Goal: Information Seeking & Learning: Learn about a topic

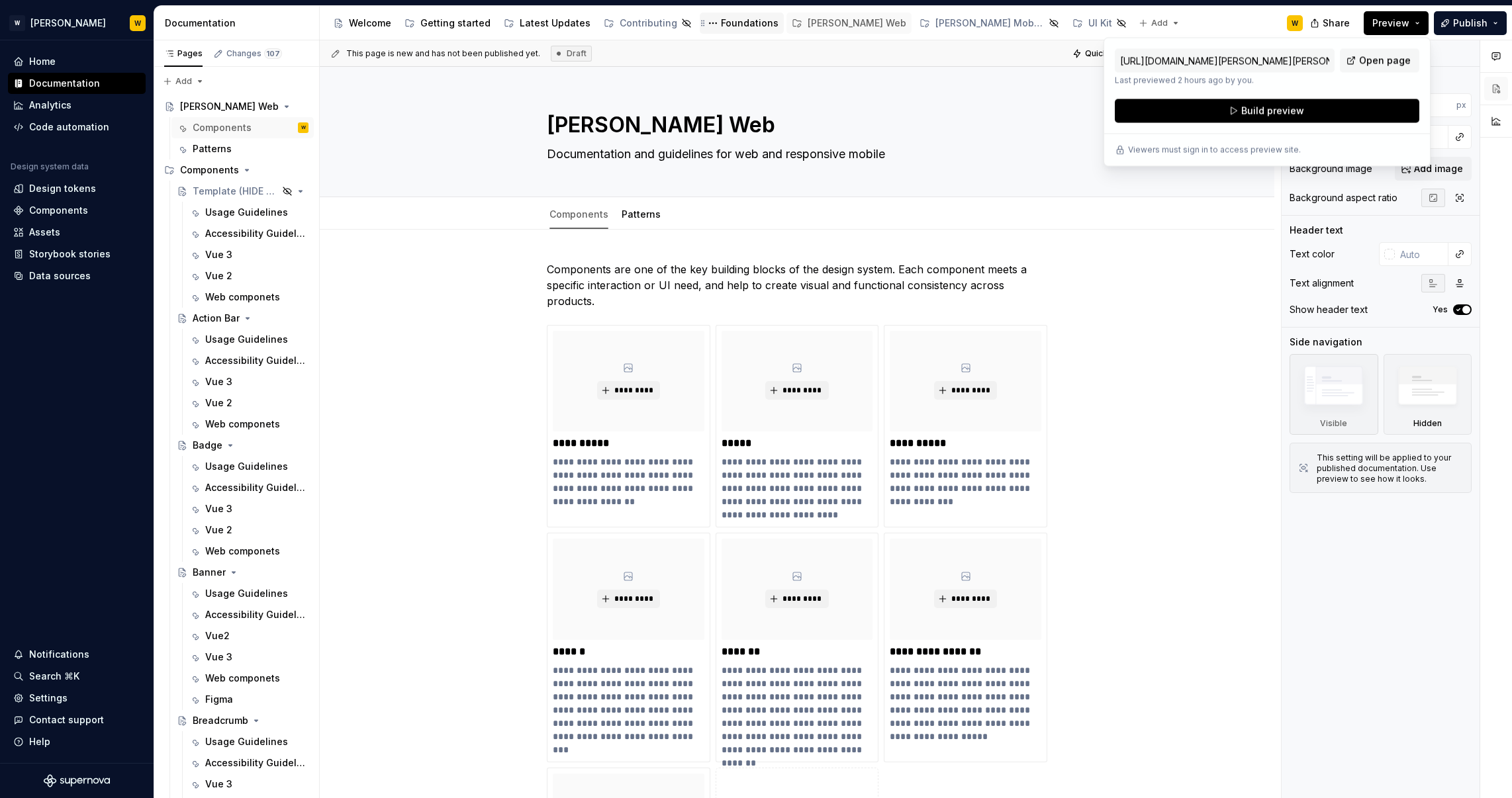
click at [738, 20] on div "Foundations" at bounding box center [749, 23] width 57 height 13
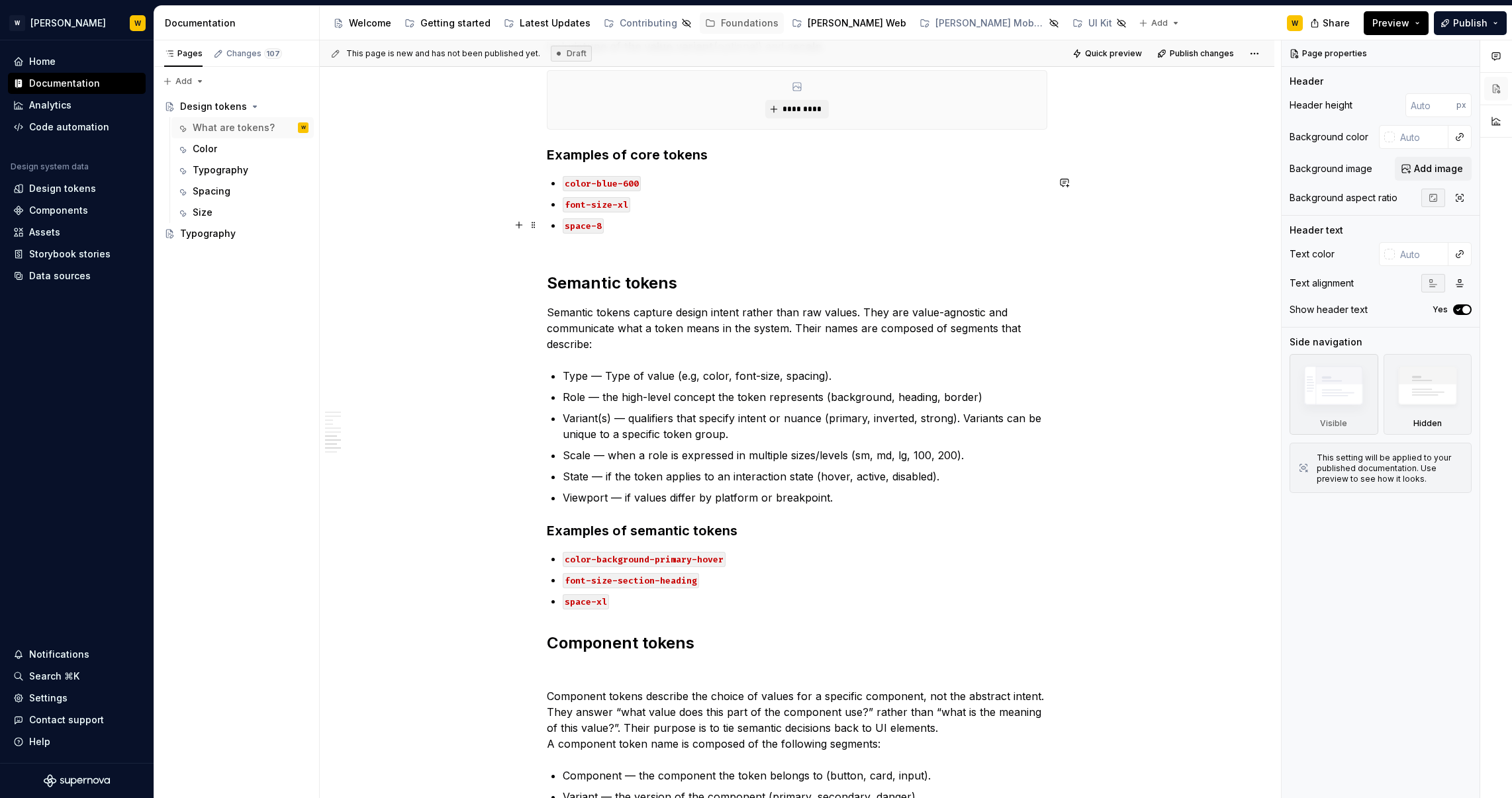
scroll to position [1421, 0]
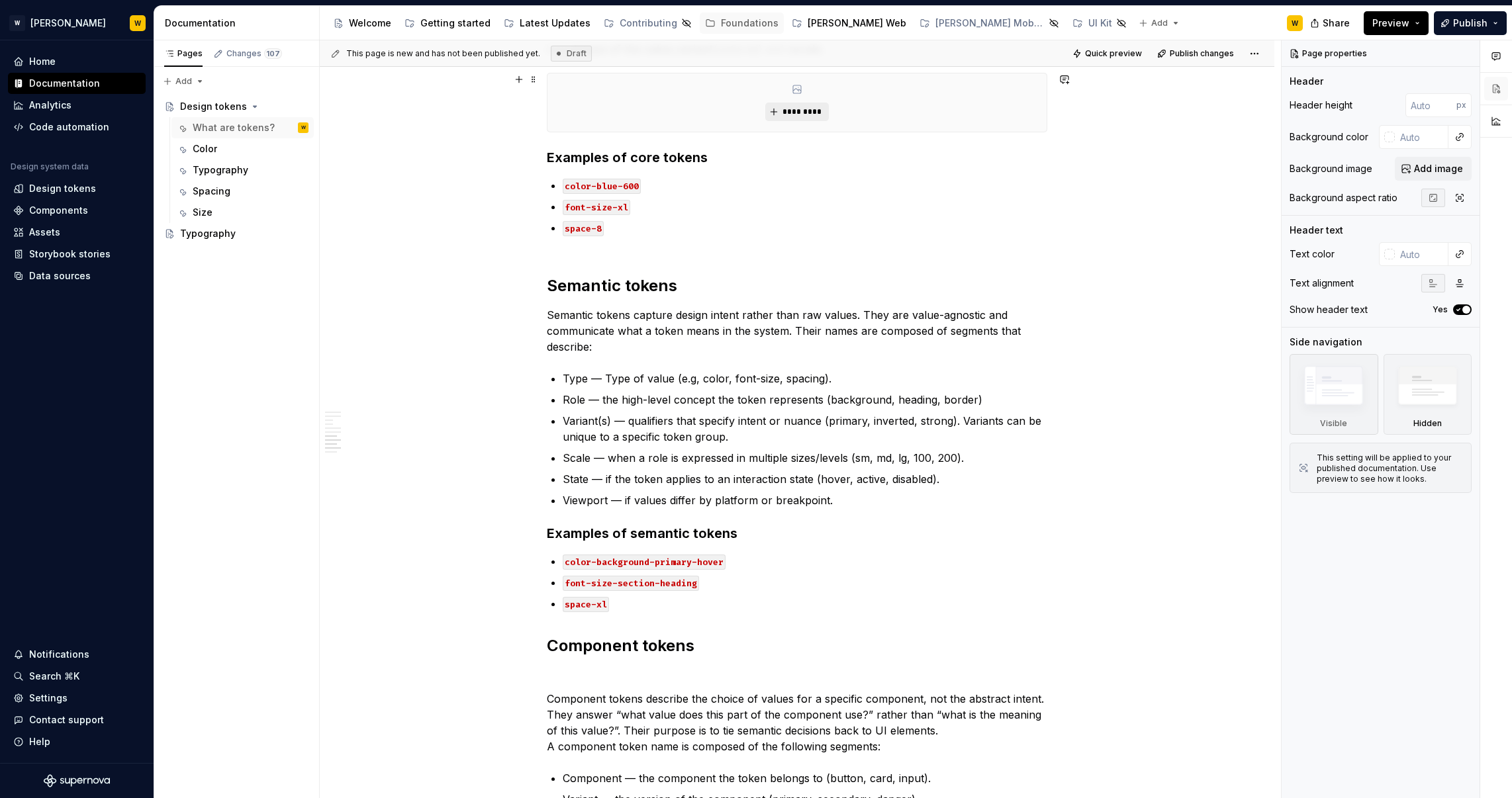
type textarea "*"
click at [819, 119] on button "*********" at bounding box center [796, 112] width 63 height 18
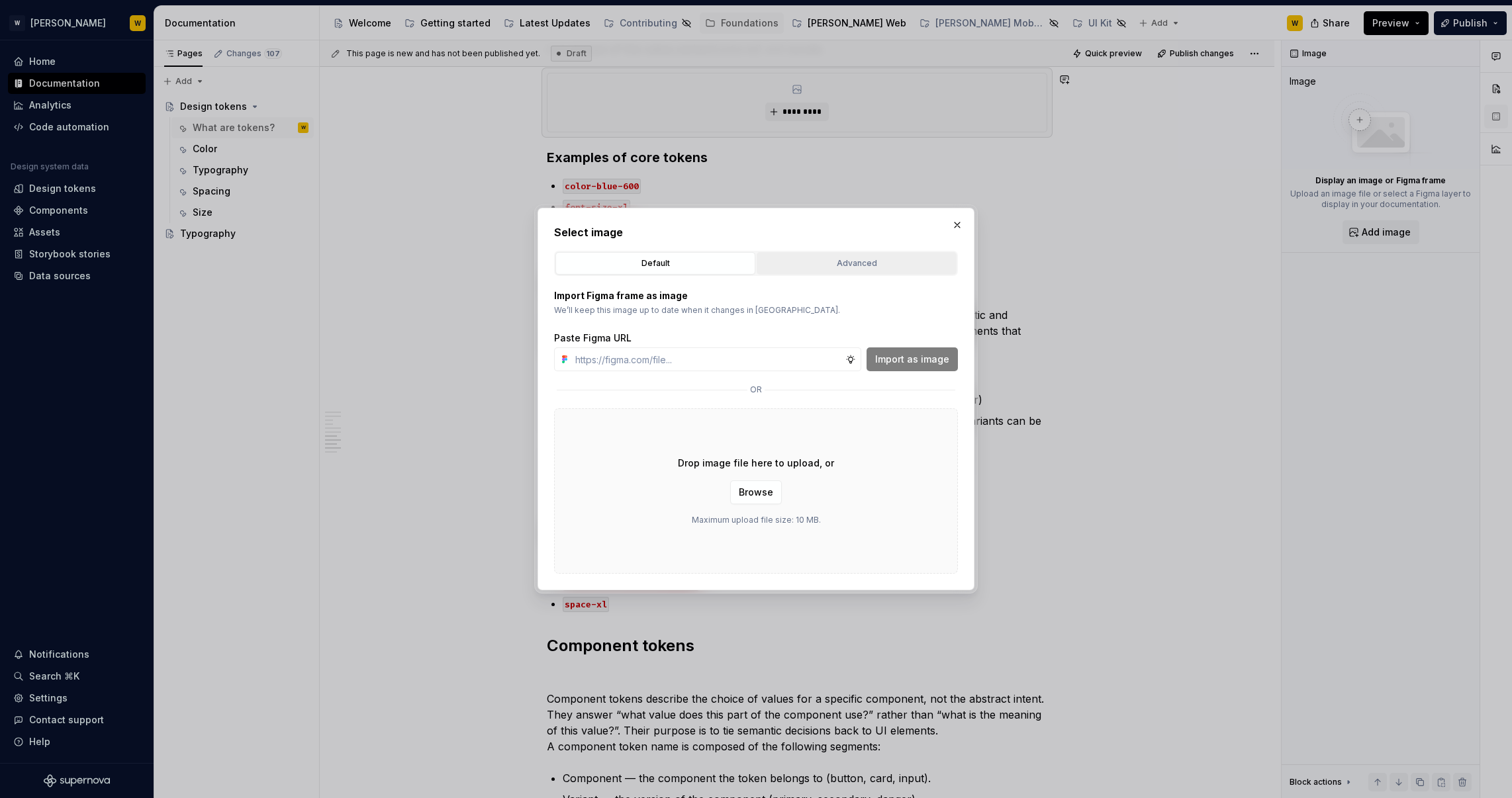
click at [837, 260] on div "Advanced" at bounding box center [856, 263] width 191 height 13
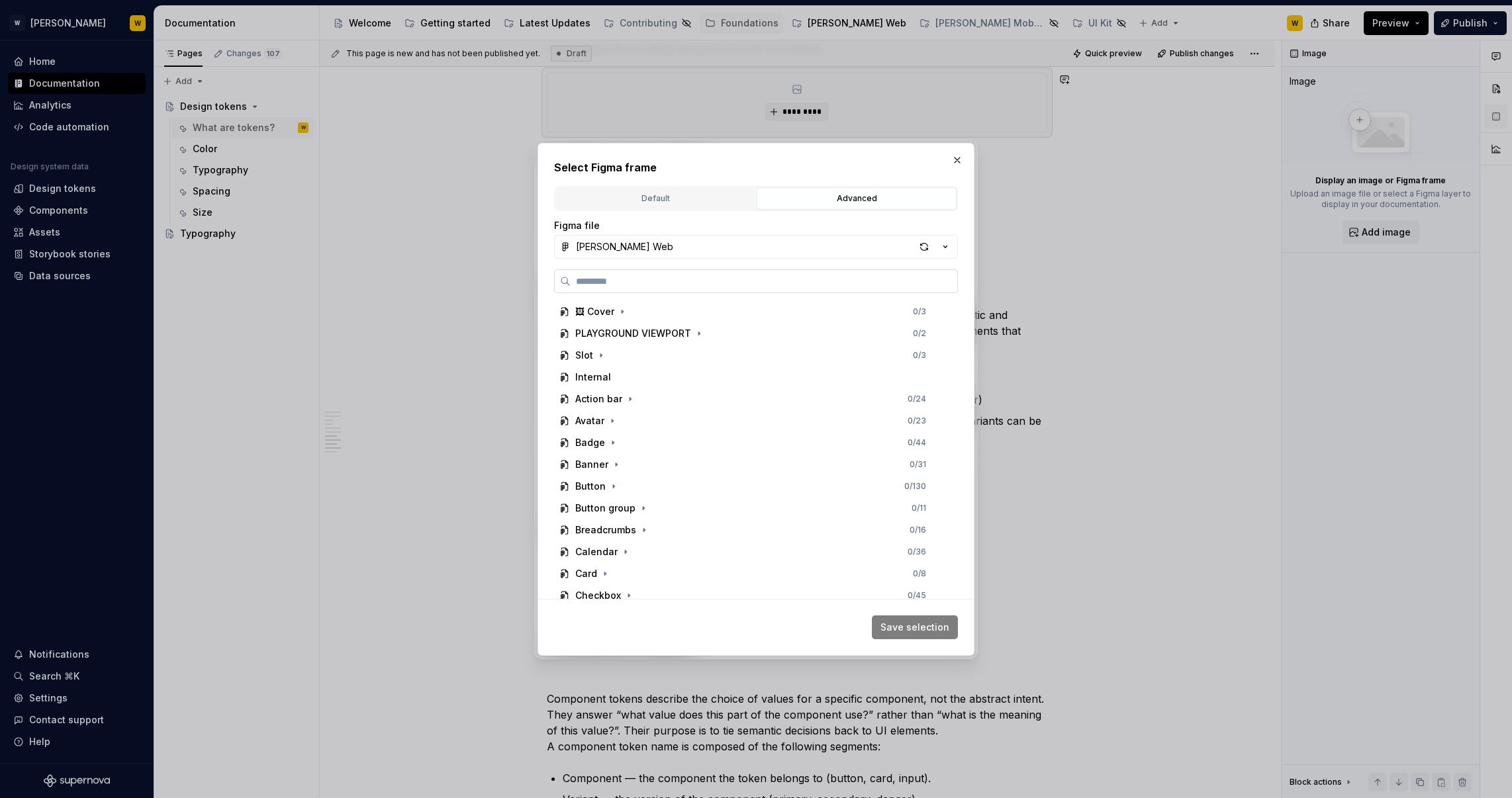
click at [624, 278] on input "search" at bounding box center [764, 281] width 387 height 13
type input "******"
click at [645, 254] on button "[PERSON_NAME] Web" at bounding box center [755, 247] width 404 height 24
click at [643, 301] on div "Documentation" at bounding box center [627, 297] width 71 height 13
click at [603, 468] on div "Tokens" at bounding box center [592, 464] width 35 height 13
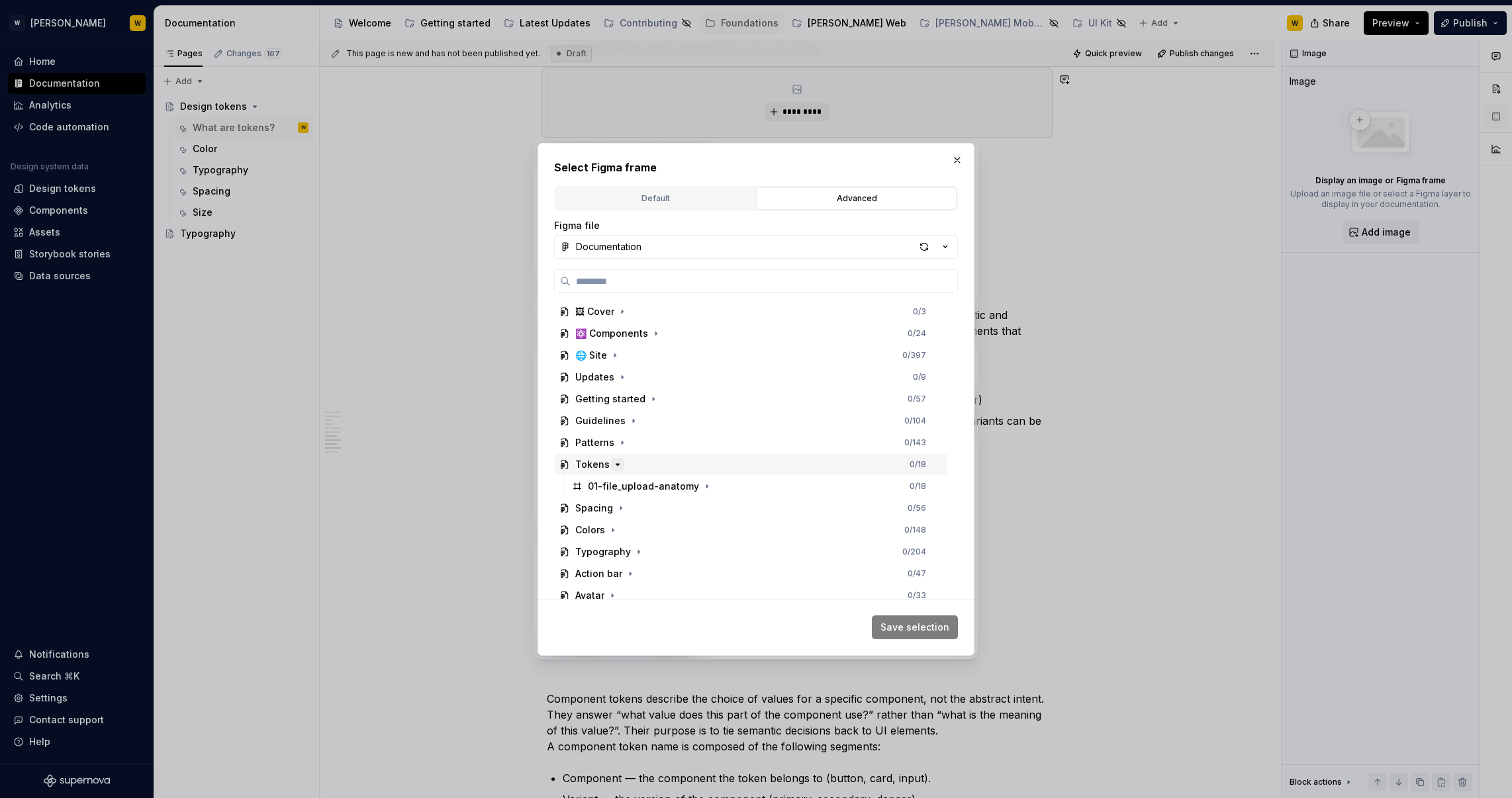
click at [619, 460] on icon "button" at bounding box center [617, 464] width 11 height 11
click at [919, 248] on div "button" at bounding box center [924, 247] width 18 height 18
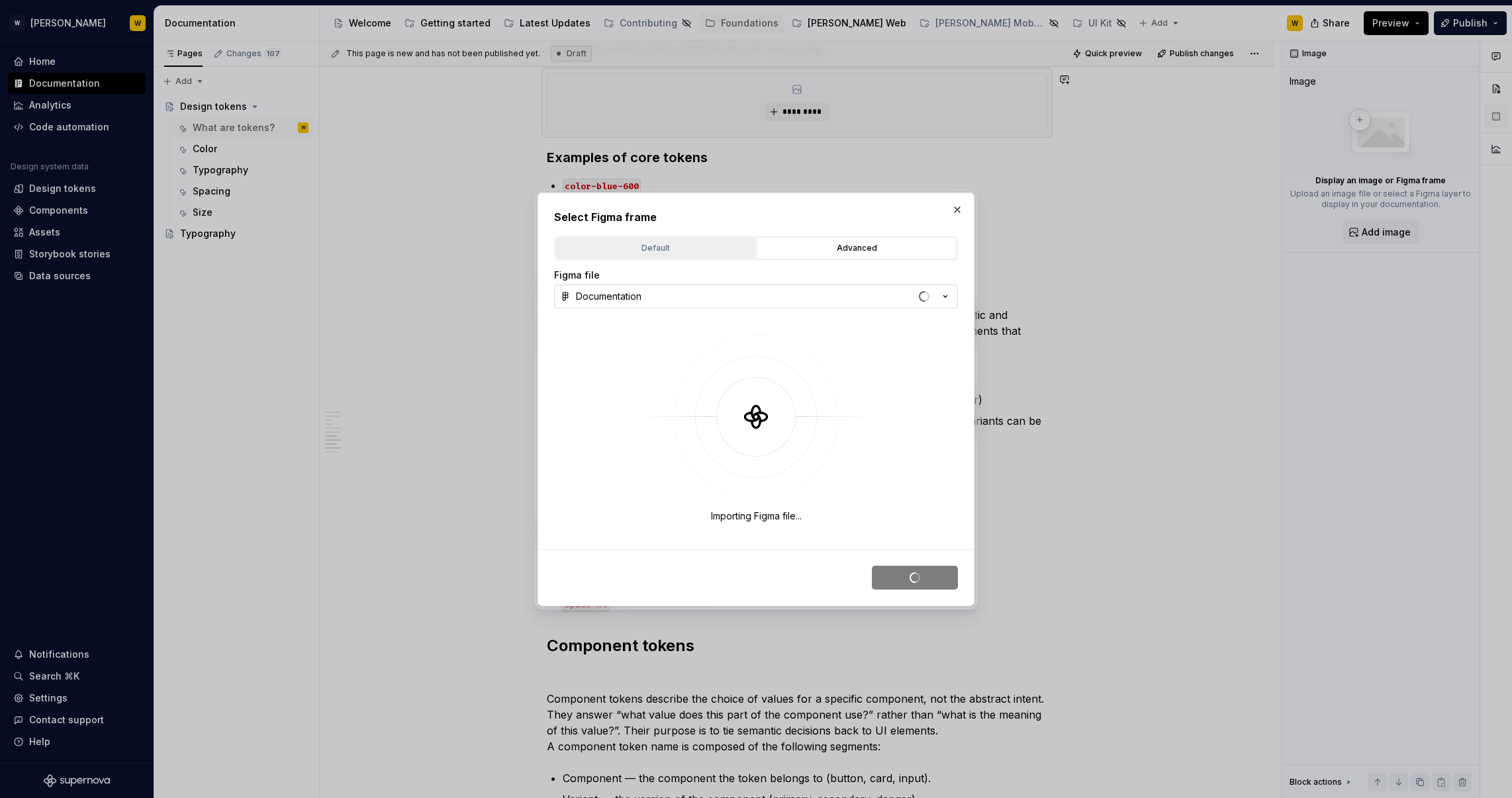
click at [698, 243] on div "Default" at bounding box center [656, 248] width 191 height 13
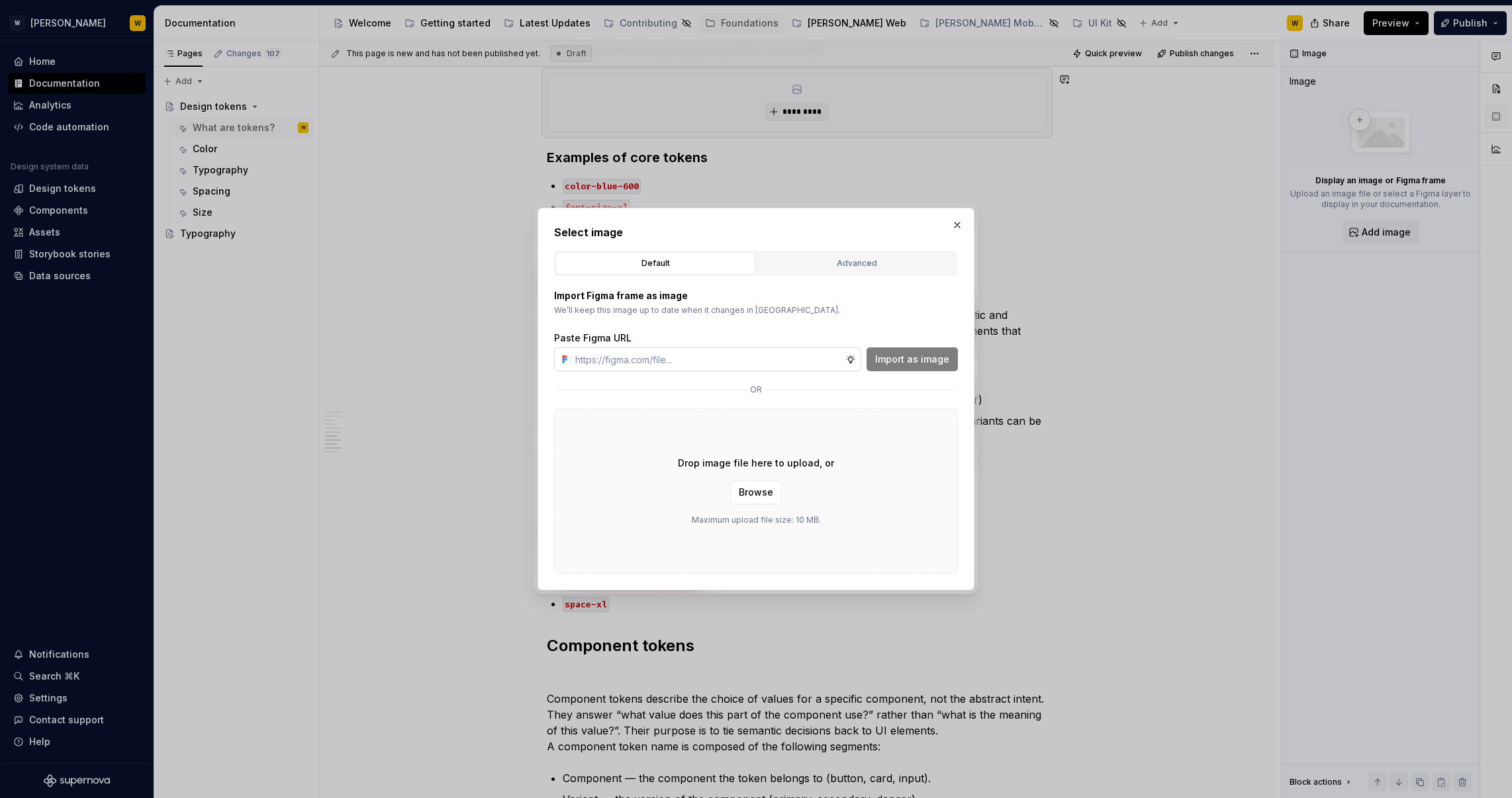
click at [737, 364] on input "text" at bounding box center [707, 359] width 275 height 24
type textarea "*"
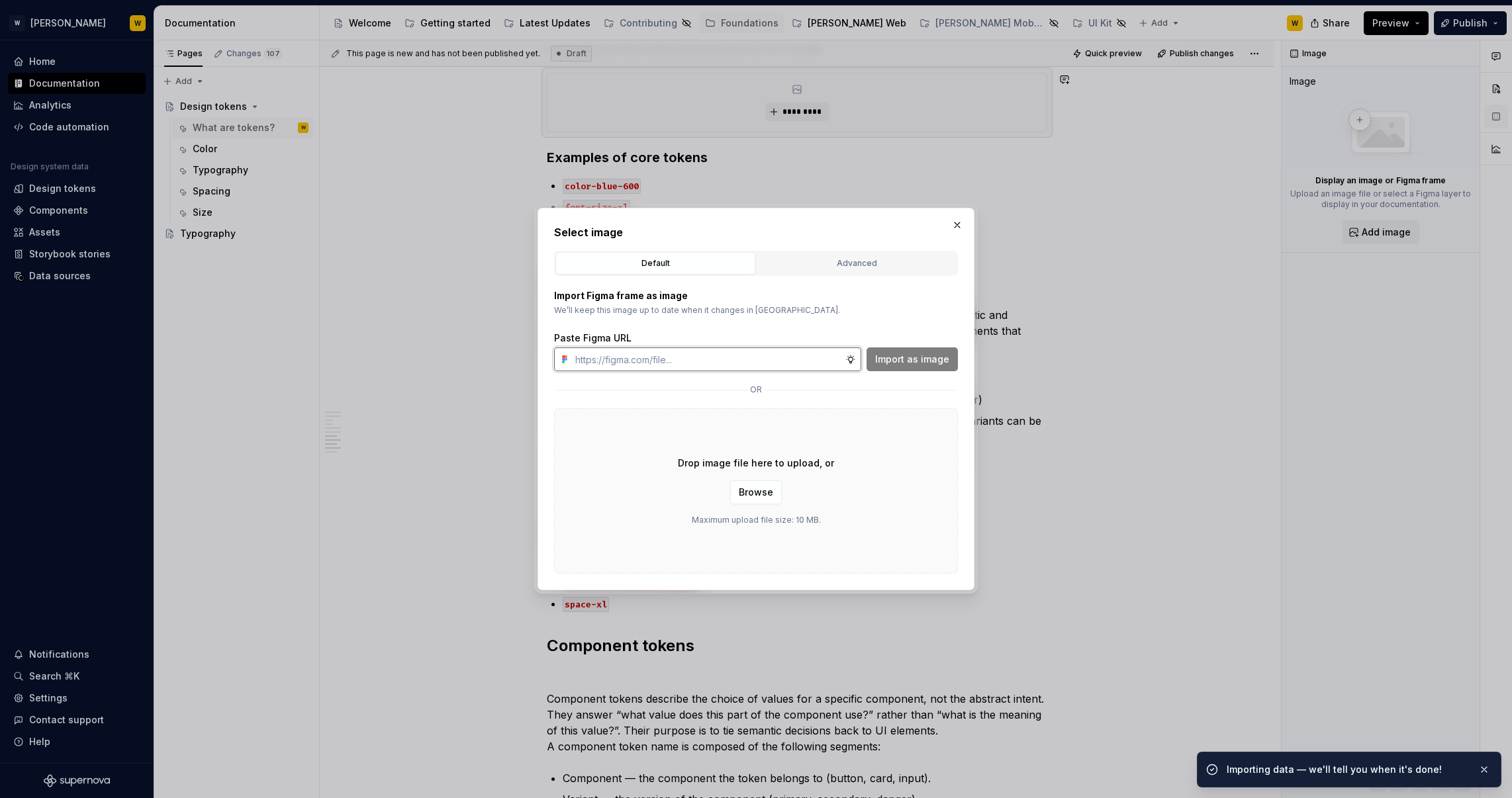
paste input "[URL][DOMAIN_NAME]"
type input "[URL][DOMAIN_NAME]"
type textarea "*"
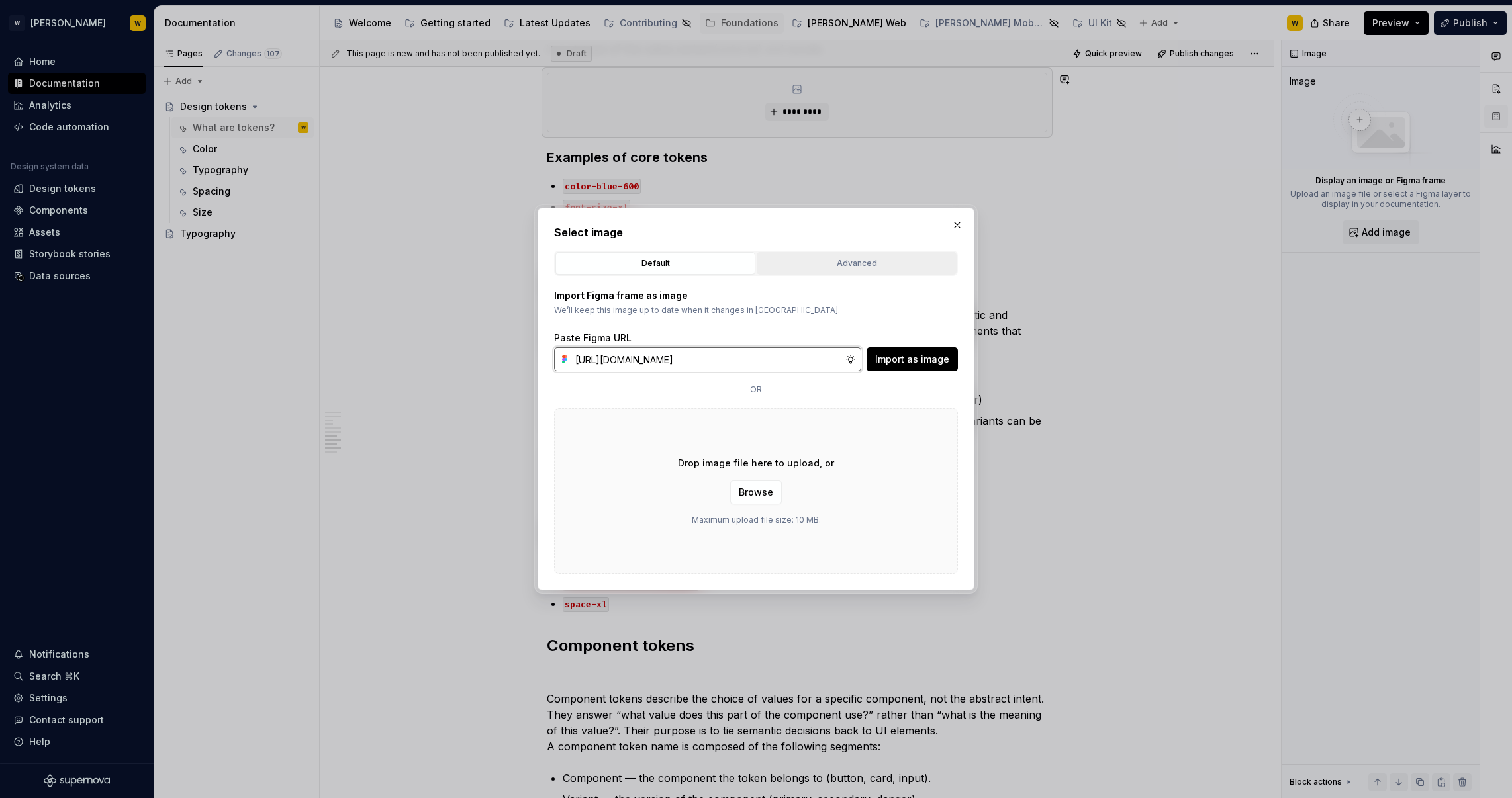
type input "[URL][DOMAIN_NAME]"
click at [854, 258] on div "Advanced" at bounding box center [856, 263] width 191 height 13
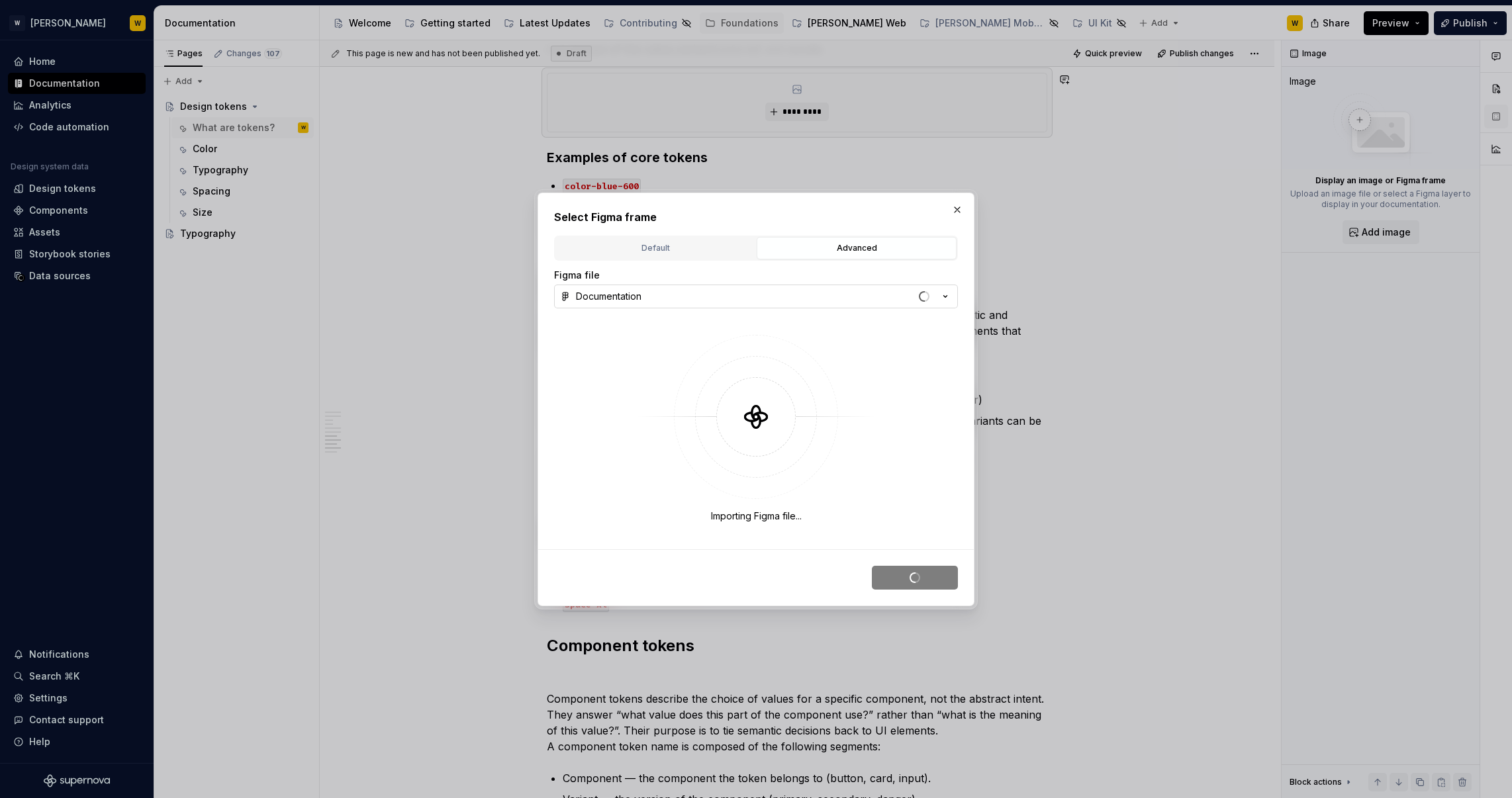
click at [699, 292] on button "Documentation" at bounding box center [755, 296] width 404 height 24
click at [701, 295] on button "Documentation" at bounding box center [755, 296] width 404 height 24
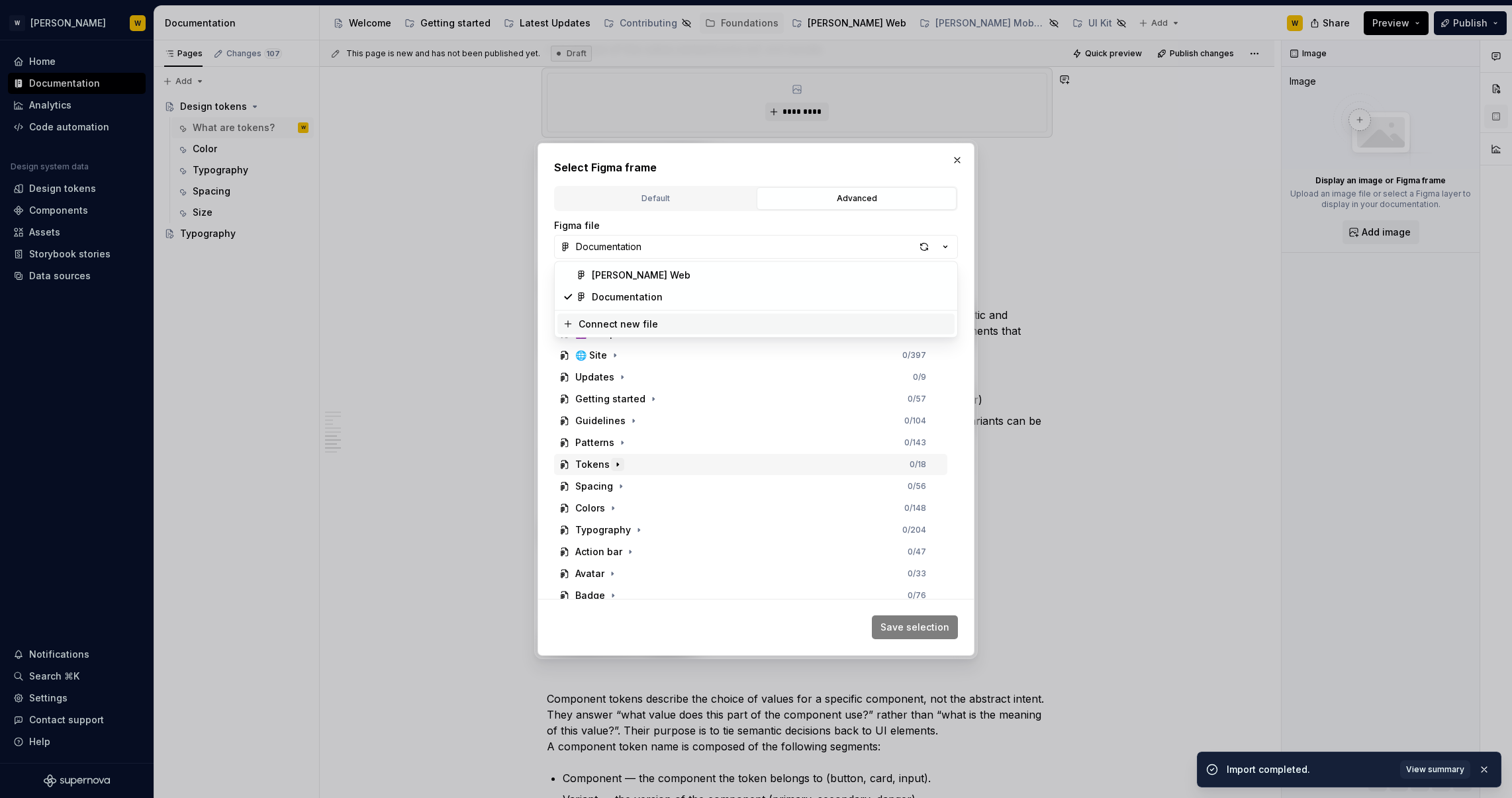
click at [612, 467] on icon "button" at bounding box center [617, 464] width 11 height 11
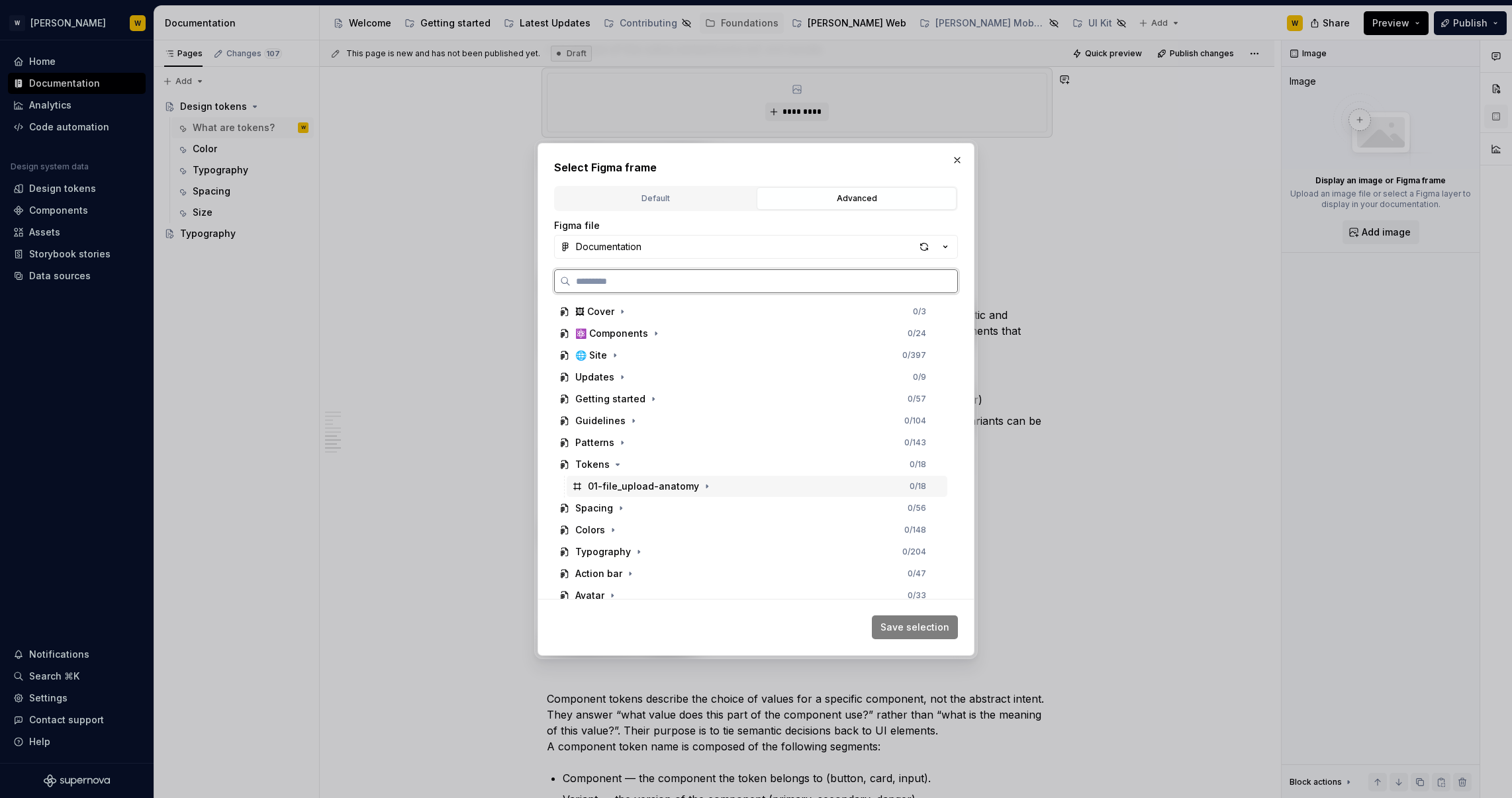
click at [638, 480] on div "01-file_upload-anatomy" at bounding box center [643, 486] width 111 height 13
type textarea "*"
click at [706, 486] on icon "button" at bounding box center [707, 486] width 1 height 4
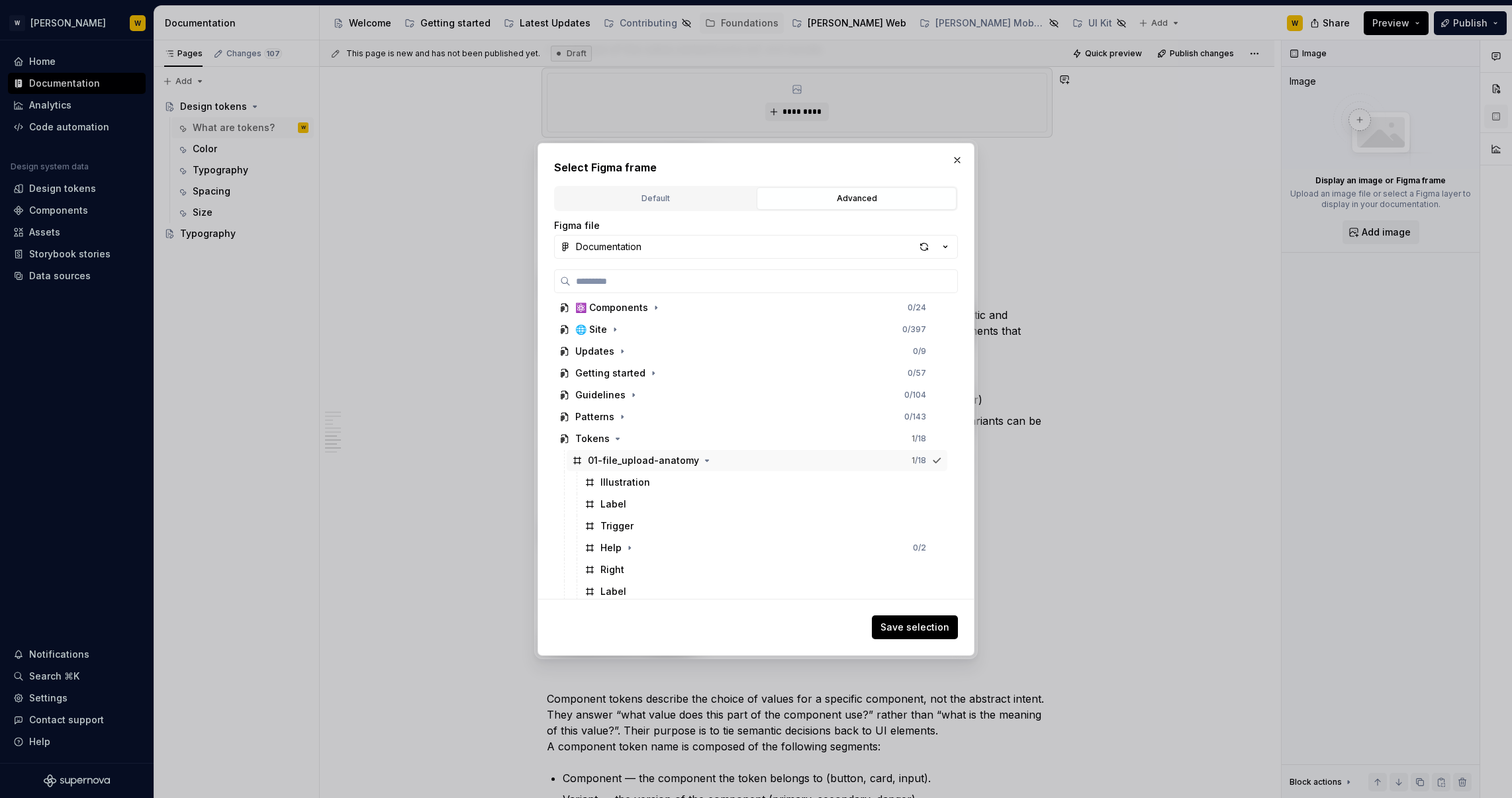
scroll to position [1, 0]
click at [616, 461] on icon "button" at bounding box center [617, 464] width 11 height 11
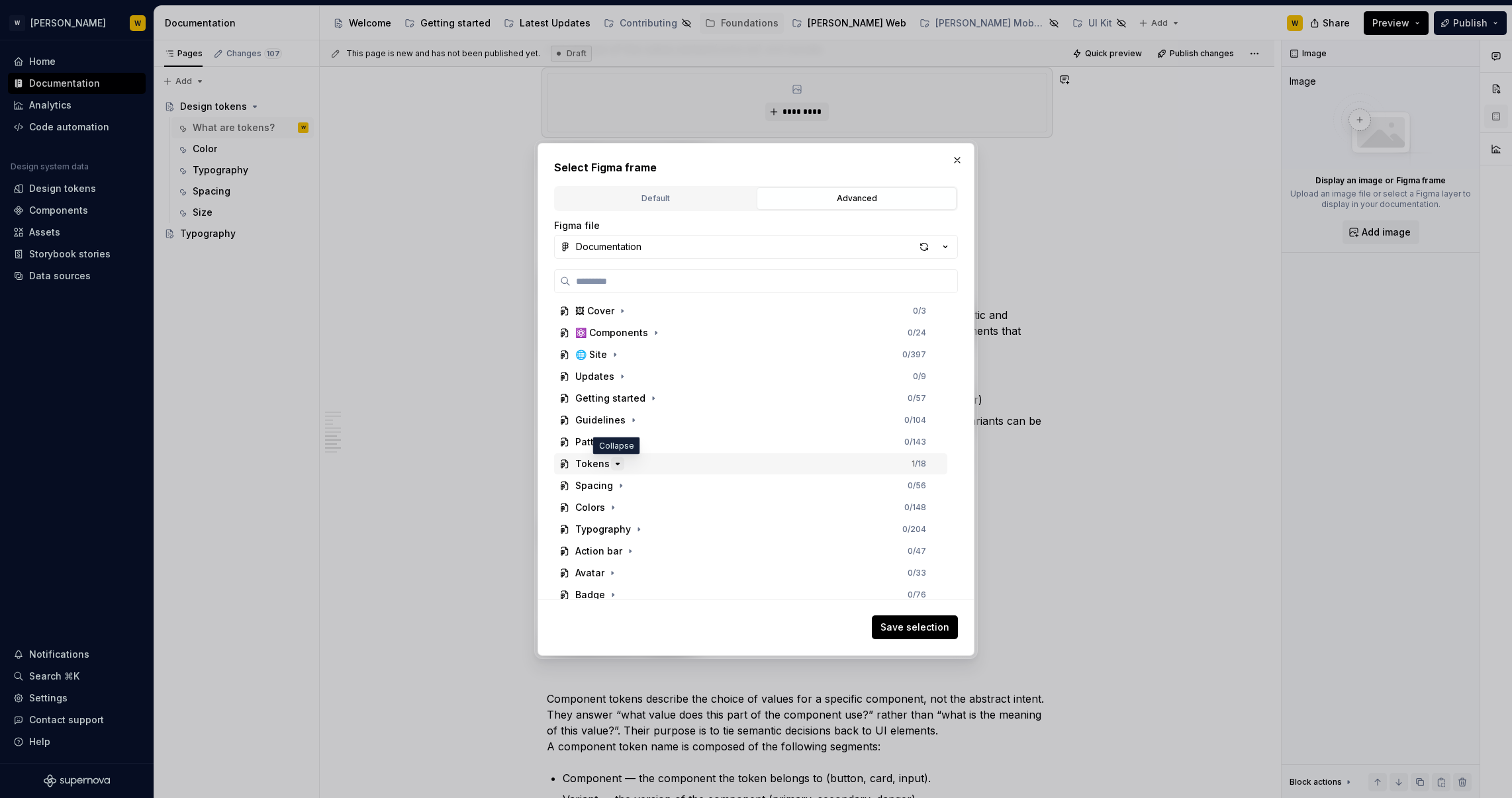
click at [615, 468] on icon "button" at bounding box center [617, 464] width 11 height 11
click at [616, 464] on icon "button" at bounding box center [617, 464] width 11 height 11
click at [925, 247] on div "button" at bounding box center [924, 247] width 18 height 18
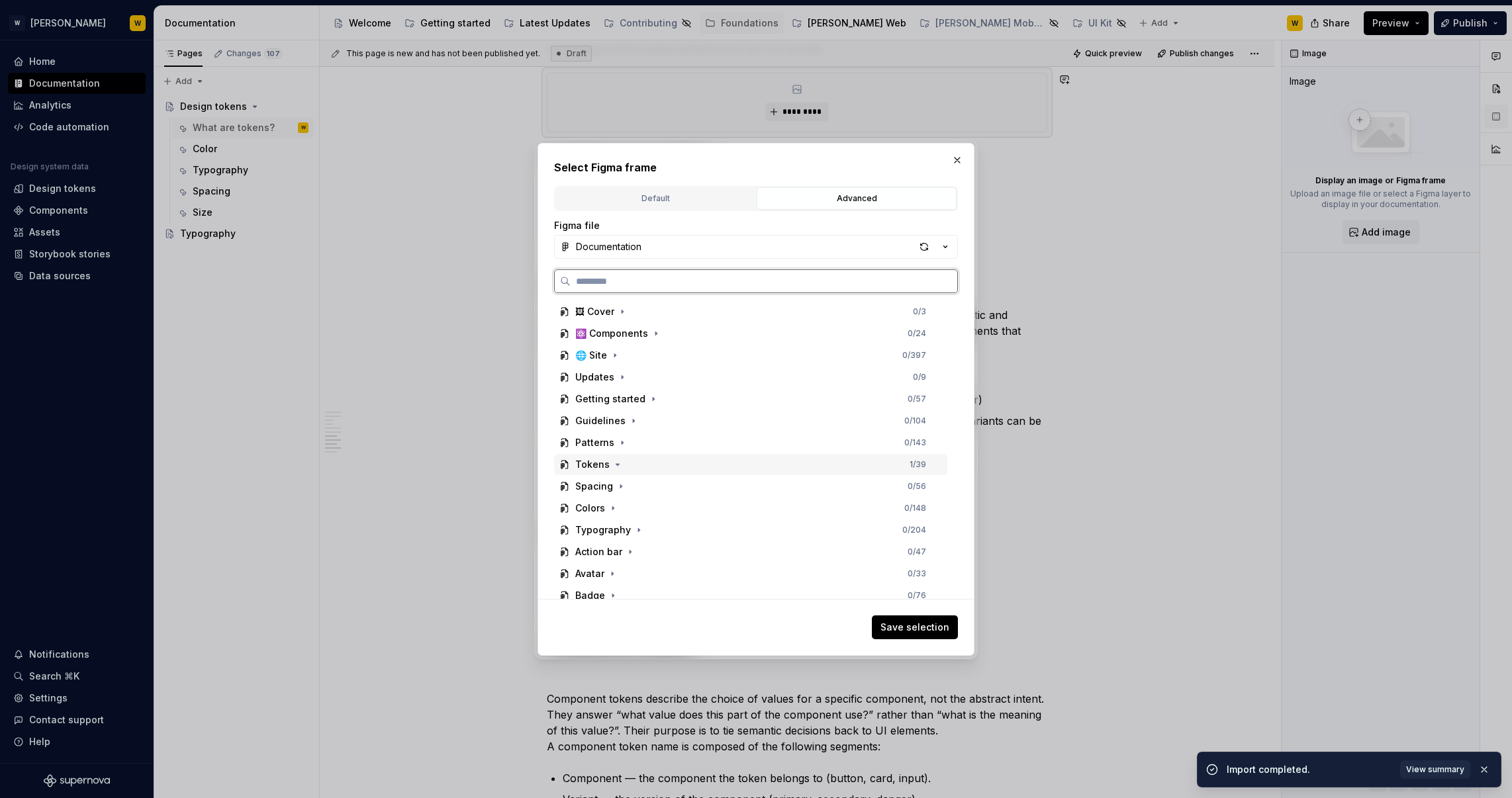
click at [600, 462] on div "Tokens" at bounding box center [592, 464] width 35 height 13
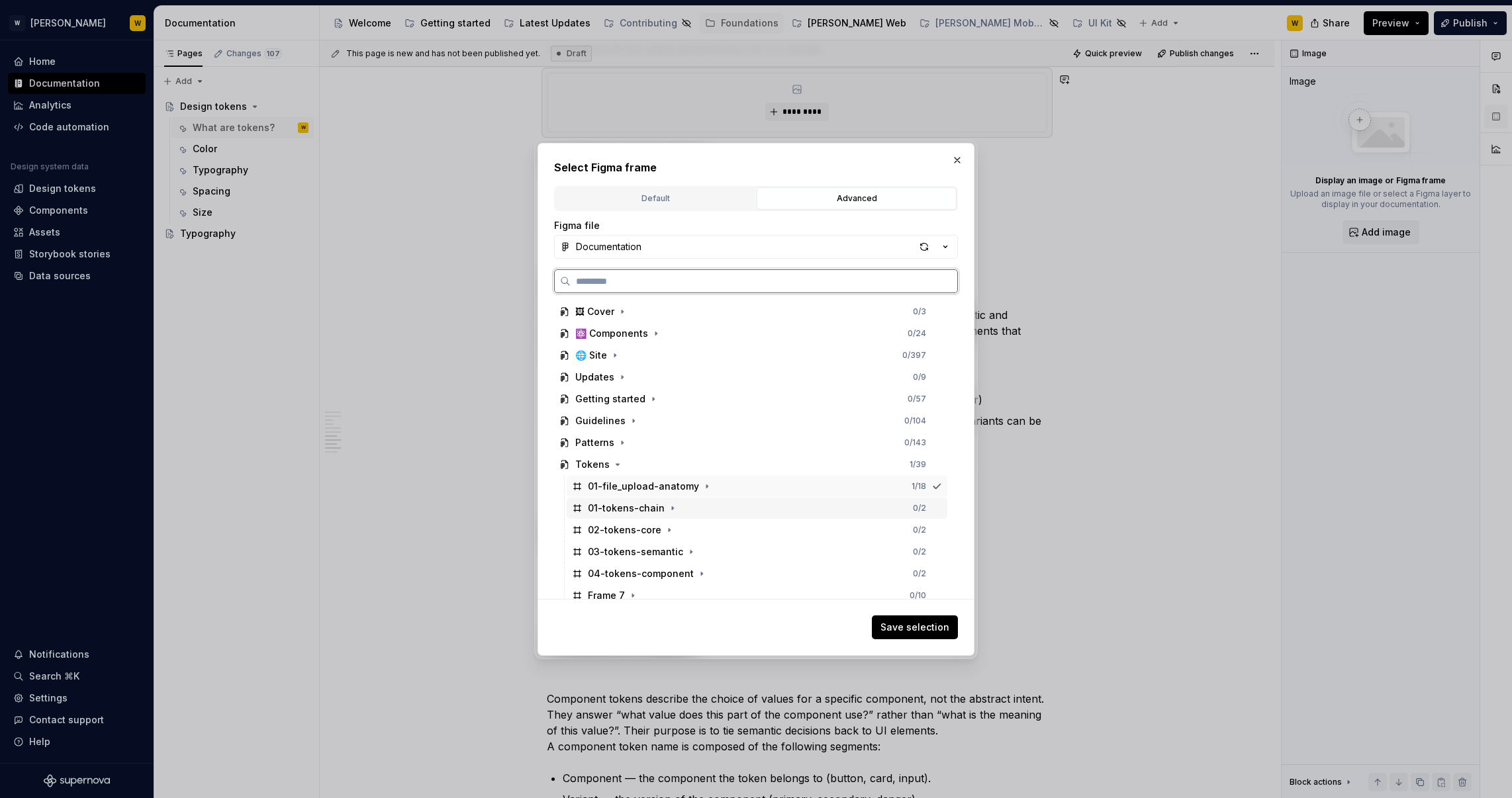
click at [677, 508] on div "01-tokens-chain 0 / 2" at bounding box center [757, 508] width 380 height 21
click at [931, 630] on span "Save selection" at bounding box center [914, 627] width 69 height 13
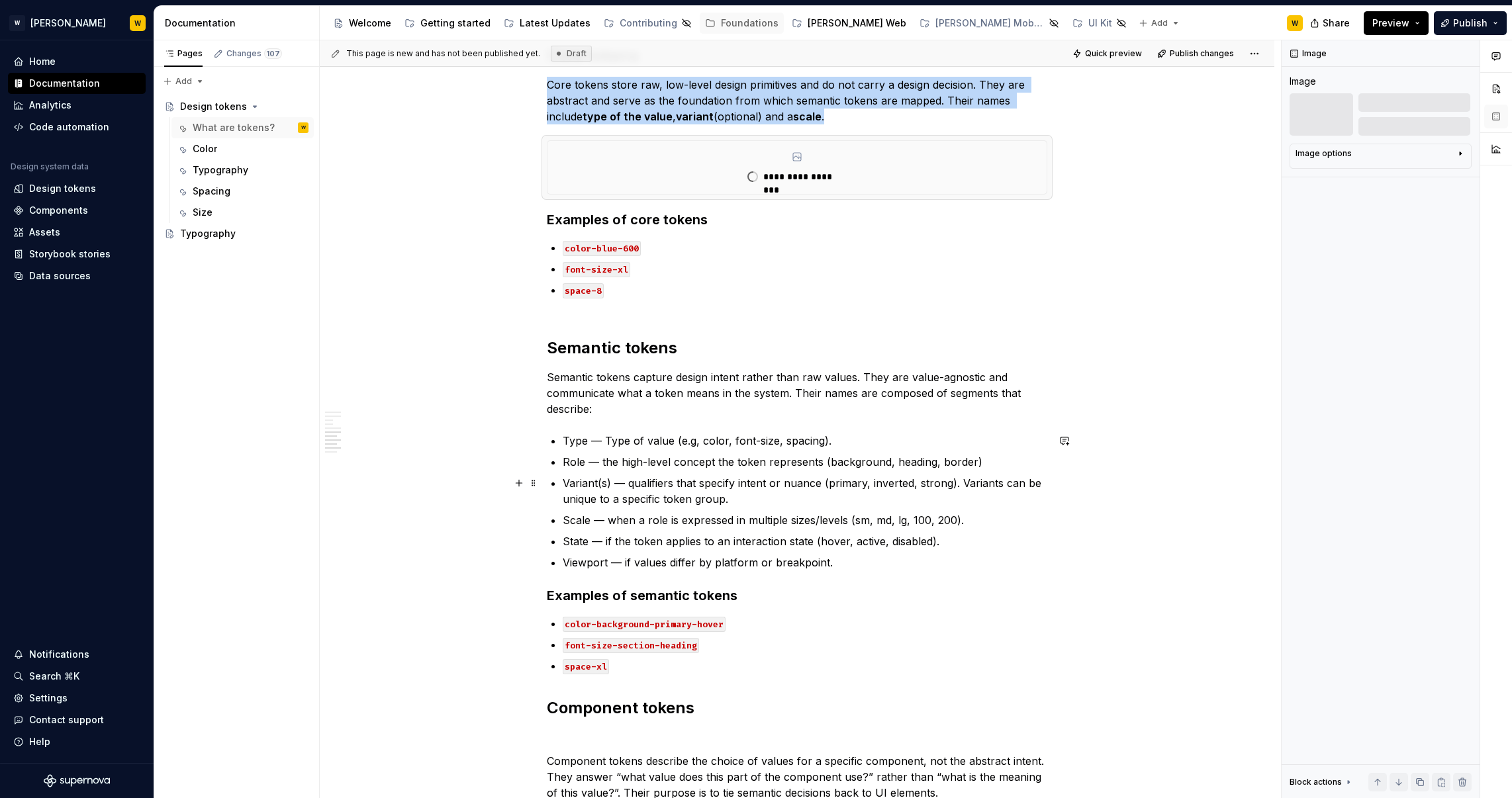
scroll to position [1354, 0]
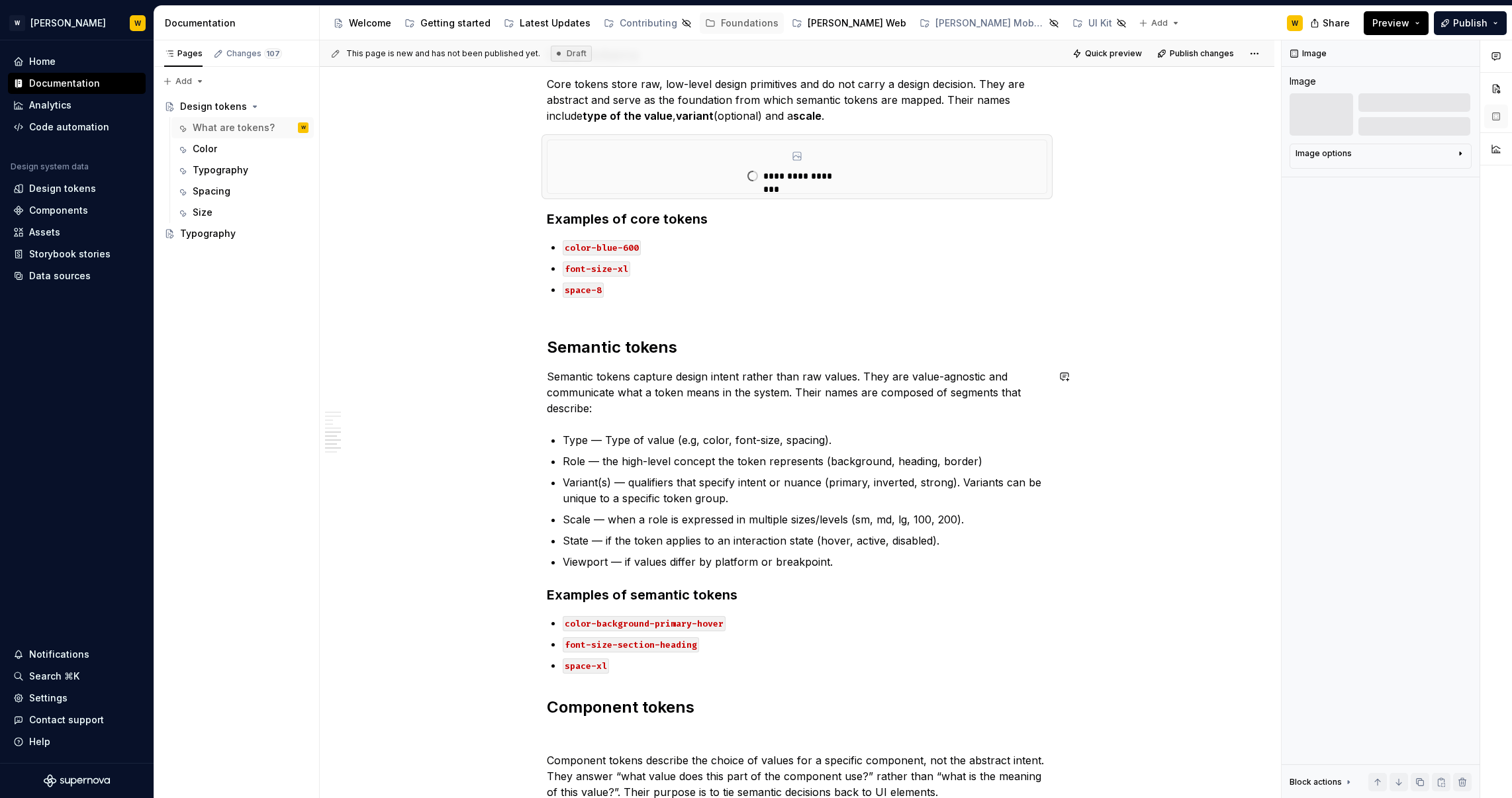
click at [684, 420] on div "What are tokens? Design system tokens are the smallest, repeatable units of a d…" at bounding box center [797, 47] width 501 height 2214
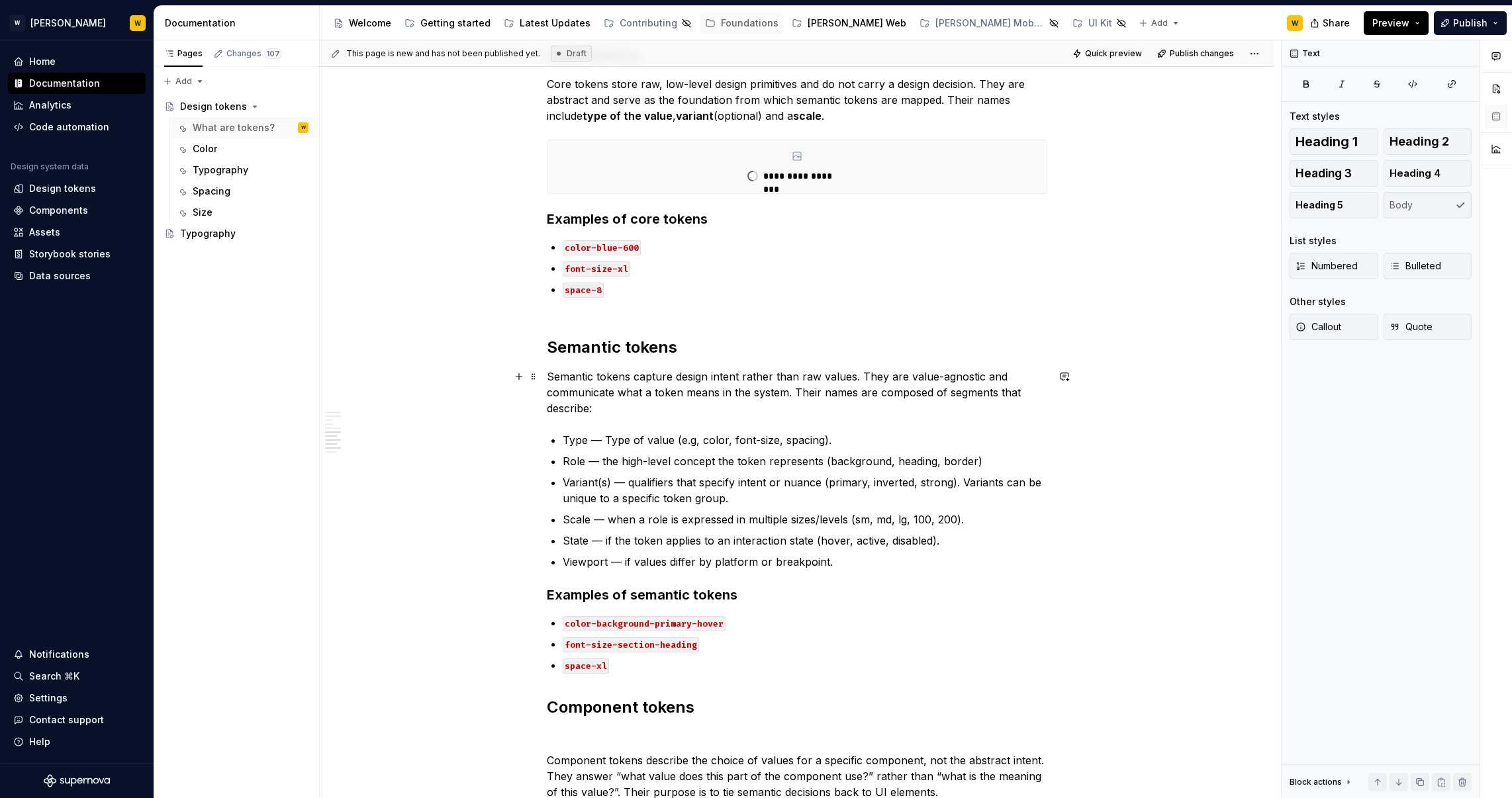
click at [682, 413] on p "Semantic tokens capture design intent rather than raw values. They are value-ag…" at bounding box center [797, 392] width 501 height 47
click at [704, 346] on h2 "Semantic tokens" at bounding box center [797, 347] width 501 height 21
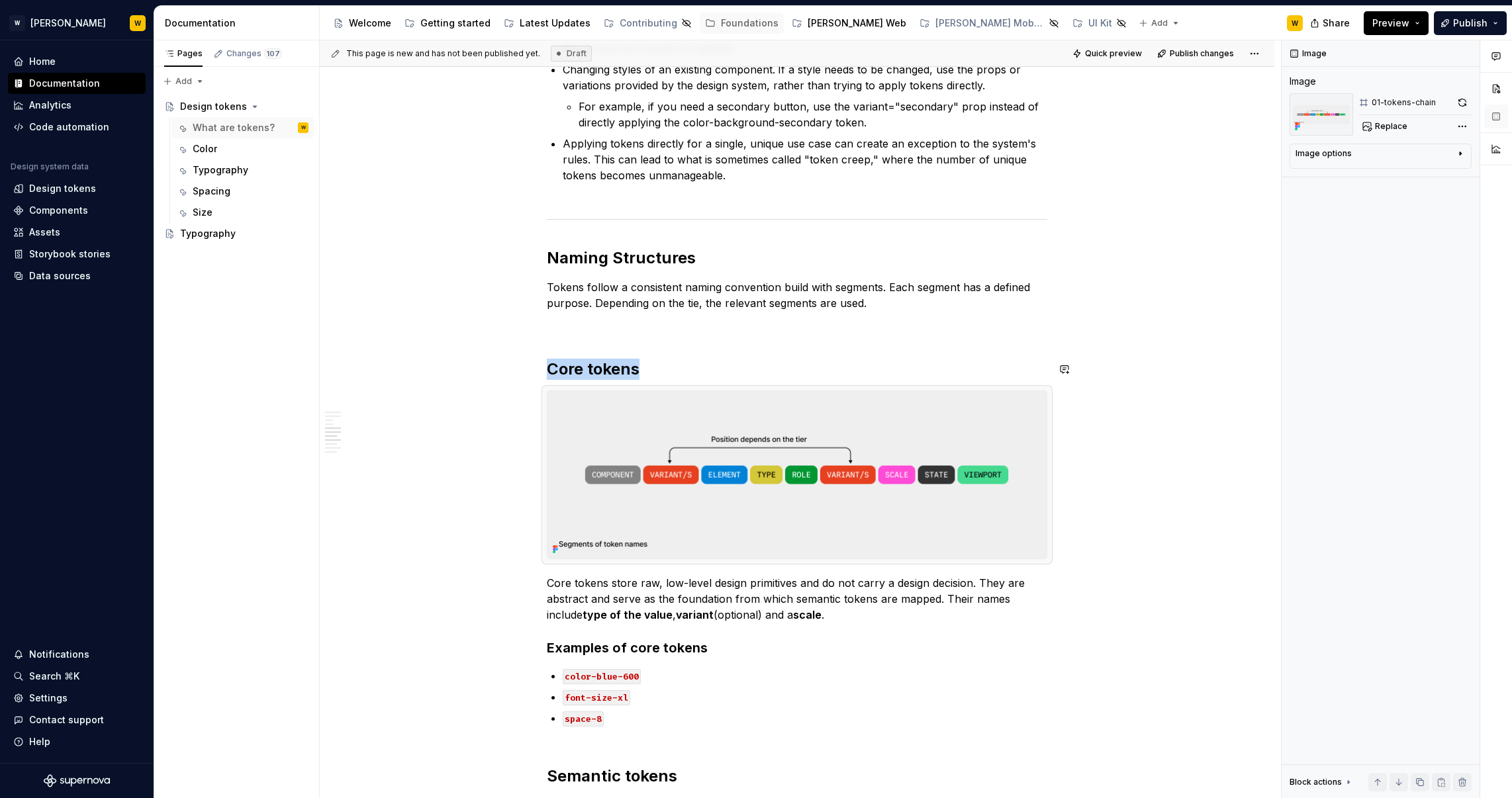
scroll to position [1016, 0]
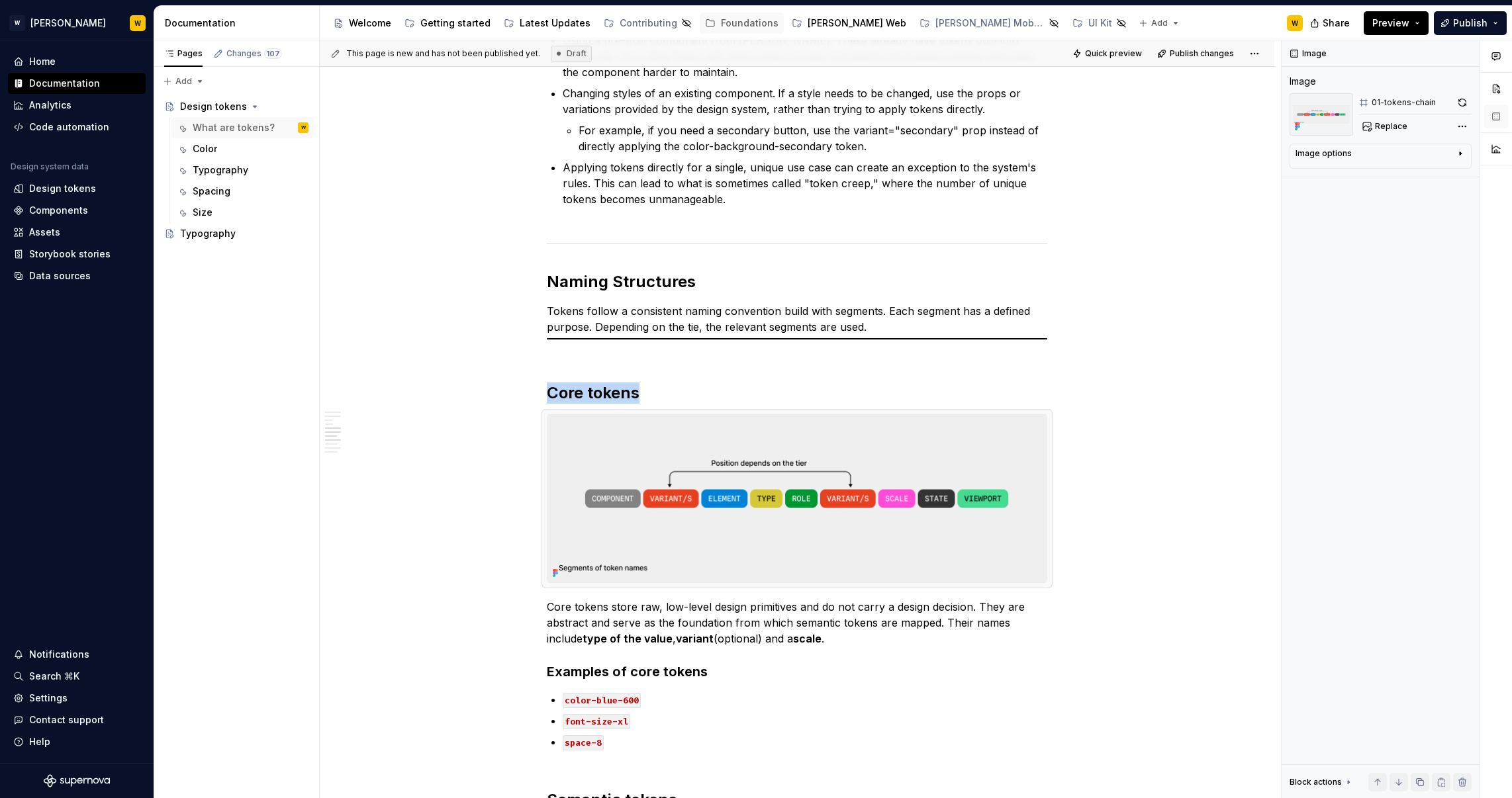
type textarea "*"
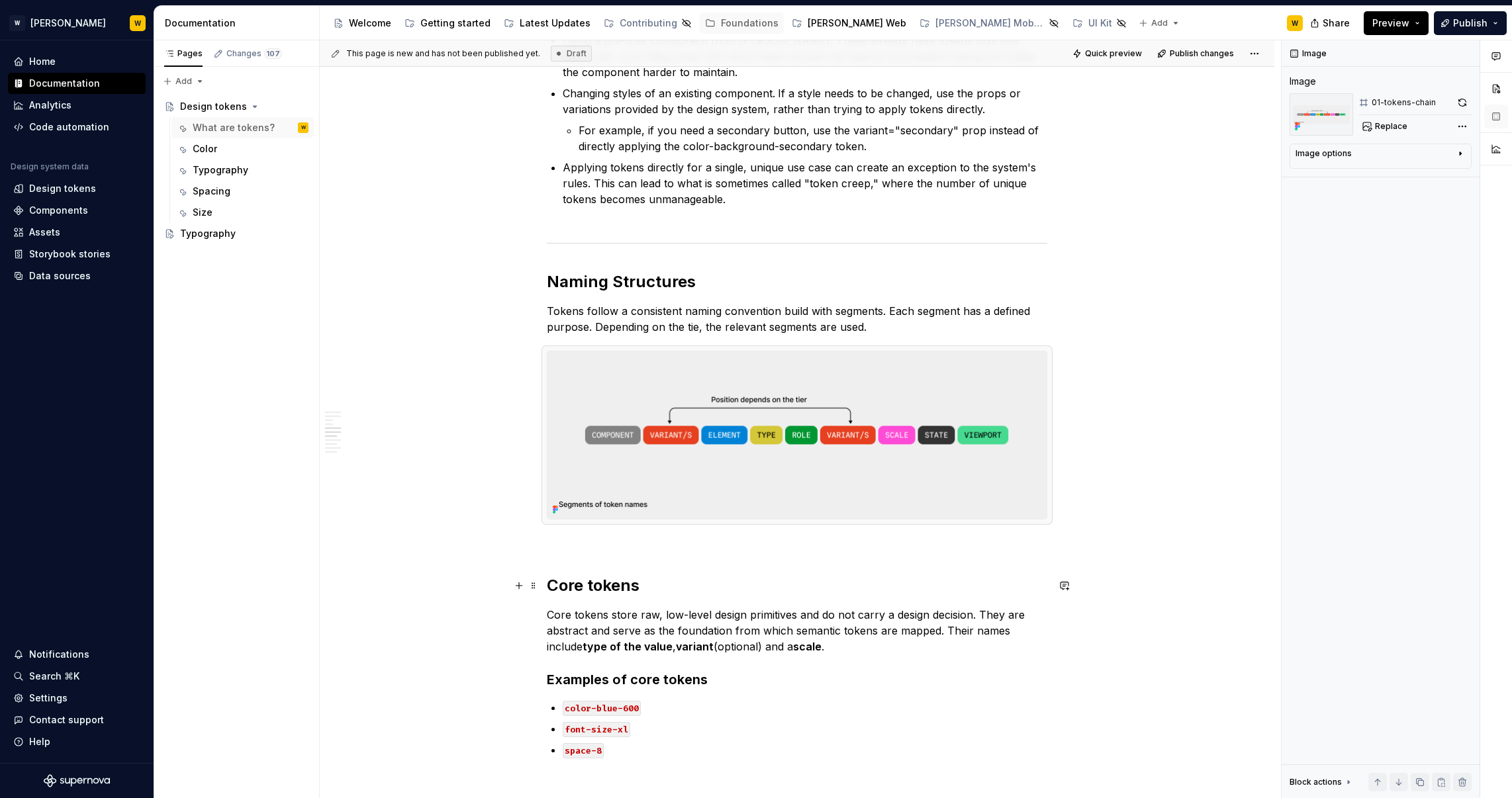
click at [681, 578] on h2 "Core tokens" at bounding box center [797, 585] width 501 height 21
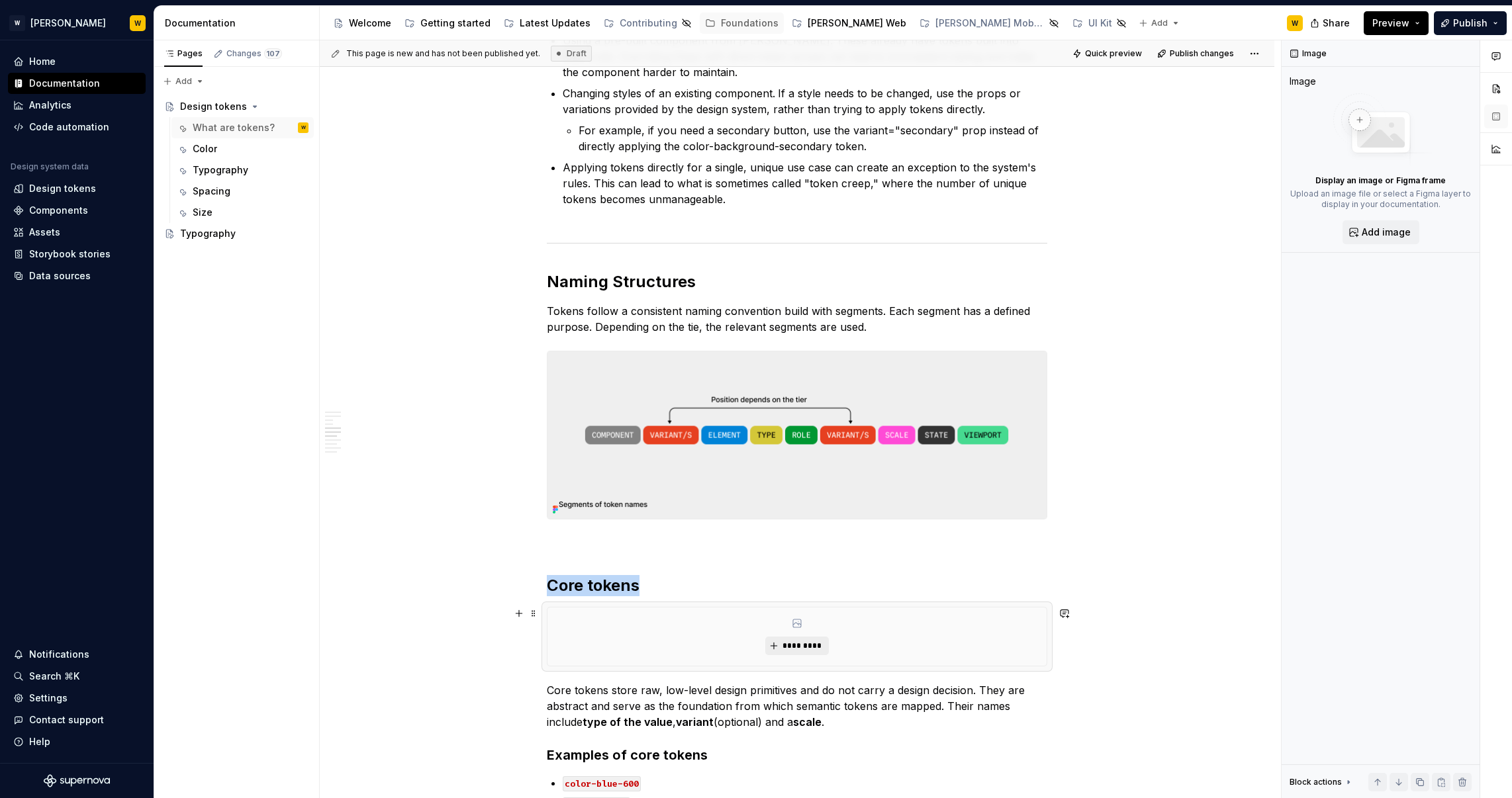
click at [815, 641] on span "*********" at bounding box center [801, 645] width 40 height 11
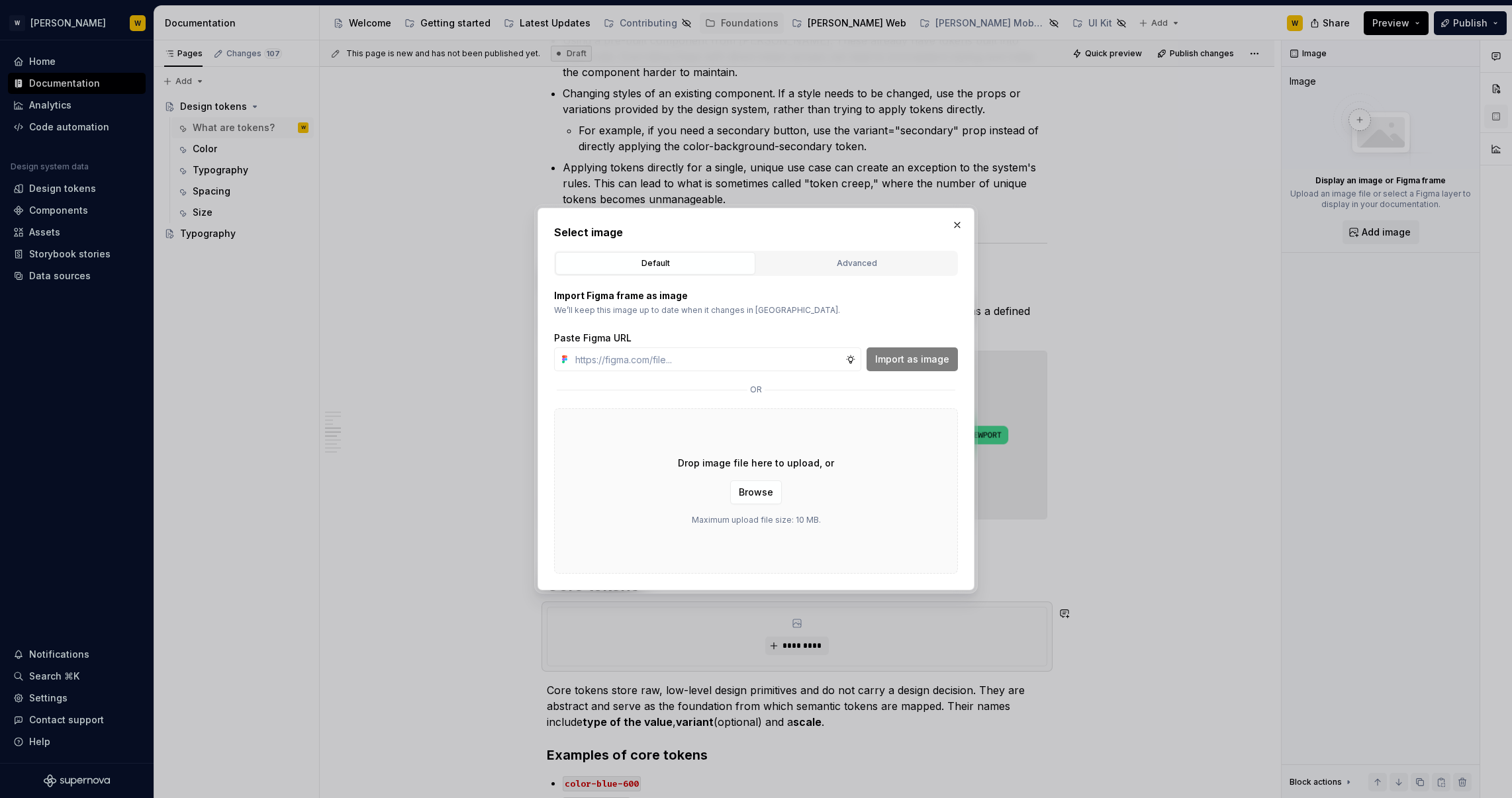
click at [843, 275] on div "Default Advanced Import Figma frame as image We’ll keep this image up to date w…" at bounding box center [755, 412] width 404 height 323
click at [844, 262] on div "Advanced" at bounding box center [856, 263] width 191 height 13
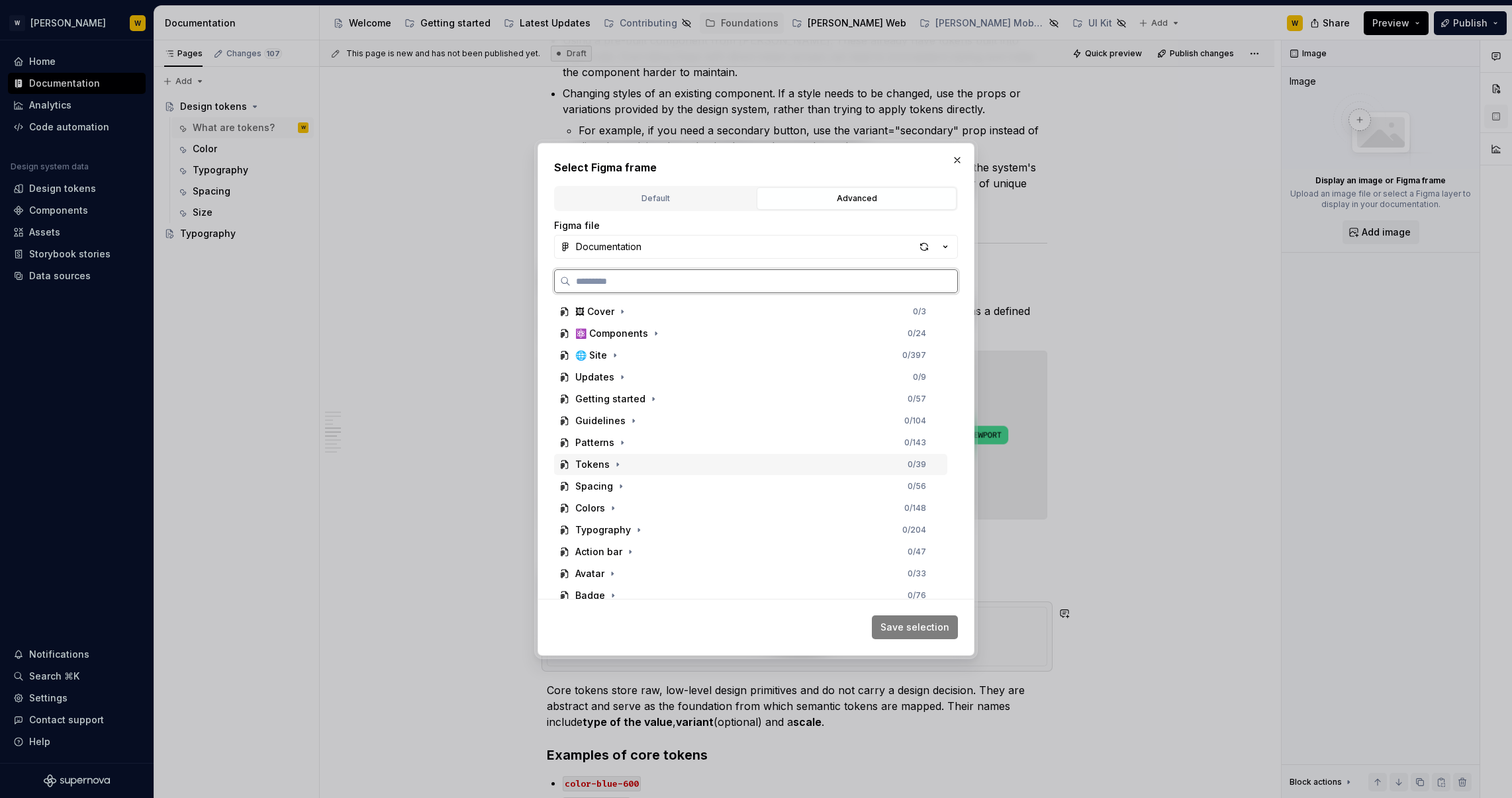
click at [633, 467] on div "Tokens 0 / 39" at bounding box center [750, 464] width 393 height 21
click at [664, 529] on icon "button" at bounding box center [669, 529] width 11 height 11
click at [635, 527] on div "02-tokens-core" at bounding box center [624, 529] width 74 height 13
click at [916, 633] on button "Save selection" at bounding box center [915, 628] width 86 height 24
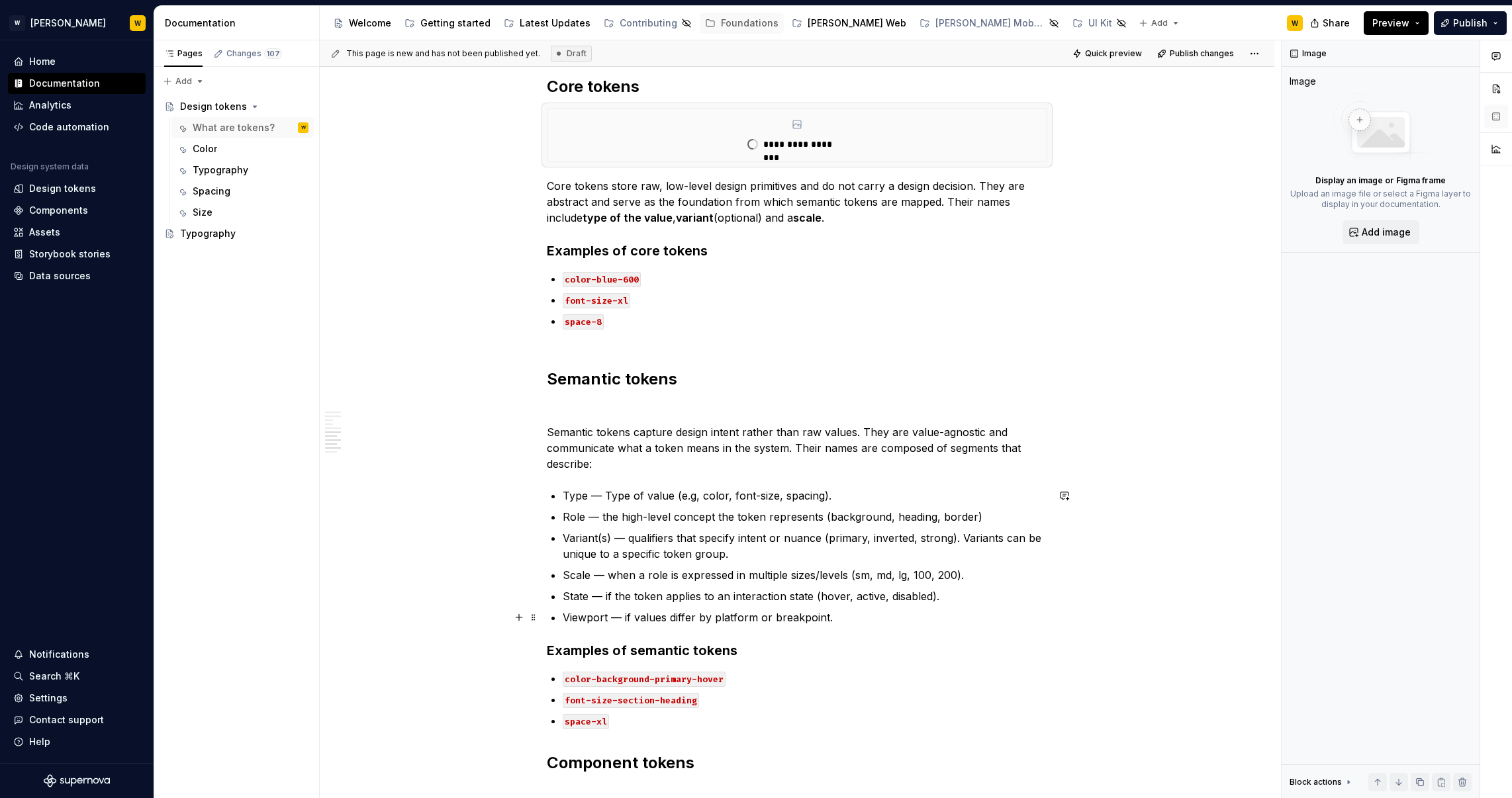
scroll to position [1546, 0]
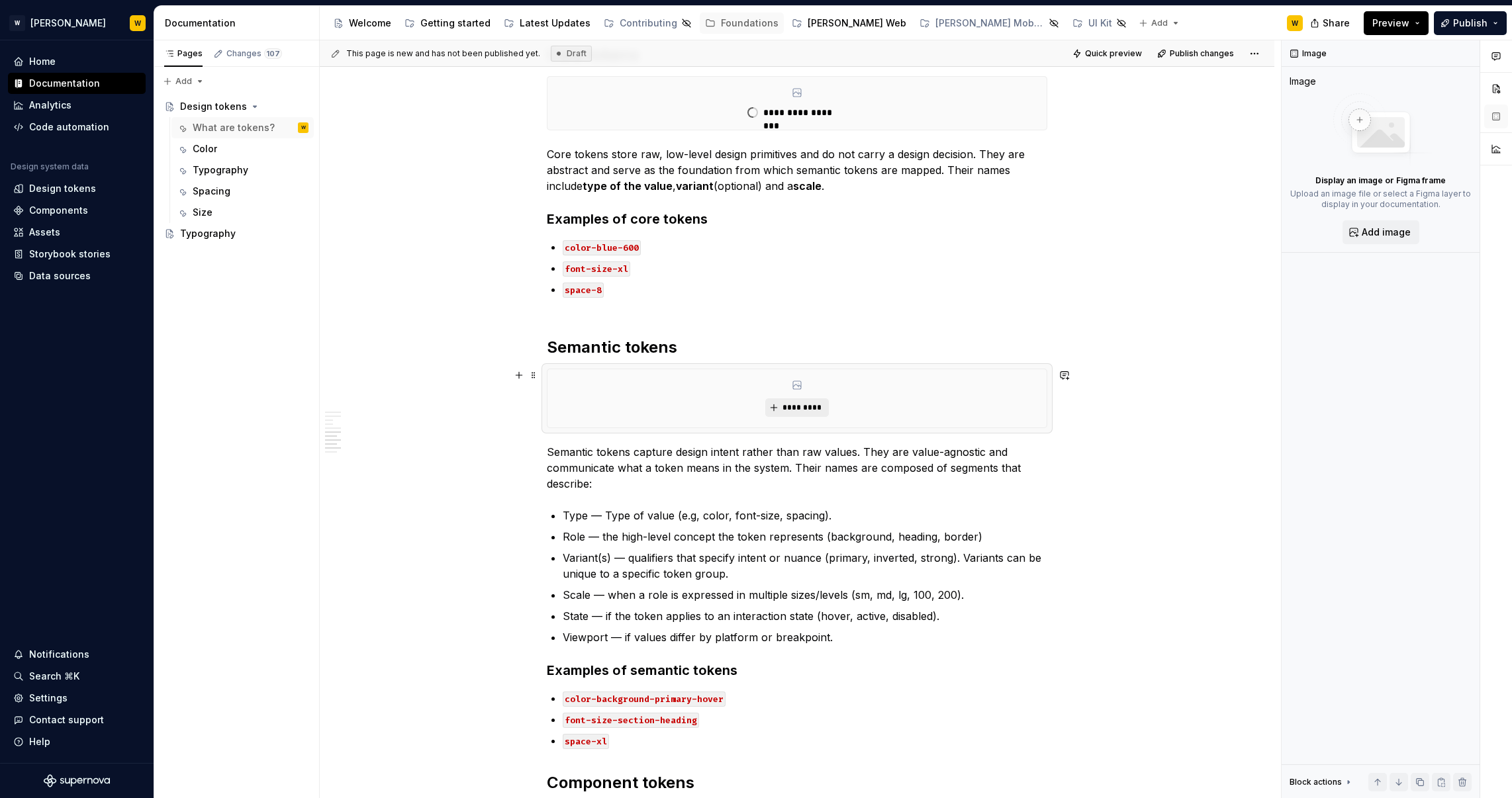
click at [784, 405] on button "*********" at bounding box center [796, 407] width 63 height 18
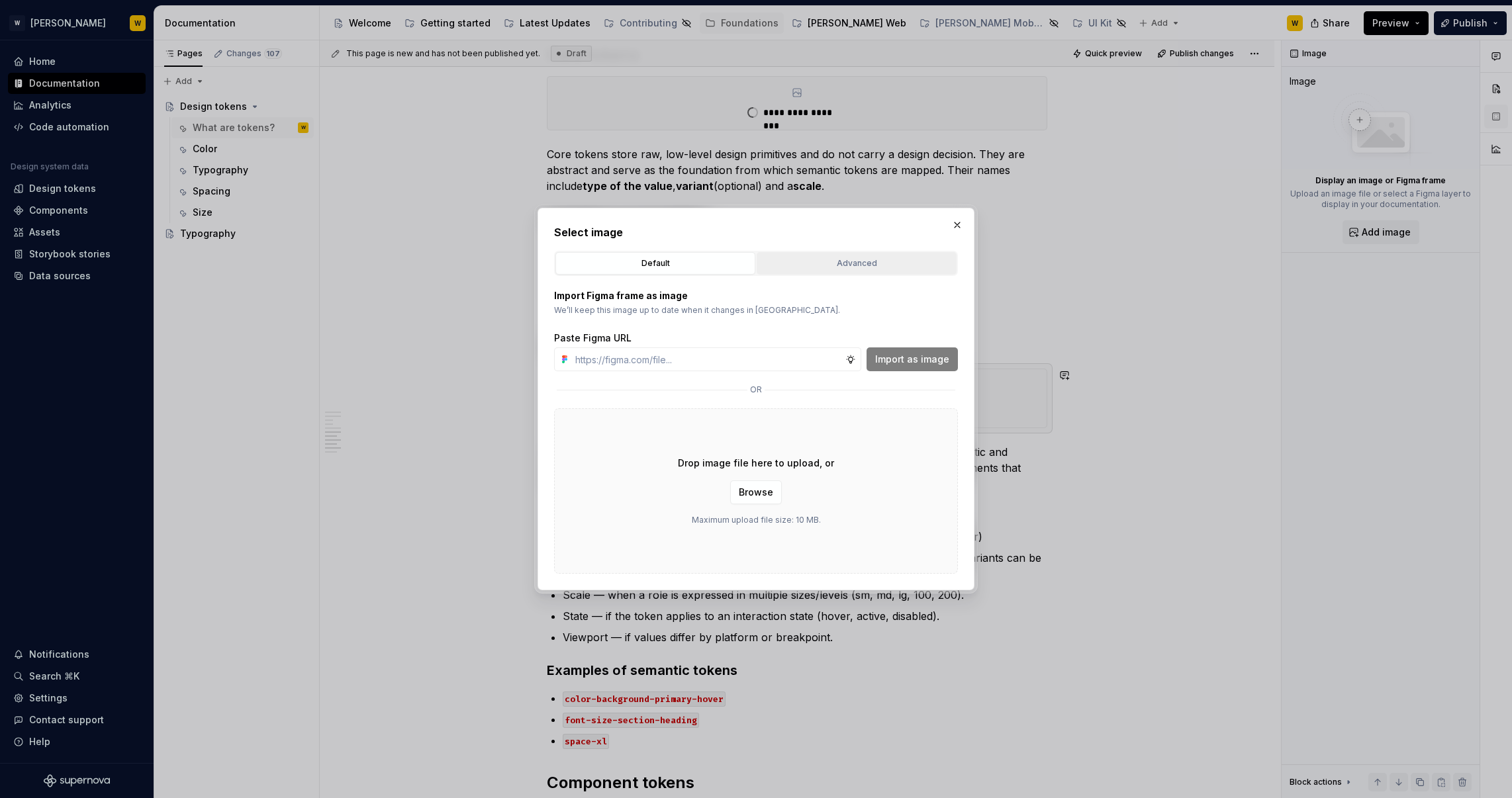
click at [838, 274] on button "Advanced" at bounding box center [856, 264] width 200 height 23
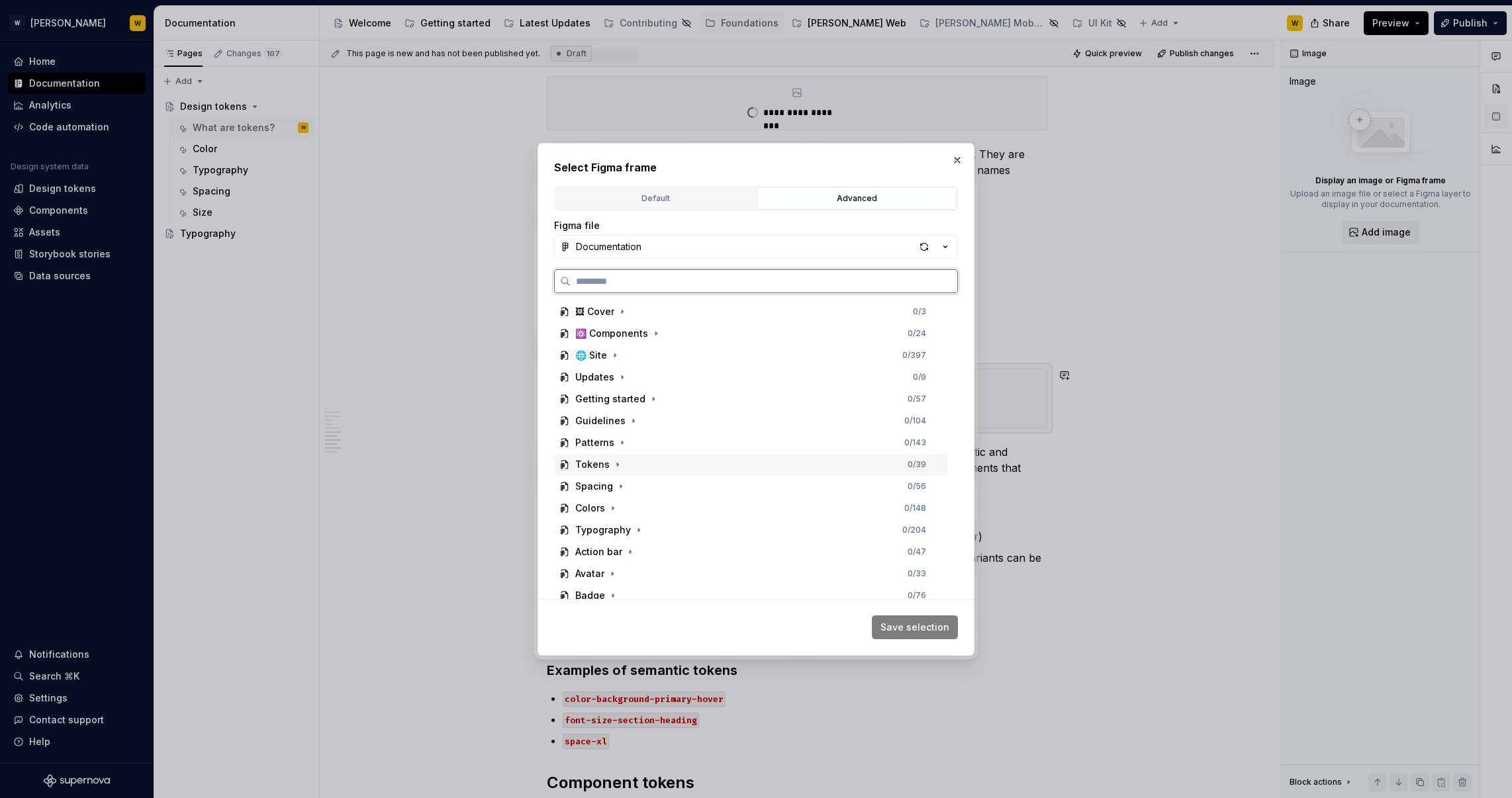
click at [603, 462] on div "Tokens" at bounding box center [592, 464] width 35 height 13
click at [658, 553] on div "03-tokens-semantic" at bounding box center [635, 551] width 95 height 13
click at [920, 625] on span "Save selection" at bounding box center [914, 627] width 69 height 13
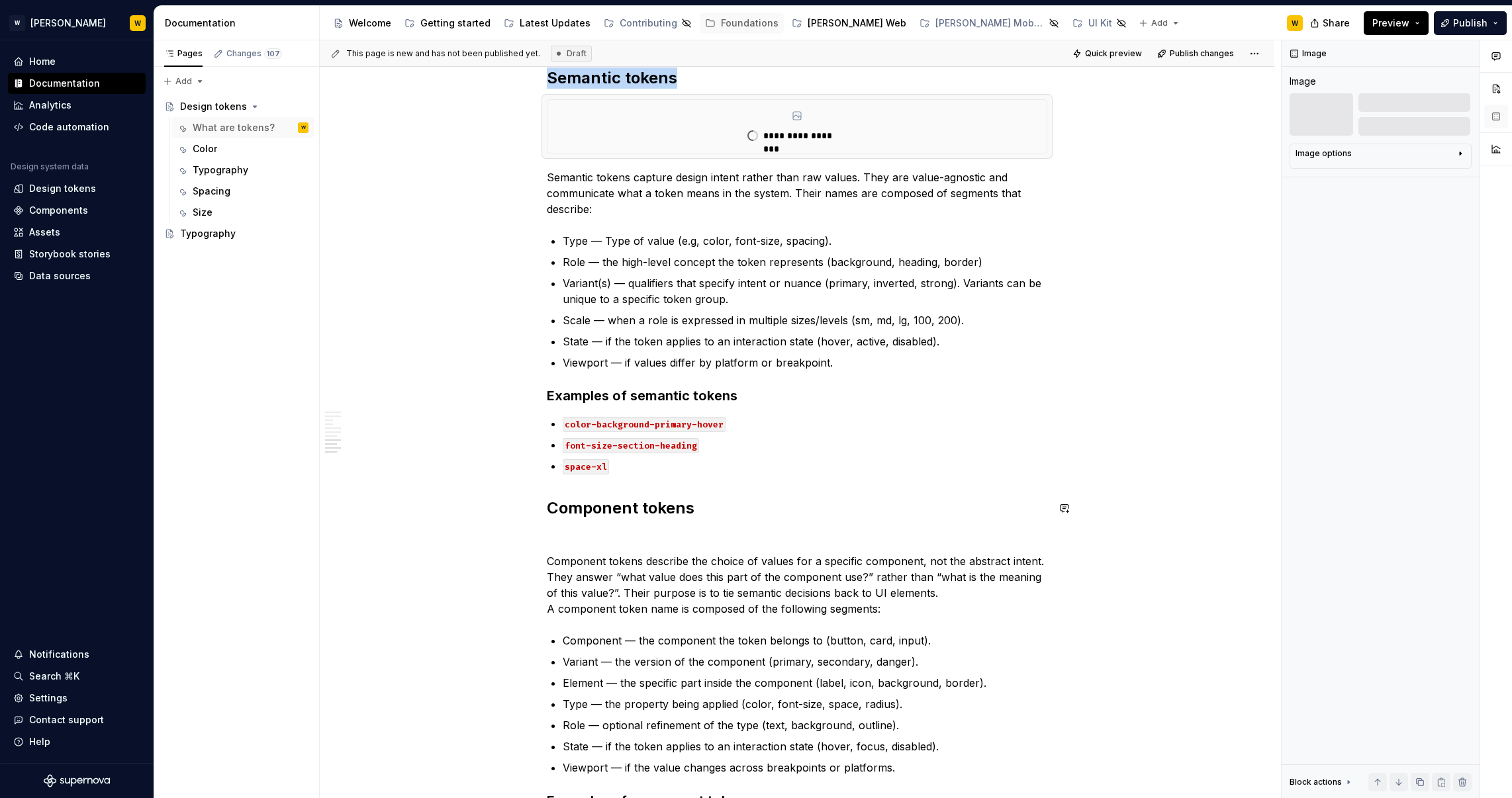
click at [691, 553] on p "Component tokens describe the choice of values for a specific component, not th…" at bounding box center [797, 585] width 501 height 64
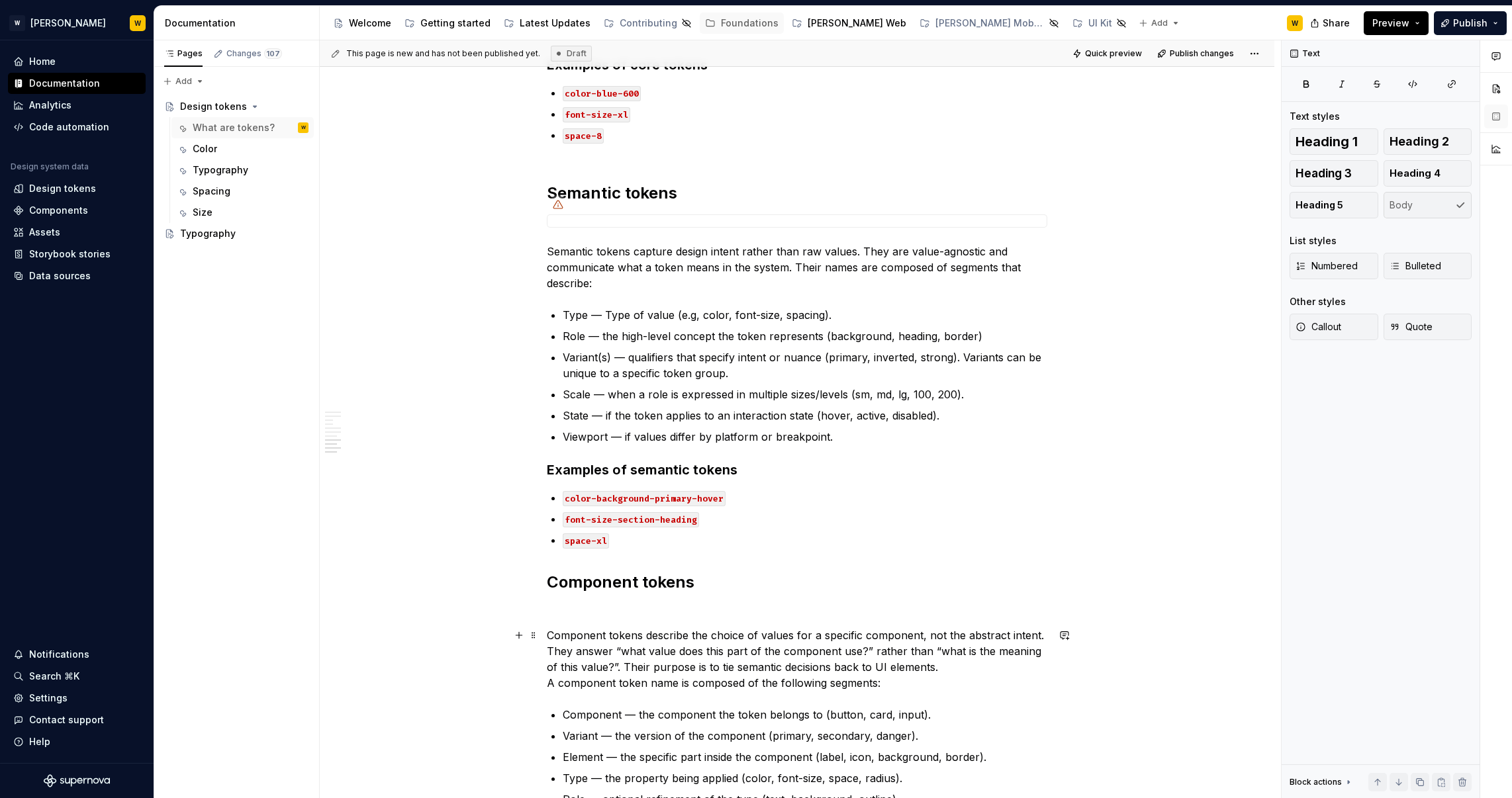
scroll to position [1930, 0]
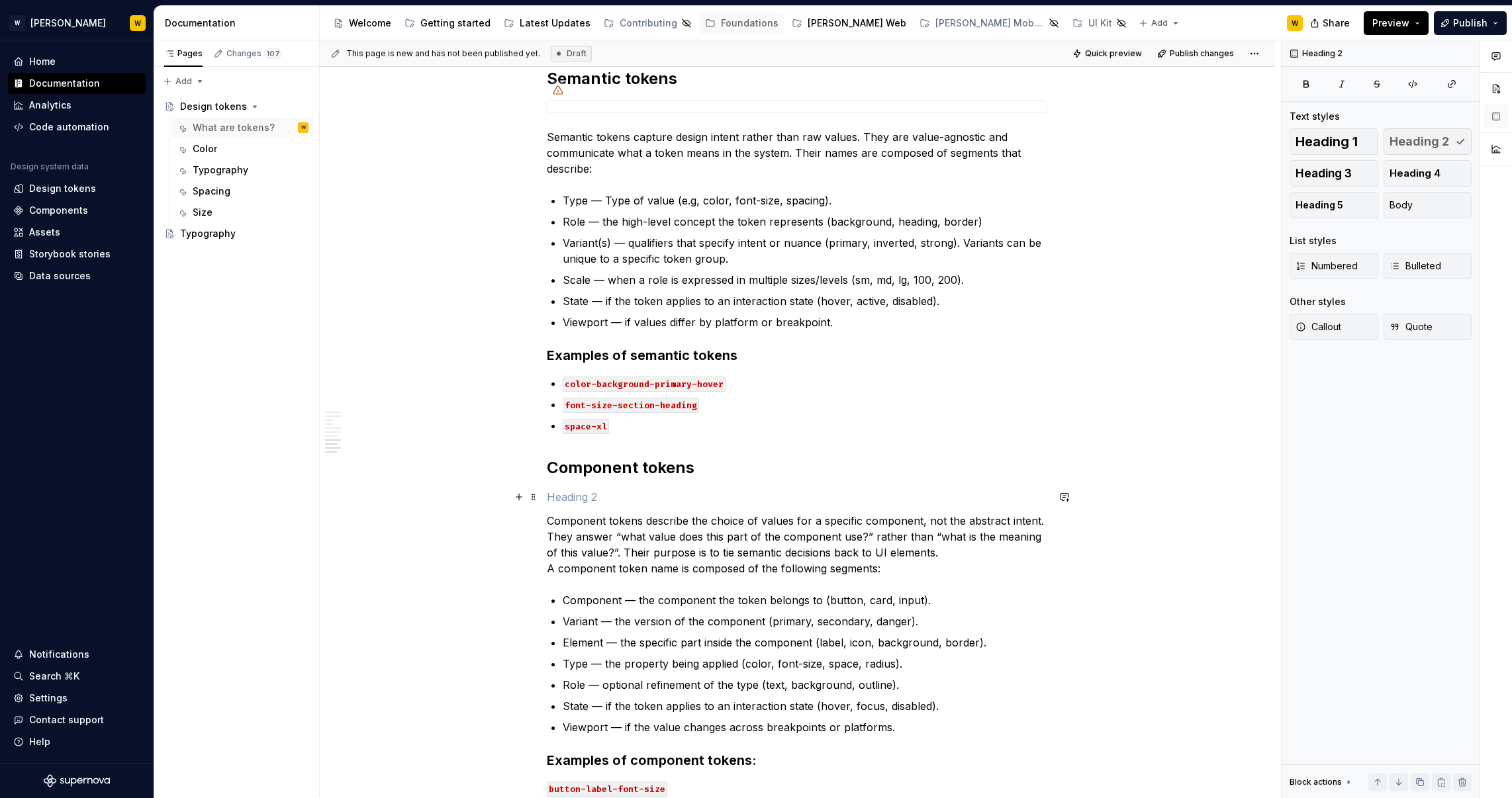
click at [699, 495] on p at bounding box center [797, 497] width 501 height 16
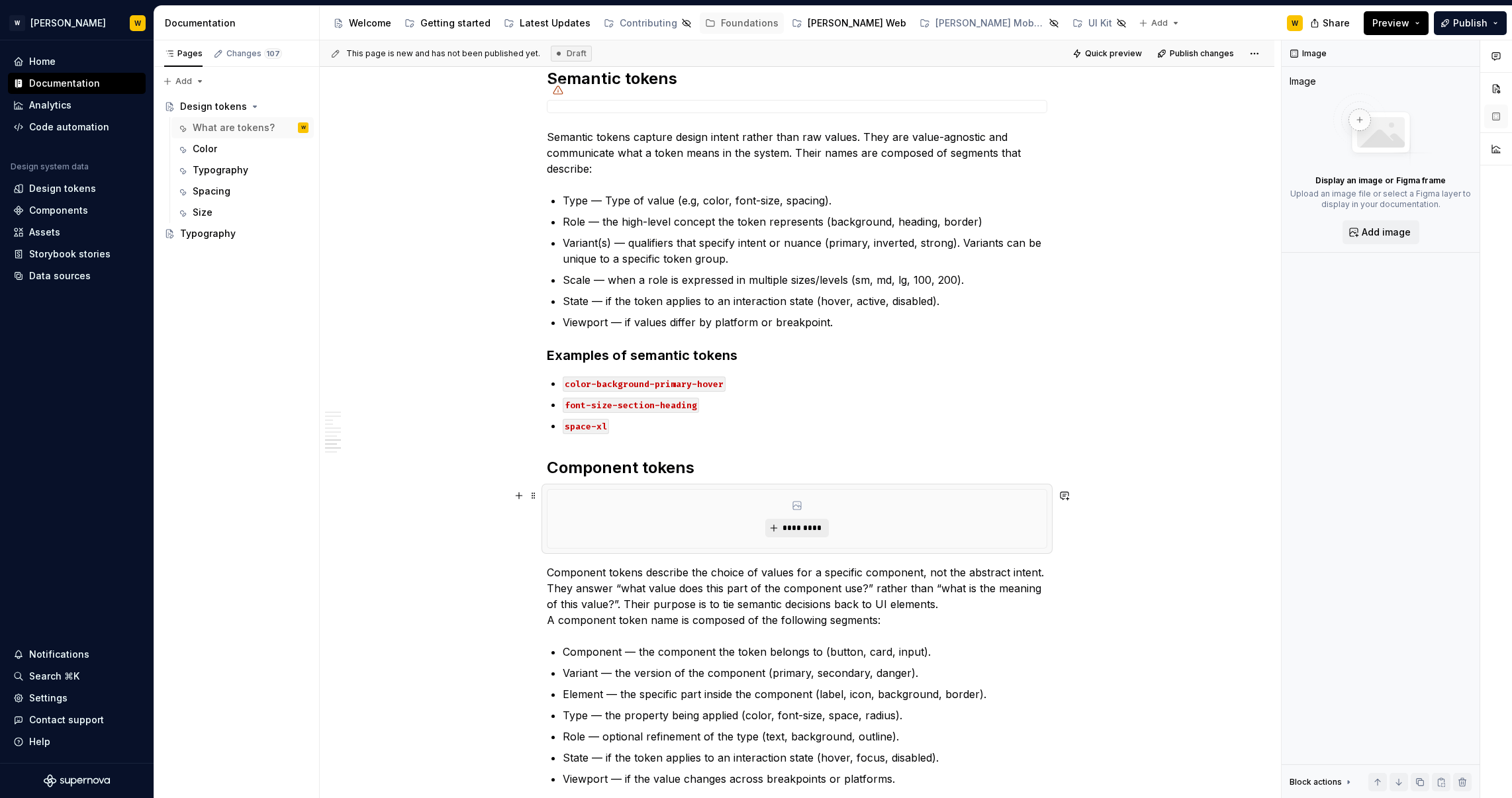
click at [787, 527] on span "*********" at bounding box center [801, 527] width 40 height 11
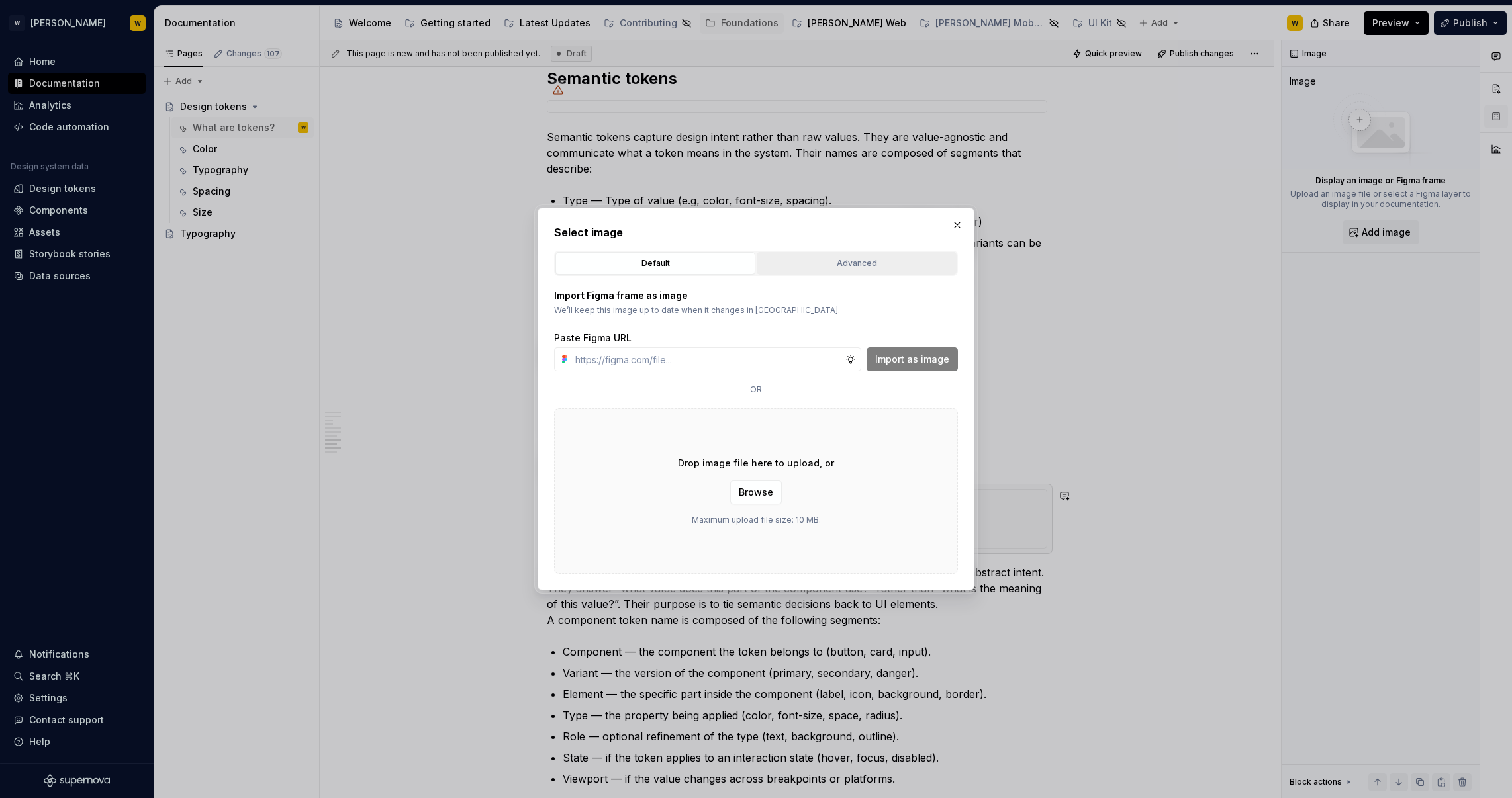
click at [823, 257] on div "Advanced" at bounding box center [856, 263] width 191 height 13
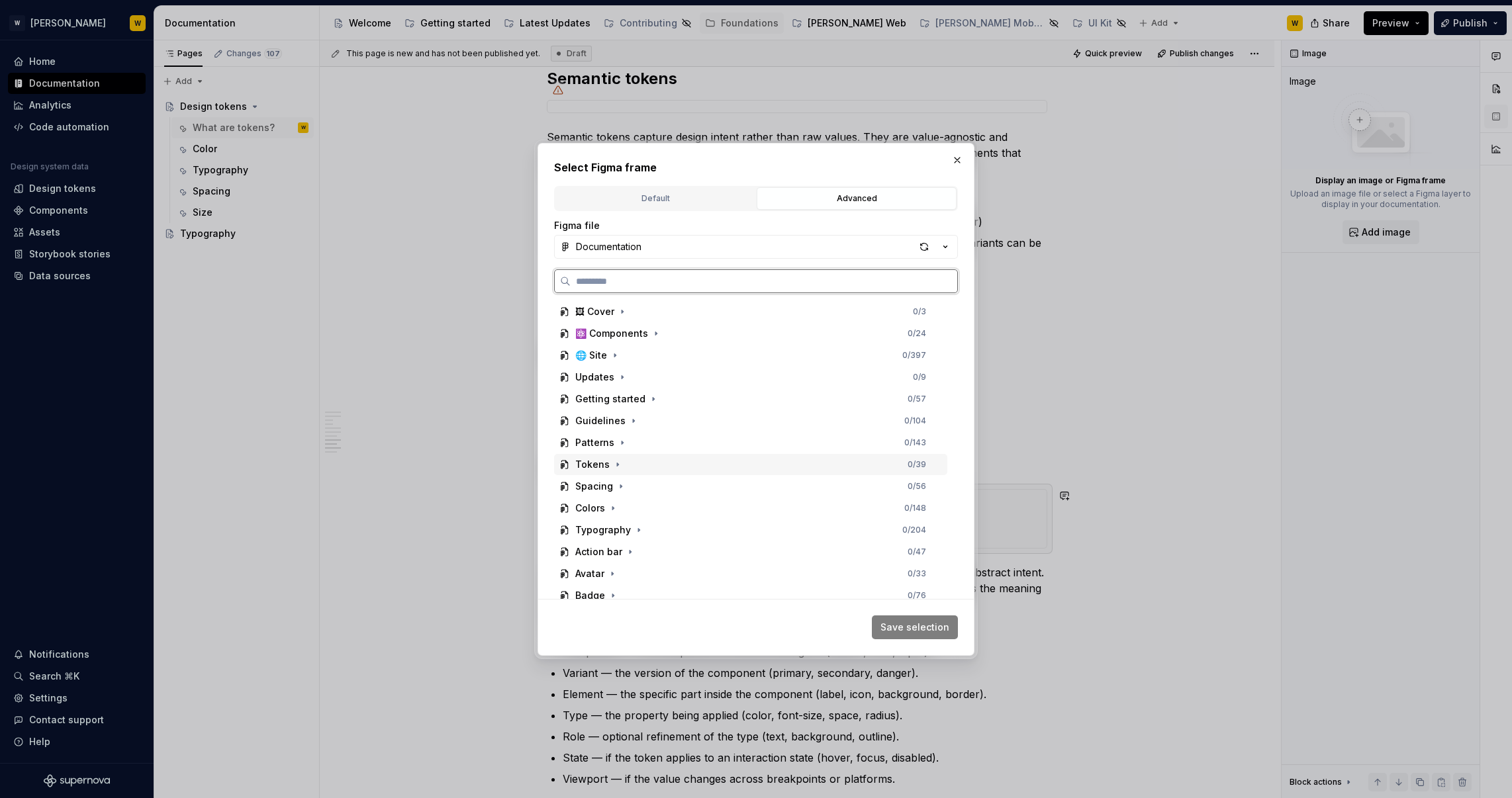
click at [601, 469] on div "Tokens" at bounding box center [592, 464] width 35 height 13
click at [673, 574] on div "04-tokens-component" at bounding box center [641, 573] width 106 height 13
click at [923, 624] on span "Save selection" at bounding box center [914, 627] width 69 height 13
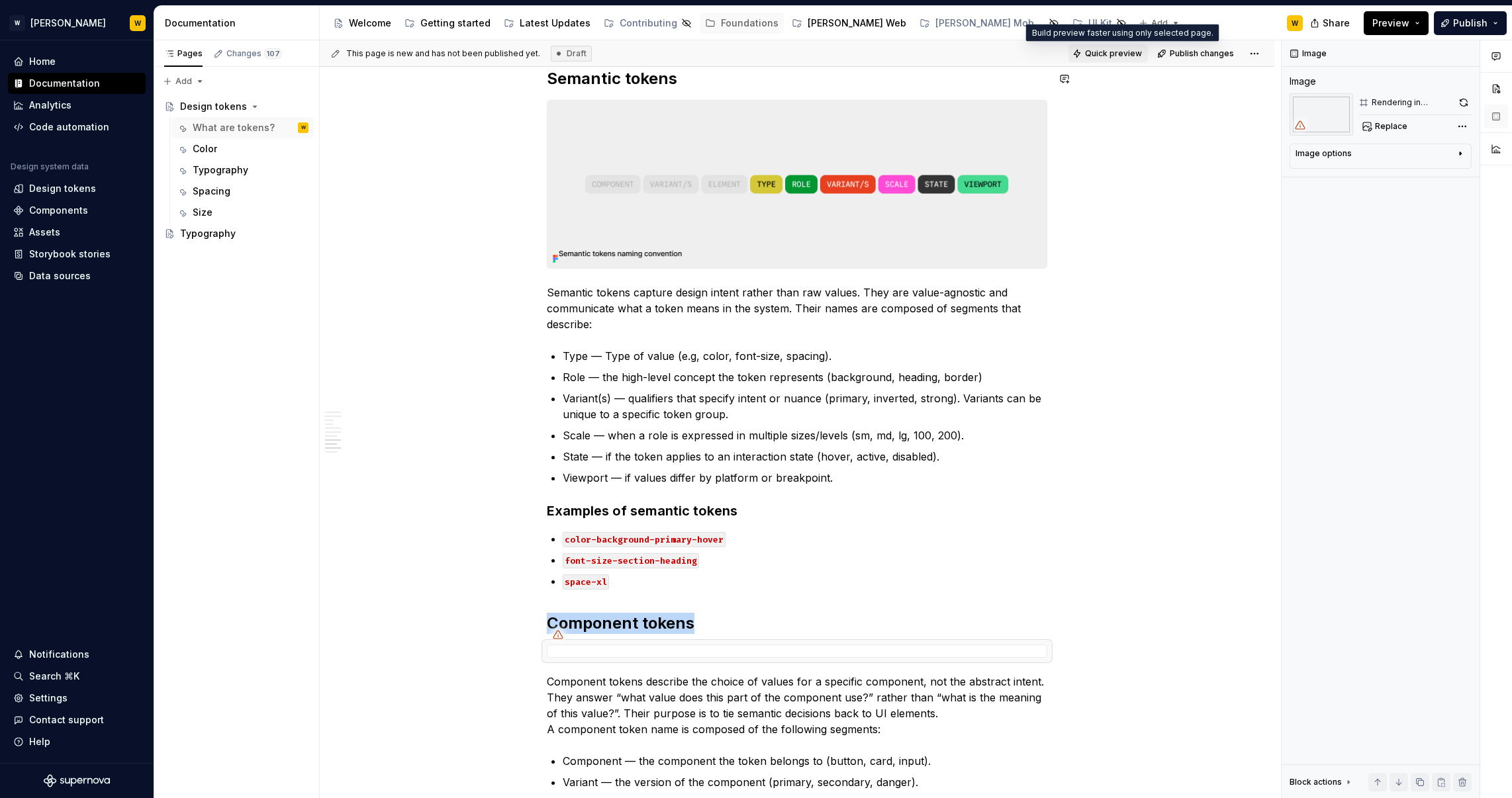
click at [1110, 53] on span "Quick preview" at bounding box center [1113, 53] width 57 height 11
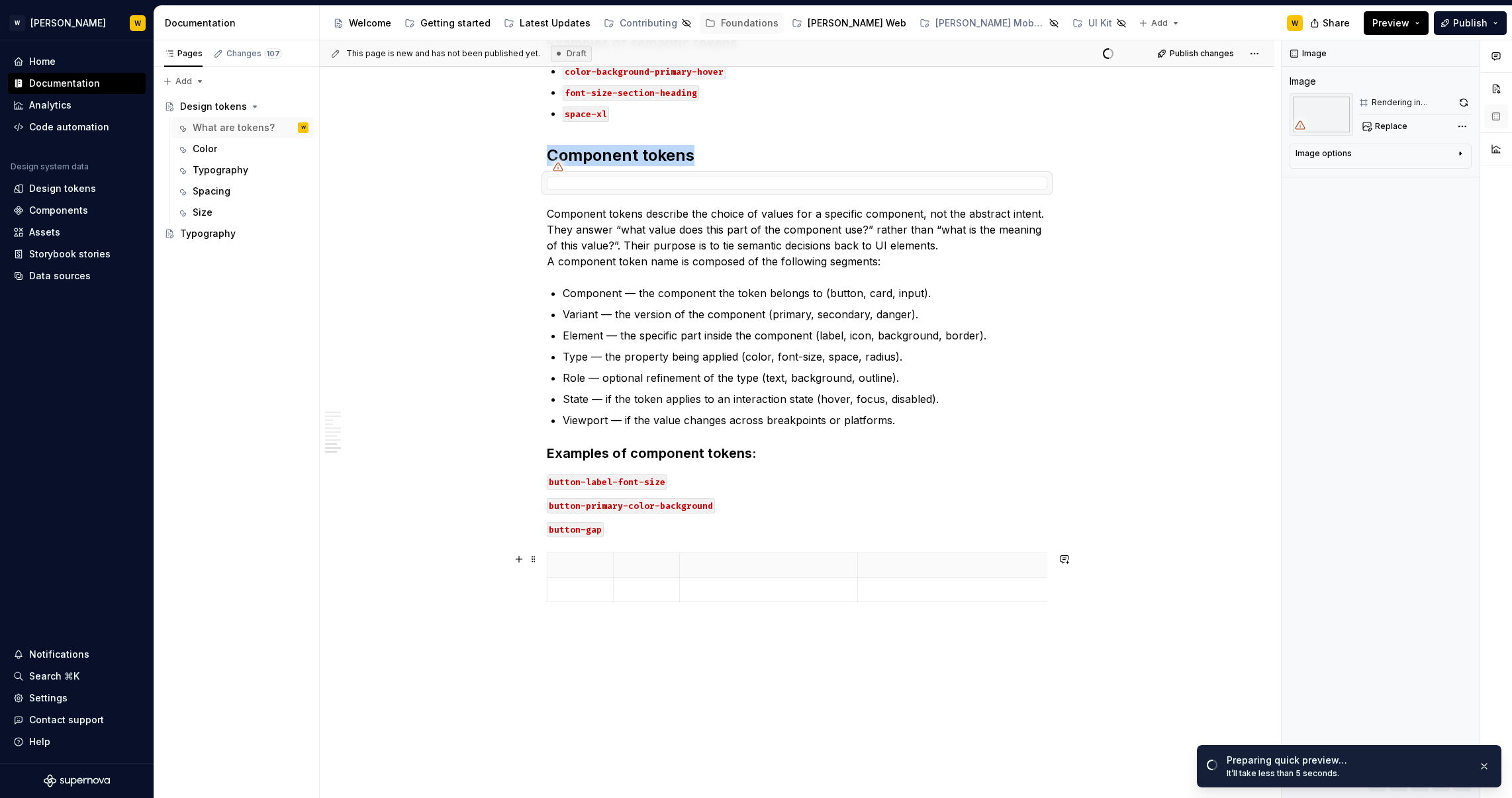
scroll to position [2392, 0]
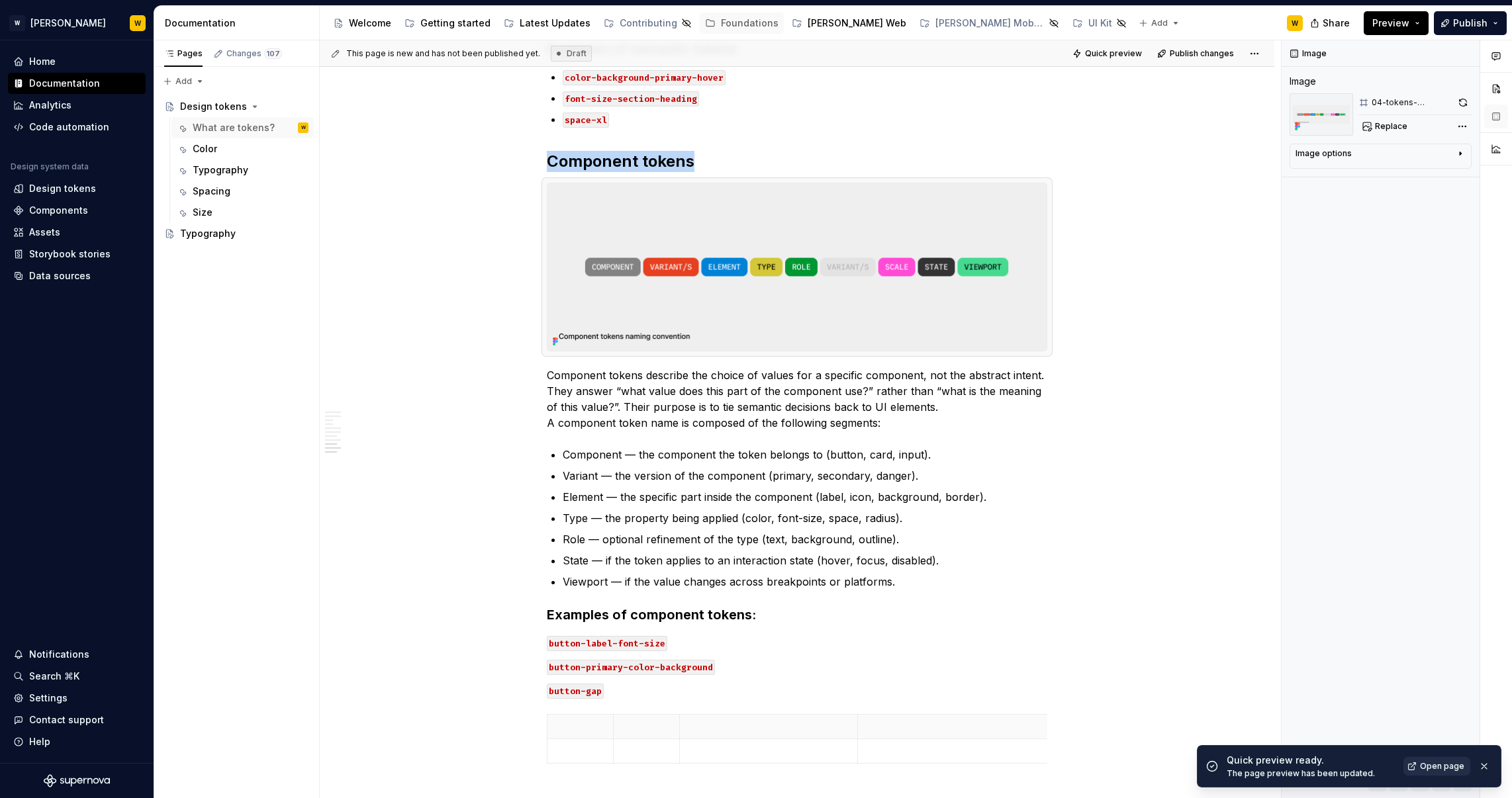
click at [1455, 767] on span "Open page" at bounding box center [1442, 765] width 45 height 11
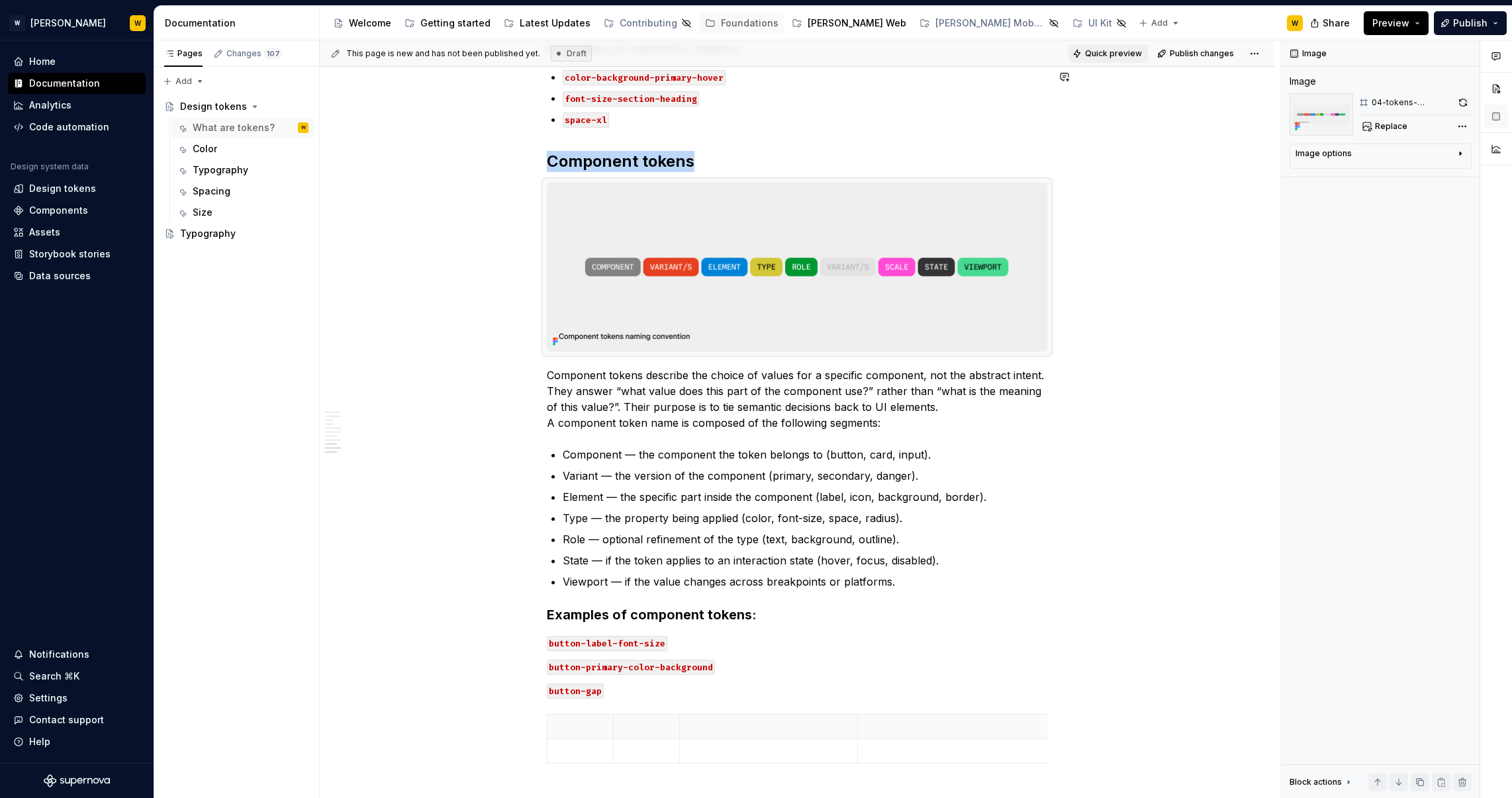
click at [1120, 48] on span "Quick preview" at bounding box center [1113, 53] width 57 height 11
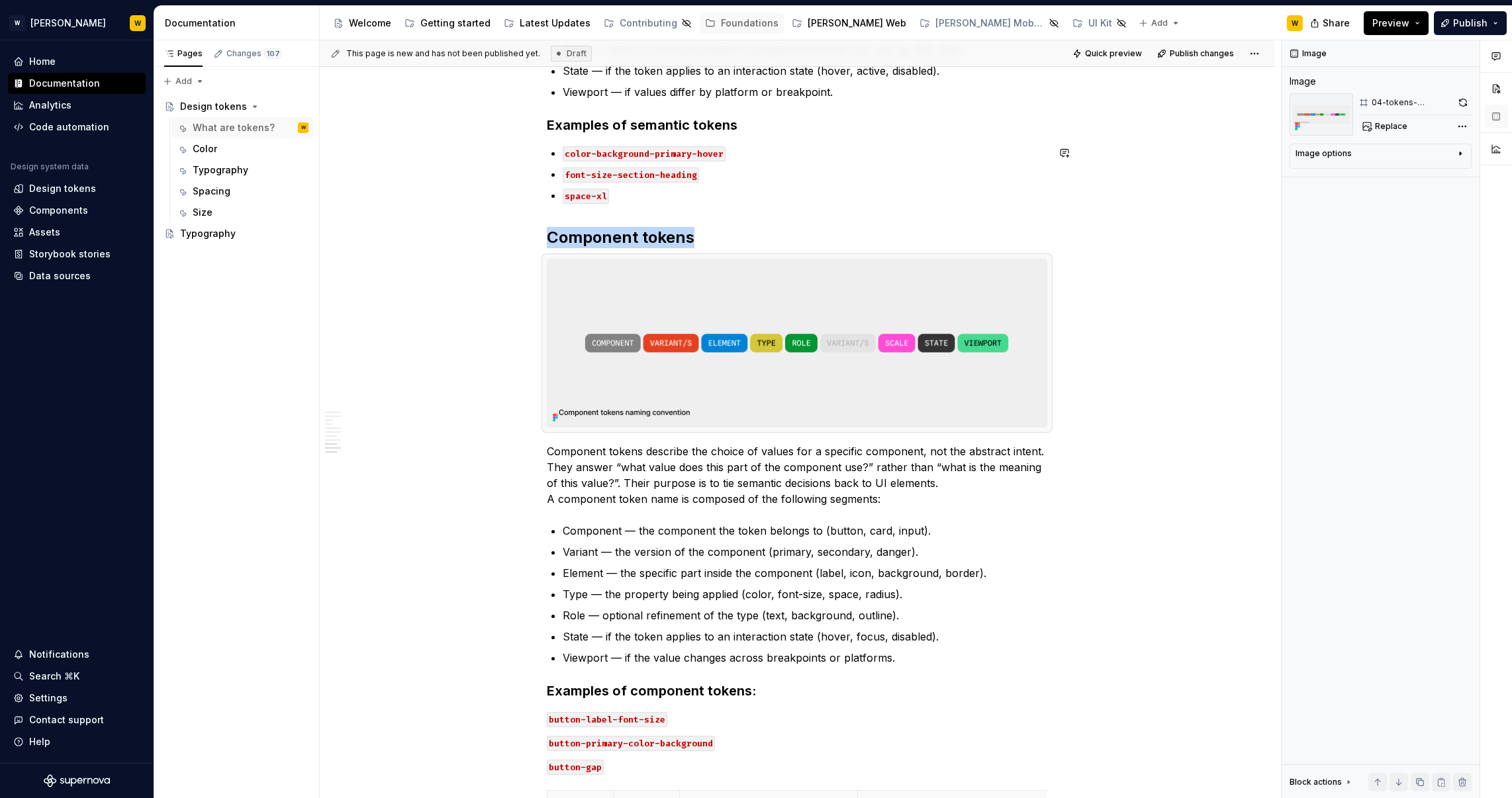
scroll to position [2399, 0]
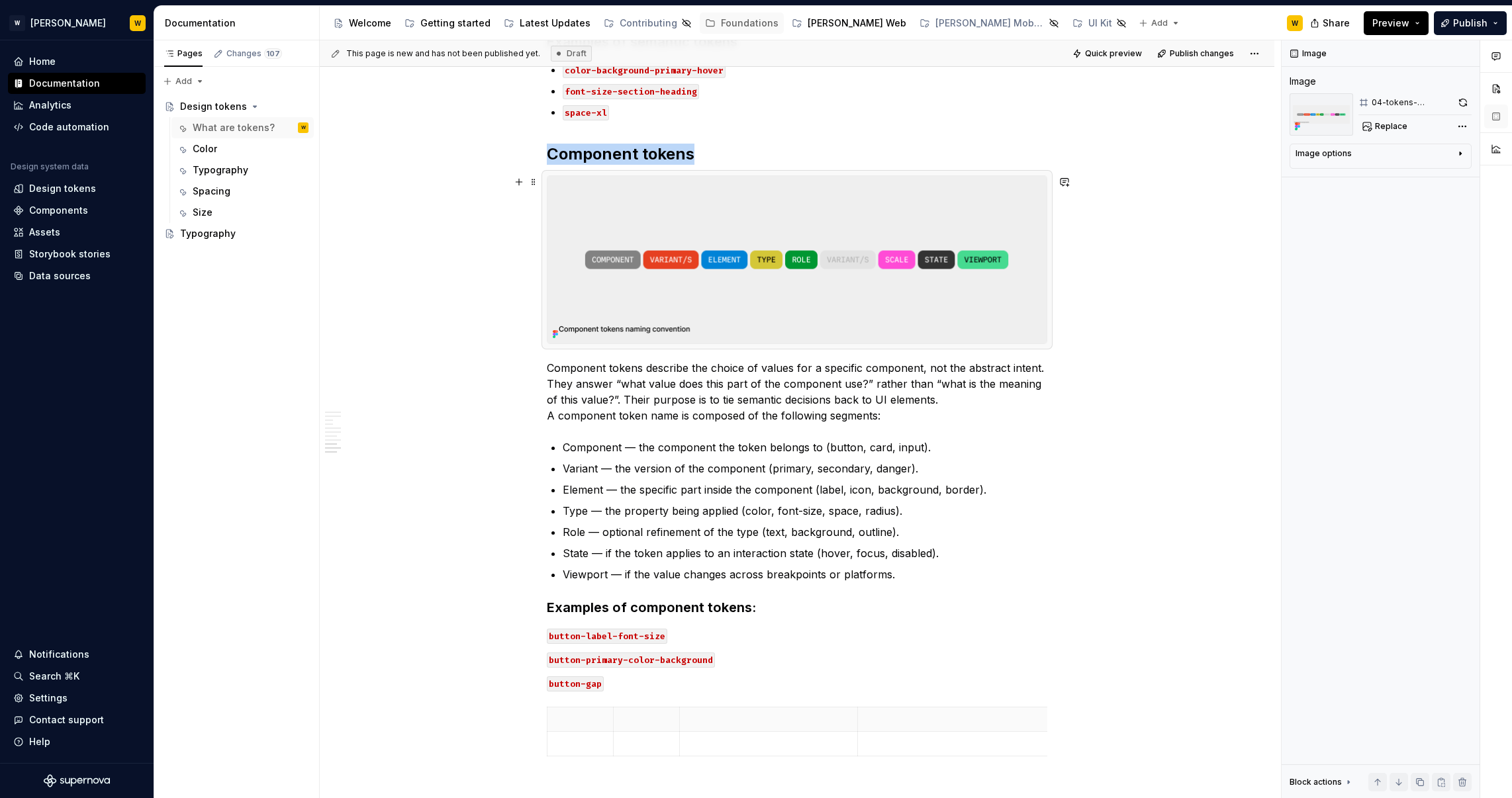
click at [903, 246] on img at bounding box center [797, 259] width 499 height 168
click at [537, 184] on span at bounding box center [533, 182] width 11 height 18
click at [1122, 57] on span "Quick preview" at bounding box center [1113, 53] width 57 height 11
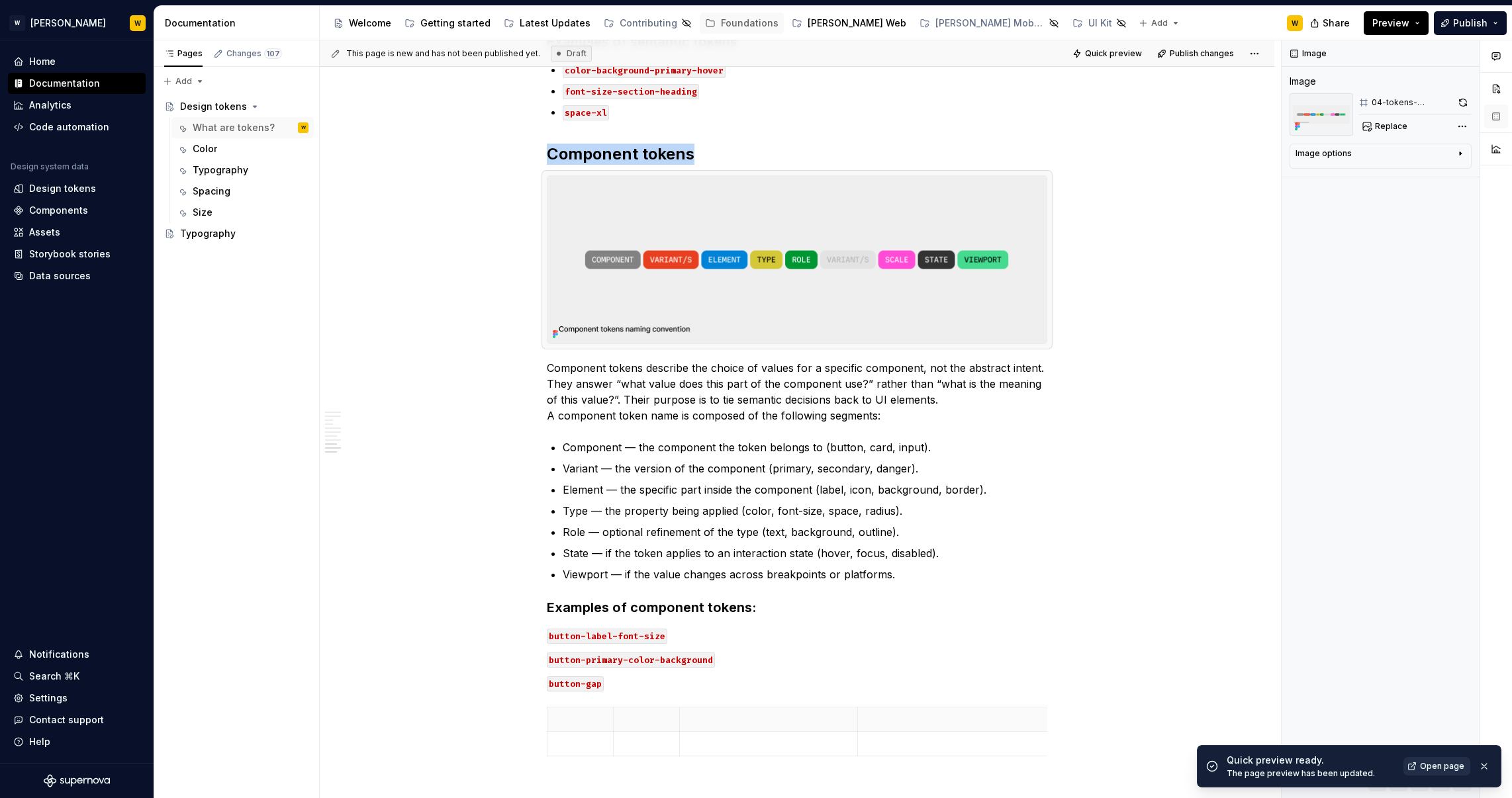
click at [1450, 760] on link "Open page" at bounding box center [1436, 766] width 67 height 18
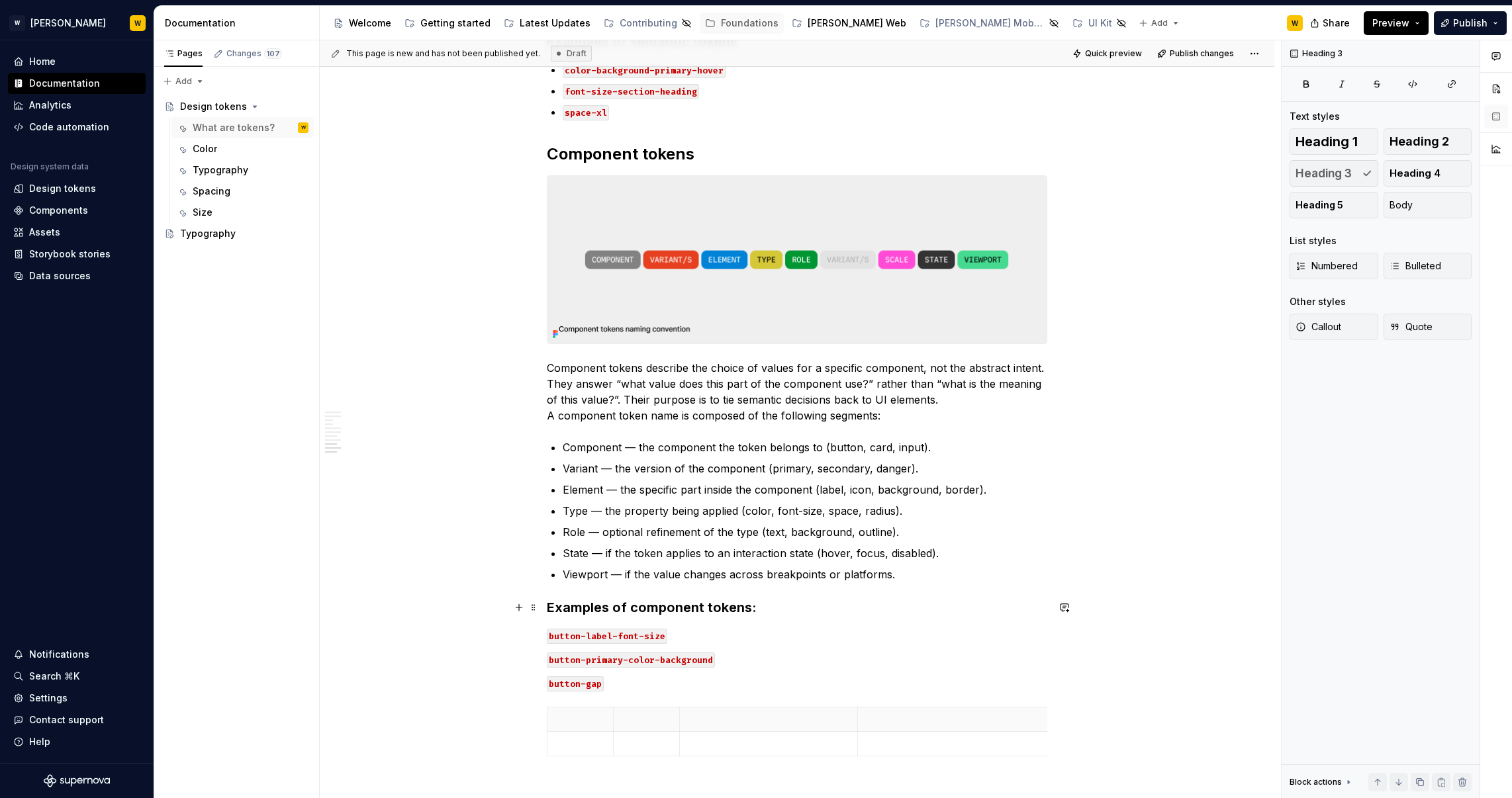
click at [556, 609] on h3 "Examples of component tokens:" at bounding box center [797, 607] width 501 height 18
click at [623, 586] on button "Heading 3" at bounding box center [612, 582] width 63 height 18
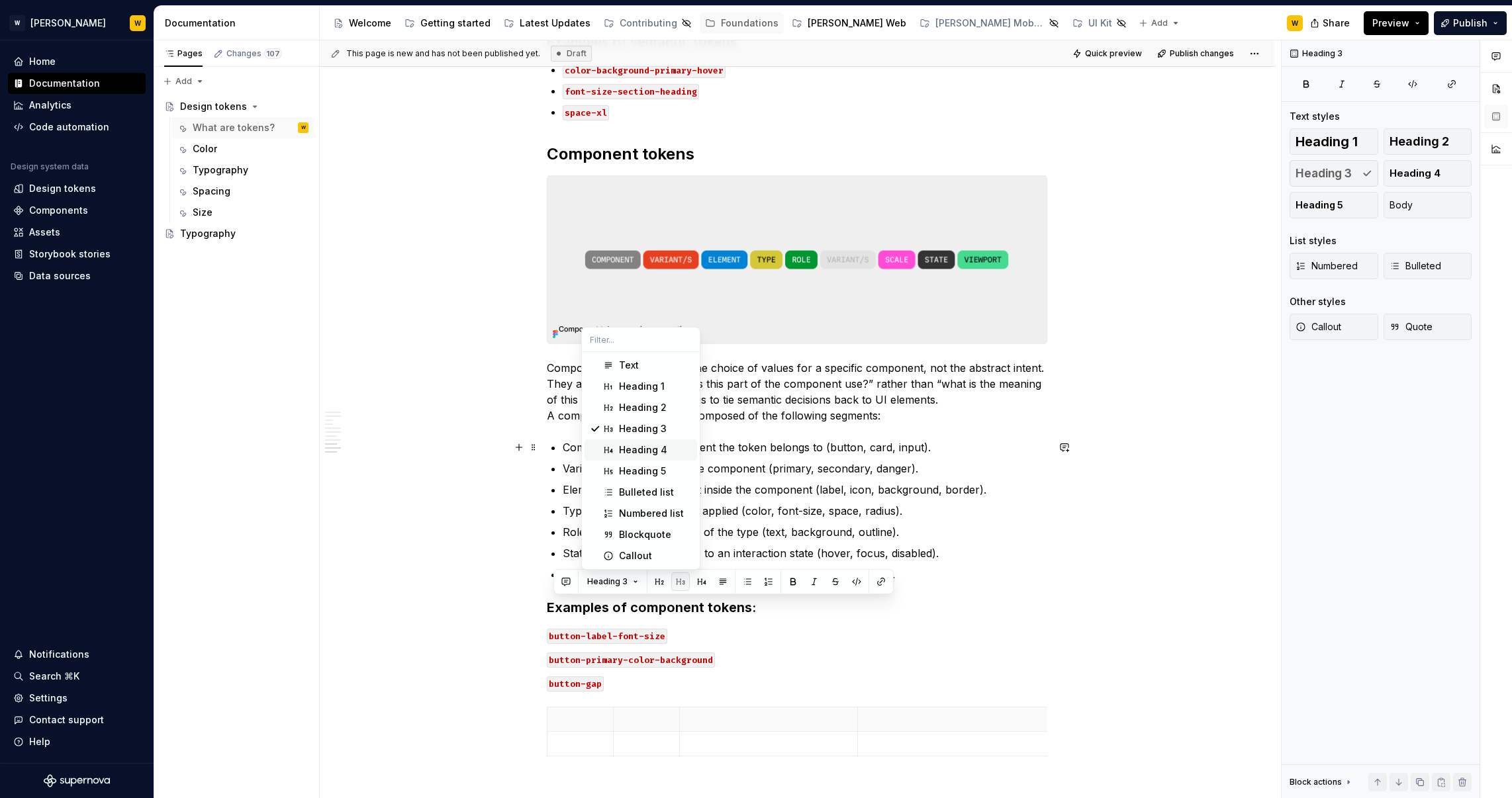
click at [612, 448] on div "Suggestions" at bounding box center [608, 450] width 11 height 11
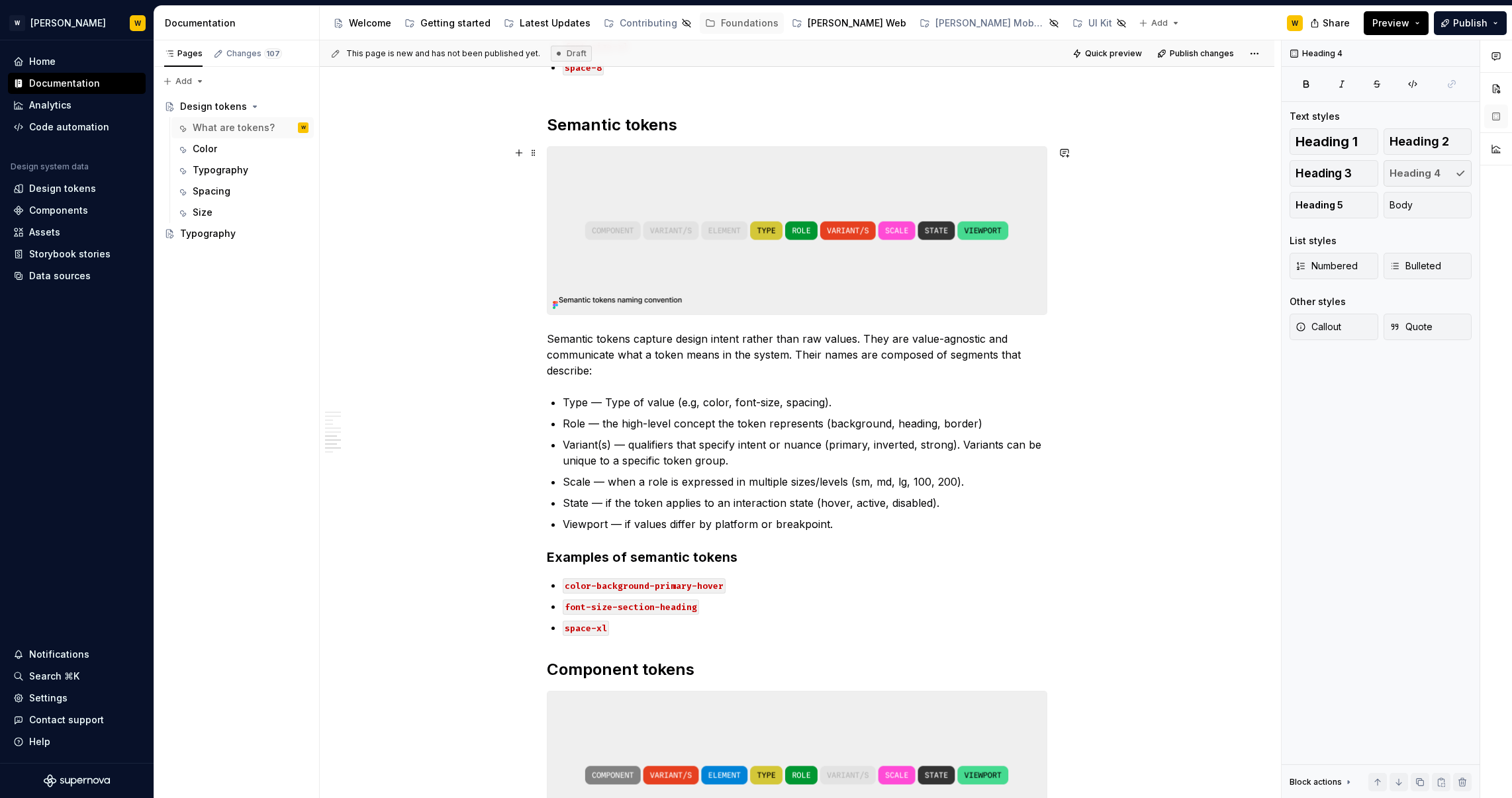
scroll to position [1747, 0]
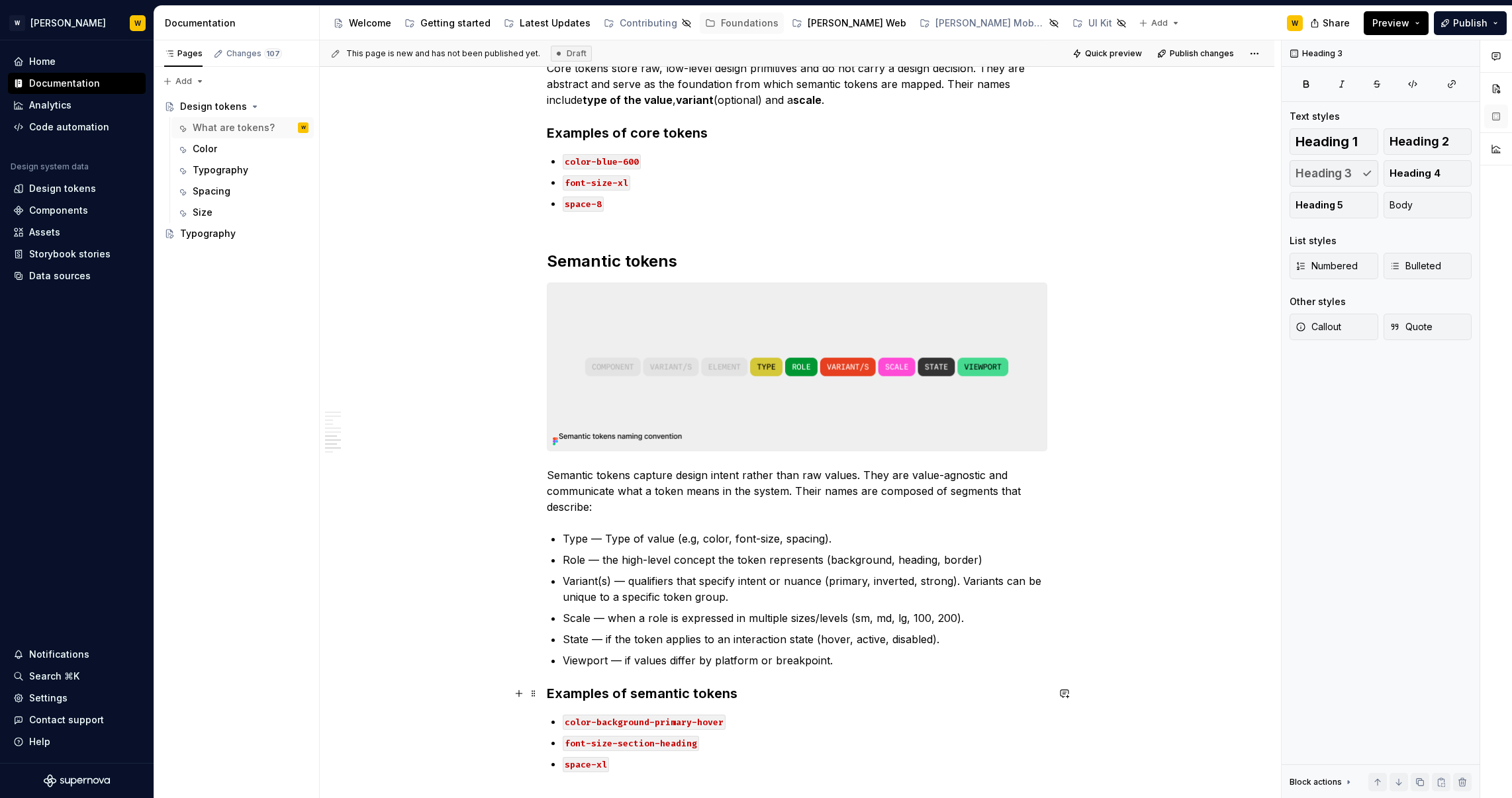
click at [659, 689] on h3 "Examples of semantic tokens" at bounding box center [797, 693] width 501 height 18
click at [610, 676] on div "Heading 3" at bounding box center [720, 668] width 340 height 25
click at [616, 668] on span "Heading 3" at bounding box center [604, 667] width 40 height 11
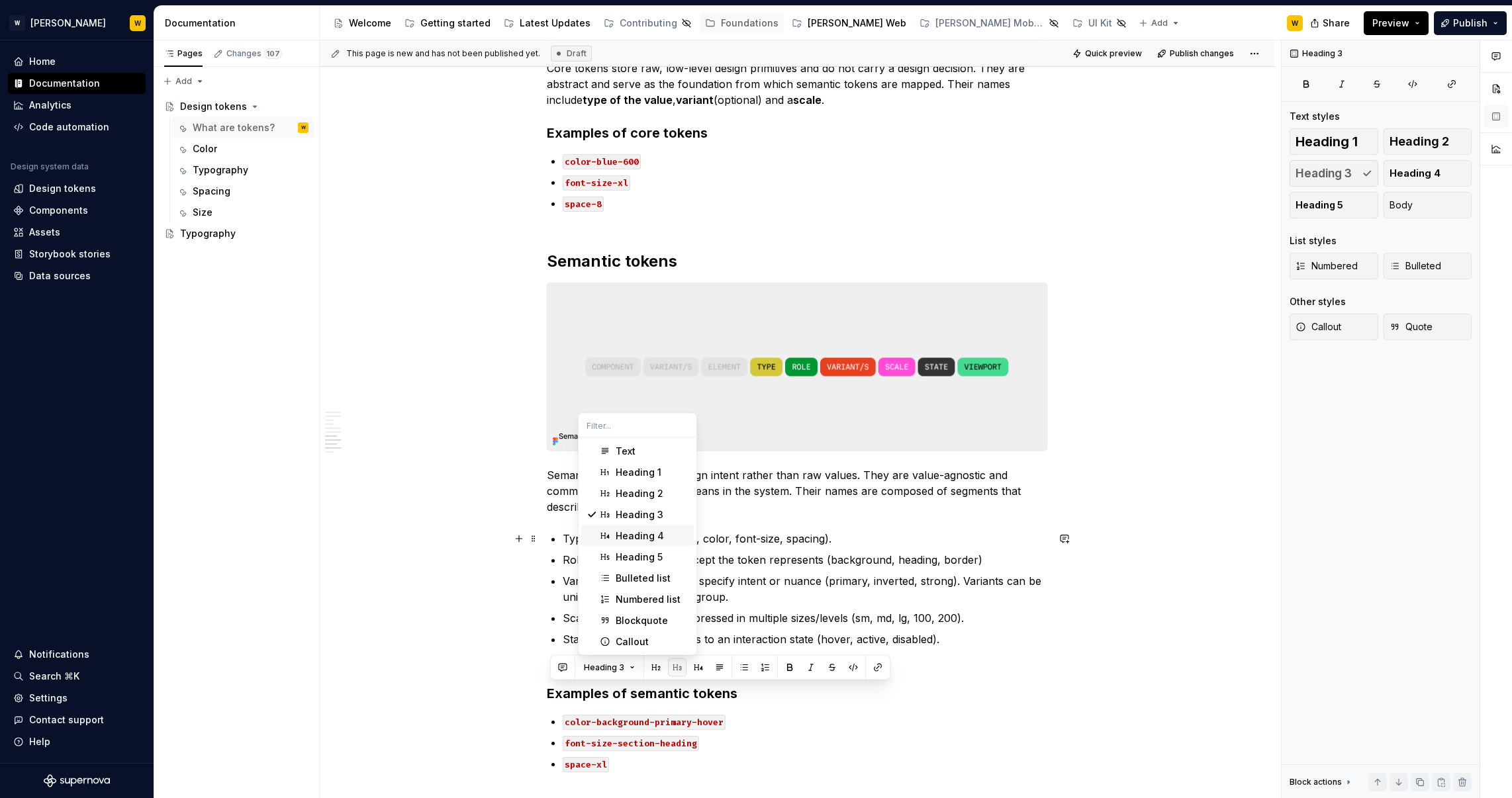
click at [636, 537] on div "Heading 4" at bounding box center [640, 536] width 48 height 13
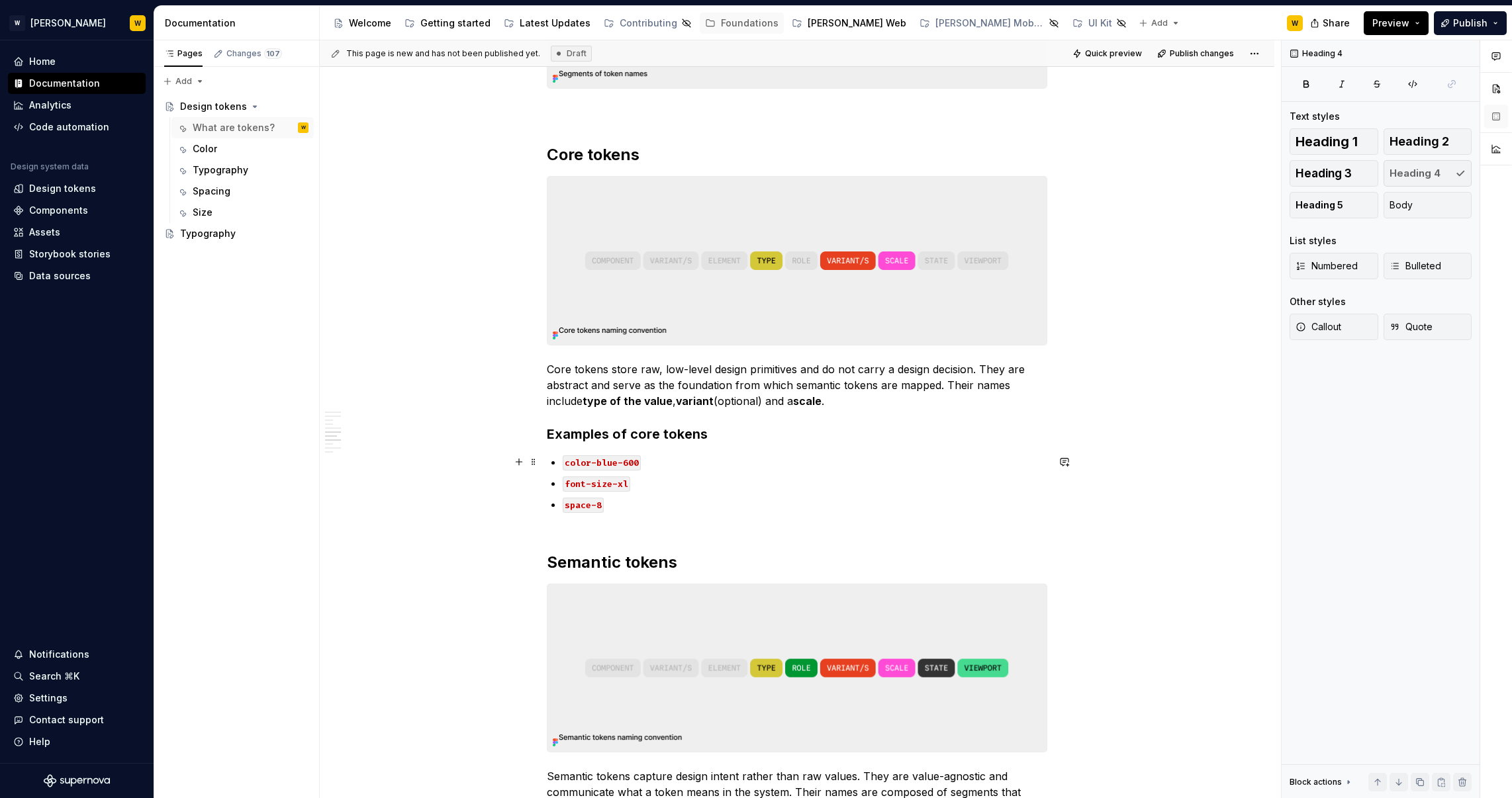
scroll to position [1367, 0]
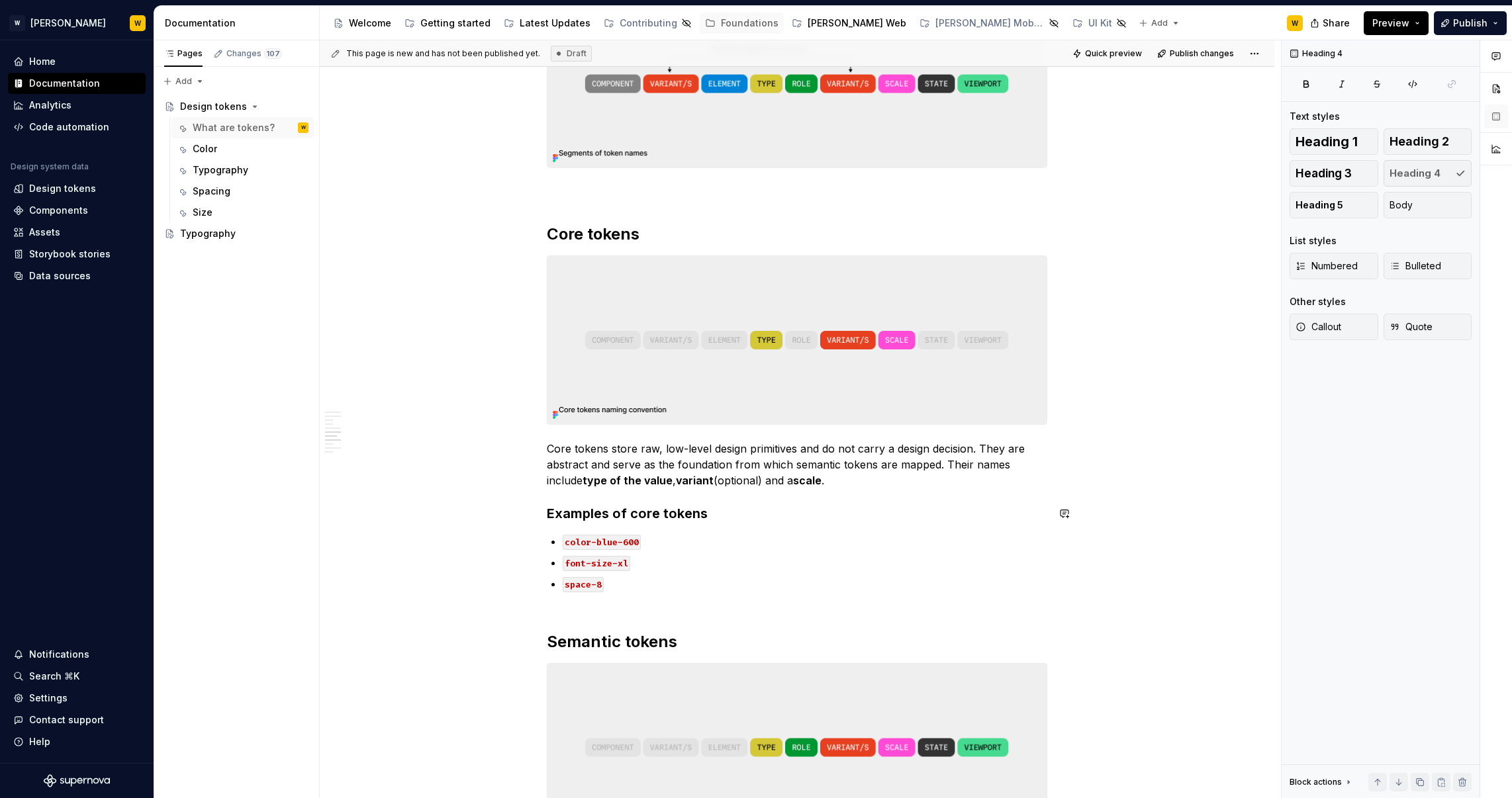
click at [610, 512] on h3 "Examples of core tokens" at bounding box center [797, 513] width 501 height 18
click at [614, 482] on span "Heading 3" at bounding box center [604, 486] width 40 height 11
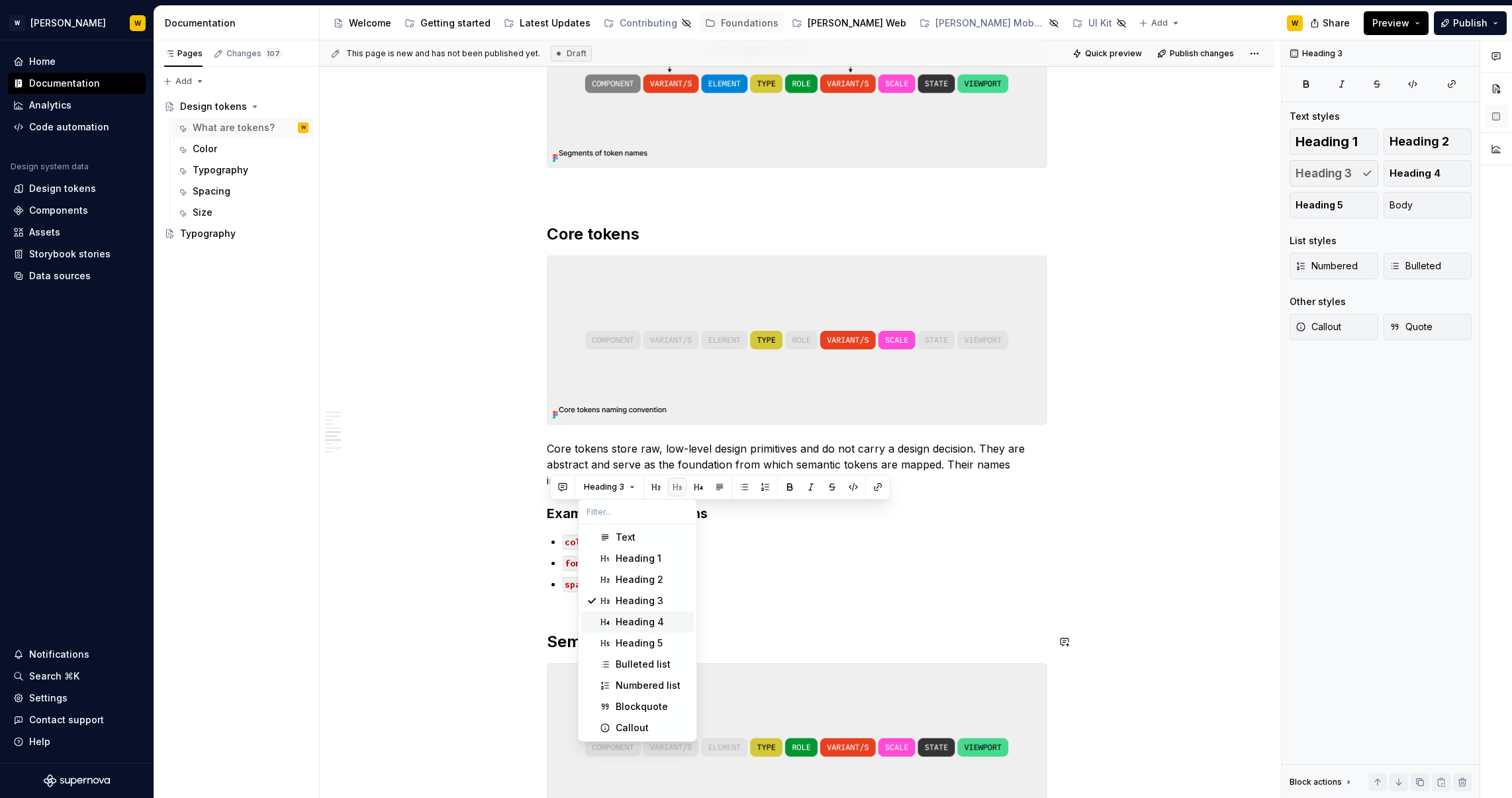
click at [643, 619] on div "Heading 4" at bounding box center [640, 622] width 48 height 13
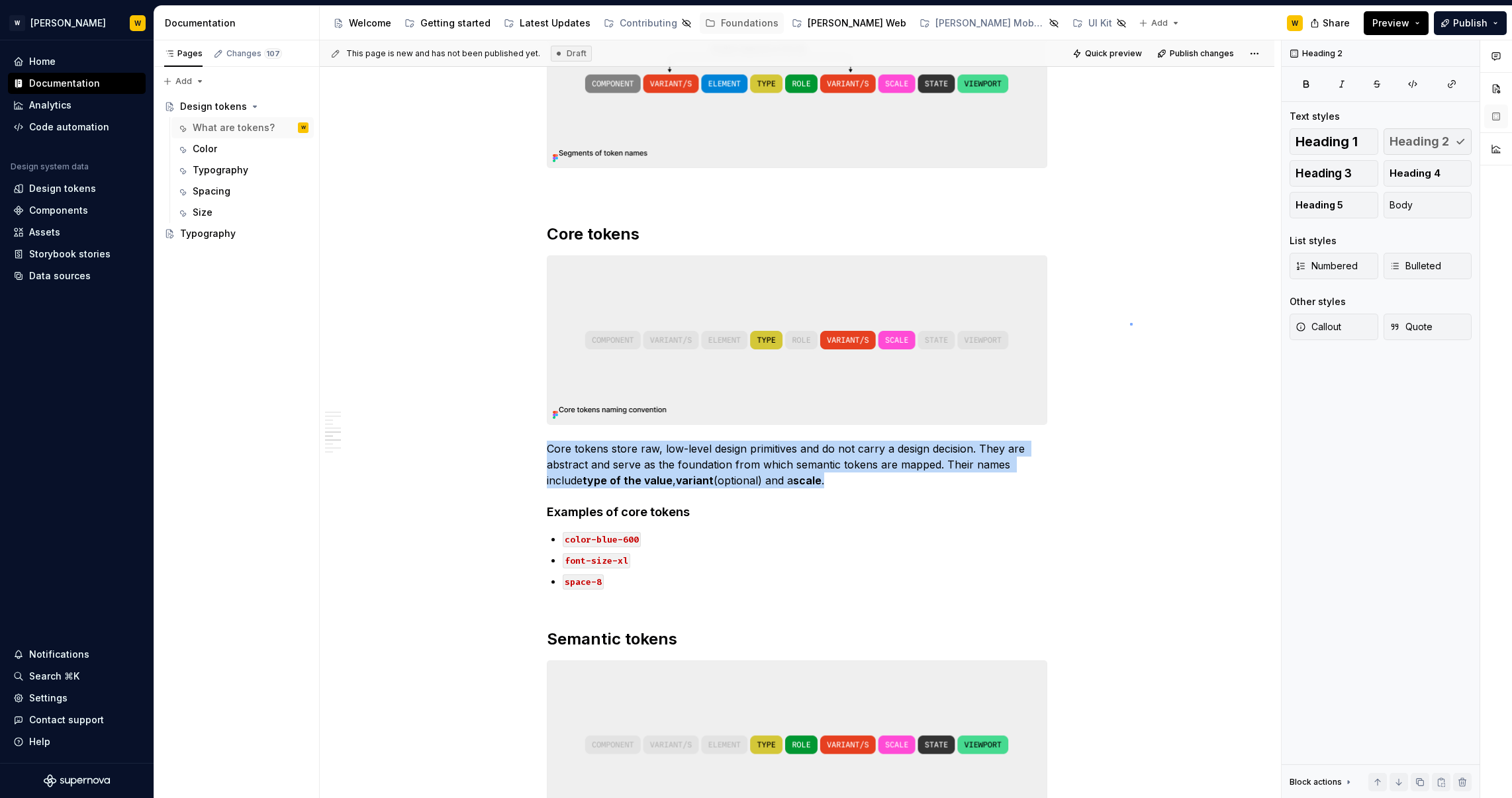
click at [1130, 323] on div "This page is new and has not been published yet. Draft Quick preview Publish ch…" at bounding box center [800, 419] width 961 height 758
click at [1264, 59] on html "[PERSON_NAME] W Home Documentation Analytics Code automation Design system data…" at bounding box center [756, 399] width 1512 height 798
click at [1267, 50] on html "[PERSON_NAME] W Home Documentation Analytics Code automation Design system data…" at bounding box center [756, 399] width 1512 height 798
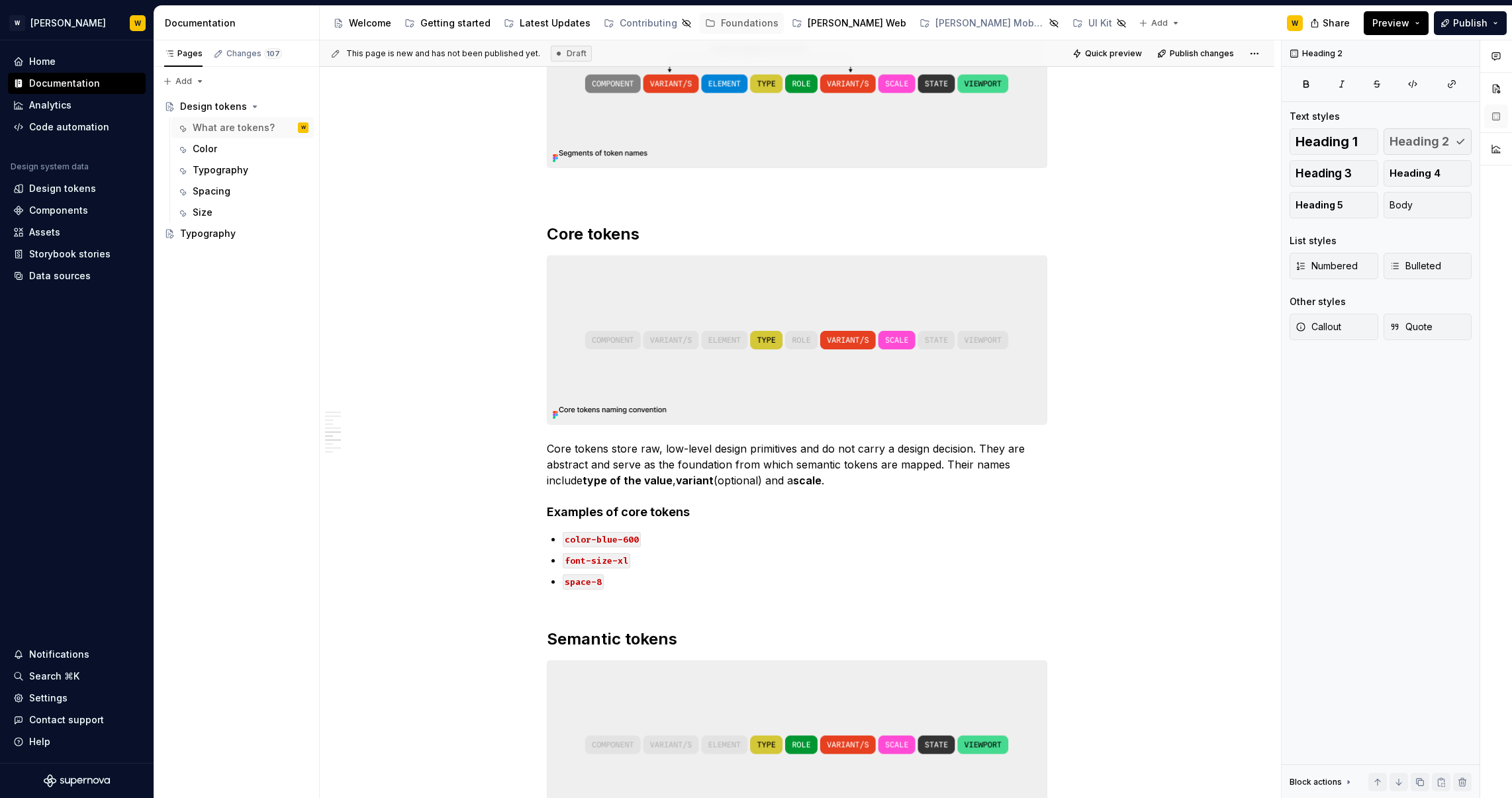
scroll to position [1000, 0]
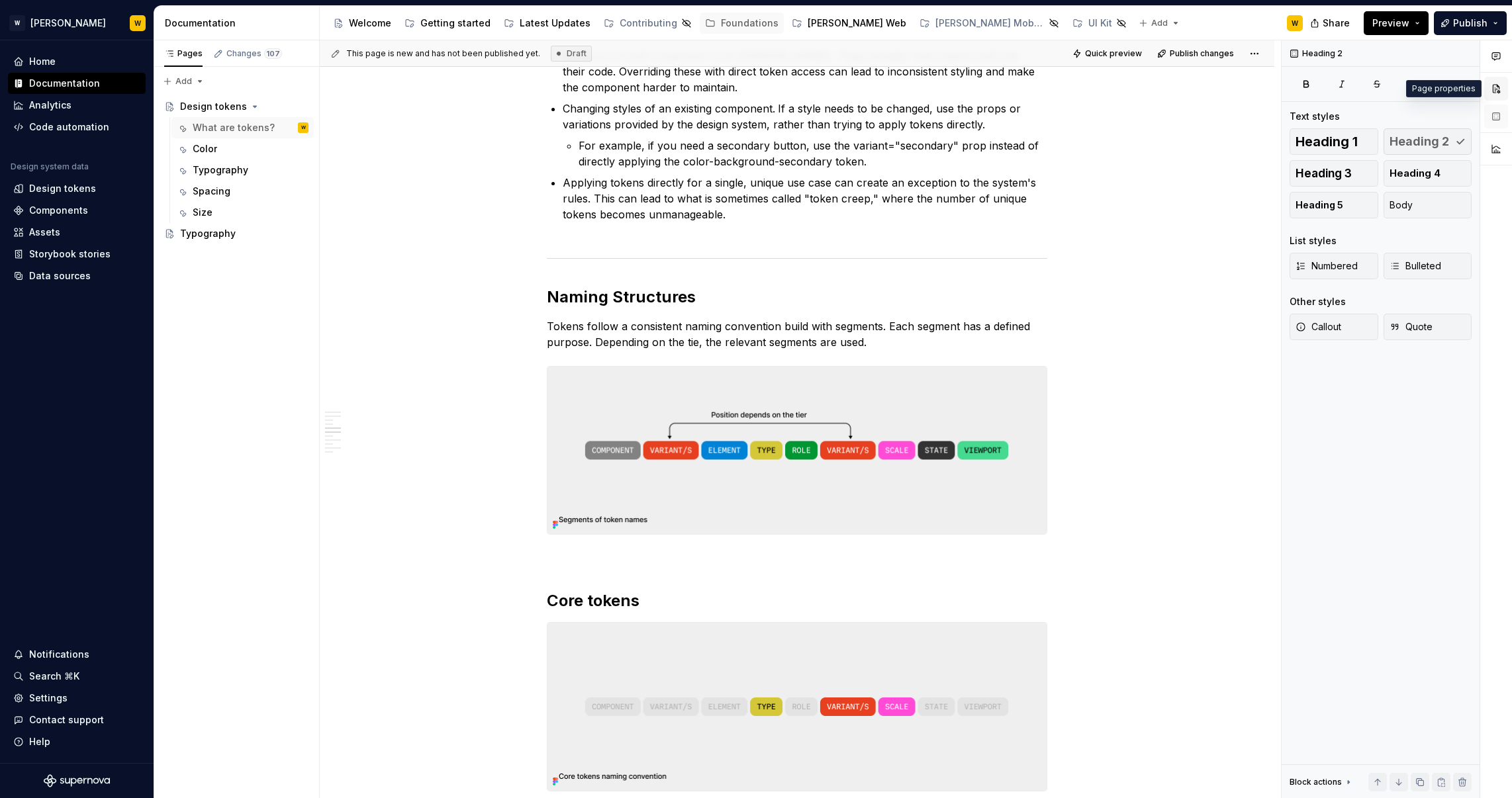
click at [1501, 83] on button "button" at bounding box center [1496, 89] width 24 height 24
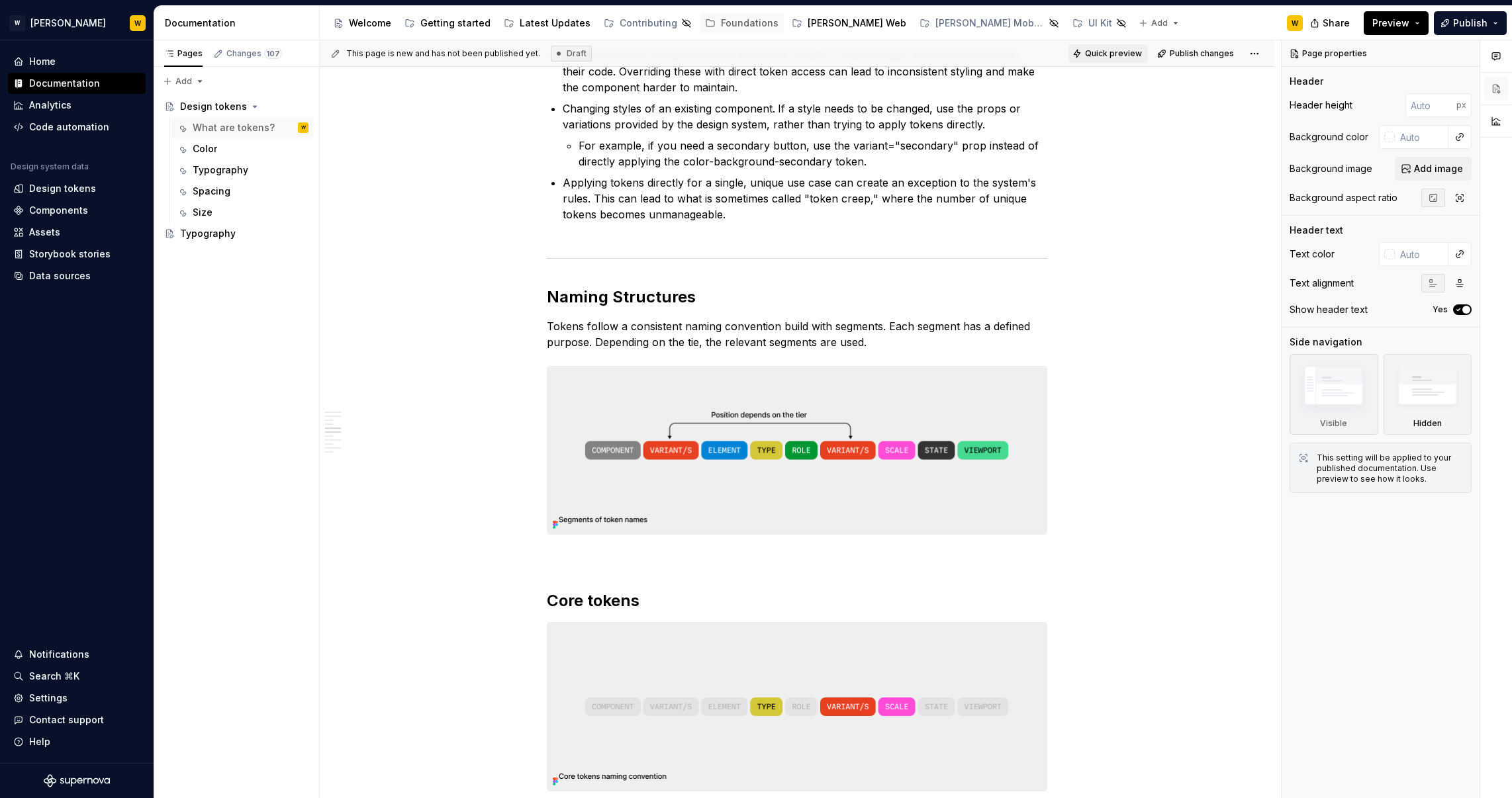
click at [1103, 54] on span "Quick preview" at bounding box center [1113, 53] width 57 height 11
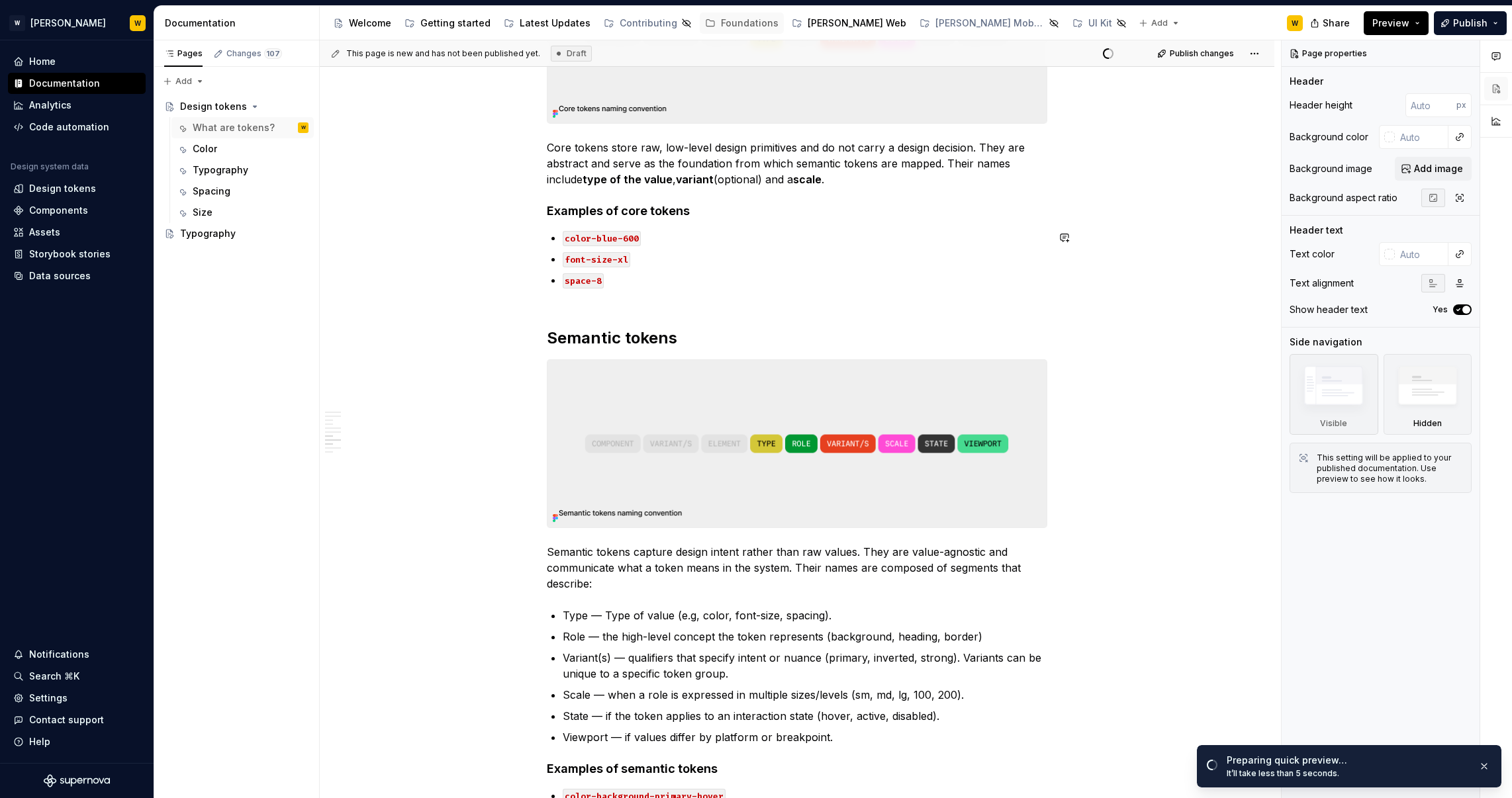
scroll to position [1729, 0]
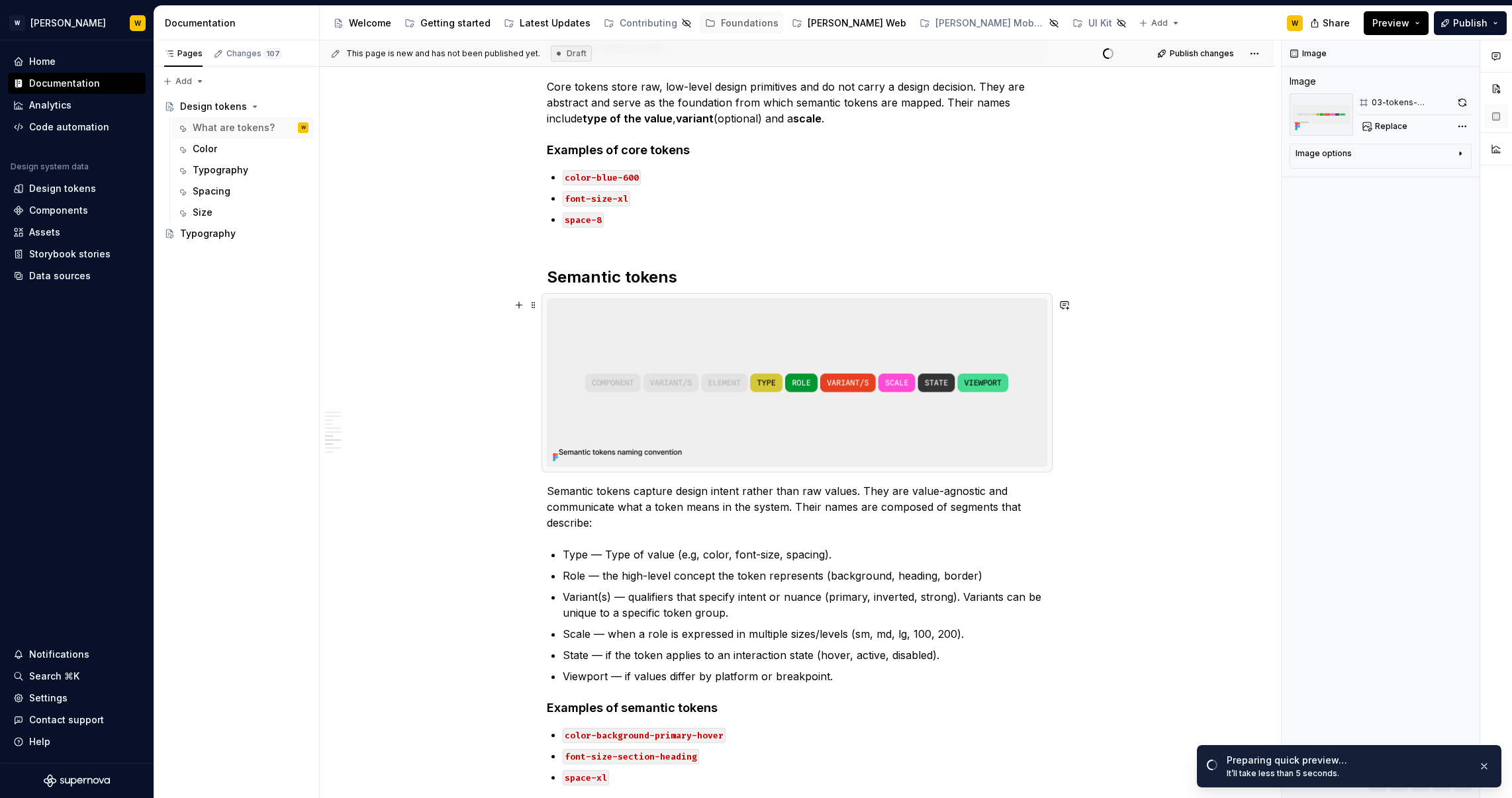
click at [555, 456] on icon at bounding box center [554, 457] width 3 height 3
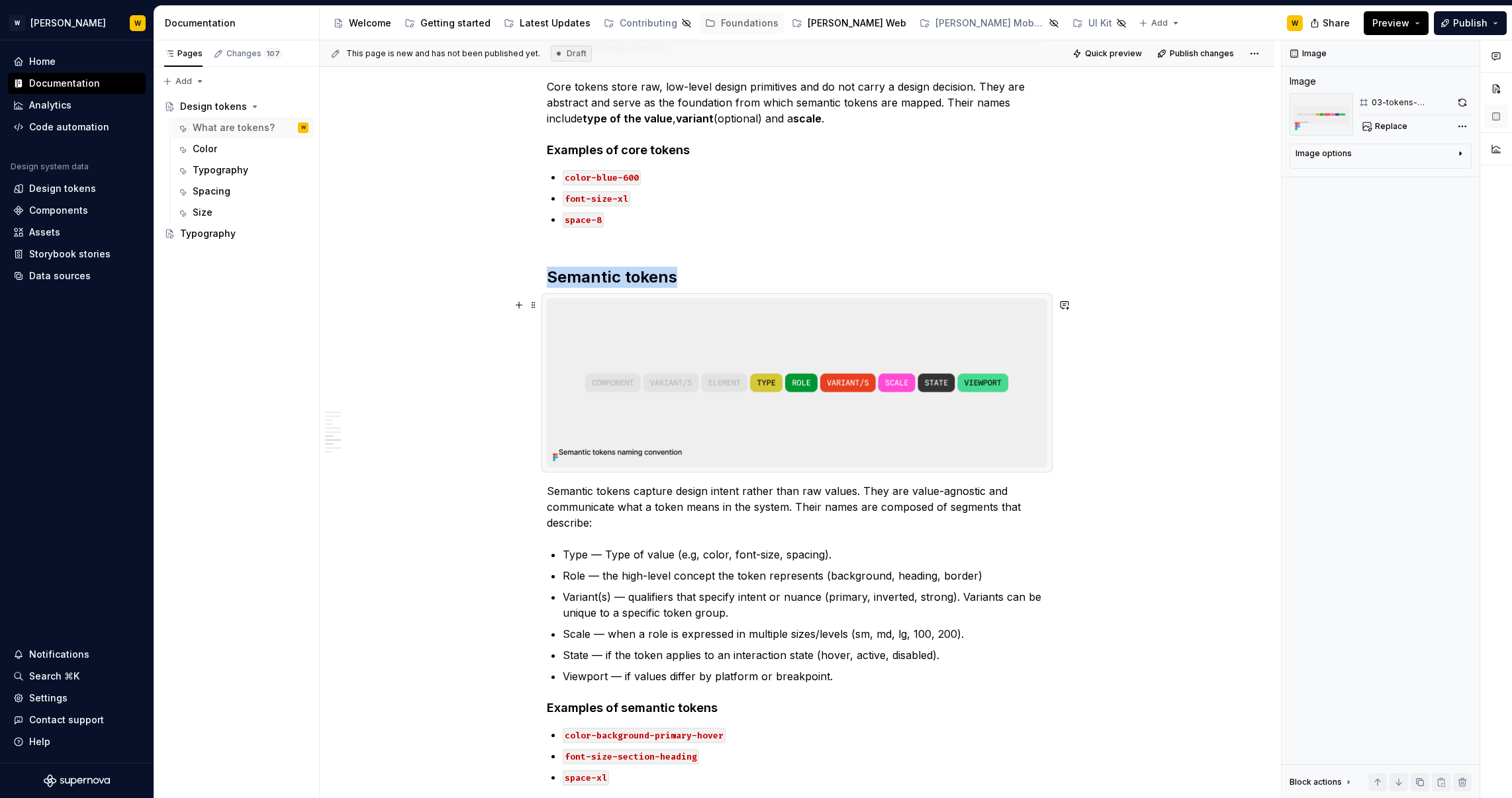
click at [727, 344] on img at bounding box center [797, 382] width 499 height 168
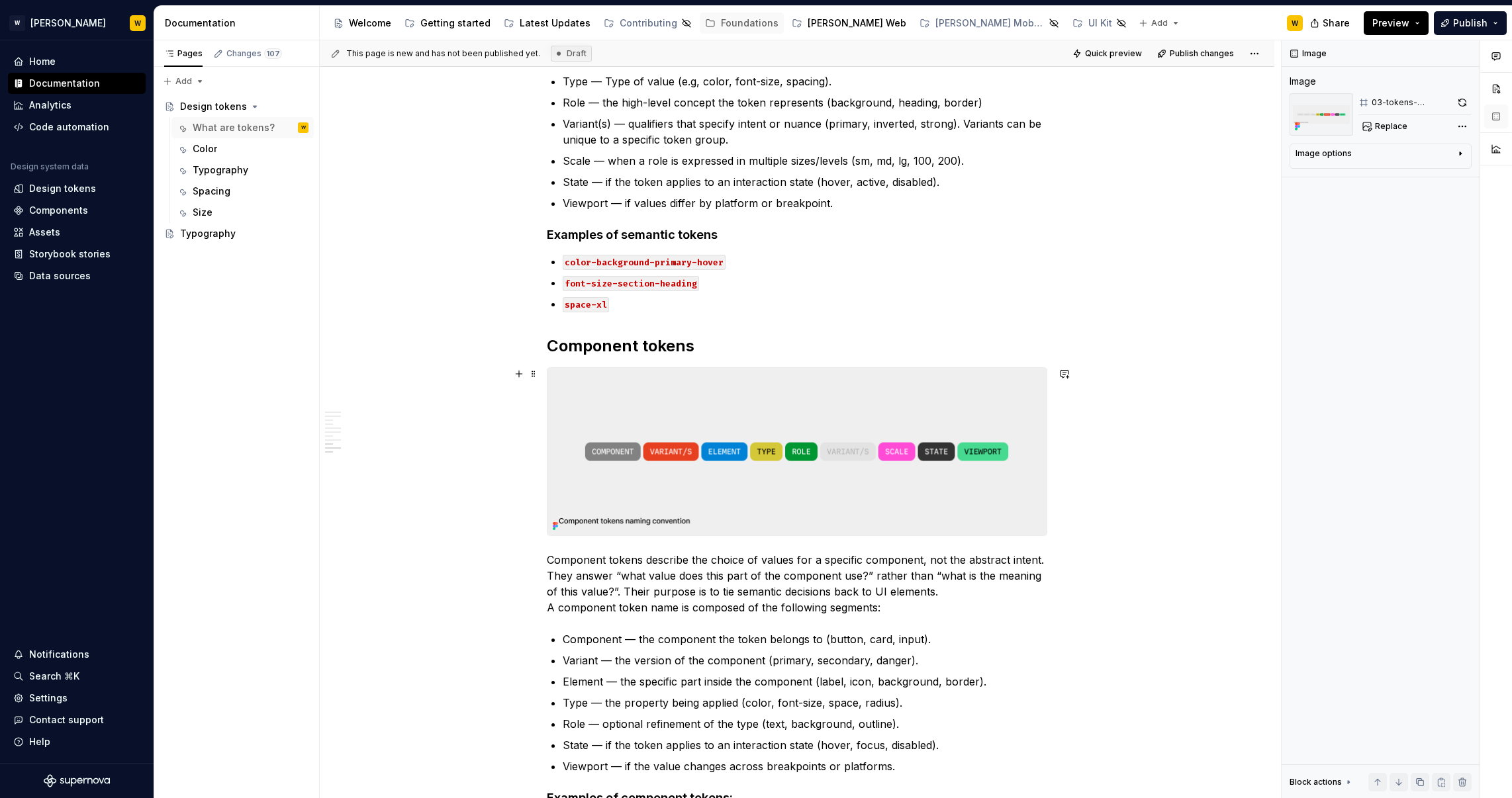
scroll to position [2296, 0]
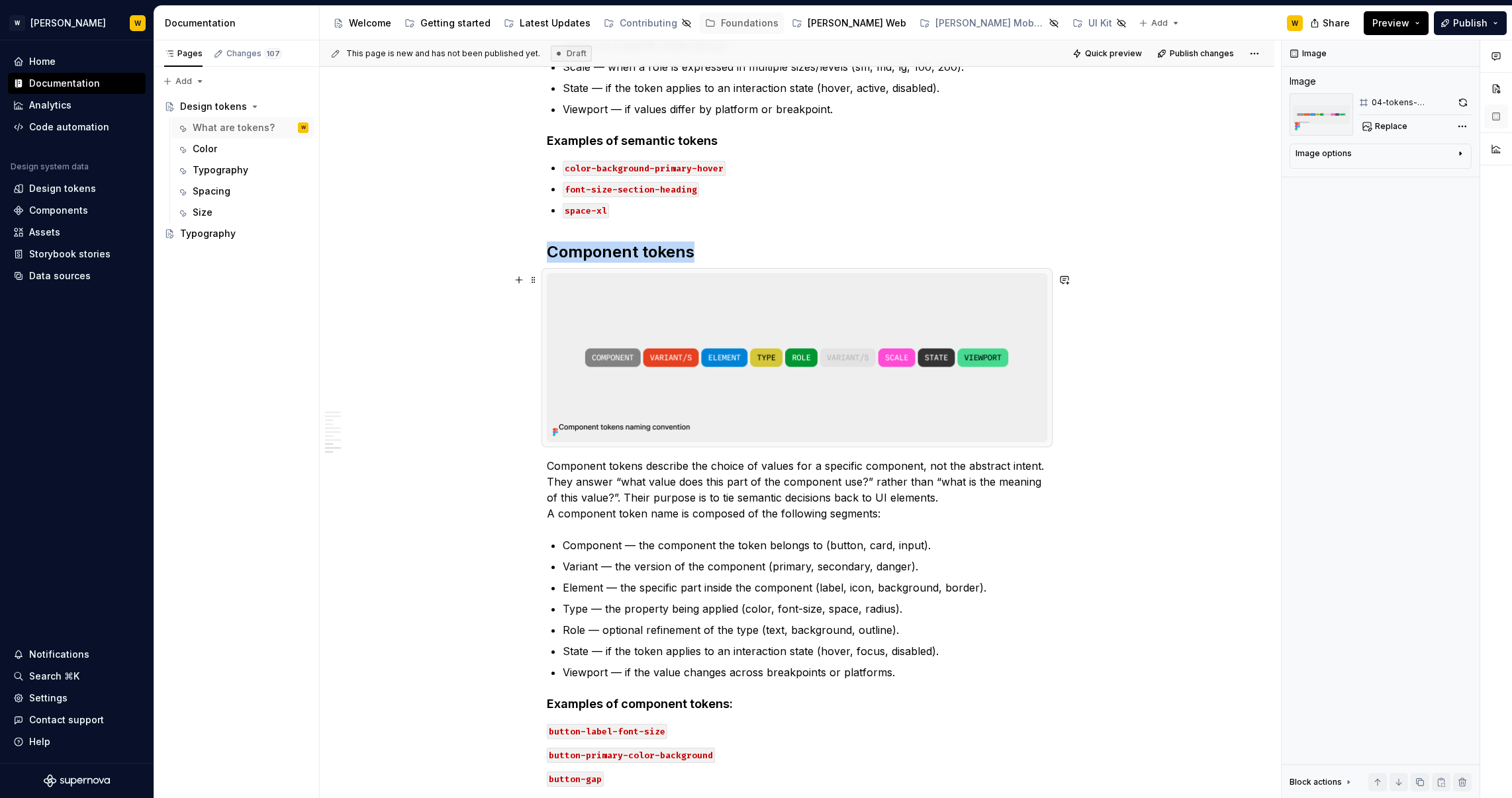
click at [627, 293] on img at bounding box center [797, 358] width 499 height 168
click at [716, 341] on img at bounding box center [797, 358] width 499 height 168
click at [1464, 95] on button "button" at bounding box center [1462, 102] width 16 height 18
click at [1426, 157] on div "Image options" at bounding box center [1376, 156] width 160 height 16
type textarea "*"
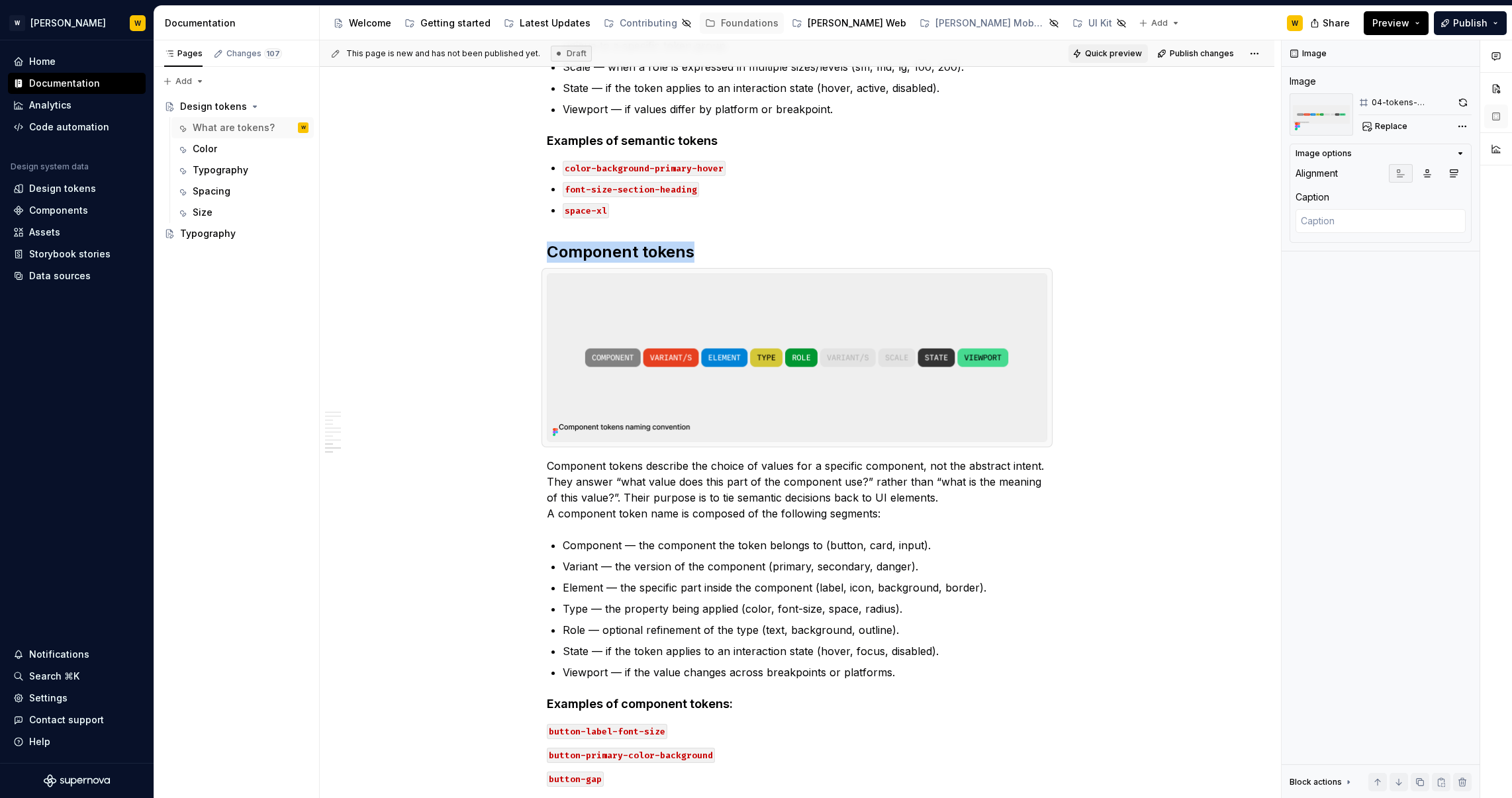
click at [1121, 52] on span "Quick preview" at bounding box center [1113, 53] width 57 height 11
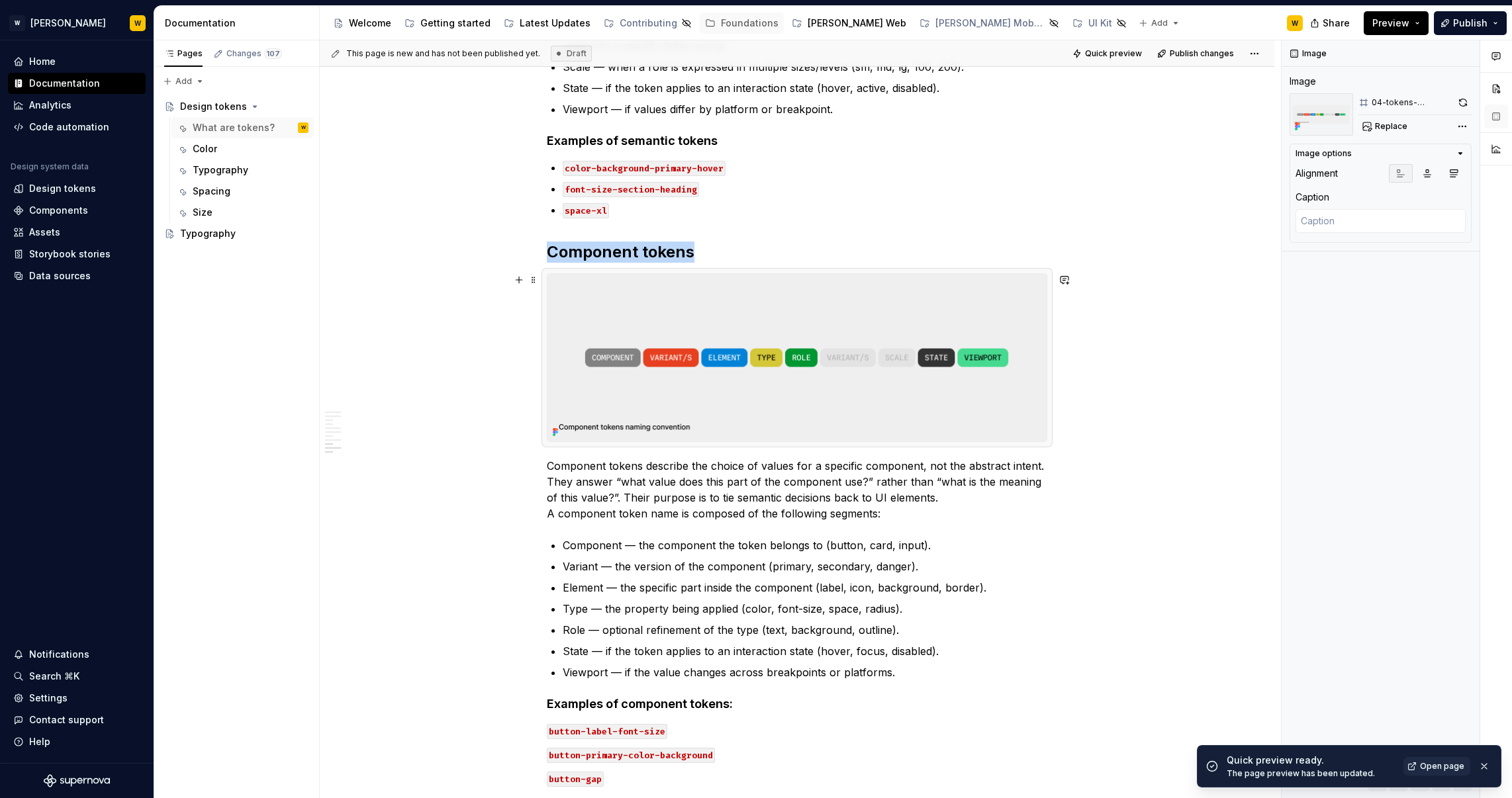
click at [956, 346] on img at bounding box center [797, 358] width 499 height 168
click at [1460, 98] on button "button" at bounding box center [1462, 102] width 16 height 18
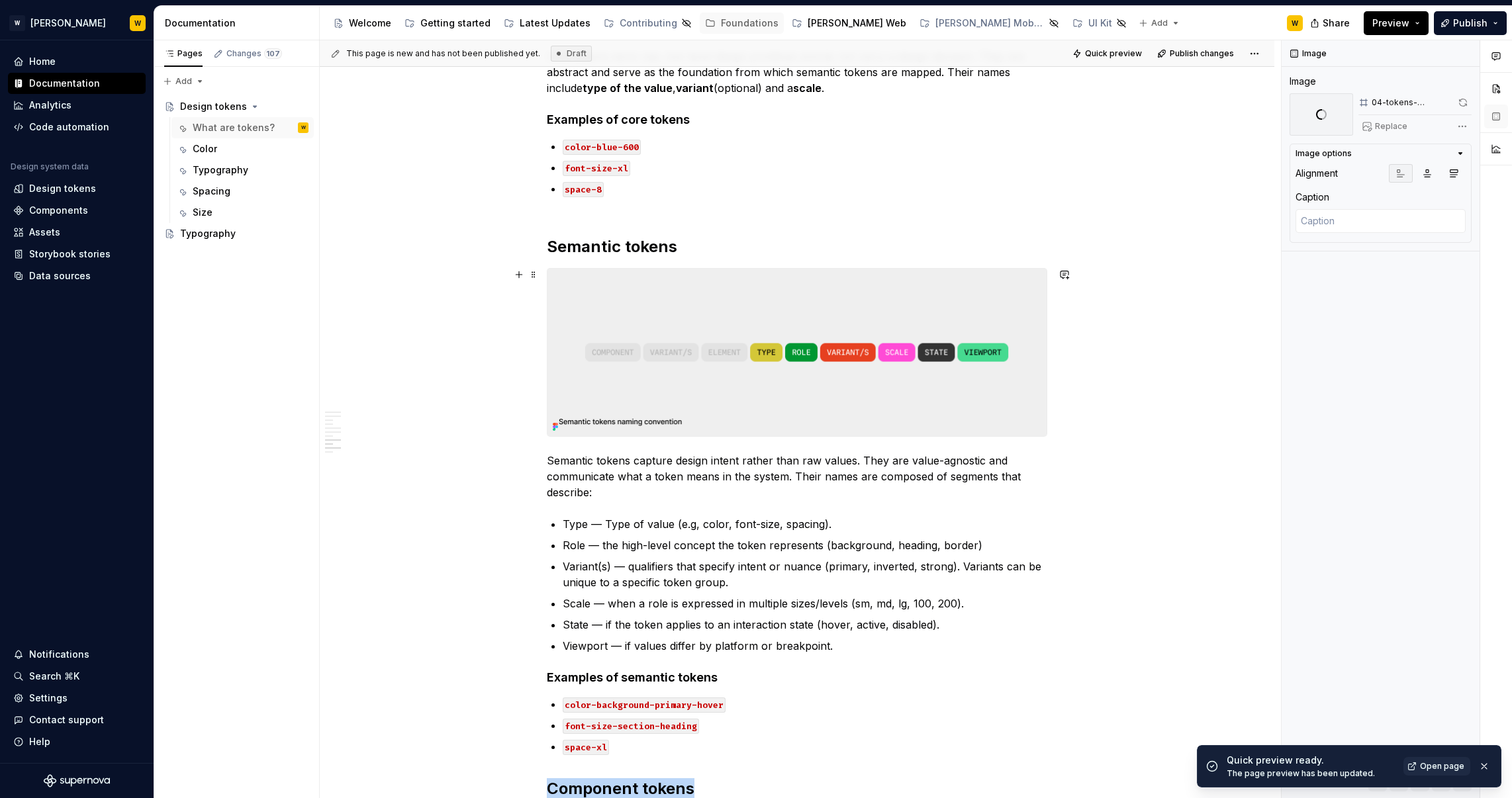
scroll to position [1670, 0]
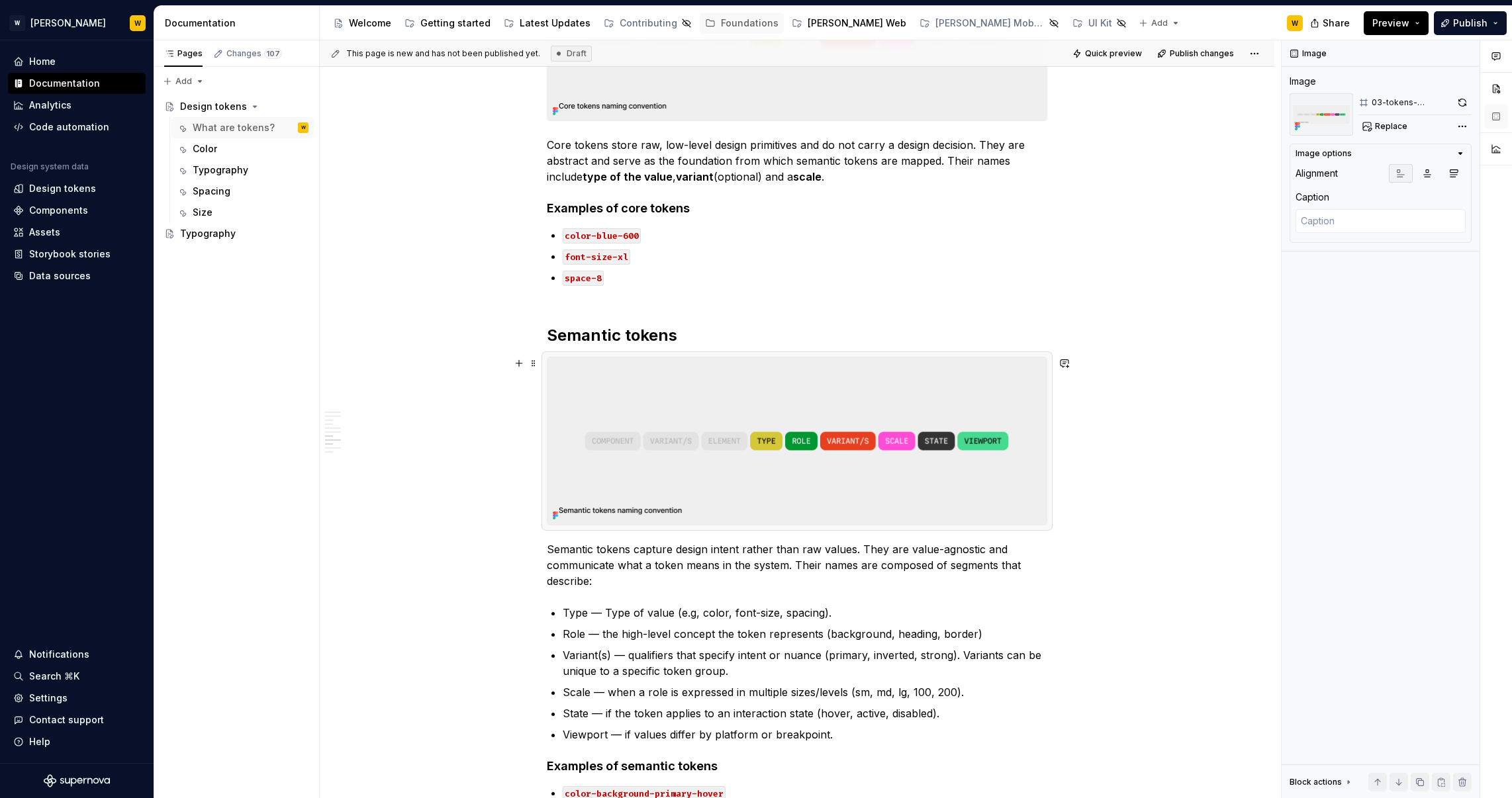
click at [868, 404] on img at bounding box center [797, 440] width 499 height 168
click at [1464, 103] on button "button" at bounding box center [1462, 102] width 18 height 18
click at [832, 98] on img at bounding box center [797, 36] width 499 height 168
click at [1455, 96] on button "button" at bounding box center [1462, 102] width 18 height 18
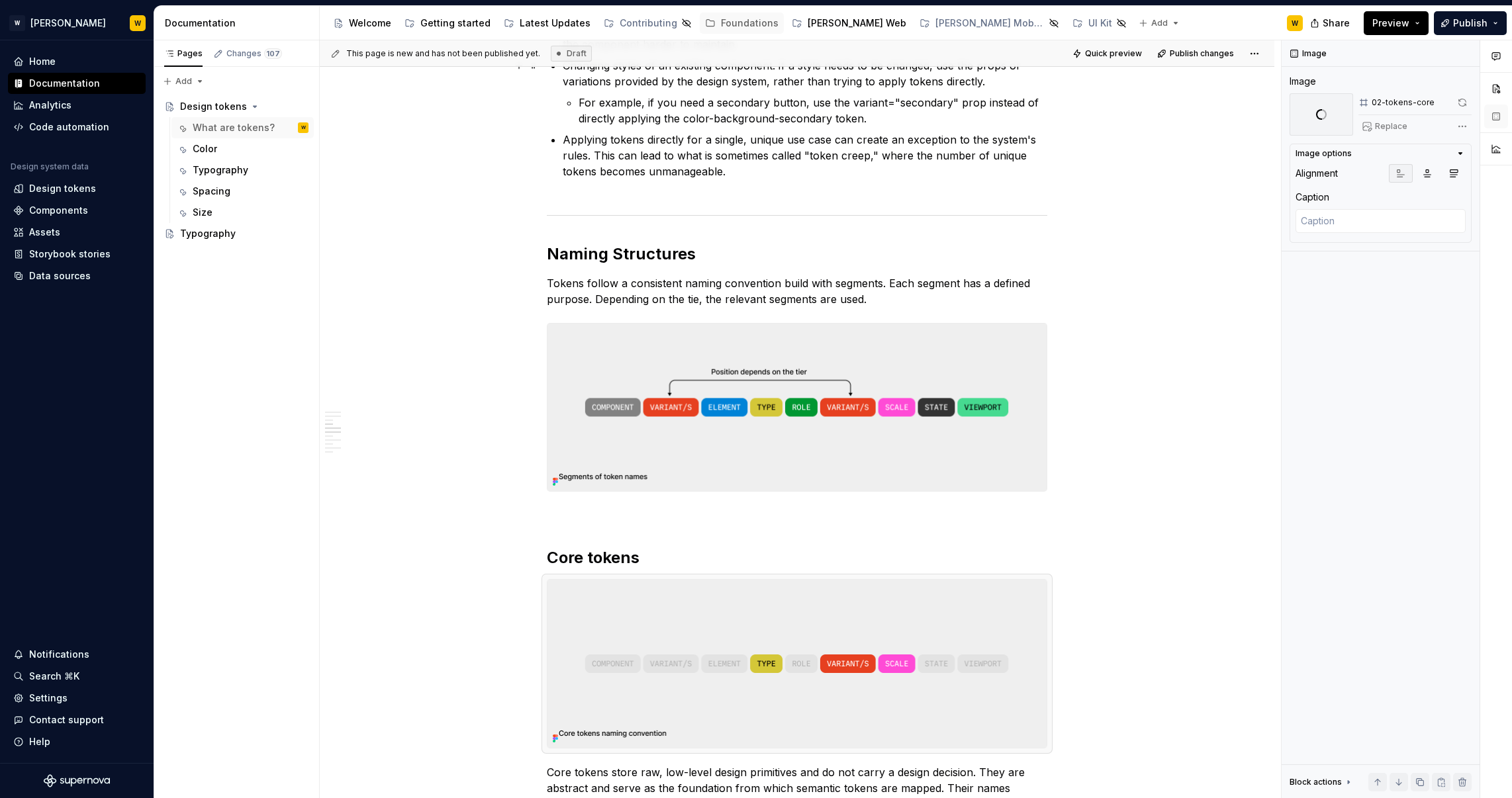
scroll to position [912, 0]
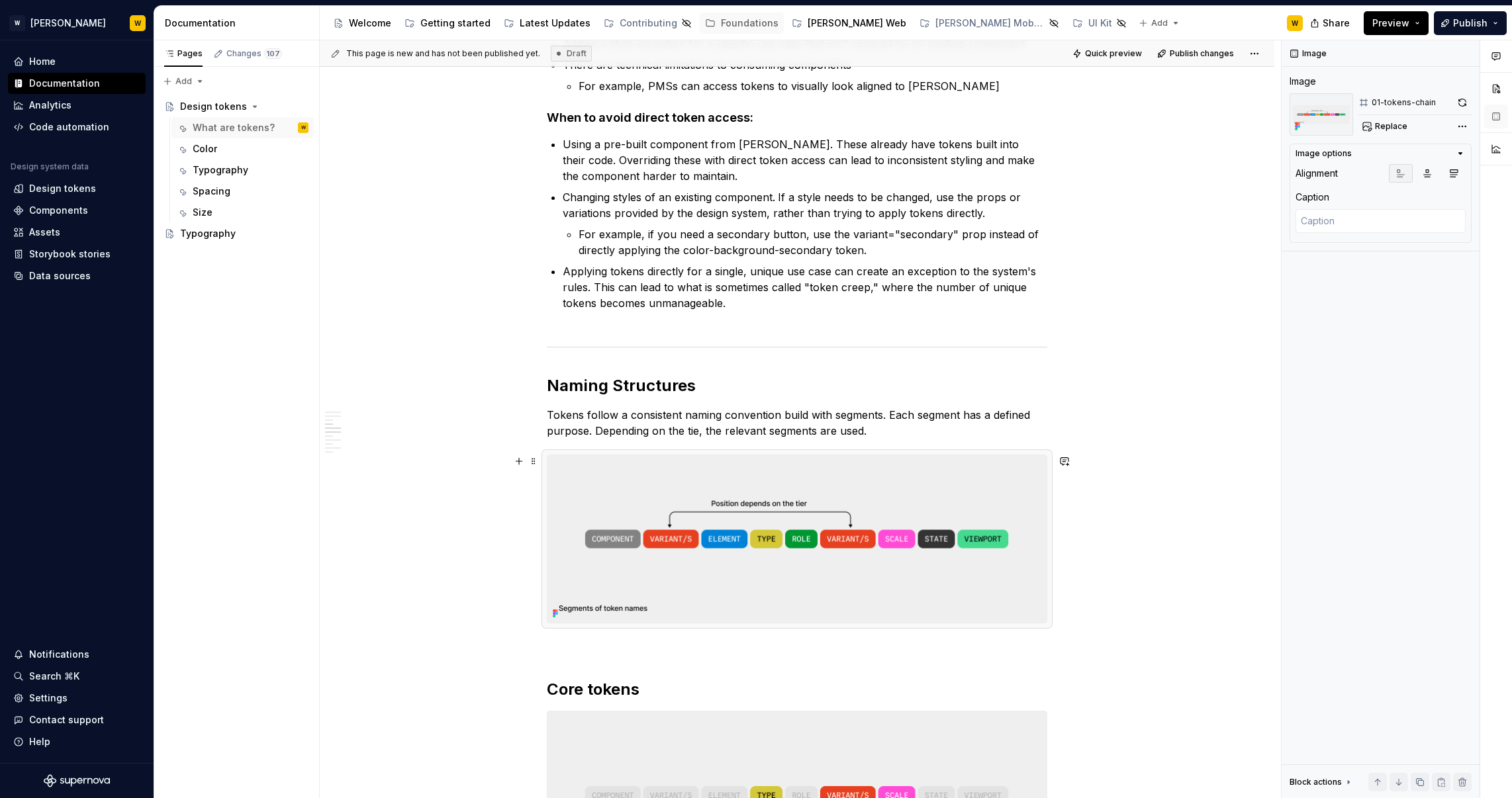
click at [839, 462] on img at bounding box center [797, 539] width 499 height 168
click at [1459, 98] on button "button" at bounding box center [1462, 102] width 18 height 18
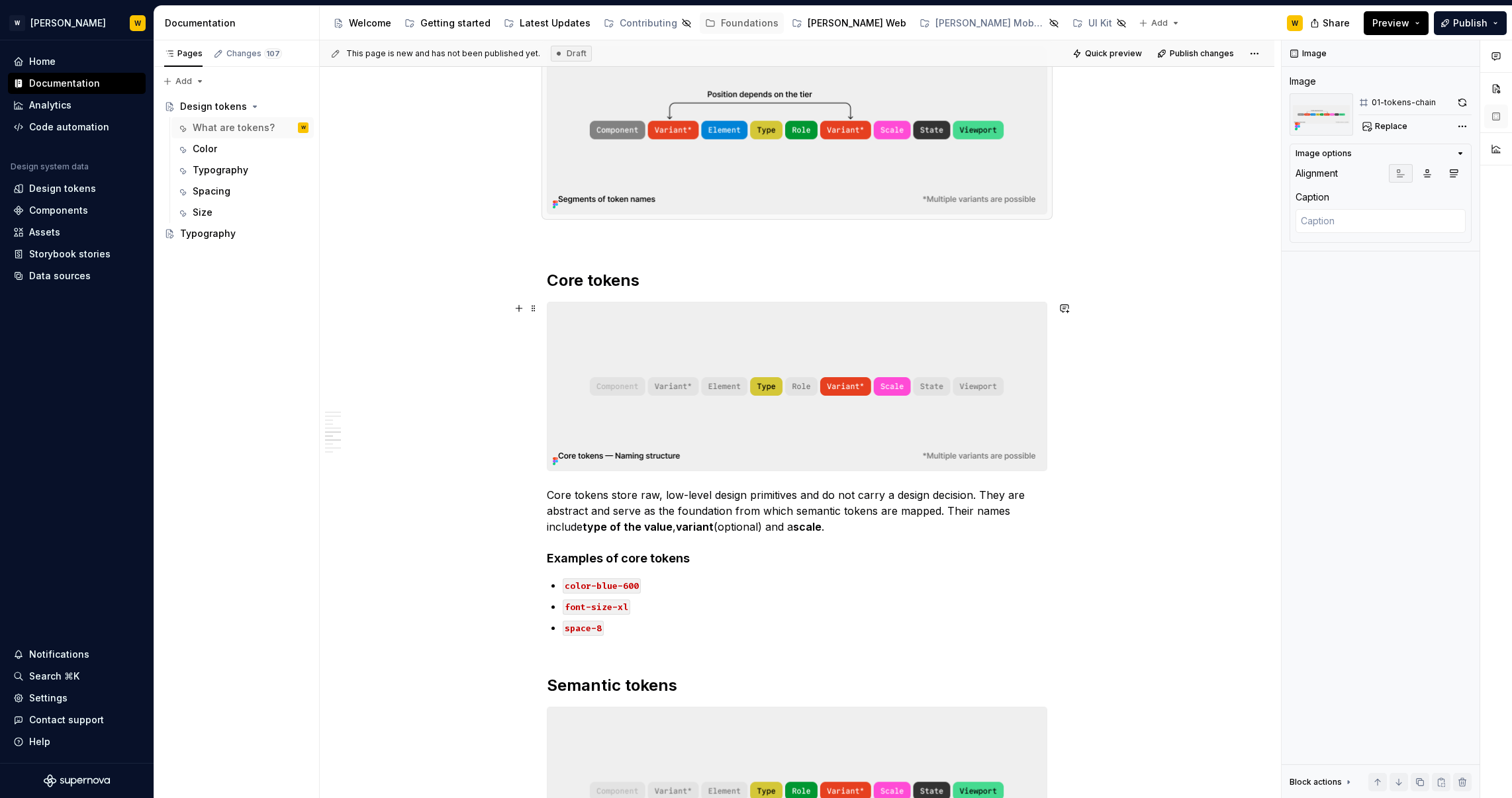
scroll to position [1318, 0]
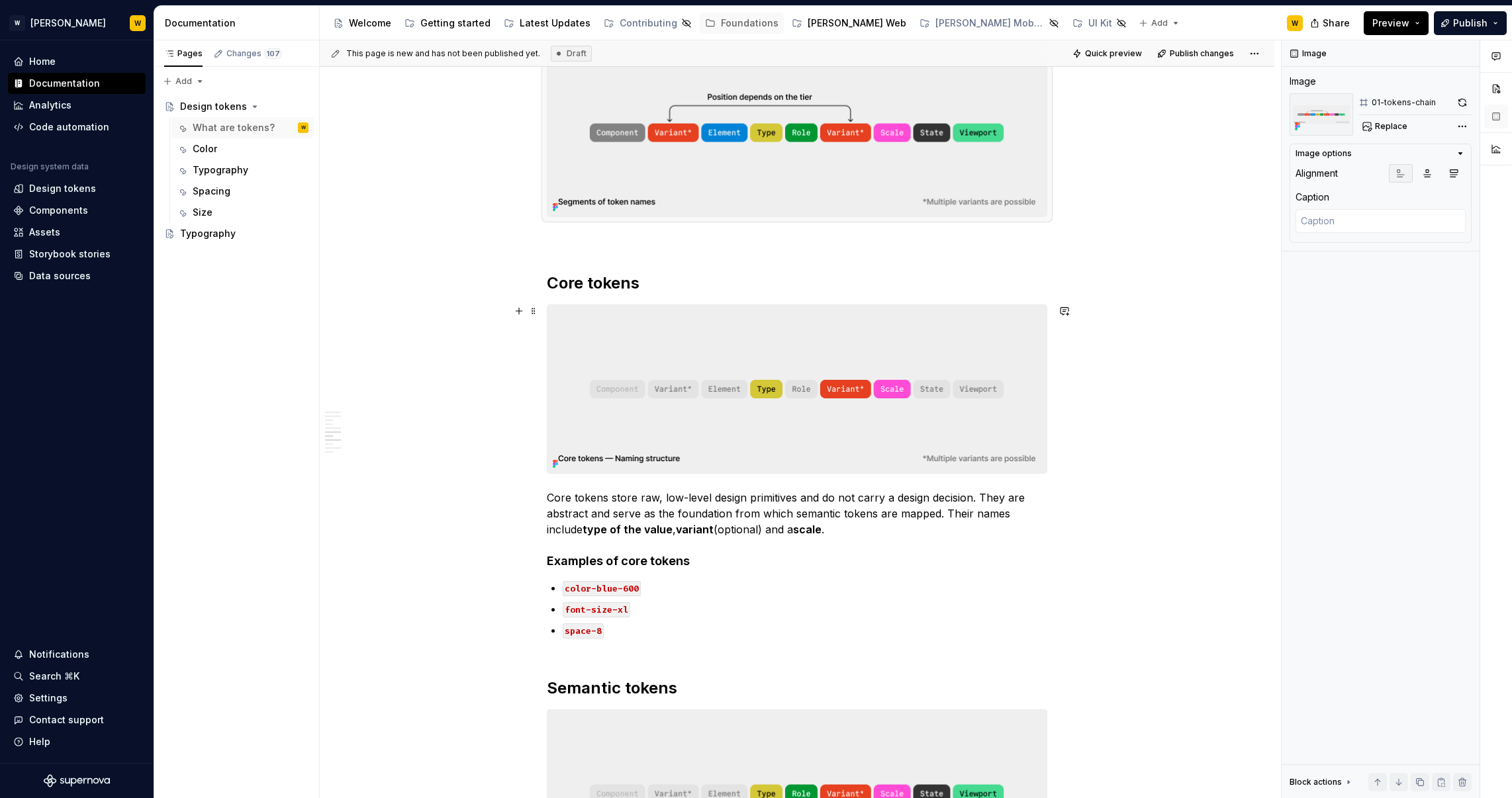
click at [935, 329] on img at bounding box center [797, 389] width 499 height 168
click at [1459, 103] on button "button" at bounding box center [1462, 102] width 18 height 18
click at [924, 150] on img at bounding box center [797, 132] width 499 height 168
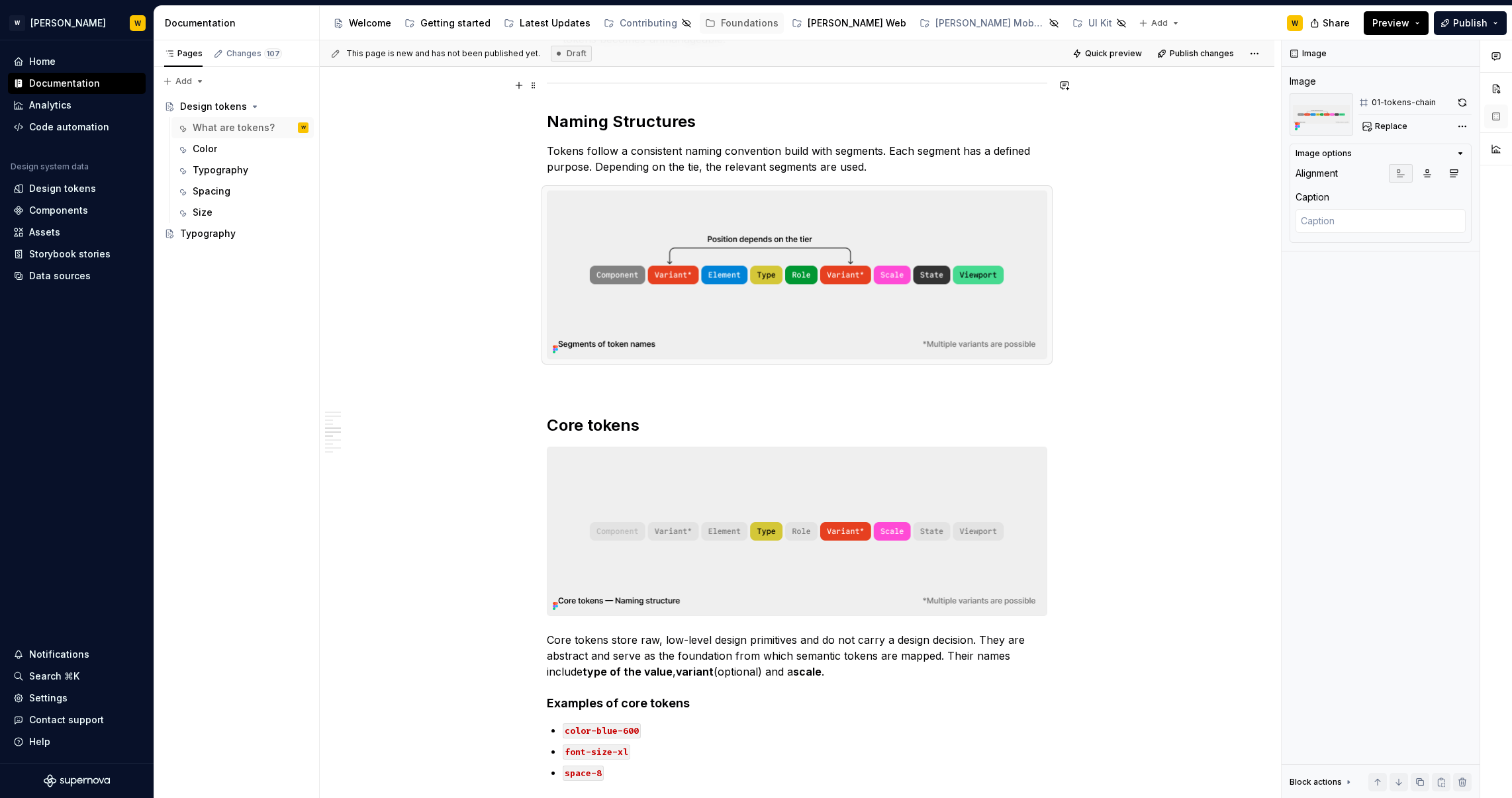
scroll to position [1142, 0]
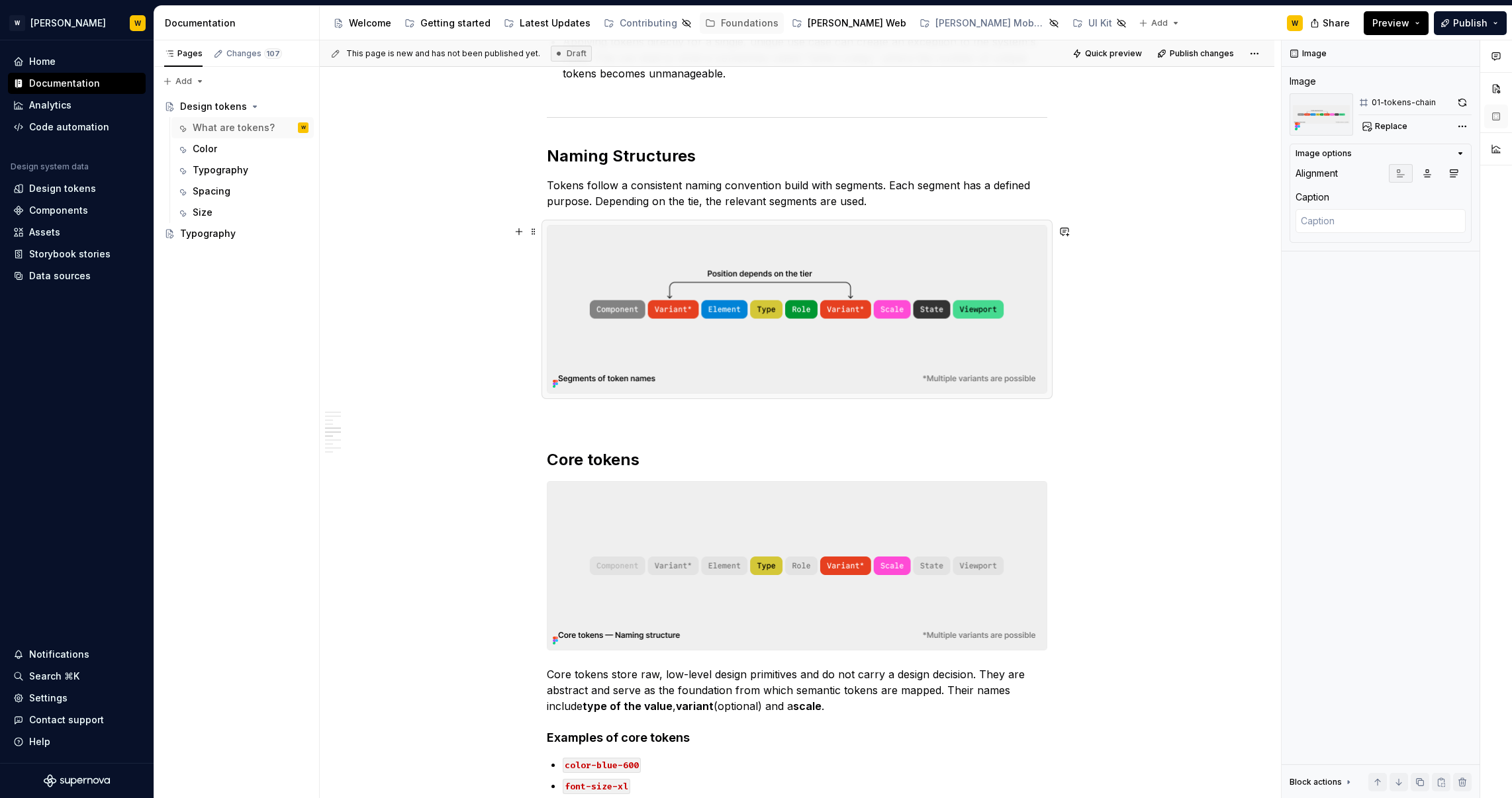
click at [878, 274] on img at bounding box center [797, 309] width 499 height 168
click at [1461, 100] on button "button" at bounding box center [1462, 102] width 18 height 18
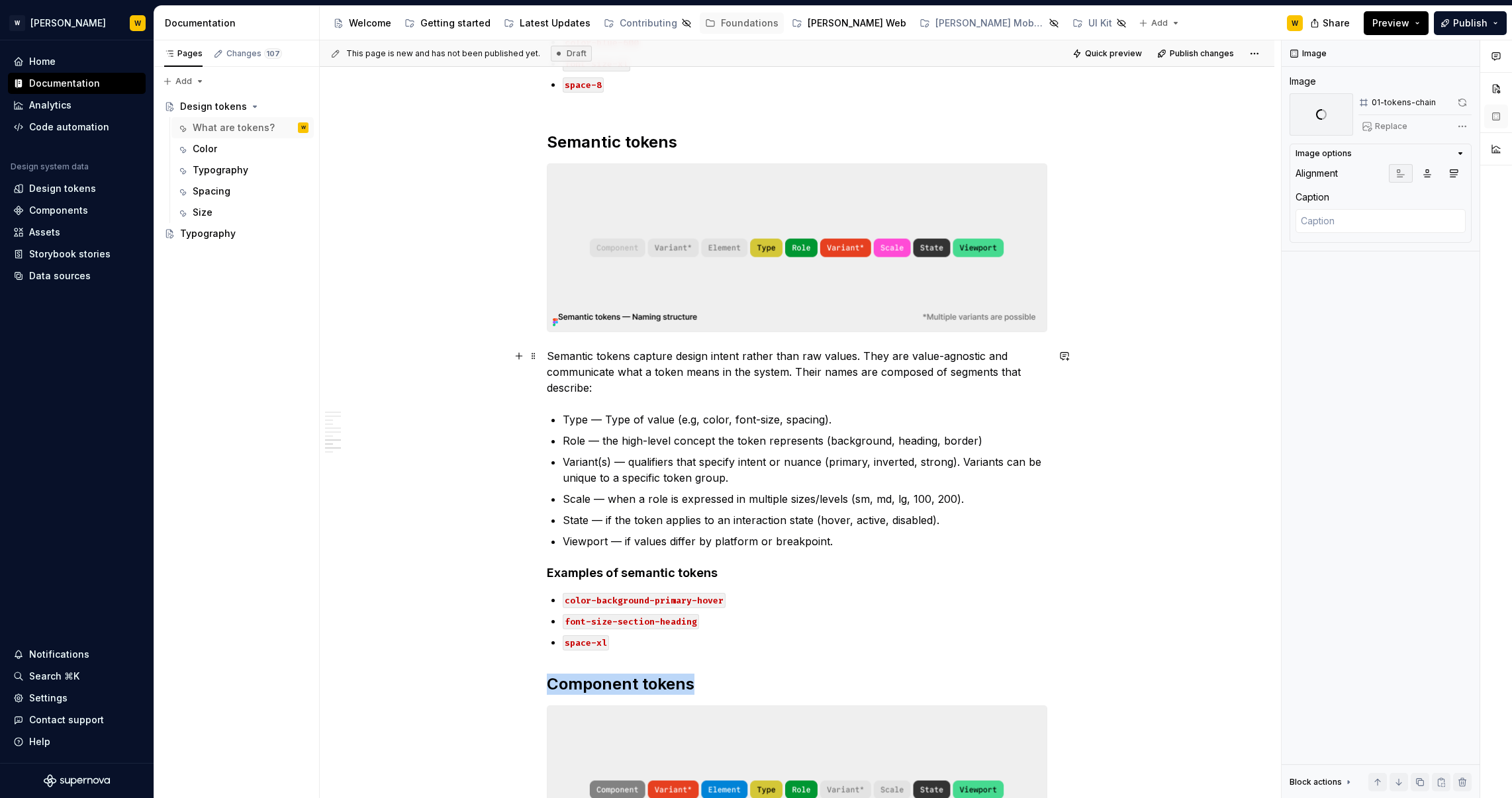
scroll to position [1875, 0]
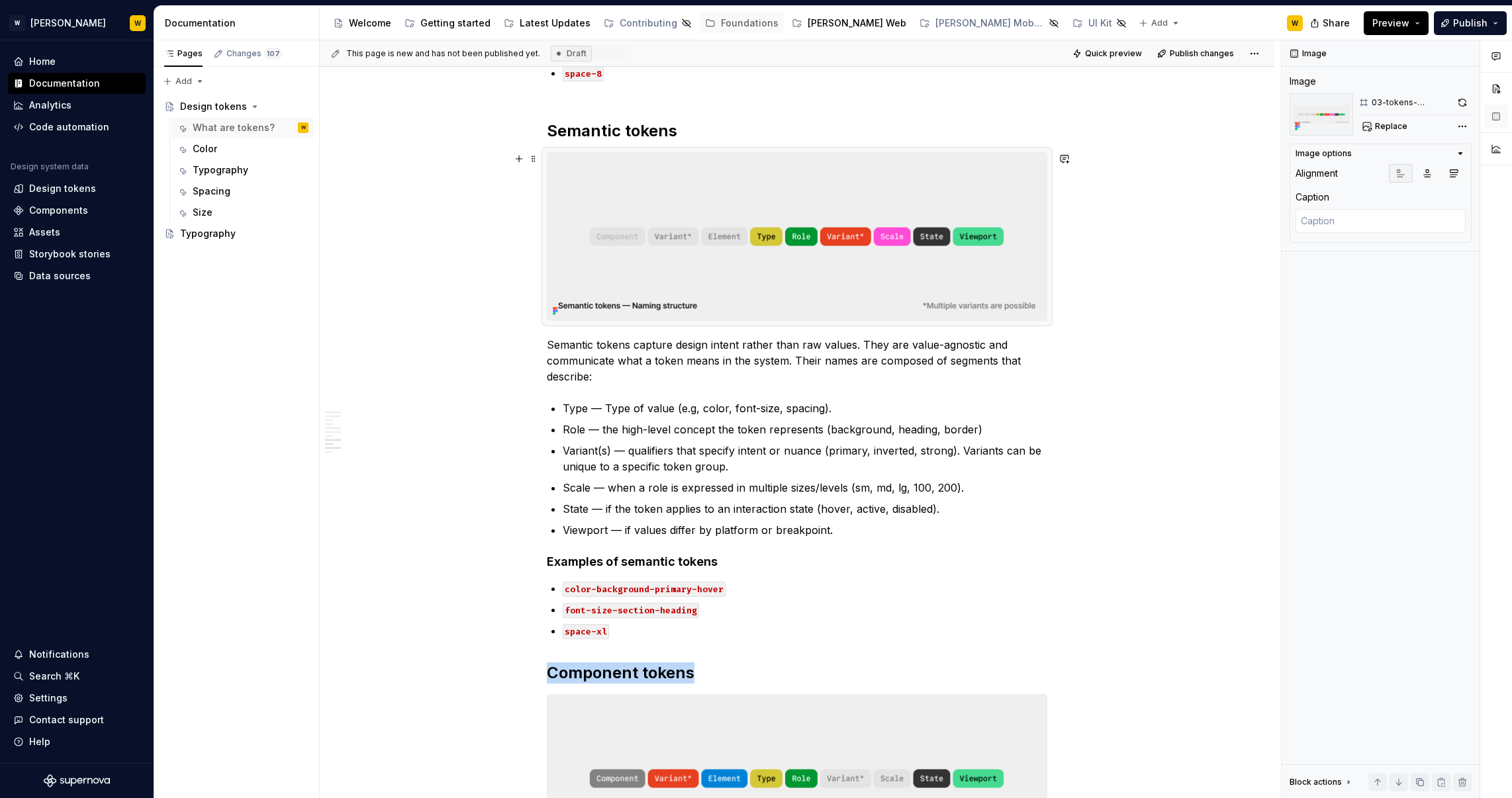
click at [872, 272] on img at bounding box center [797, 236] width 499 height 168
click at [1465, 103] on button "button" at bounding box center [1462, 102] width 18 height 18
click at [941, 737] on img at bounding box center [797, 778] width 499 height 168
click at [1469, 98] on button "button" at bounding box center [1462, 102] width 16 height 18
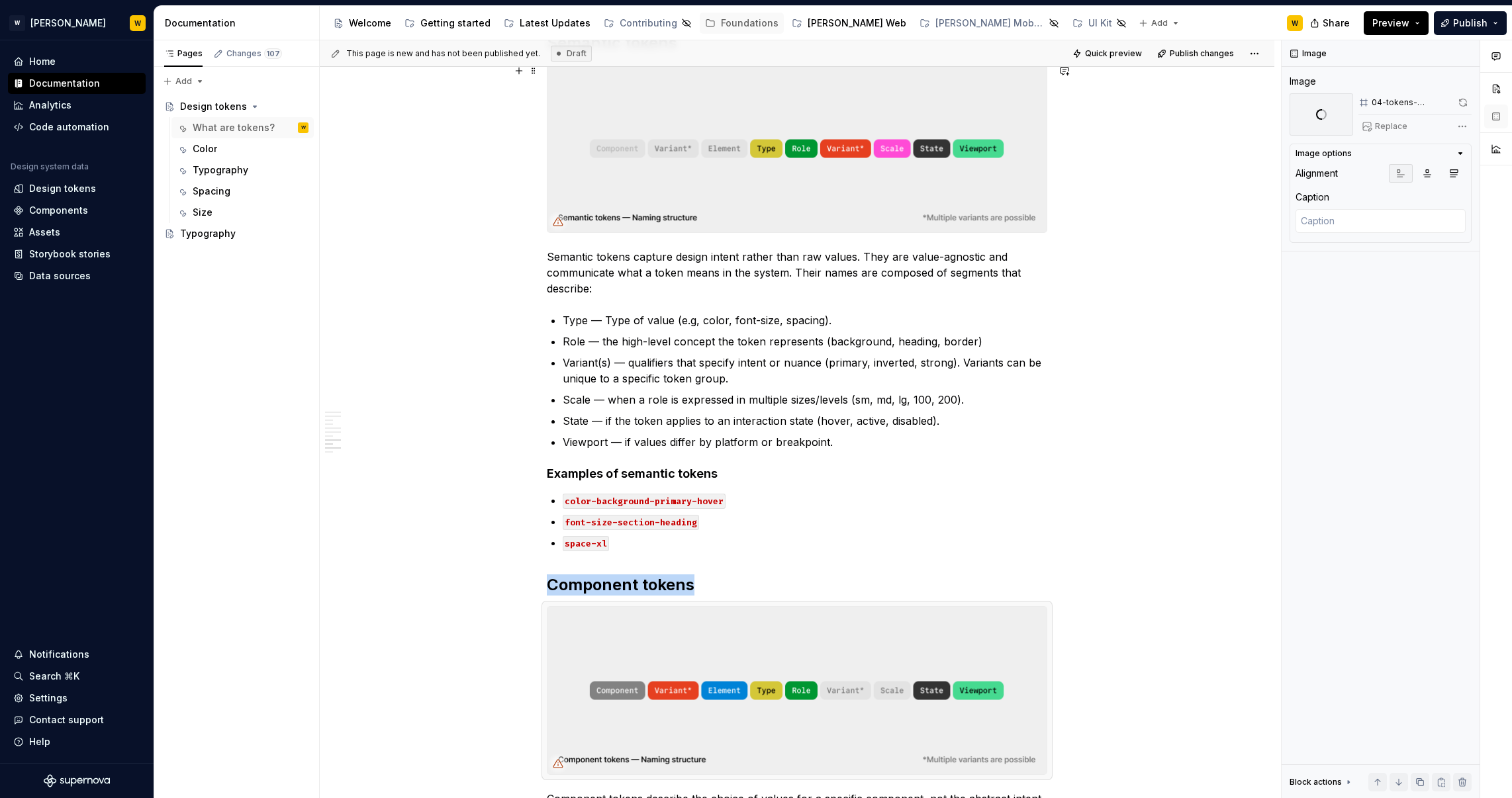
scroll to position [1910, 0]
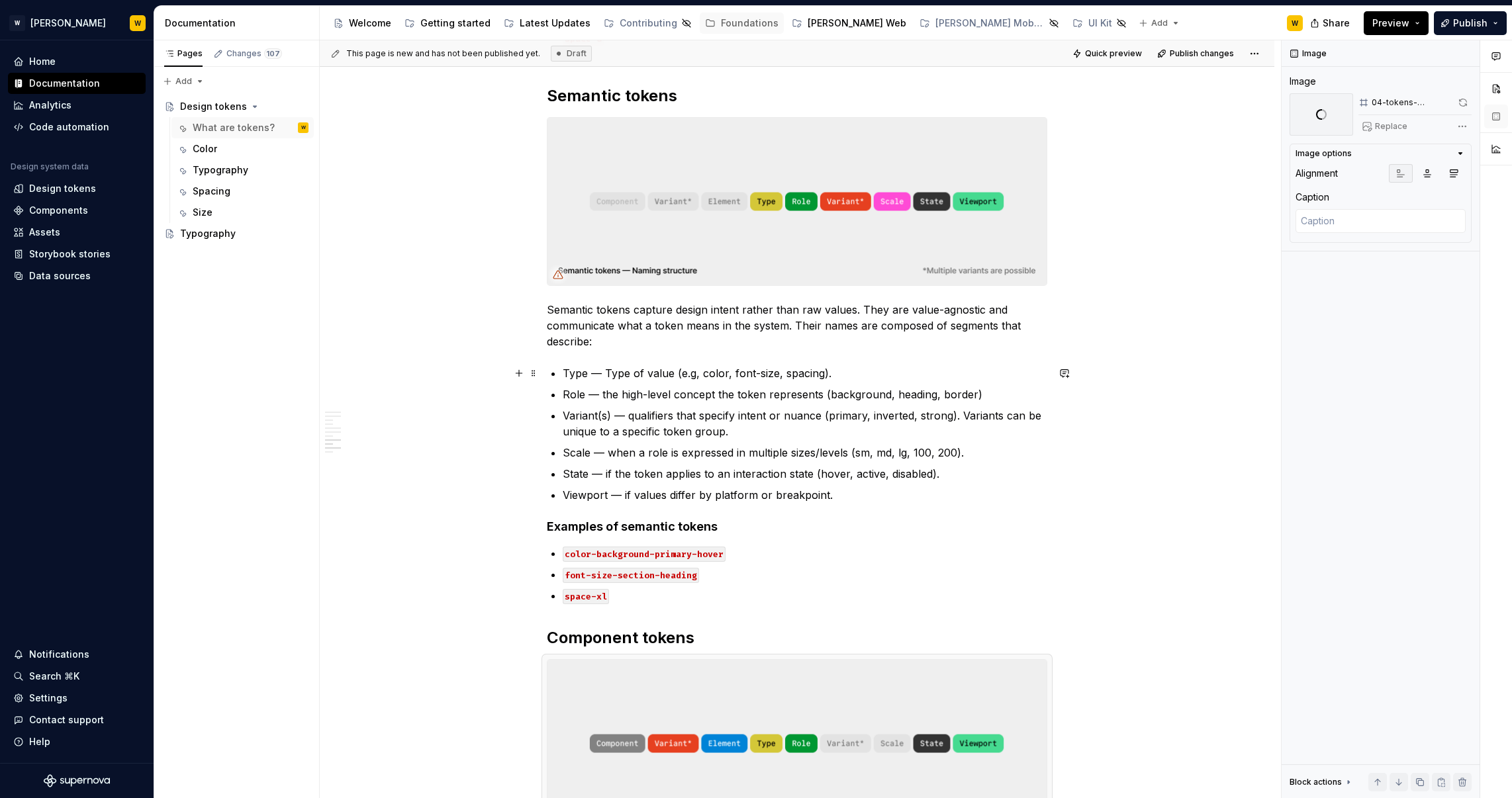
click at [605, 375] on p "Type — Type of value (e.g, color, font-size, spacing)." at bounding box center [805, 373] width 484 height 16
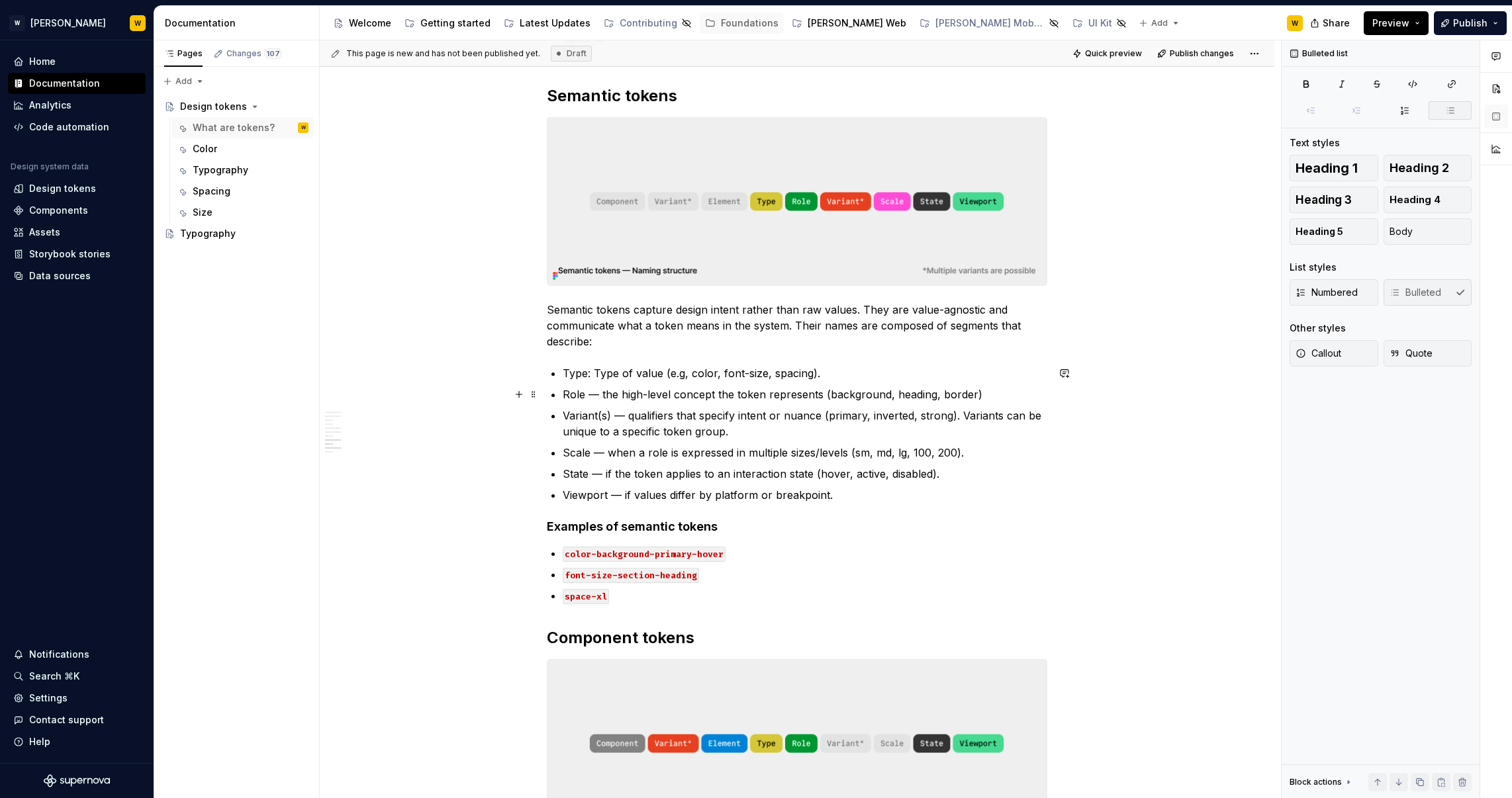
click at [599, 394] on p "Role — the high-level concept the token represents (background, heading, border)" at bounding box center [805, 394] width 484 height 16
click at [588, 392] on p "Role — the high-level concept the token represents (background, heading, border)" at bounding box center [805, 394] width 484 height 16
drag, startPoint x: 600, startPoint y: 397, endPoint x: 585, endPoint y: 392, distance: 15.8
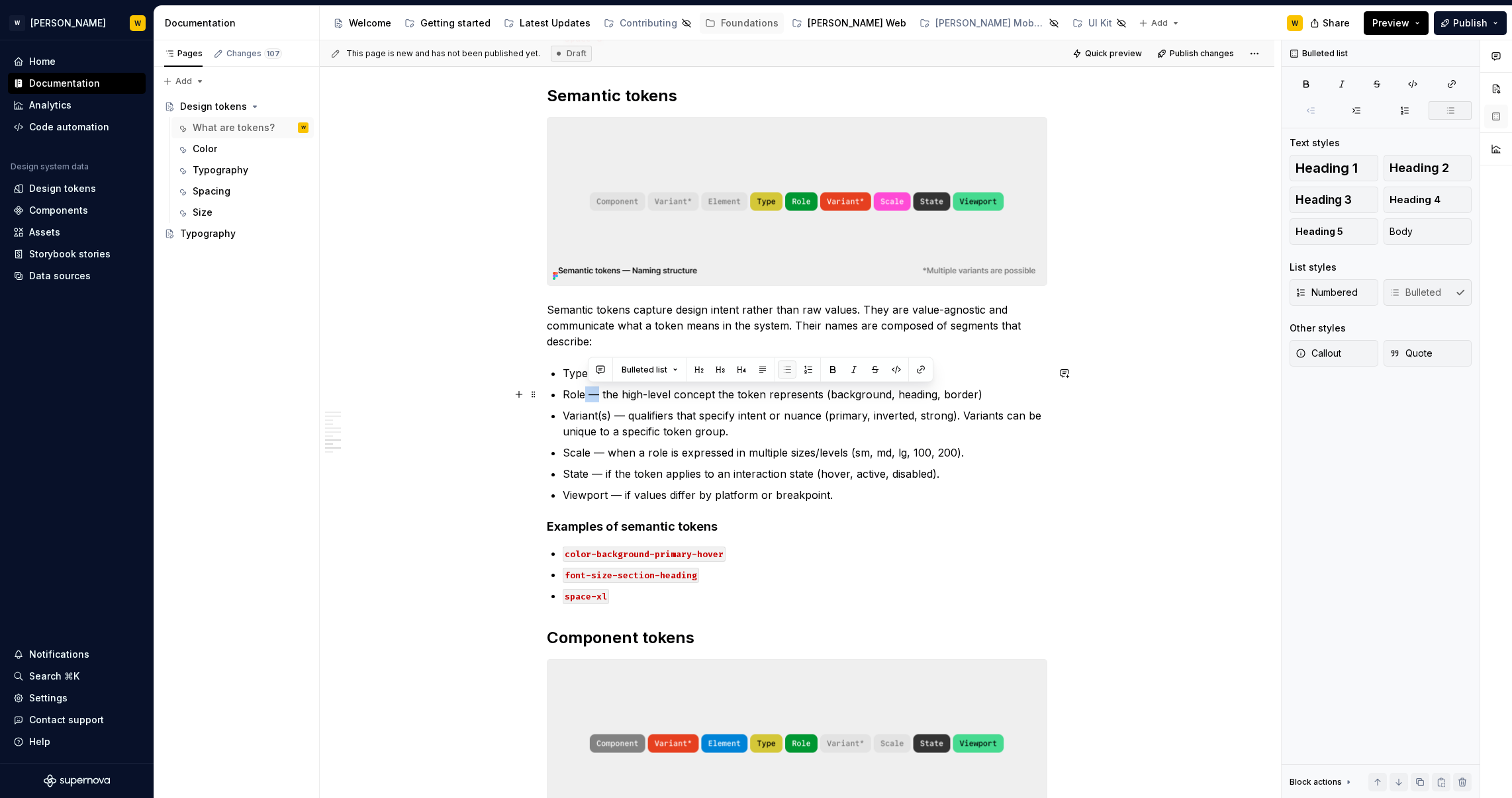
click at [585, 392] on p "Role — the high-level concept the token represents (background, heading, border)" at bounding box center [805, 394] width 484 height 16
click at [621, 416] on p "Variant(s) — qualifiers that specify intent or nuance (primary, inverted, stron…" at bounding box center [805, 423] width 484 height 32
click at [603, 454] on p "Scale — when a role is expressed in multiple sizes/levels (sm, md, lg, 100, 200…" at bounding box center [805, 452] width 484 height 16
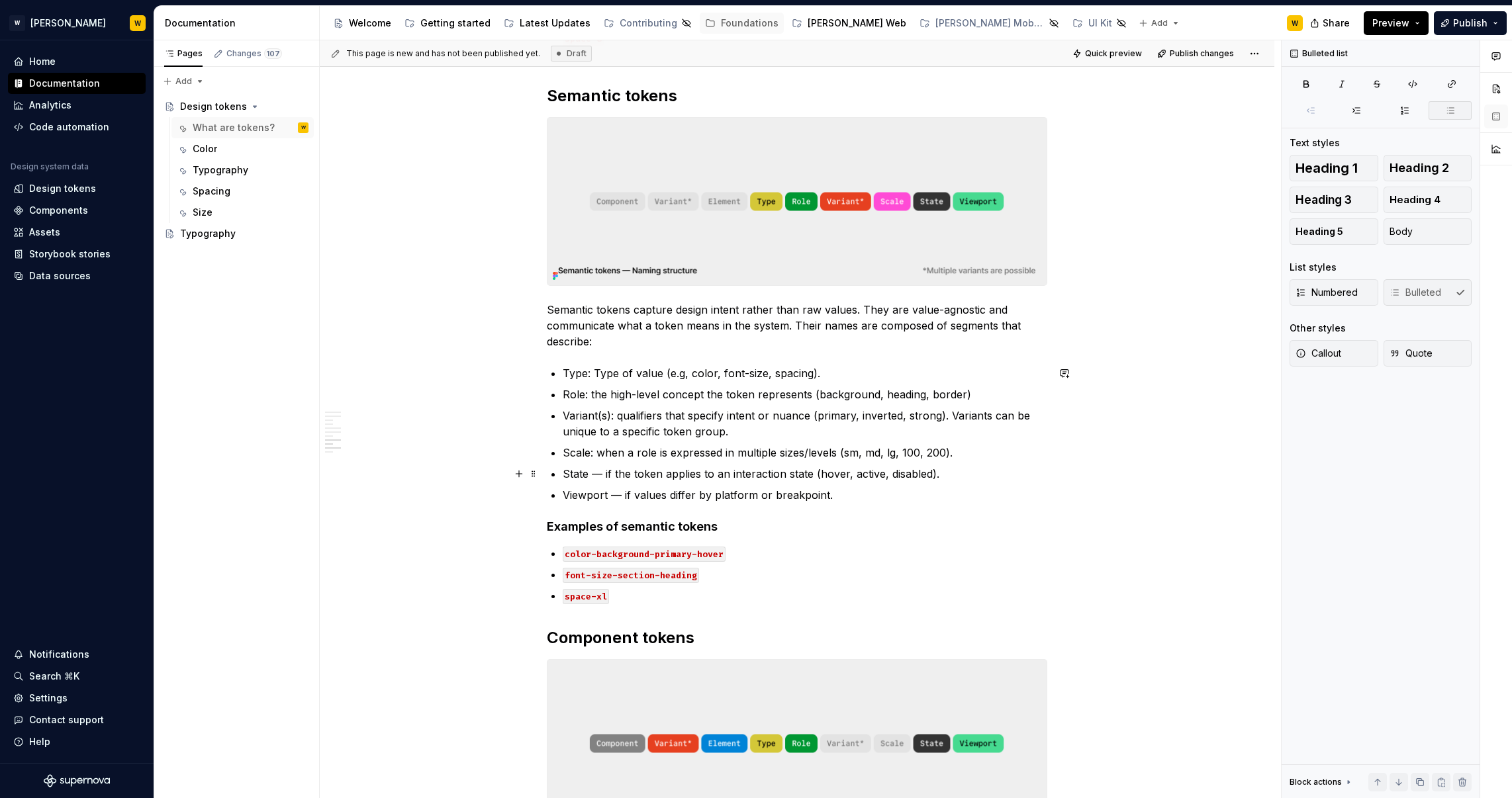
click at [595, 471] on p "State — if the token applies to an interaction state (hover, active, disabled)." at bounding box center [805, 474] width 484 height 16
click at [623, 495] on p "Viewport — if values differ by platform or breakpoint." at bounding box center [805, 495] width 484 height 16
click at [593, 495] on p "Viewport: if values differ by platform or breakpoint." at bounding box center [805, 495] width 484 height 16
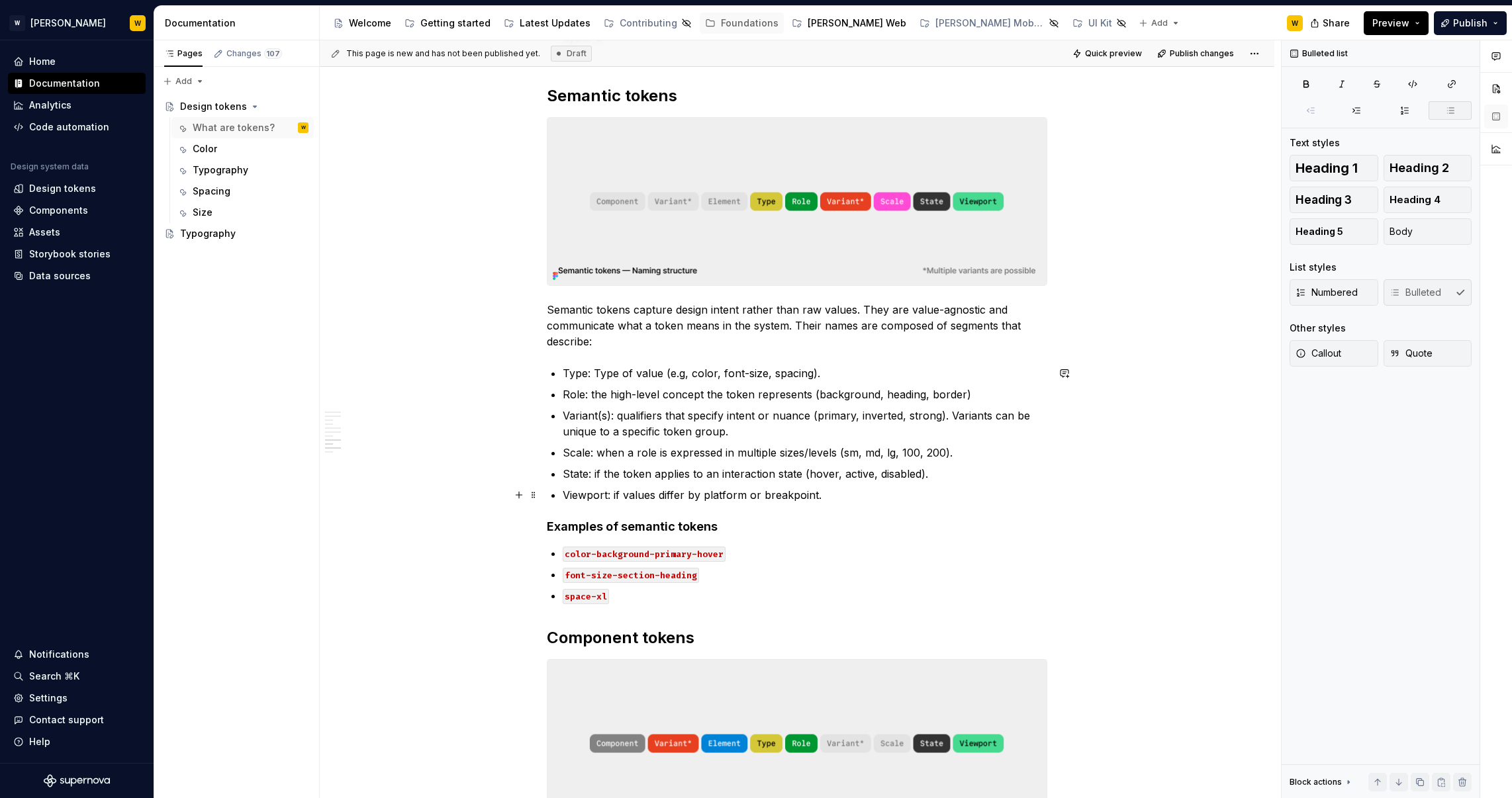
click at [593, 495] on p "Viewport: if values differ by platform or breakpoint." at bounding box center [805, 495] width 484 height 16
click at [622, 498] on p "Viewport : if values differ by platform or breakpoint." at bounding box center [805, 495] width 484 height 16
drag, startPoint x: 615, startPoint y: 495, endPoint x: 561, endPoint y: 491, distance: 54.1
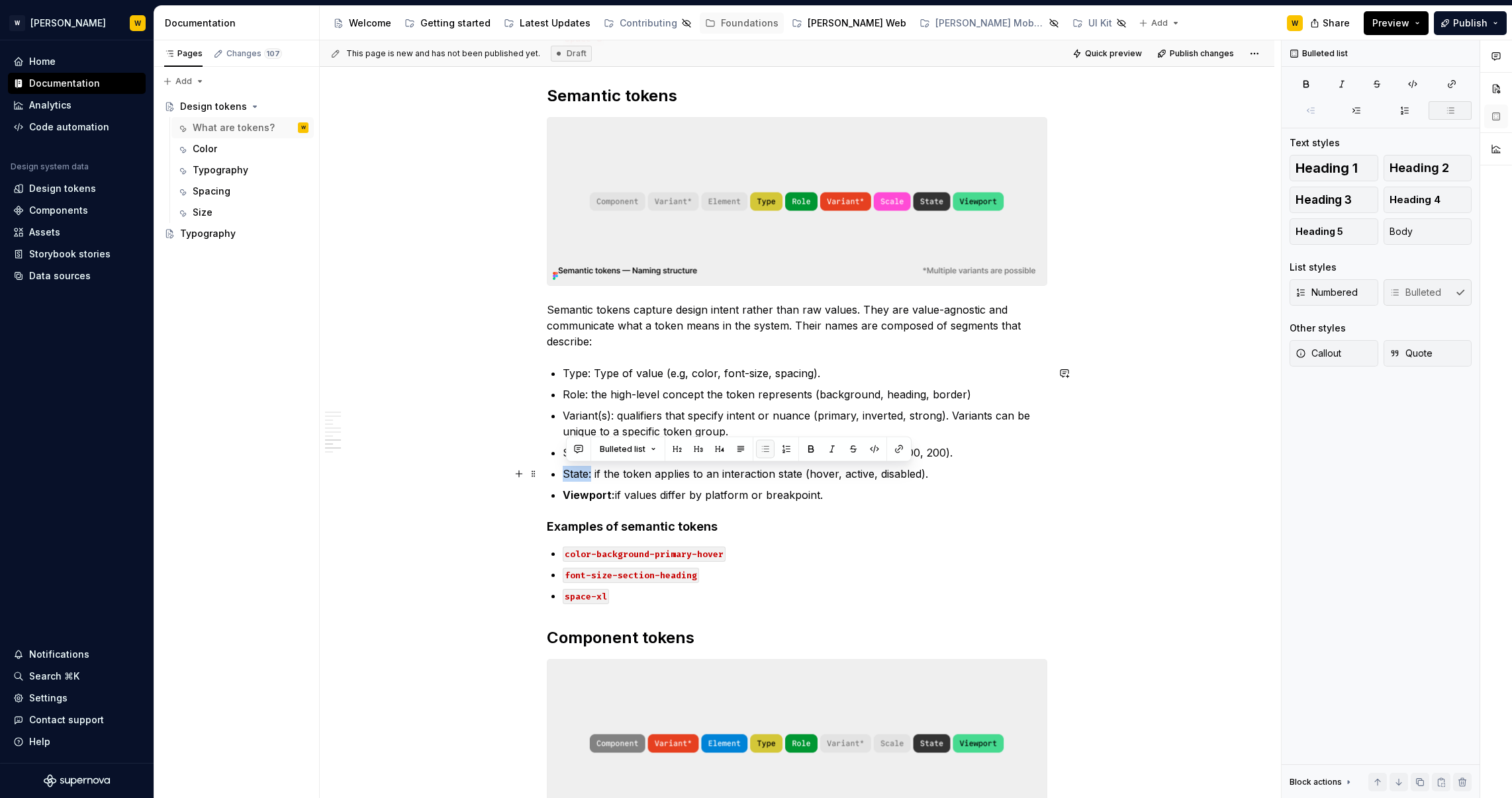
drag, startPoint x: 594, startPoint y: 472, endPoint x: 563, endPoint y: 471, distance: 31.0
drag, startPoint x: 564, startPoint y: 371, endPoint x: 595, endPoint y: 373, distance: 31.1
drag, startPoint x: 566, startPoint y: 392, endPoint x: 589, endPoint y: 392, distance: 23.0
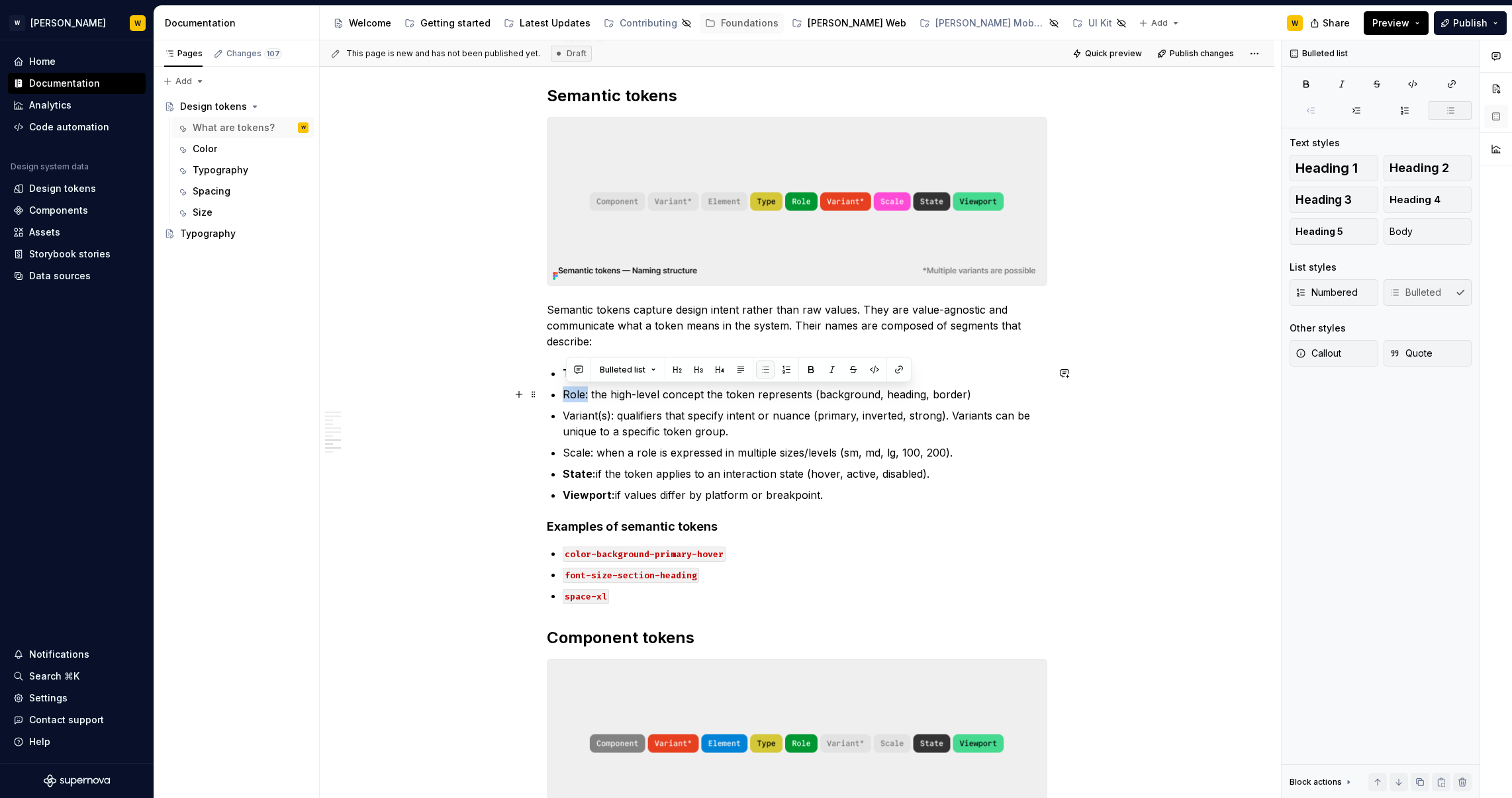
click at [589, 392] on p "Role: the high-level concept the token represents (background, heading, border)" at bounding box center [805, 394] width 484 height 16
drag, startPoint x: 568, startPoint y: 414, endPoint x: 616, endPoint y: 411, distance: 48.1
click at [616, 411] on p "Variant(s): qualifiers that specify intent or nuance (primary, inverted, strong…" at bounding box center [805, 423] width 484 height 32
drag, startPoint x: 568, startPoint y: 450, endPoint x: 596, endPoint y: 450, distance: 28.0
click at [596, 450] on p "Scale: when a role is expressed in multiple sizes/levels (sm, md, lg, 100, 200)." at bounding box center [805, 452] width 484 height 16
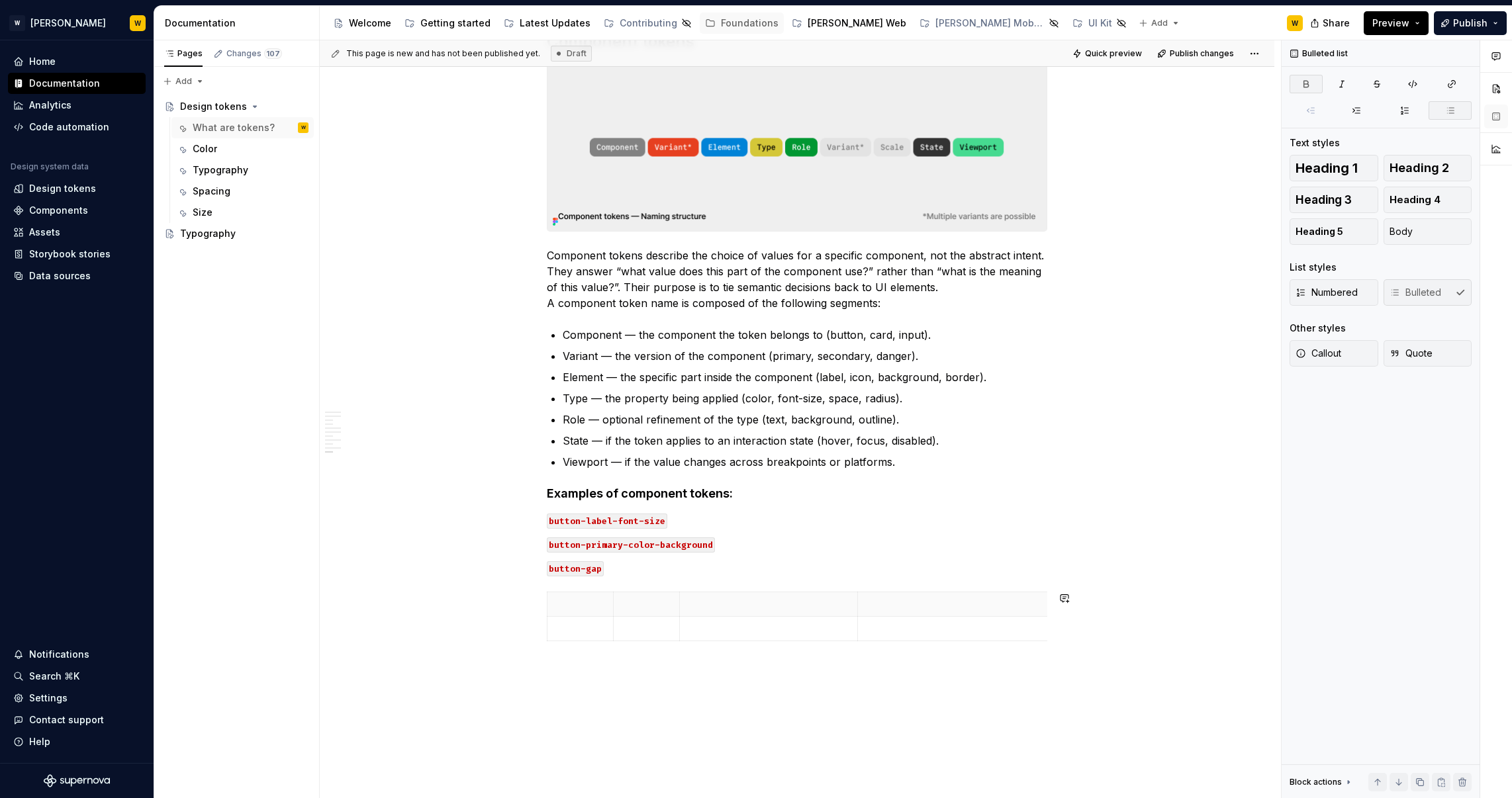
scroll to position [2588, 0]
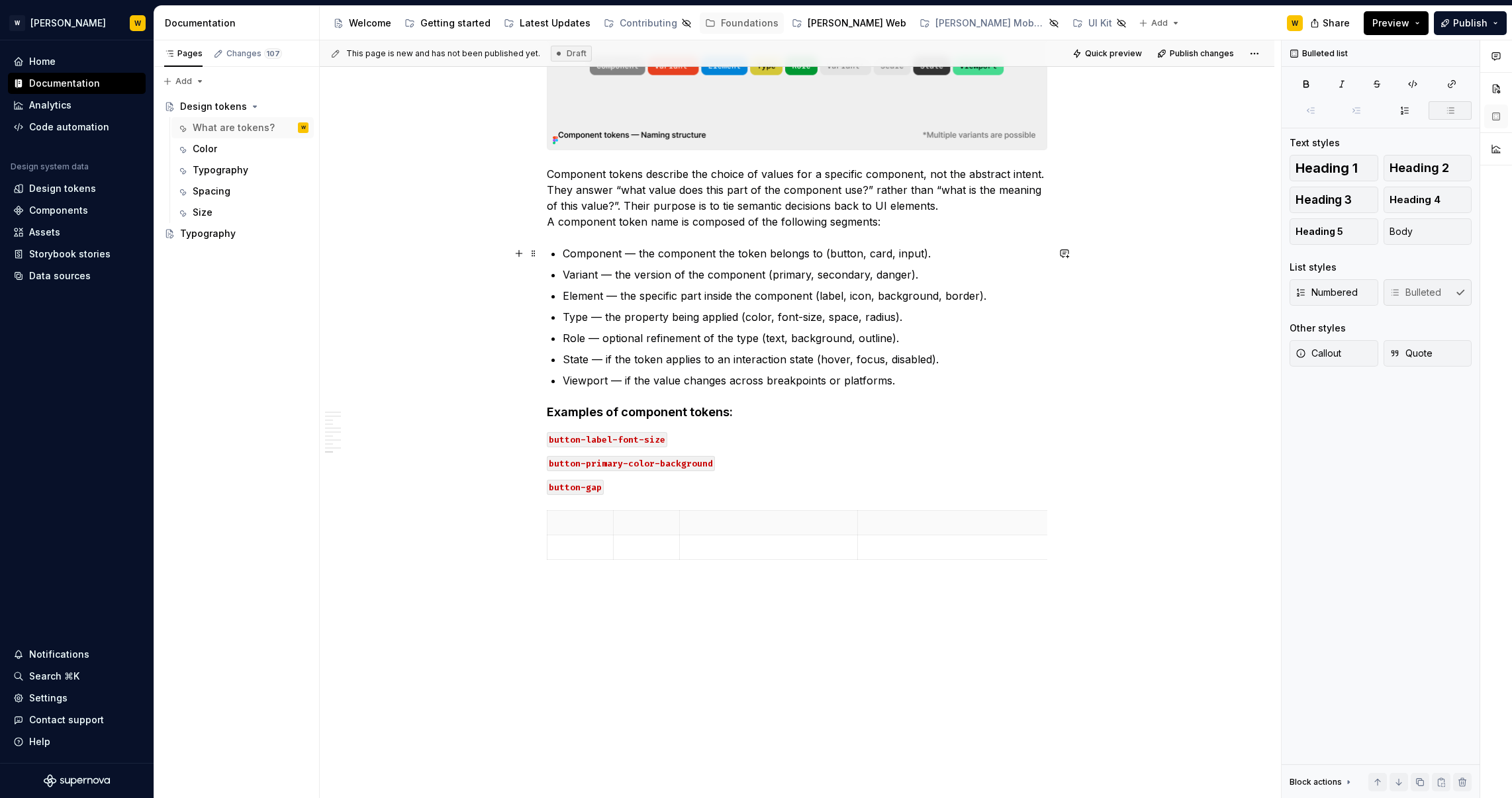
click at [578, 254] on p "Component — the component the token belongs to (button, card, input)." at bounding box center [805, 253] width 484 height 16
click at [586, 279] on p "Variant — the version of the component (primary, secondary, danger)." at bounding box center [805, 274] width 484 height 16
click at [587, 303] on ul "Component — the component the token belongs to (button, card, input). Variant —…" at bounding box center [805, 317] width 484 height 143
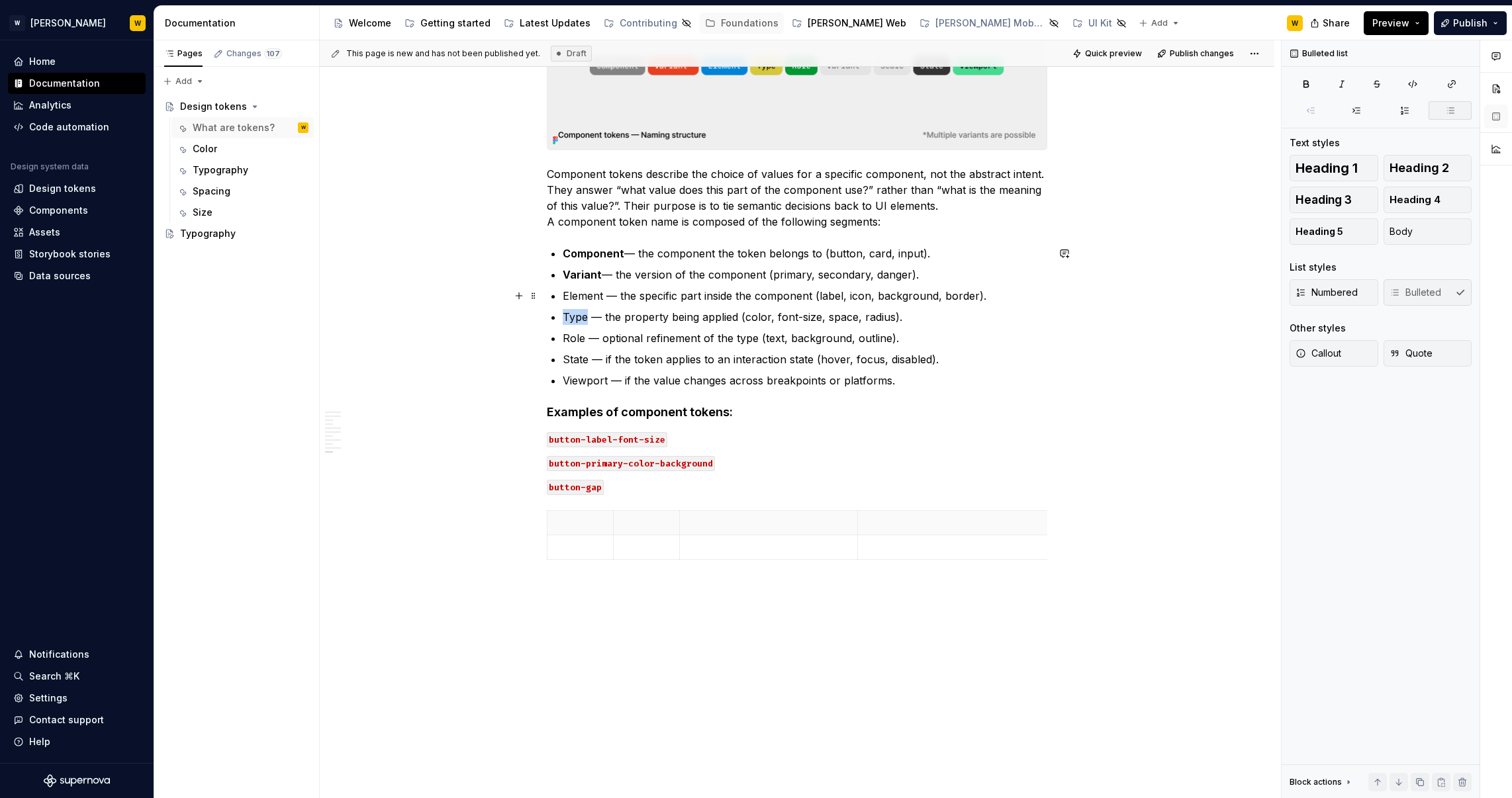
click at [587, 303] on ul "Component — the component the token belongs to (button, card, input). Variant —…" at bounding box center [805, 317] width 484 height 143
click at [588, 298] on p "Element — the specific part inside the component (label, icon, background, bord…" at bounding box center [805, 295] width 484 height 16
click at [583, 315] on p "Type — the property being applied (color, font-size, space, radius)." at bounding box center [805, 317] width 484 height 16
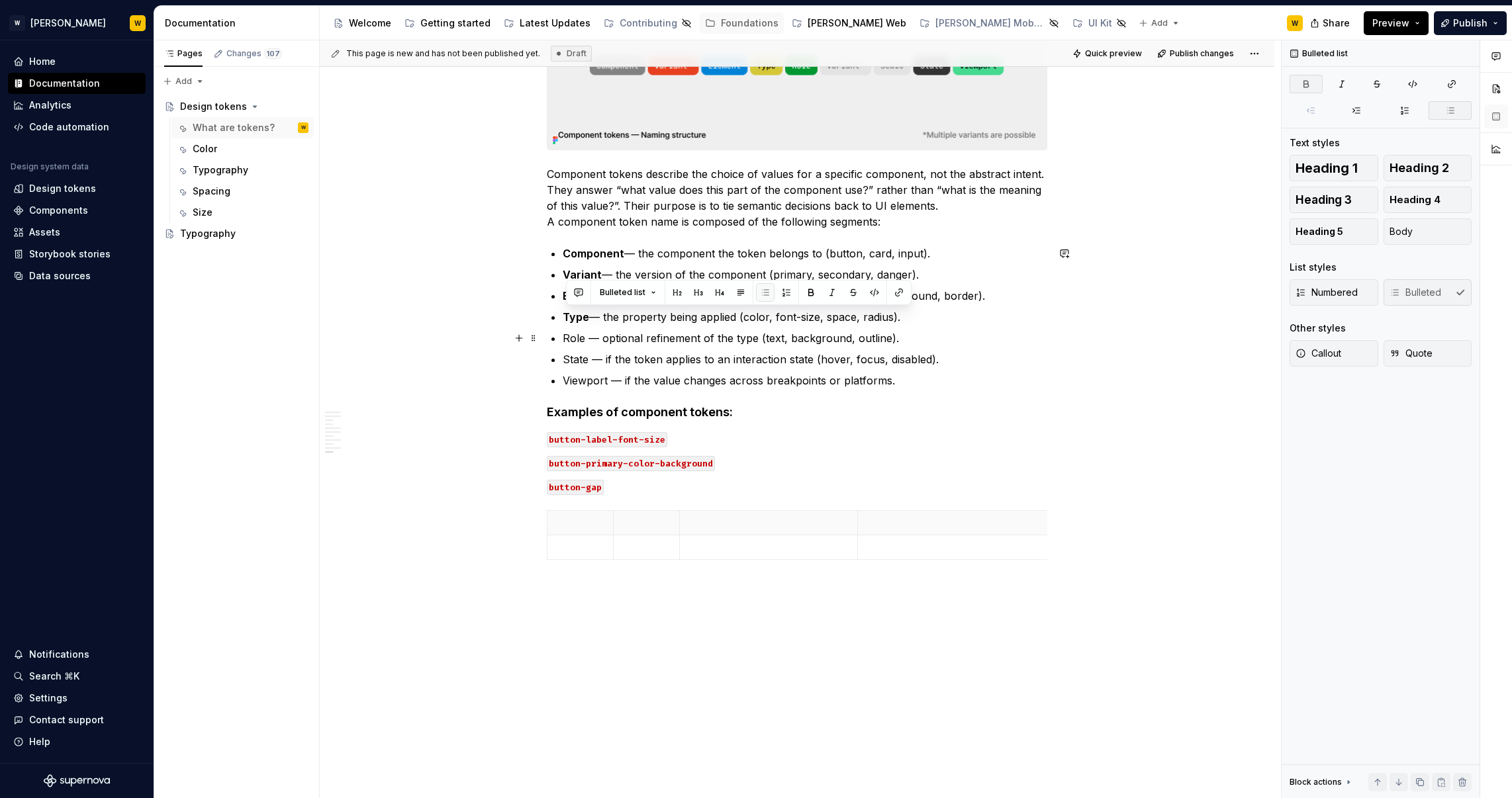
click at [579, 341] on p "Role — optional refinement of the type (text, background, outline)." at bounding box center [805, 338] width 484 height 16
click at [582, 362] on p "State — if the token applies to an interaction state (hover, focus, disabled)." at bounding box center [805, 359] width 484 height 16
click at [590, 380] on p "Viewport — if the value changes across breakpoints or platforms." at bounding box center [805, 380] width 484 height 16
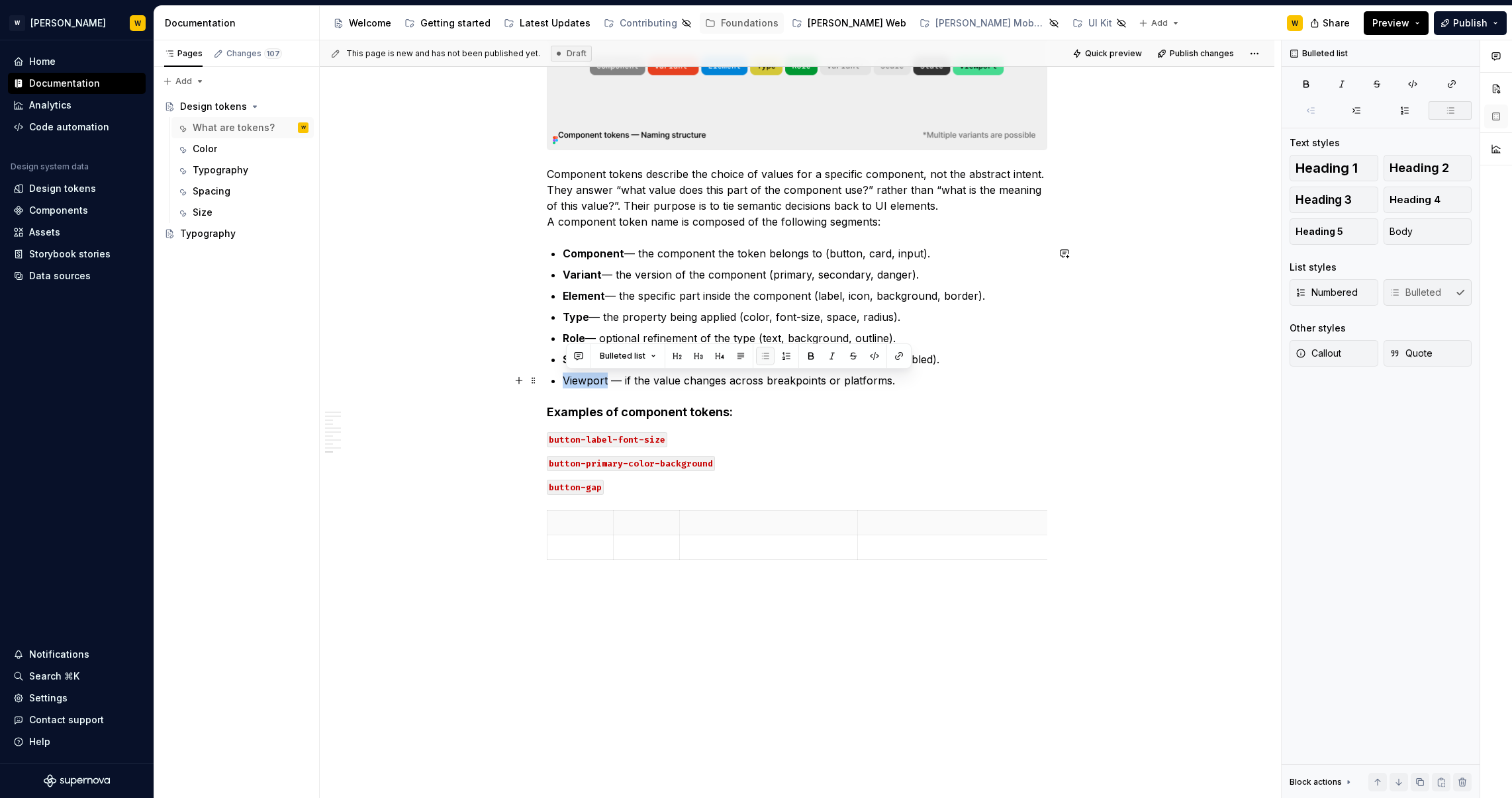
click at [590, 380] on p "Viewport — if the value changes across breakpoints or platforms." at bounding box center [805, 380] width 484 height 16
click at [624, 379] on p "Viewport — if the value changes across breakpoints or platforms." at bounding box center [805, 380] width 484 height 16
click at [623, 379] on p "Viewport — if the value changes across breakpoints or platforms." at bounding box center [805, 380] width 484 height 16
drag, startPoint x: 616, startPoint y: 381, endPoint x: 568, endPoint y: 383, distance: 48.0
click at [568, 383] on p "Viewport : if the value changes across breakpoints or platforms." at bounding box center [805, 380] width 484 height 16
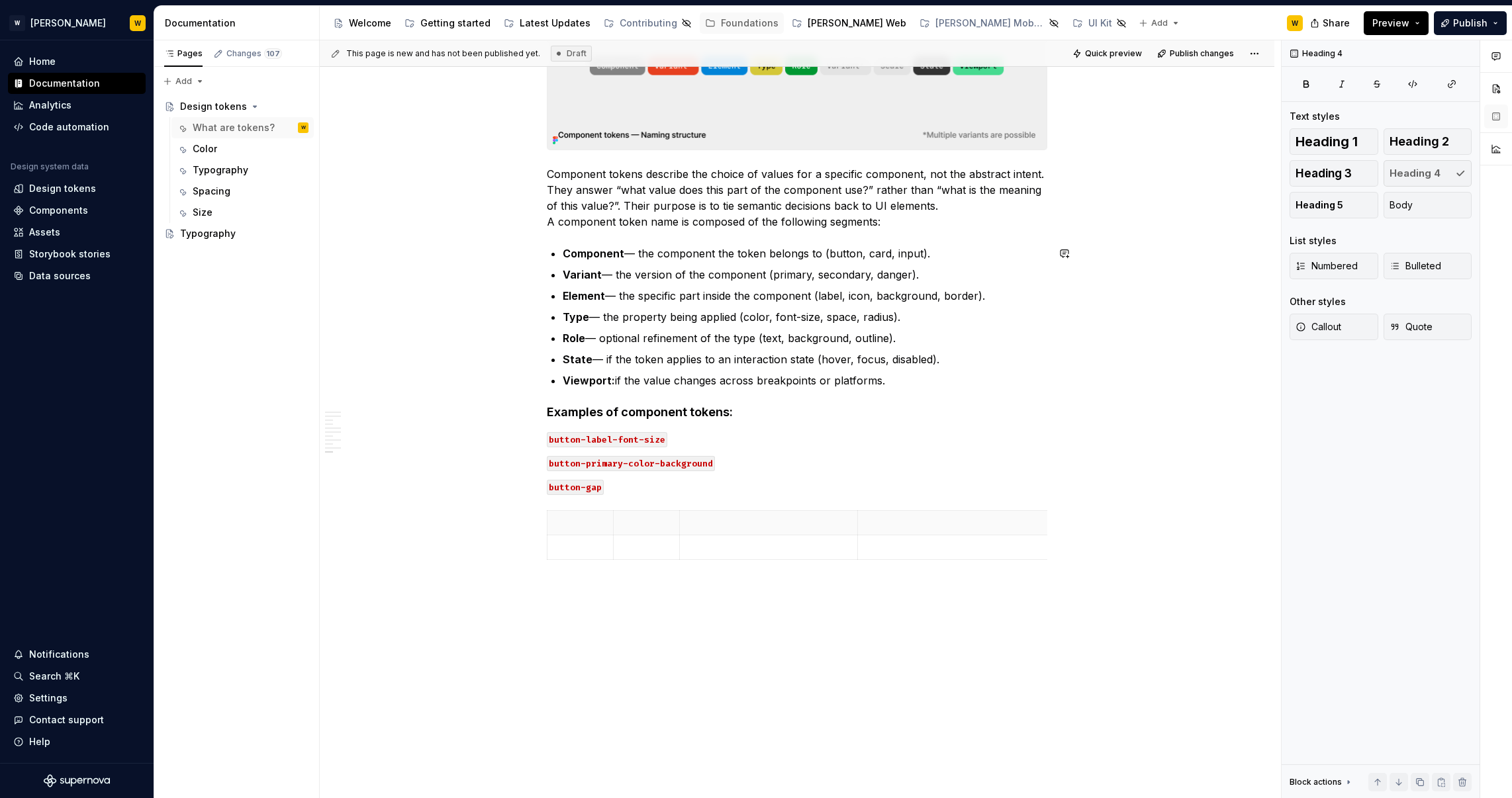
drag, startPoint x: 627, startPoint y: 398, endPoint x: 604, endPoint y: 370, distance: 36.2
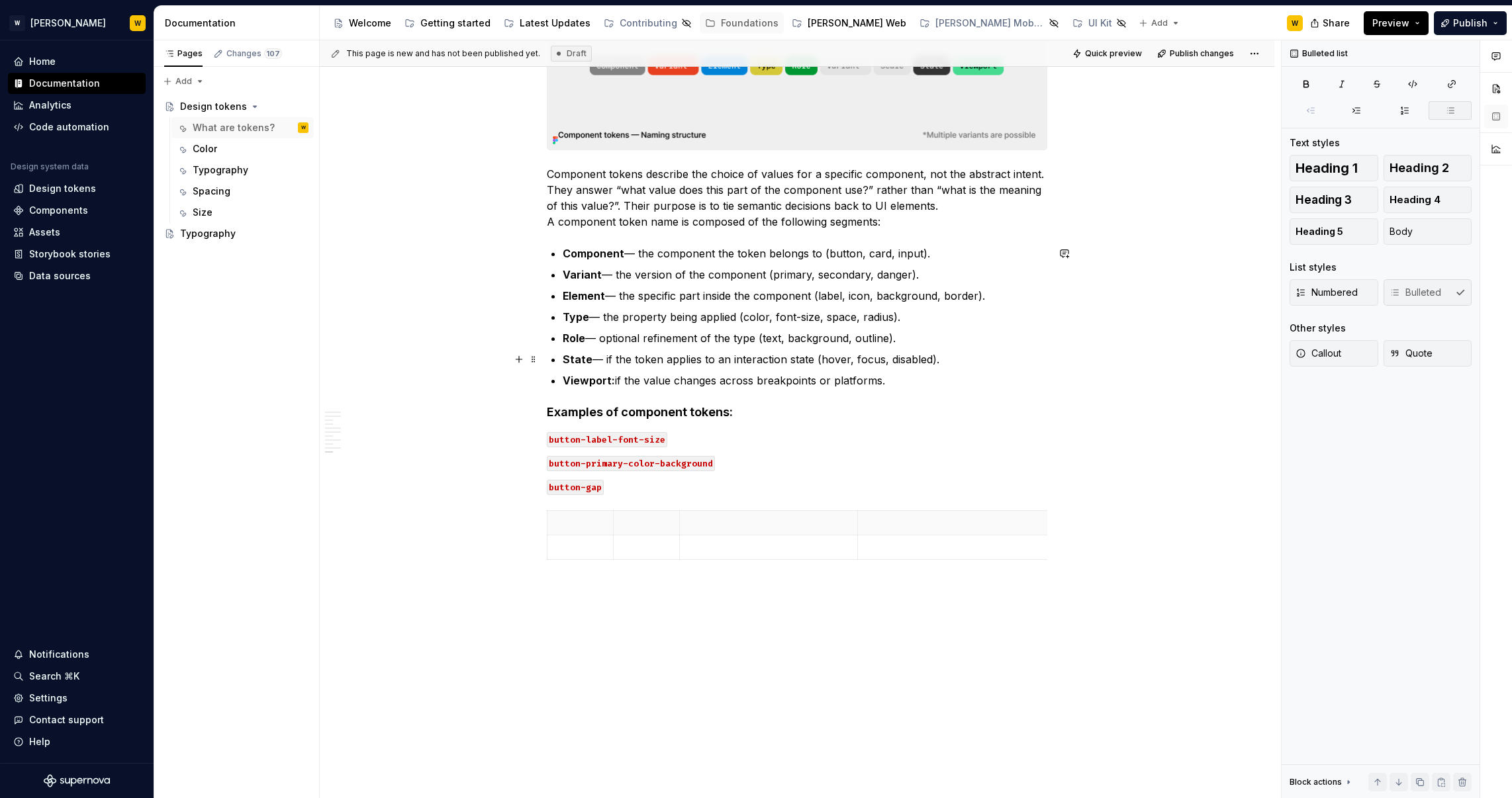
drag, startPoint x: 594, startPoint y: 357, endPoint x: 605, endPoint y: 358, distance: 11.0
click at [605, 358] on p "State — if the token applies to an interaction state (hover, focus, disabled)." at bounding box center [805, 359] width 484 height 16
click at [589, 316] on strong "Type" at bounding box center [576, 317] width 26 height 13
click at [607, 293] on p "Element — the specific part inside the component (label, icon, background, bord…" at bounding box center [805, 295] width 484 height 16
click at [610, 272] on p "Variant — the version of the component (primary, secondary, danger)." at bounding box center [805, 274] width 484 height 16
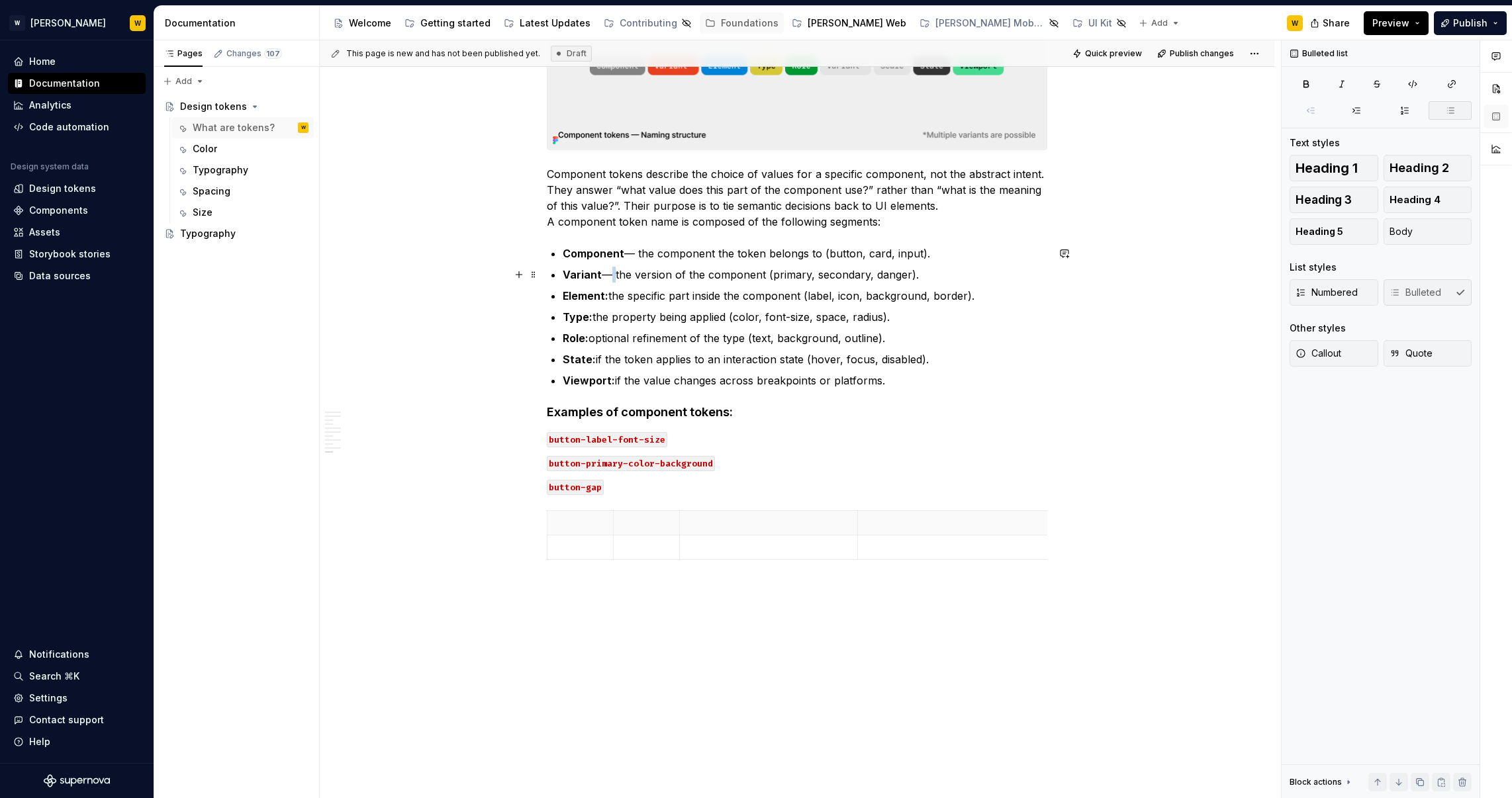
click at [610, 272] on p "Variant — the version of the component (primary, secondary, danger)." at bounding box center [805, 274] width 484 height 16
drag, startPoint x: 638, startPoint y: 295, endPoint x: 612, endPoint y: 293, distance: 26.1
click at [612, 293] on p "Element: the specific part inside the component (label, icon, background, borde…" at bounding box center [805, 295] width 484 height 16
click at [686, 352] on p "State: if the token applies to an interaction state (hover, focus, disabled)." at bounding box center [805, 359] width 484 height 16
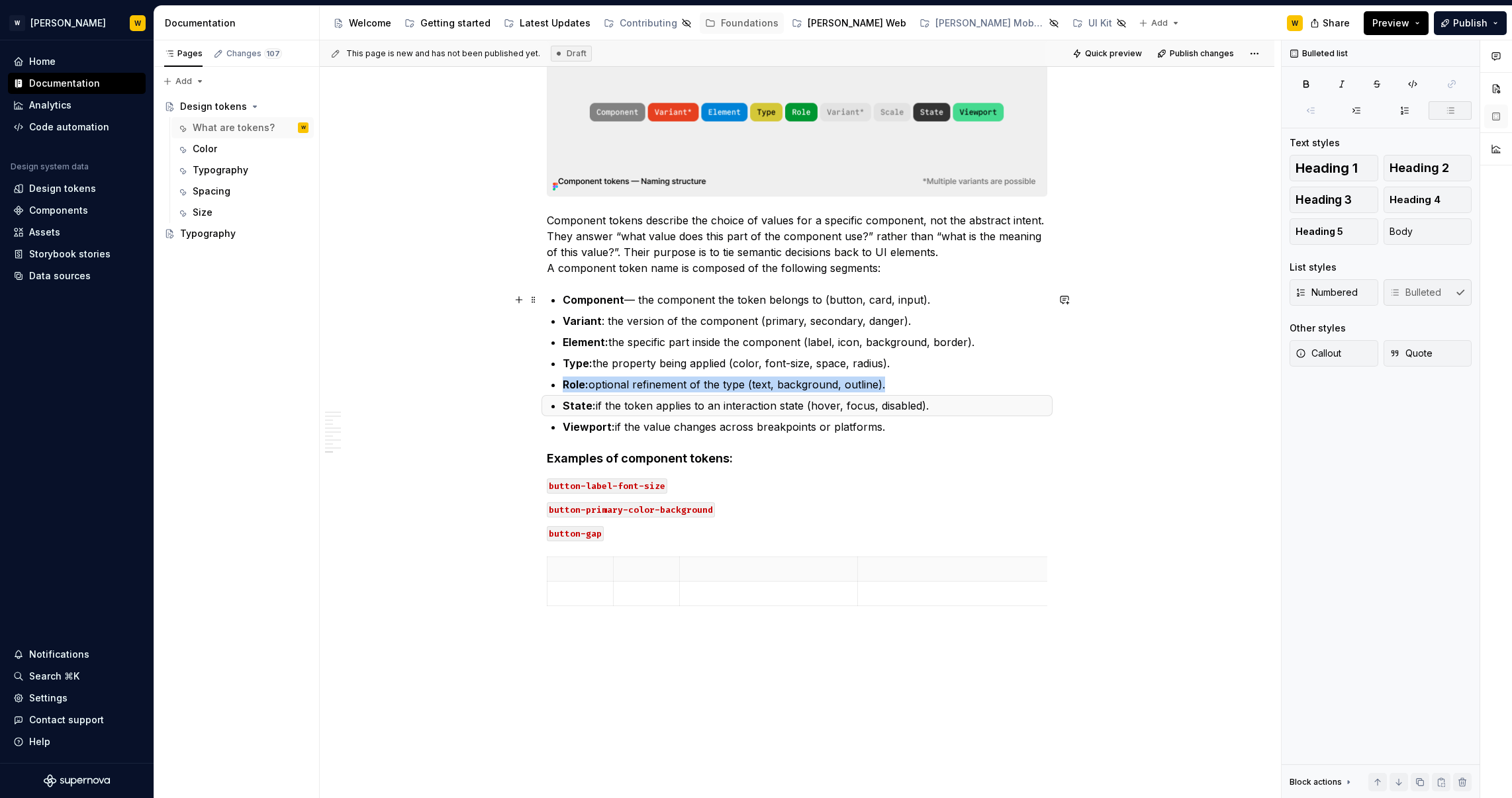
scroll to position [2540, 0]
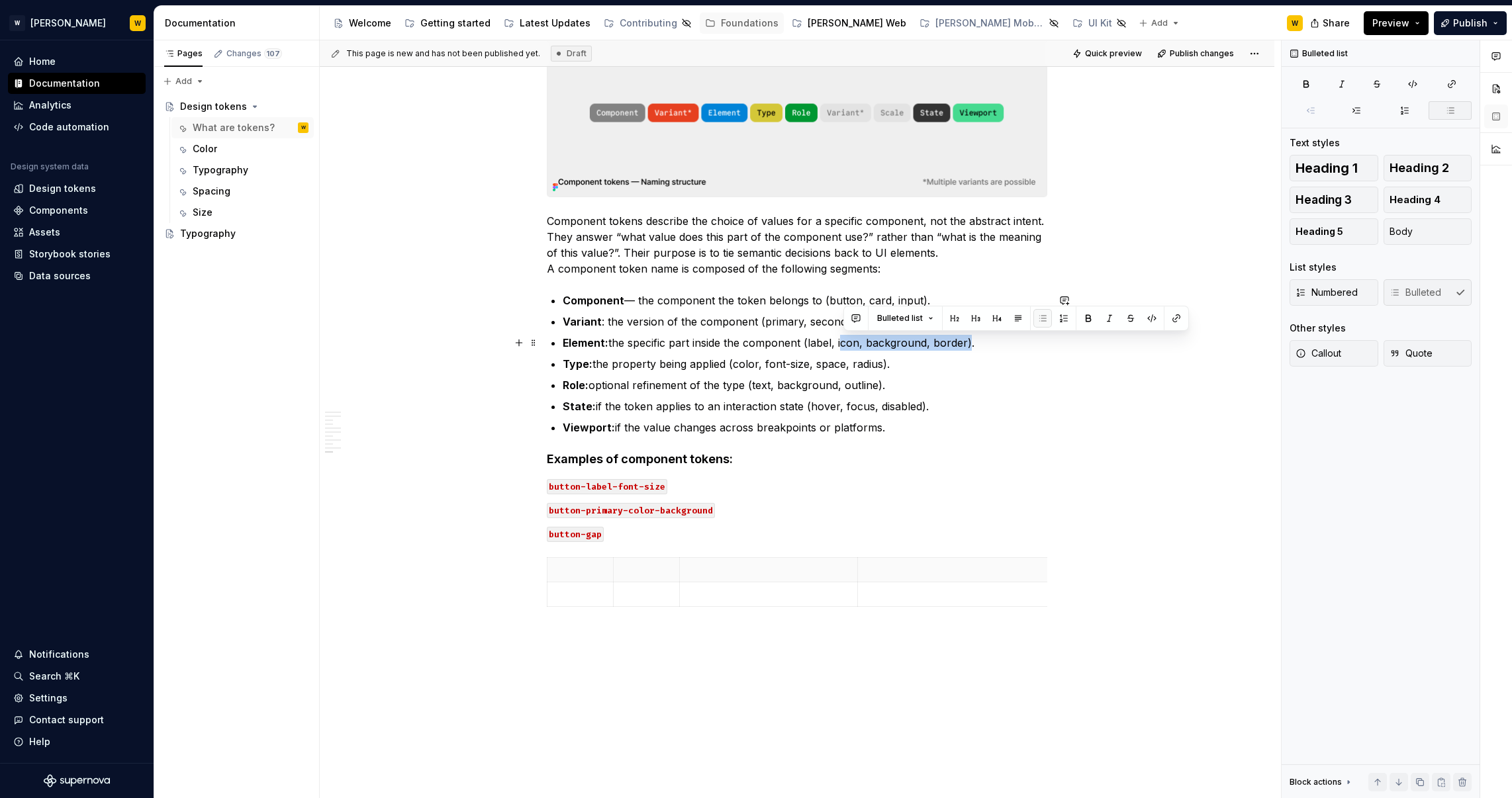
drag, startPoint x: 843, startPoint y: 342, endPoint x: 970, endPoint y: 340, distance: 127.0
click at [970, 340] on p "Element: the specific part inside the component (label, icon, background, borde…" at bounding box center [805, 343] width 484 height 16
drag, startPoint x: 905, startPoint y: 340, endPoint x: 879, endPoint y: 346, distance: 26.7
click at [905, 341] on p "Element: the specific part inside the component (label, icon, background, borde…" at bounding box center [805, 343] width 484 height 16
drag, startPoint x: 866, startPoint y: 339, endPoint x: 970, endPoint y: 346, distance: 104.2
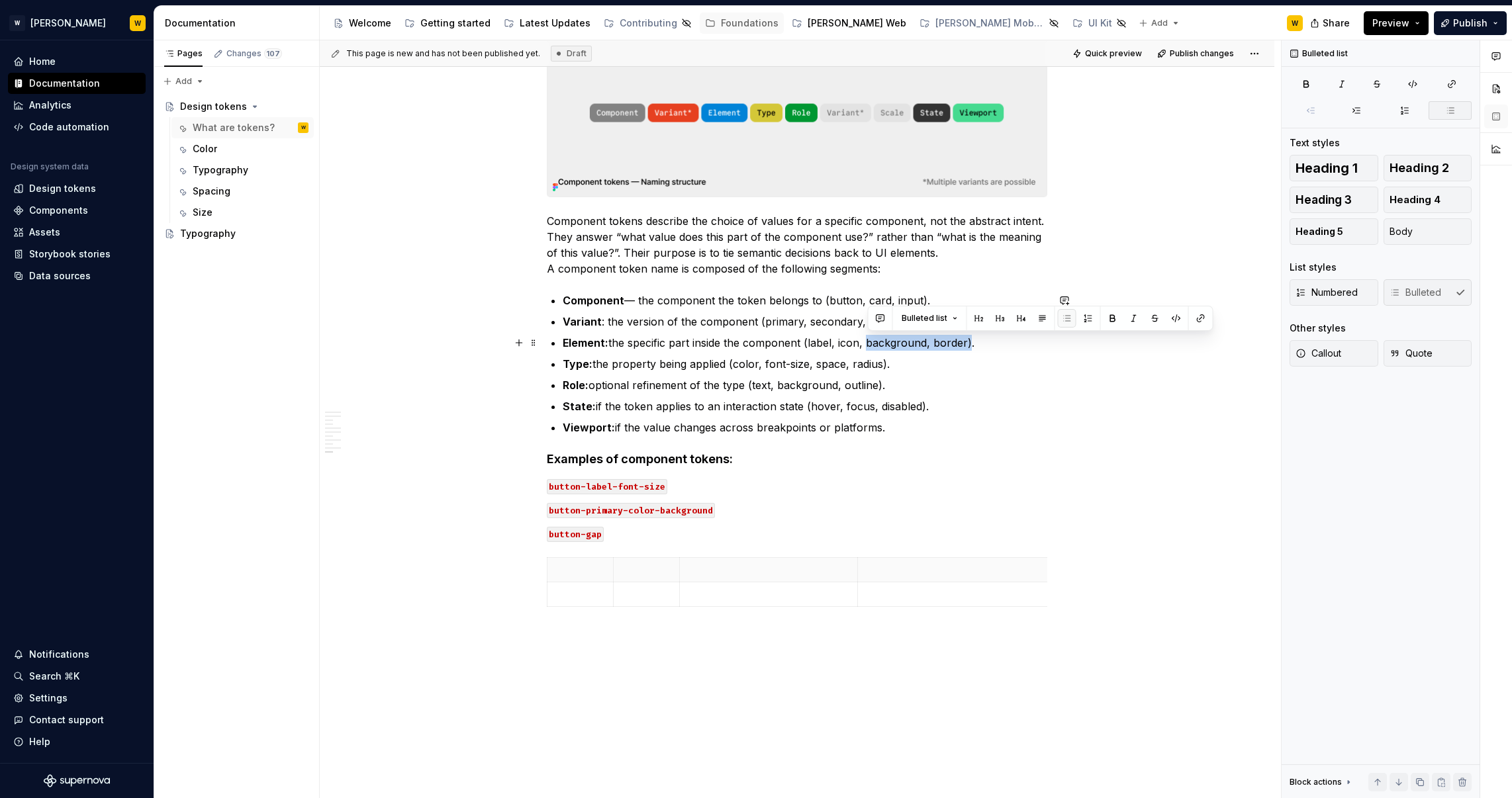
click at [970, 346] on p "Element: the specific part inside the component (label, icon, background, borde…" at bounding box center [805, 343] width 484 height 16
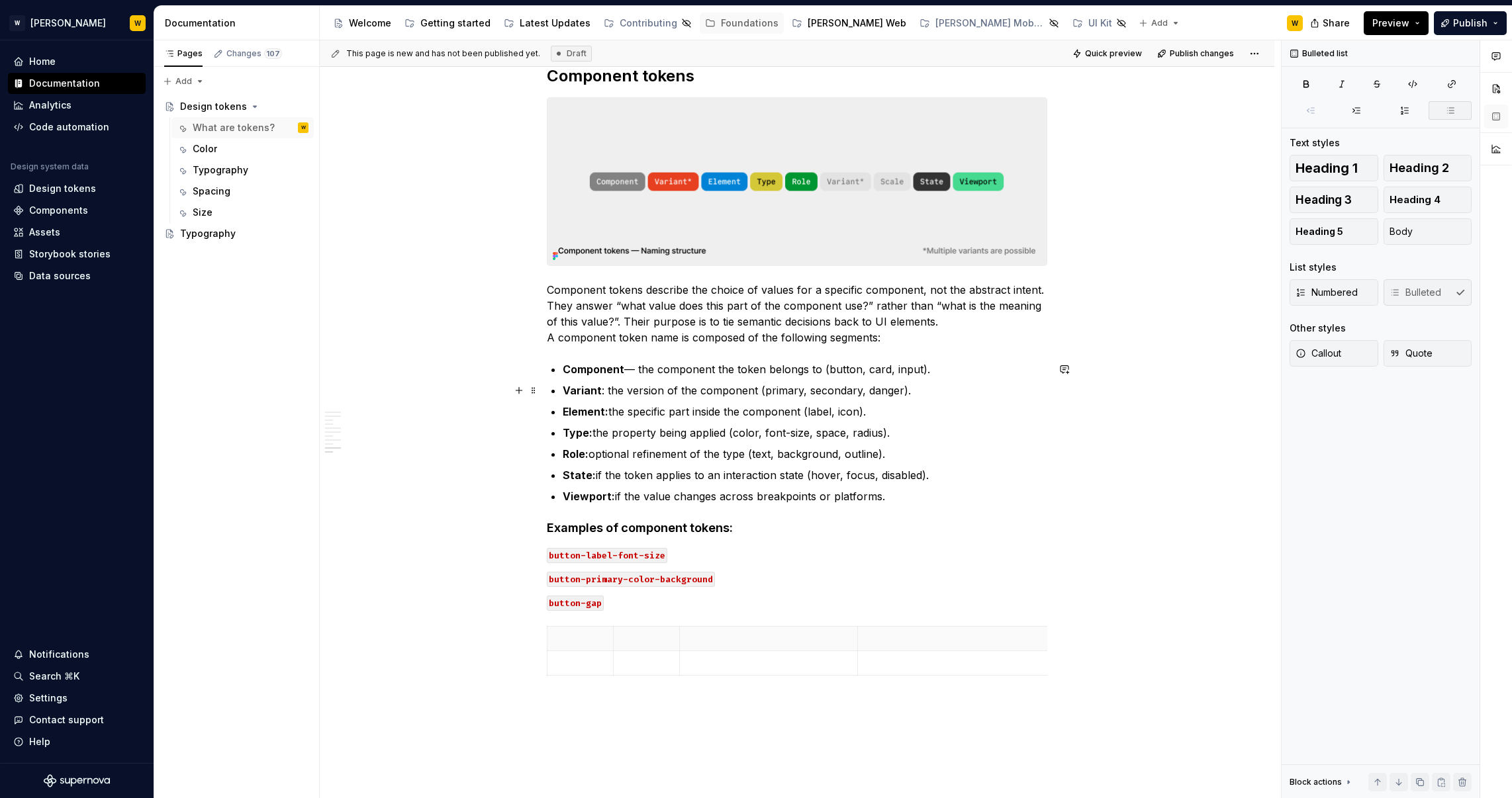
scroll to position [2469, 0]
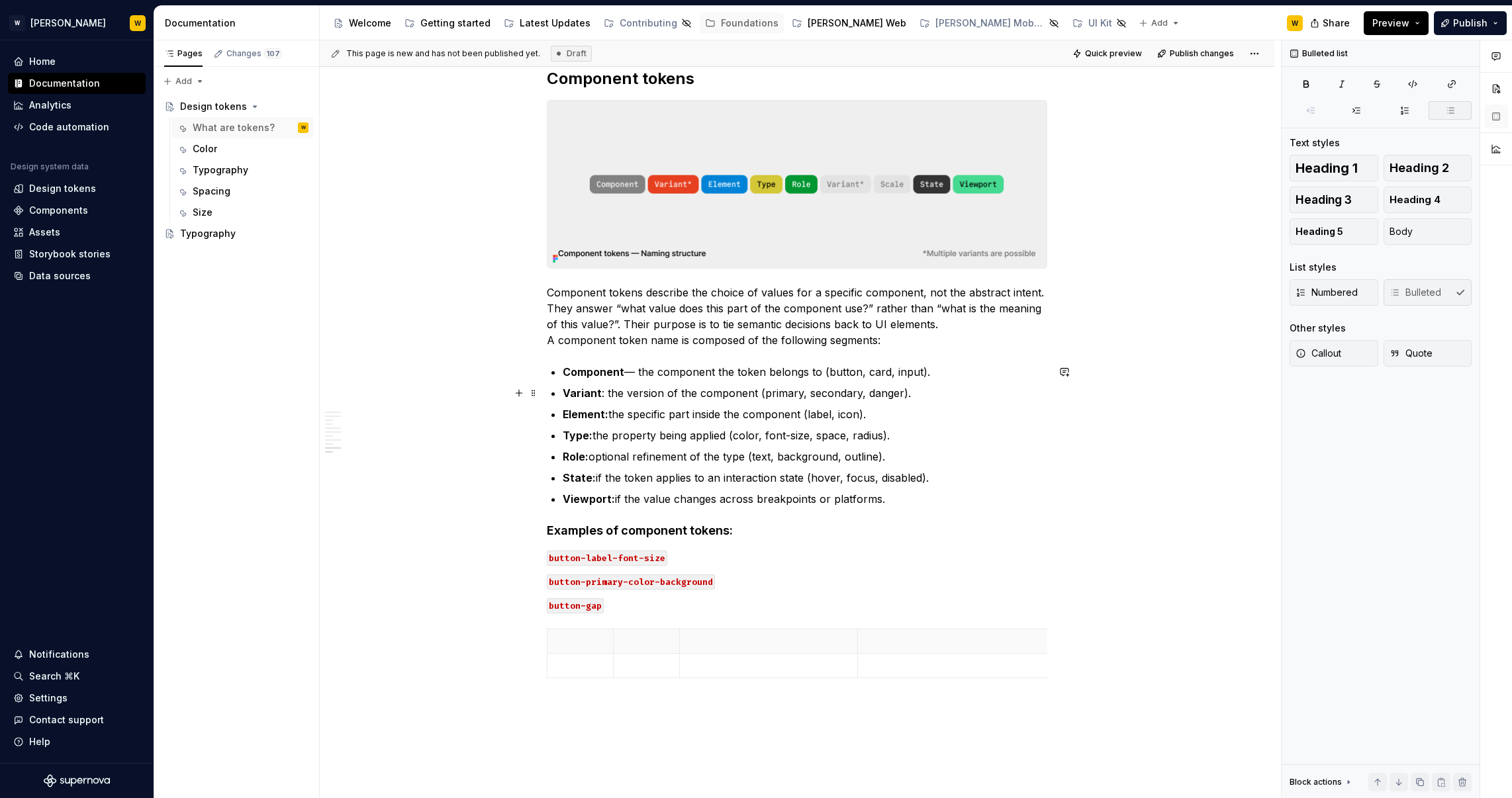
click at [832, 394] on p "Variant : the version of the component (primary, secondary, danger)." at bounding box center [805, 393] width 484 height 16
click at [882, 391] on p "Variant : the version of the component (primary, secondary, danger)." at bounding box center [805, 393] width 484 height 16
click at [885, 397] on p "Variant : the version of the component (primary, secondary, danger)." at bounding box center [805, 393] width 484 height 16
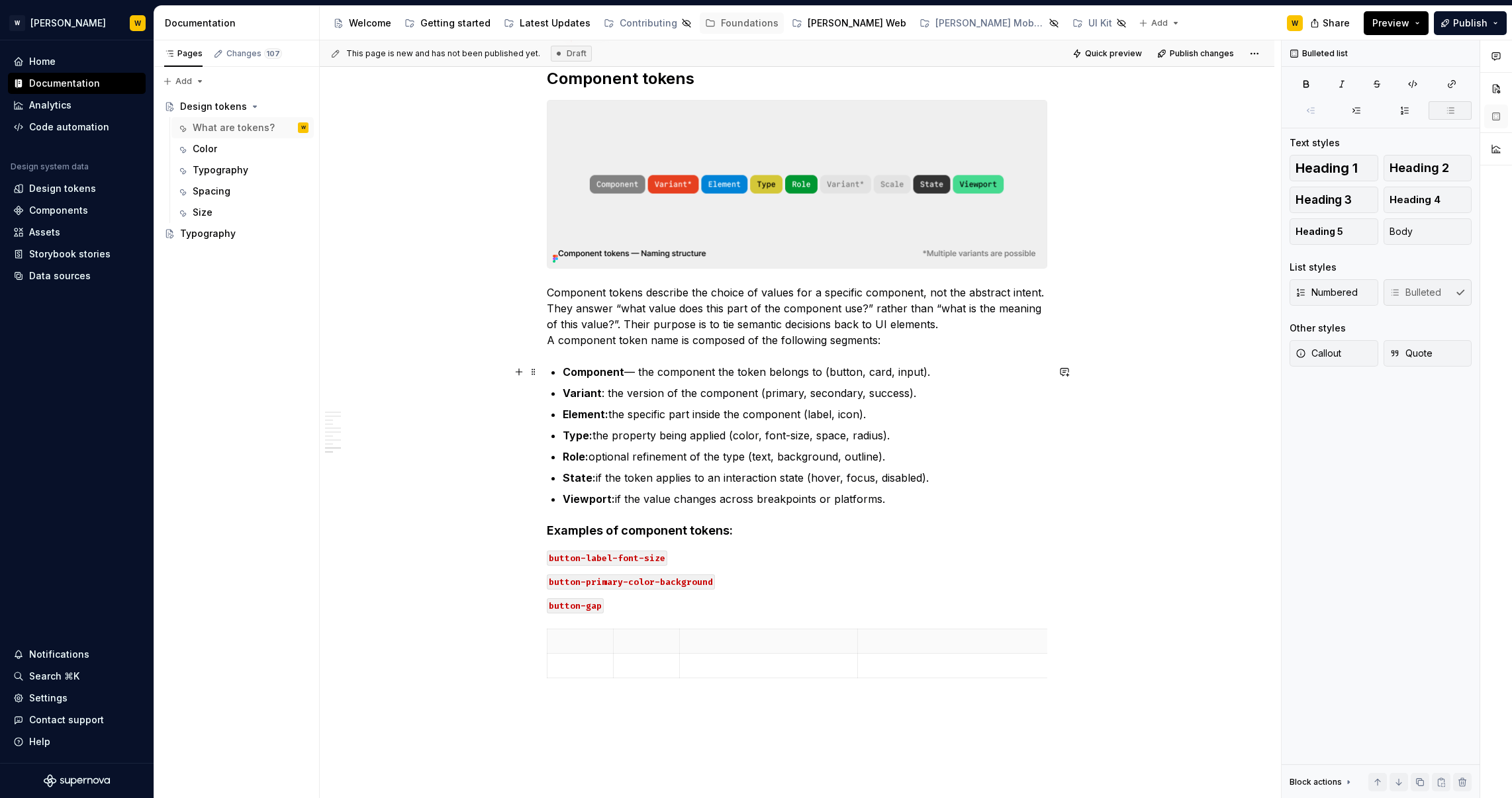
click at [837, 373] on p "Component — the component the token belongs to (button, card, input)." at bounding box center [805, 372] width 484 height 16
click at [873, 375] on p "Component — the component the token belongs to (Button, card, input)." at bounding box center [805, 372] width 484 height 16
click at [905, 371] on p "Component — the component the token belongs to (Button, Card, input)." at bounding box center [805, 372] width 484 height 16
click at [769, 394] on p "Variant : the version of the component (primary, secondary, success)." at bounding box center [805, 393] width 484 height 16
click at [810, 397] on p "Variant : the version of the component (Primary, secondary, success)." at bounding box center [805, 393] width 484 height 16
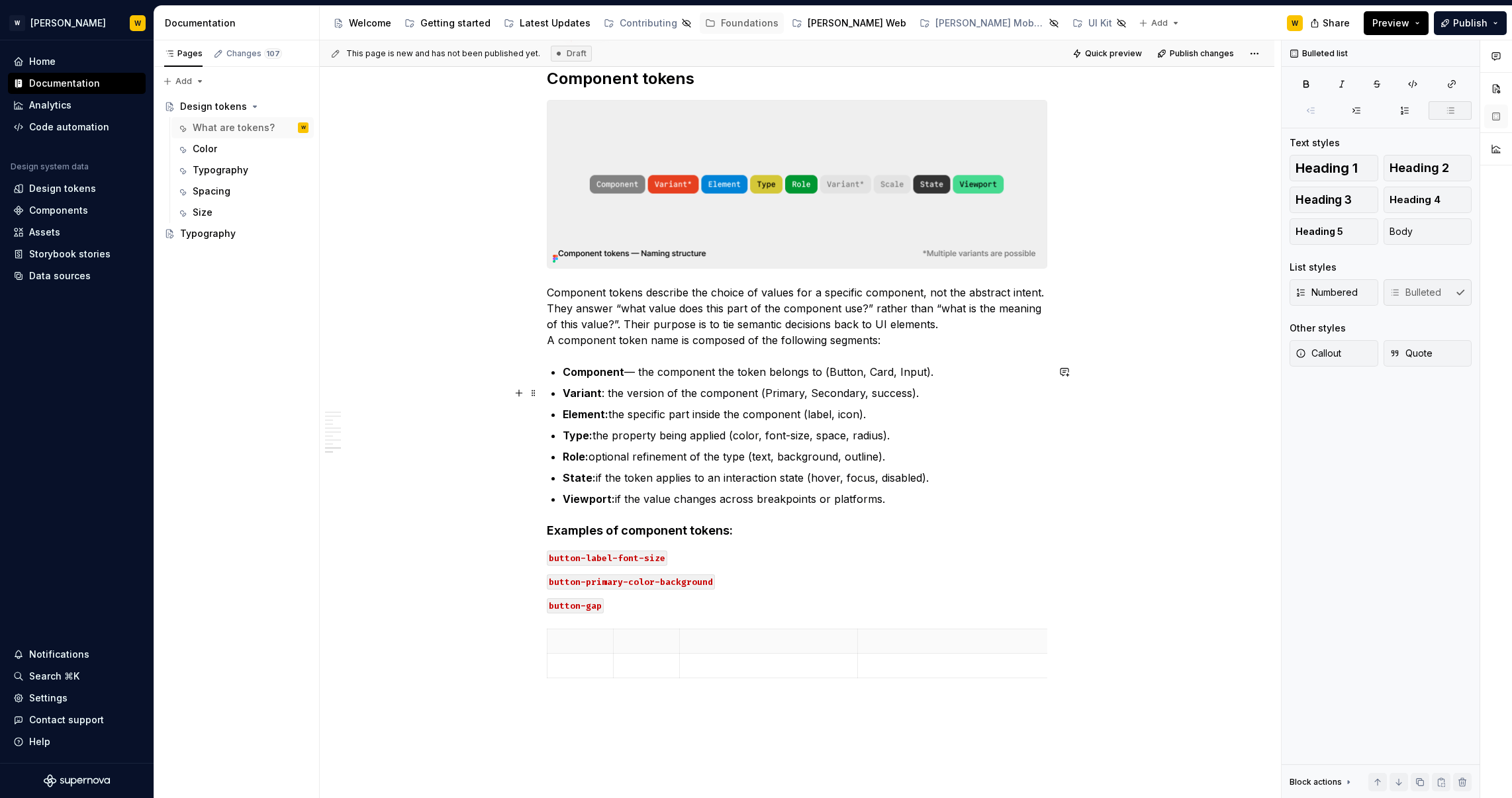
click at [873, 392] on p "Variant : the version of the component (Primary, Secondary, success)." at bounding box center [805, 393] width 484 height 16
click at [813, 416] on p "Element: the specific part inside the component (label, icon)." at bounding box center [805, 414] width 484 height 16
click at [743, 434] on p "Type: the property being applied (color, font-size, space, radius)." at bounding box center [805, 435] width 484 height 16
click at [772, 430] on p "Type: the property being applied (Color, font-size, space, radius)." at bounding box center [805, 435] width 484 height 16
click at [827, 435] on p "Type: the property being applied (Color, Font-size, space, radius)." at bounding box center [805, 435] width 484 height 16
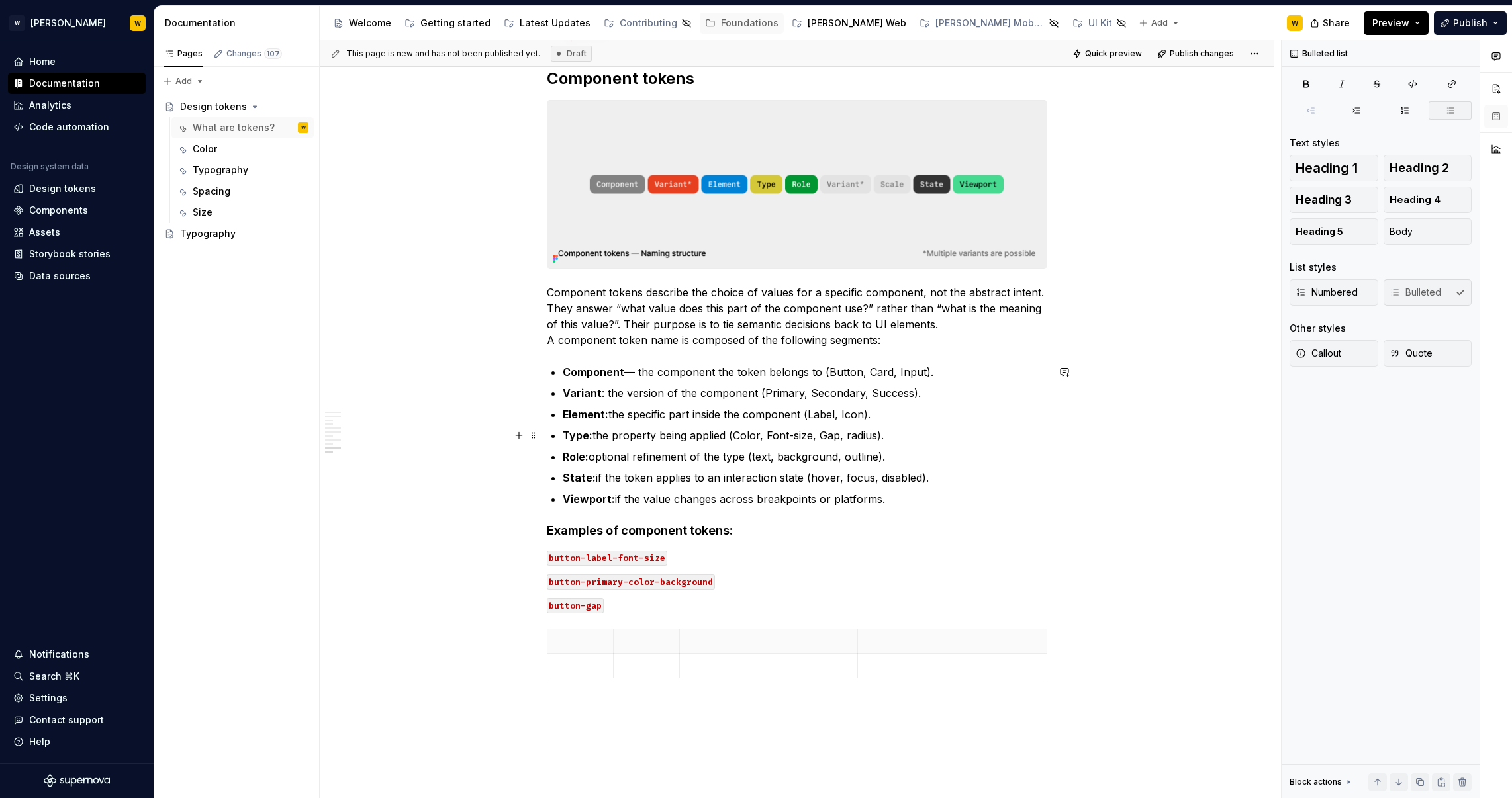
click at [856, 434] on p "Type: the property being applied (Color, Font-size, Gap, radius)." at bounding box center [805, 435] width 484 height 16
click at [827, 435] on p "Type: the property being applied (Color, Font-size, Gap, Border-radius)." at bounding box center [805, 435] width 484 height 16
click at [677, 454] on p "Role: optional refinement of the type (text, background, outline)." at bounding box center [805, 457] width 484 height 16
click at [818, 459] on p "Role: optional refinement of the type (text, background, outline)." at bounding box center [805, 457] width 484 height 16
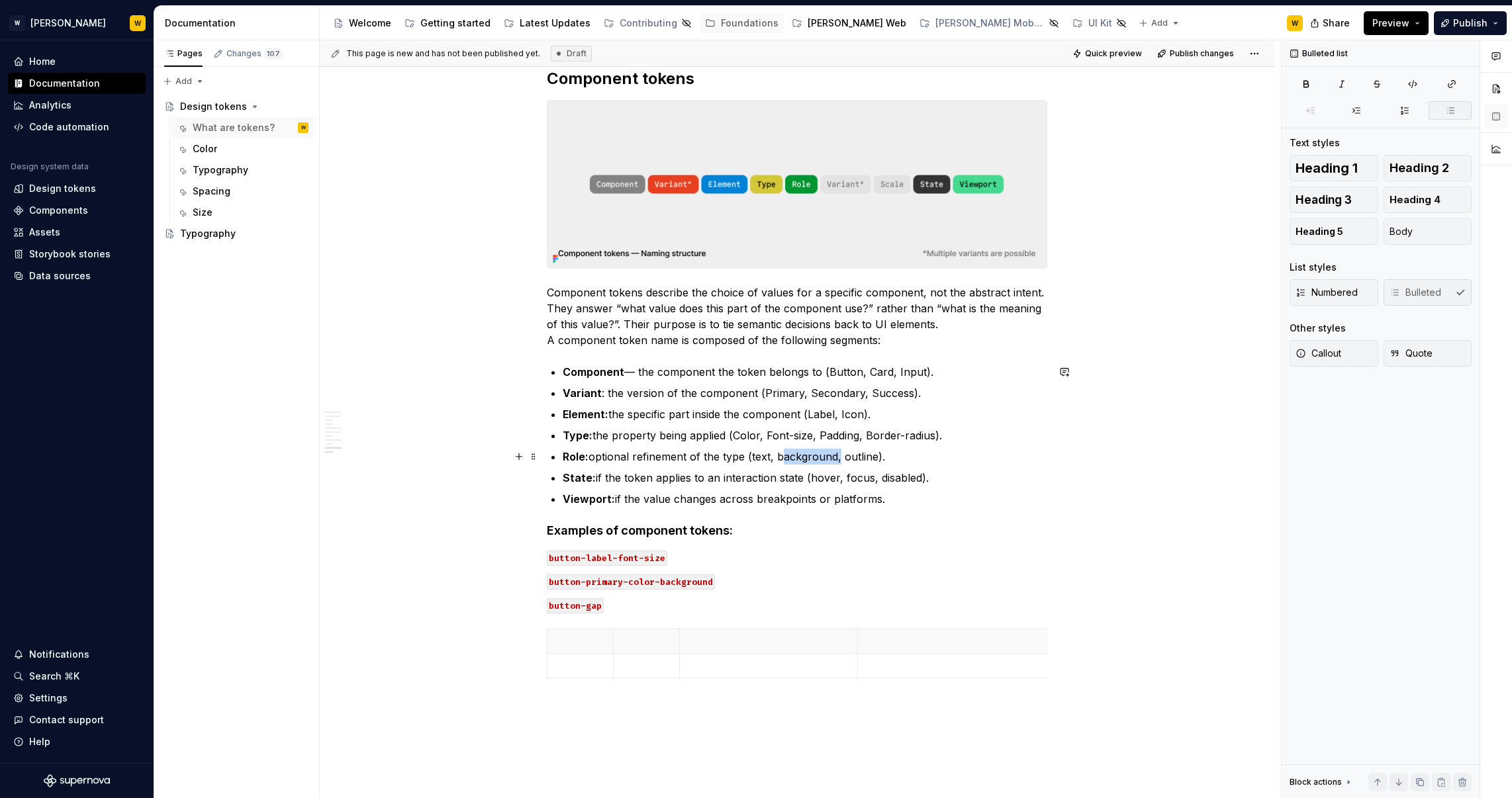
click at [818, 459] on p "Role: optional refinement of the type (text, background, outline)." at bounding box center [805, 457] width 484 height 16
click at [767, 454] on p "Role: optional refinement of the type (text, background, outline)." at bounding box center [805, 457] width 484 height 16
click at [825, 459] on p "Role: optional refinement of the type (Foreground, background, outline)." at bounding box center [805, 457] width 484 height 16
click at [661, 475] on p "State: if the token applies to an interaction state (hover, focus, disabled)." at bounding box center [805, 478] width 484 height 16
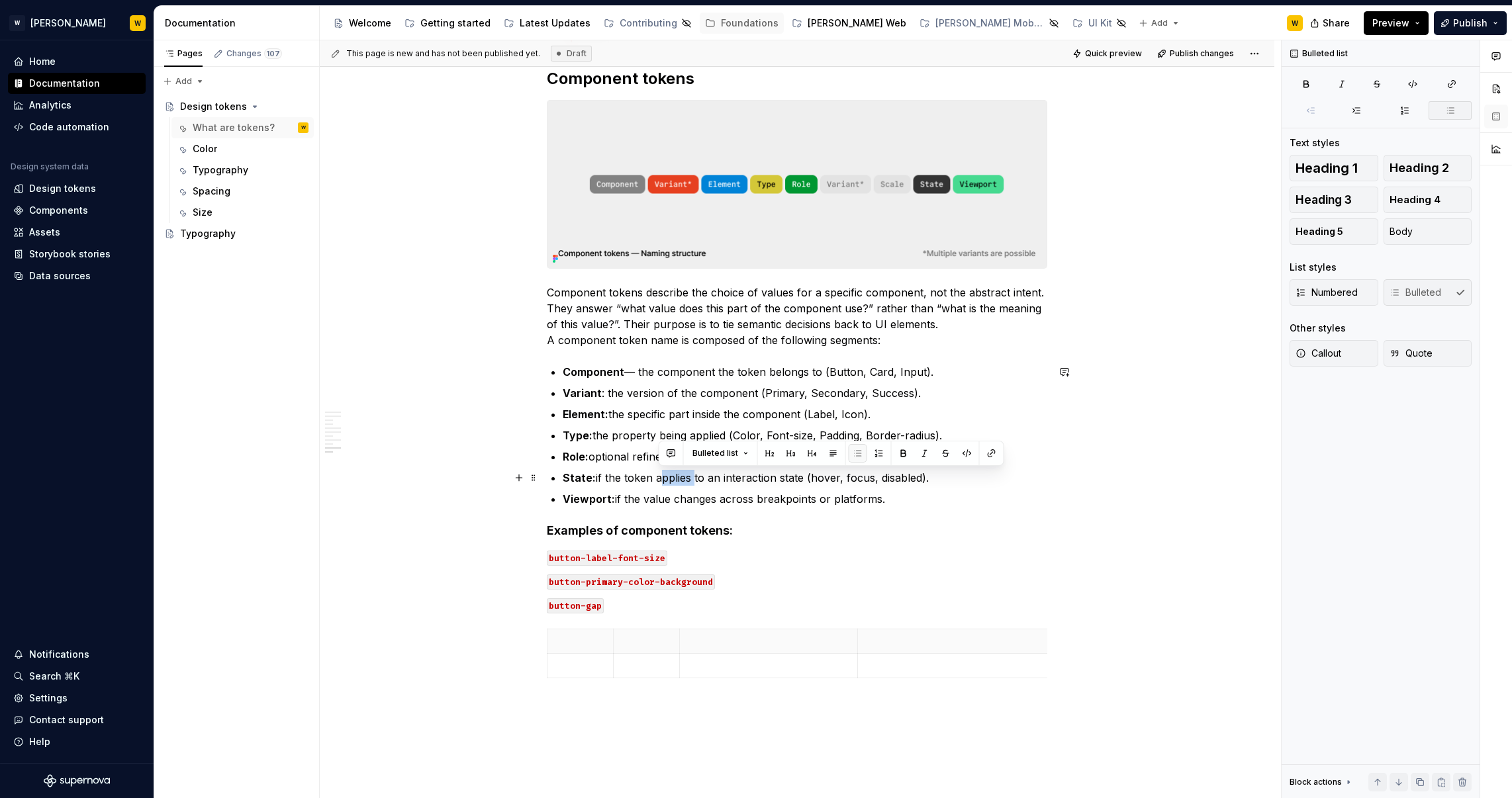
click at [661, 475] on p "State: if the token applies to an interaction state (hover, focus, disabled)." at bounding box center [805, 478] width 484 height 16
click at [657, 484] on p "State: if the token applies to an interaction state (hover, focus, disabled)." at bounding box center [805, 478] width 484 height 16
click at [818, 471] on p "State: if the token applies to an interaction state (hover, focus, disabled)." at bounding box center [805, 478] width 484 height 16
click at [853, 481] on p "State: if the token applies to an interaction state (Hover, focus, disabled)." at bounding box center [805, 478] width 484 height 16
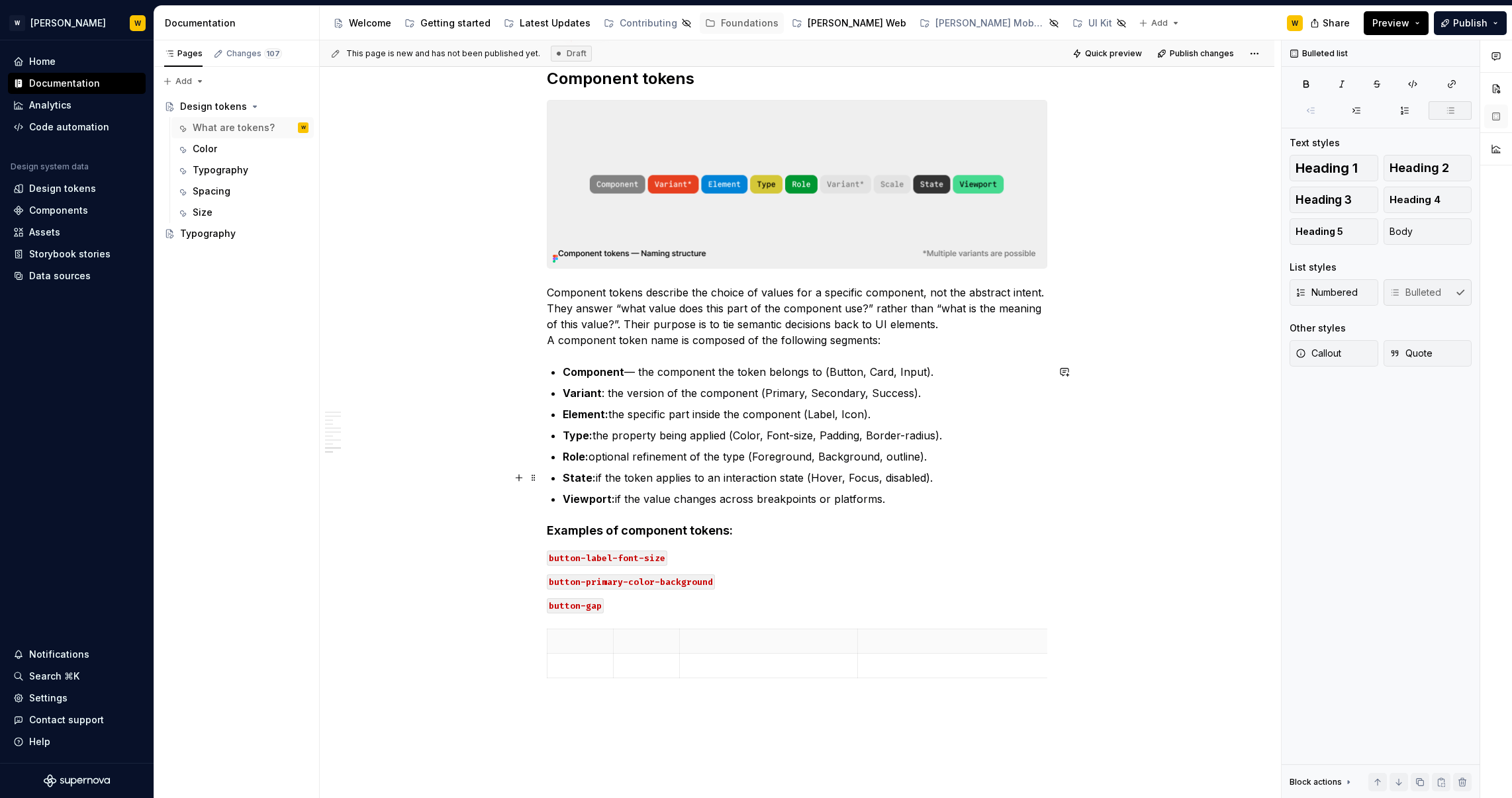
click at [890, 479] on p "State: if the token applies to an interaction state (Hover, Focus, disabled)." at bounding box center [805, 478] width 484 height 16
click at [890, 457] on p "Role: optional refinement of the type (Foreground, Background, outline)." at bounding box center [805, 457] width 484 height 16
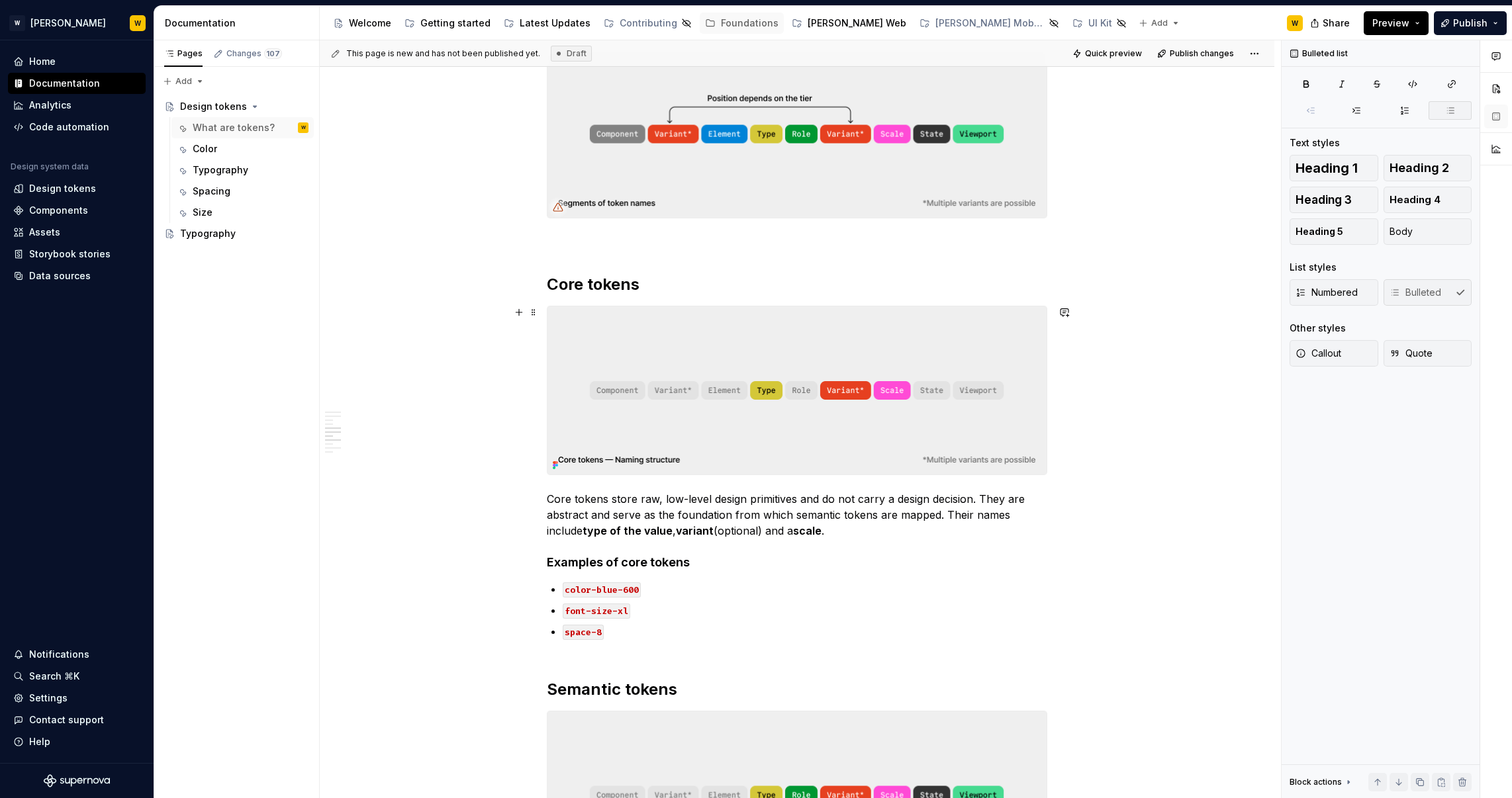
scroll to position [1337, 0]
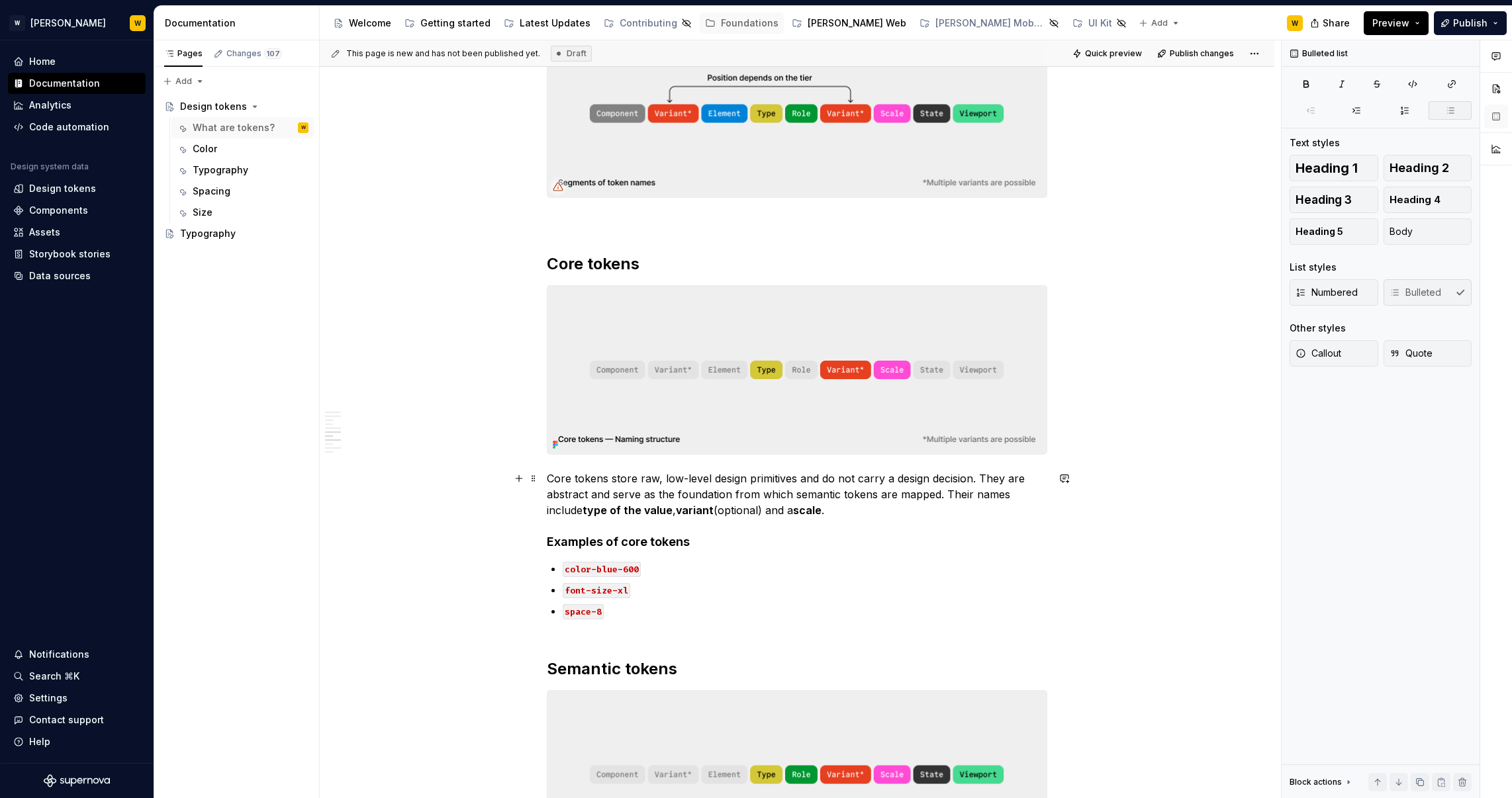
click at [1041, 493] on p "Core tokens store raw, low-level design primitives and do not carry a design de…" at bounding box center [797, 494] width 501 height 47
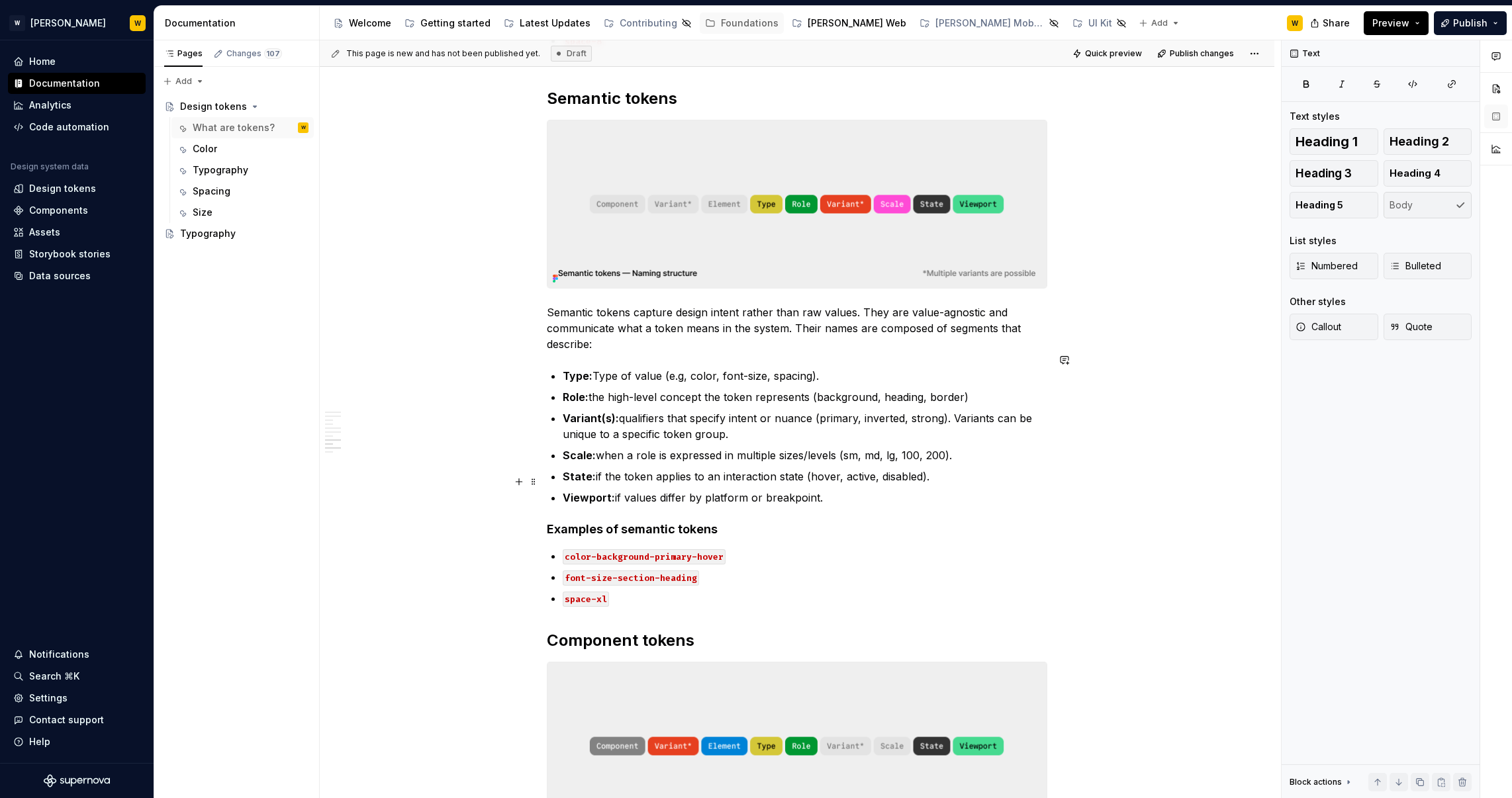
scroll to position [1937, 0]
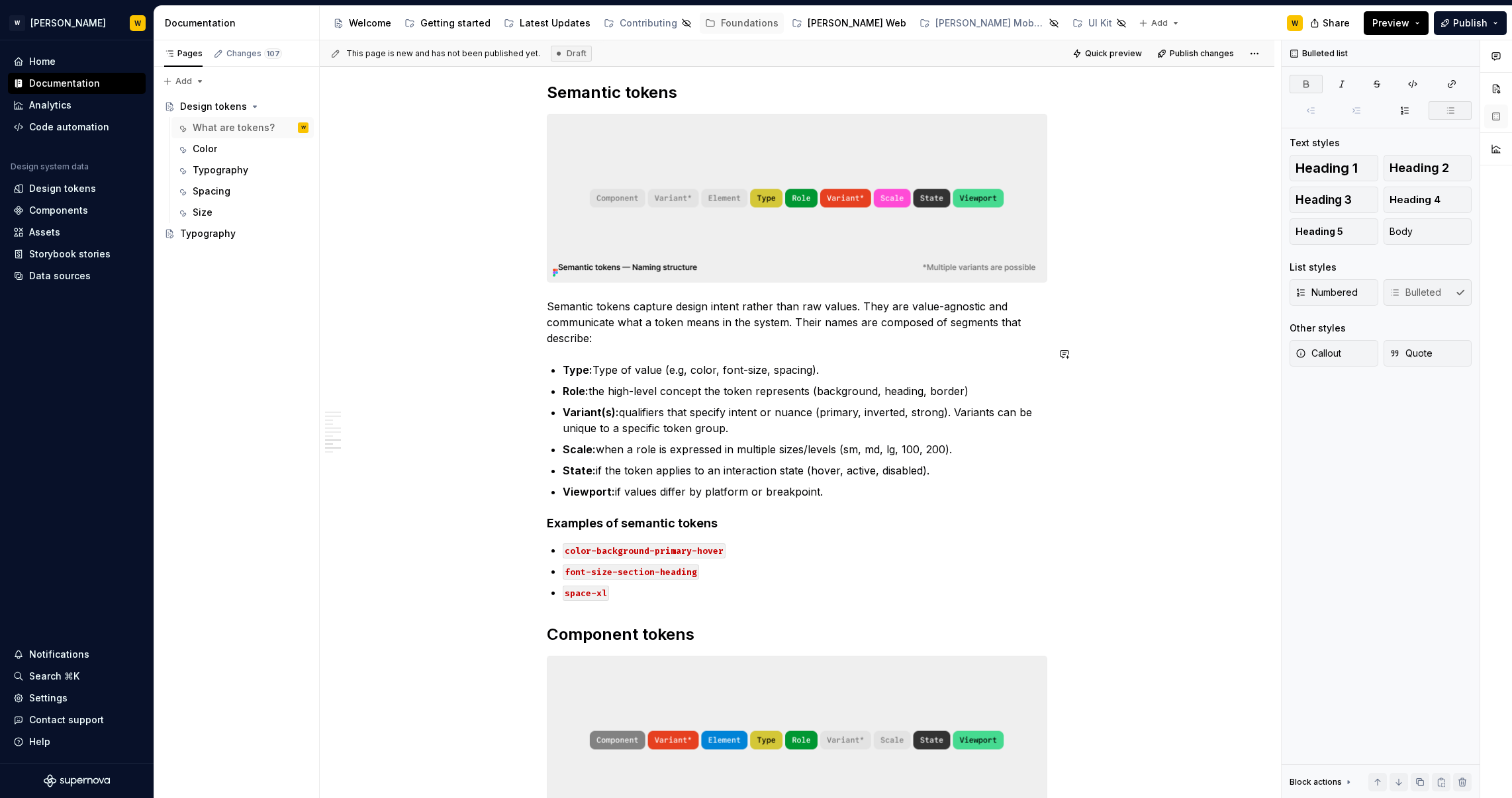
drag, startPoint x: 569, startPoint y: 353, endPoint x: 835, endPoint y: 345, distance: 266.1
click at [835, 362] on p "Type: Type of value (e.g, color, font-size, spacing)." at bounding box center [805, 370] width 484 height 16
drag, startPoint x: 837, startPoint y: 358, endPoint x: 562, endPoint y: 351, distance: 275.1
copy p "Type: Type of value (e.g, color, font-size, spacing)."
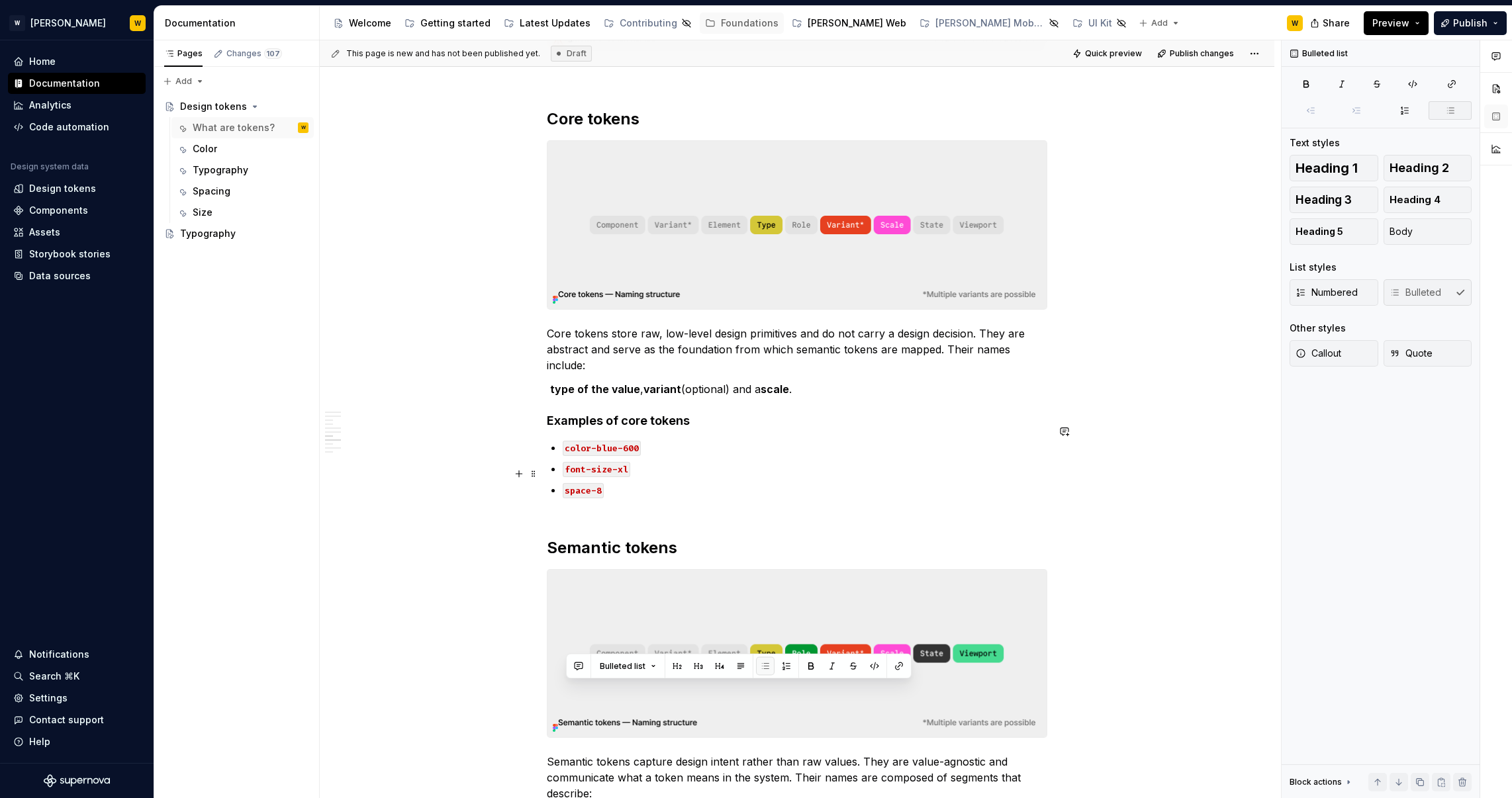
scroll to position [1407, 0]
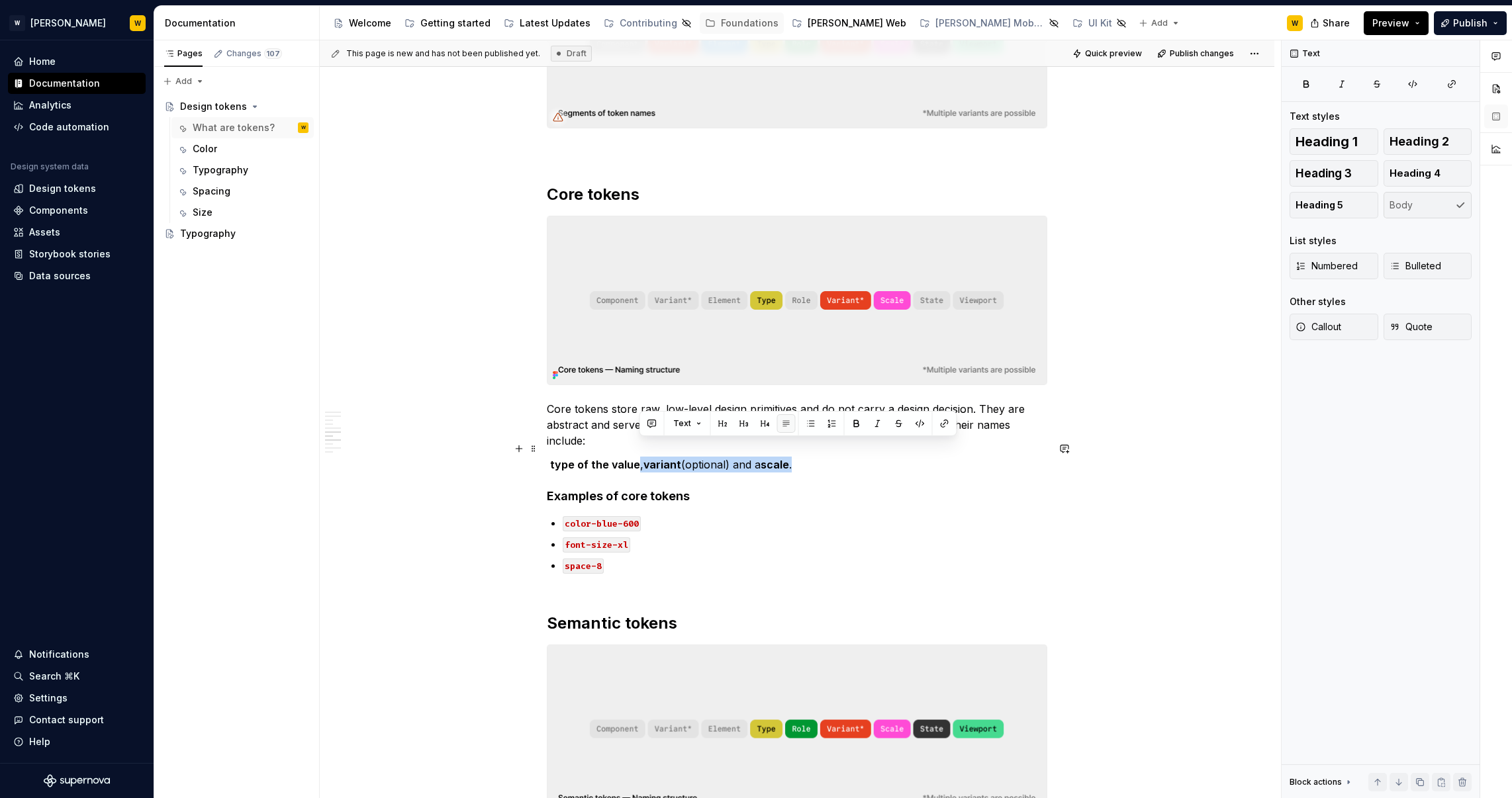
drag, startPoint x: 702, startPoint y: 445, endPoint x: 639, endPoint y: 447, distance: 63.0
click at [639, 457] on p "type of the value , variant (optional) and a scale ." at bounding box center [797, 464] width 501 height 16
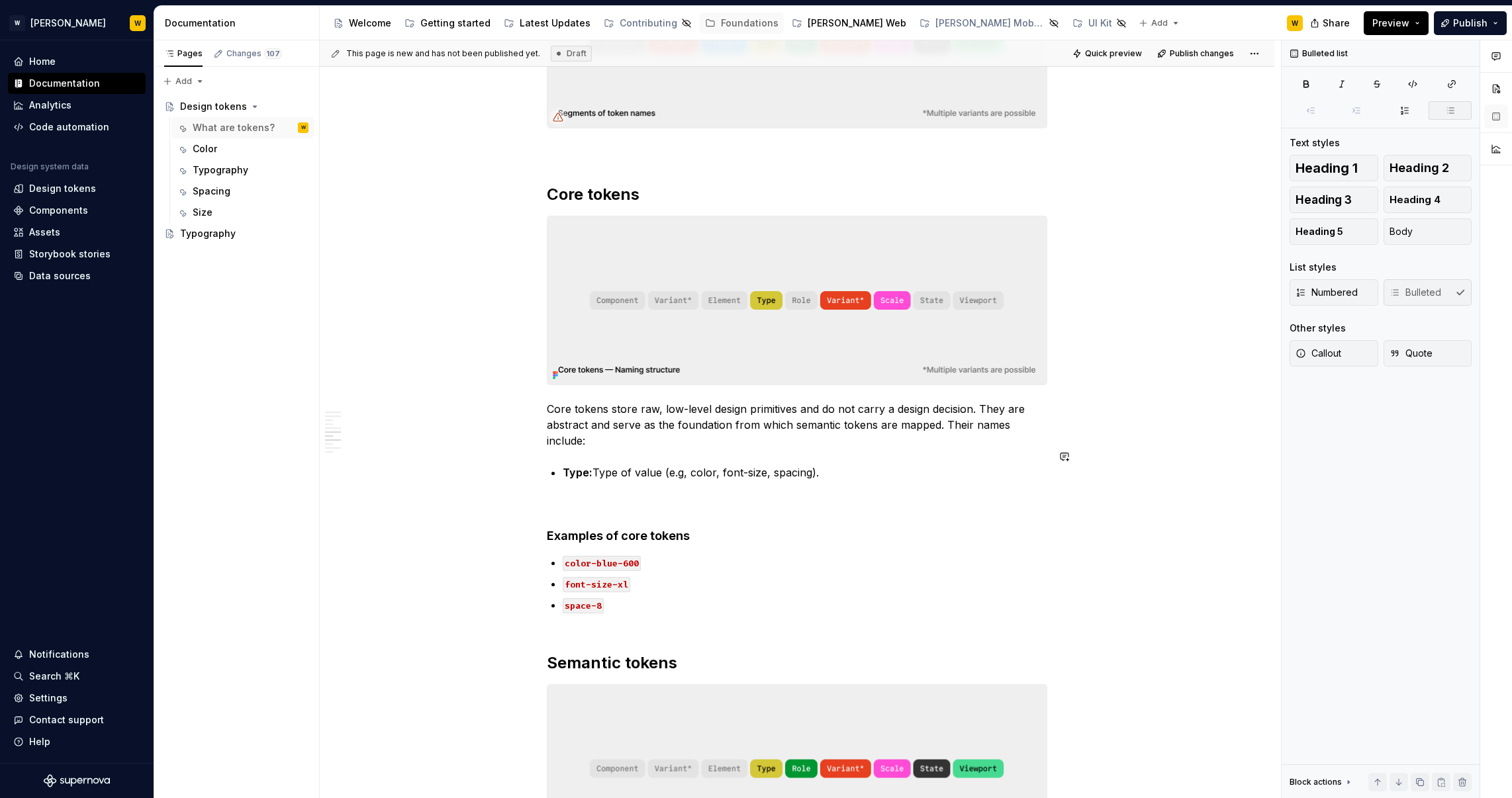
click at [599, 441] on div "What are tokens? Design system tokens are the smallest, repeatable units of a d…" at bounding box center [797, 348] width 501 height 2923
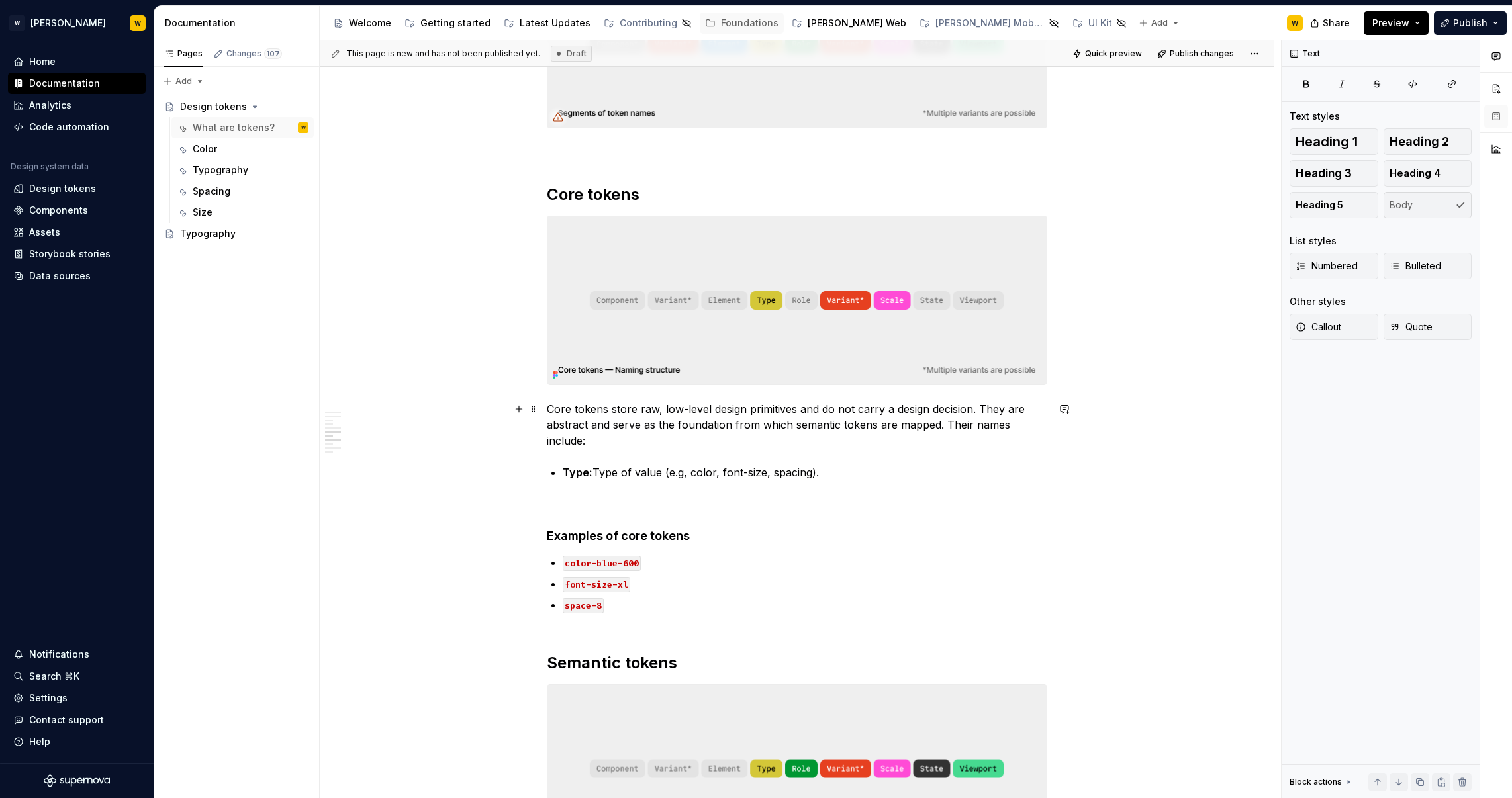
click at [946, 421] on p "Core tokens store raw, low-level design primitives and do not carry a design de…" at bounding box center [797, 424] width 501 height 47
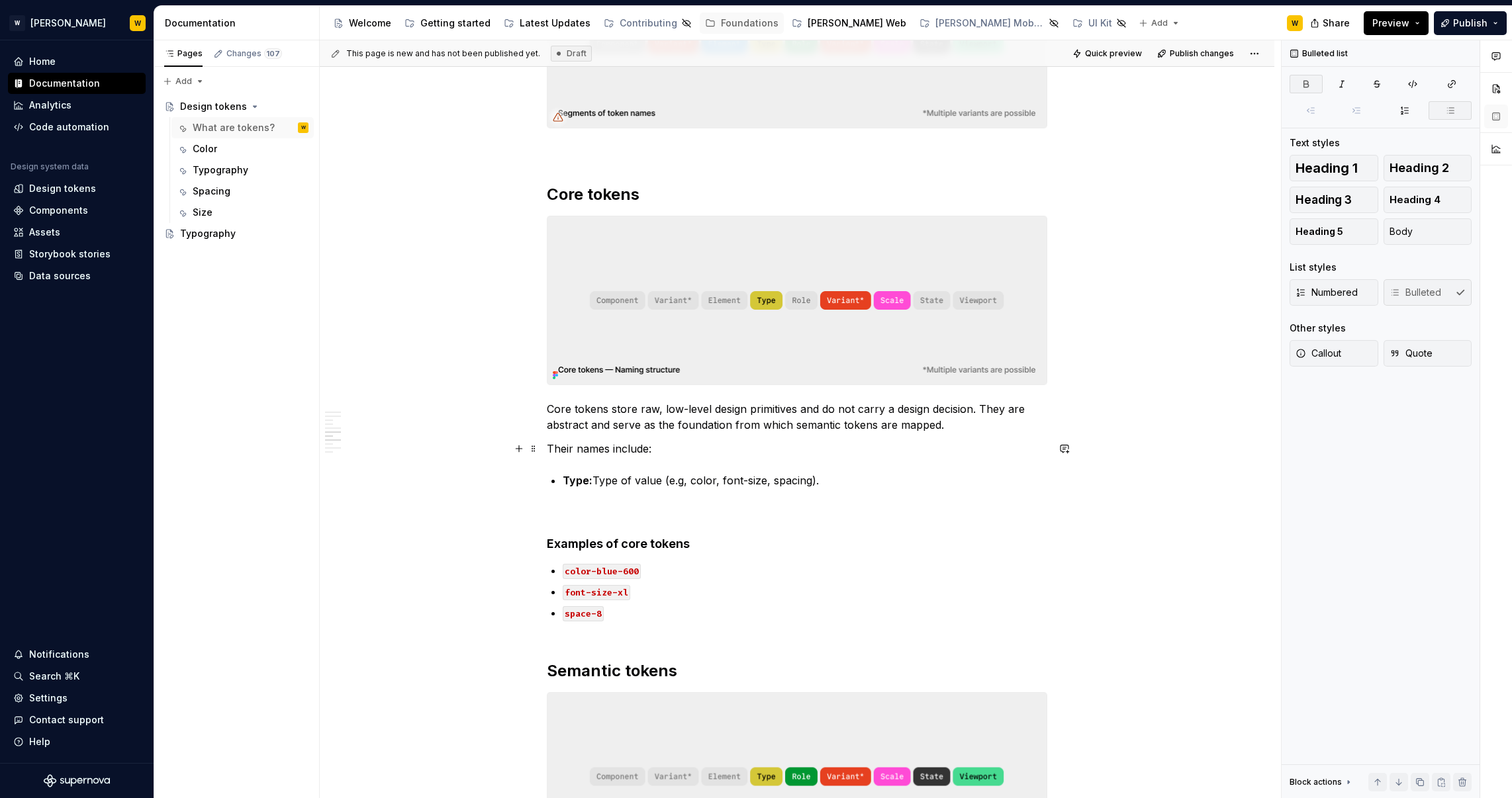
click at [772, 456] on div "What are tokens? Design system tokens are the smallest, repeatable units of a d…" at bounding box center [797, 352] width 501 height 2931
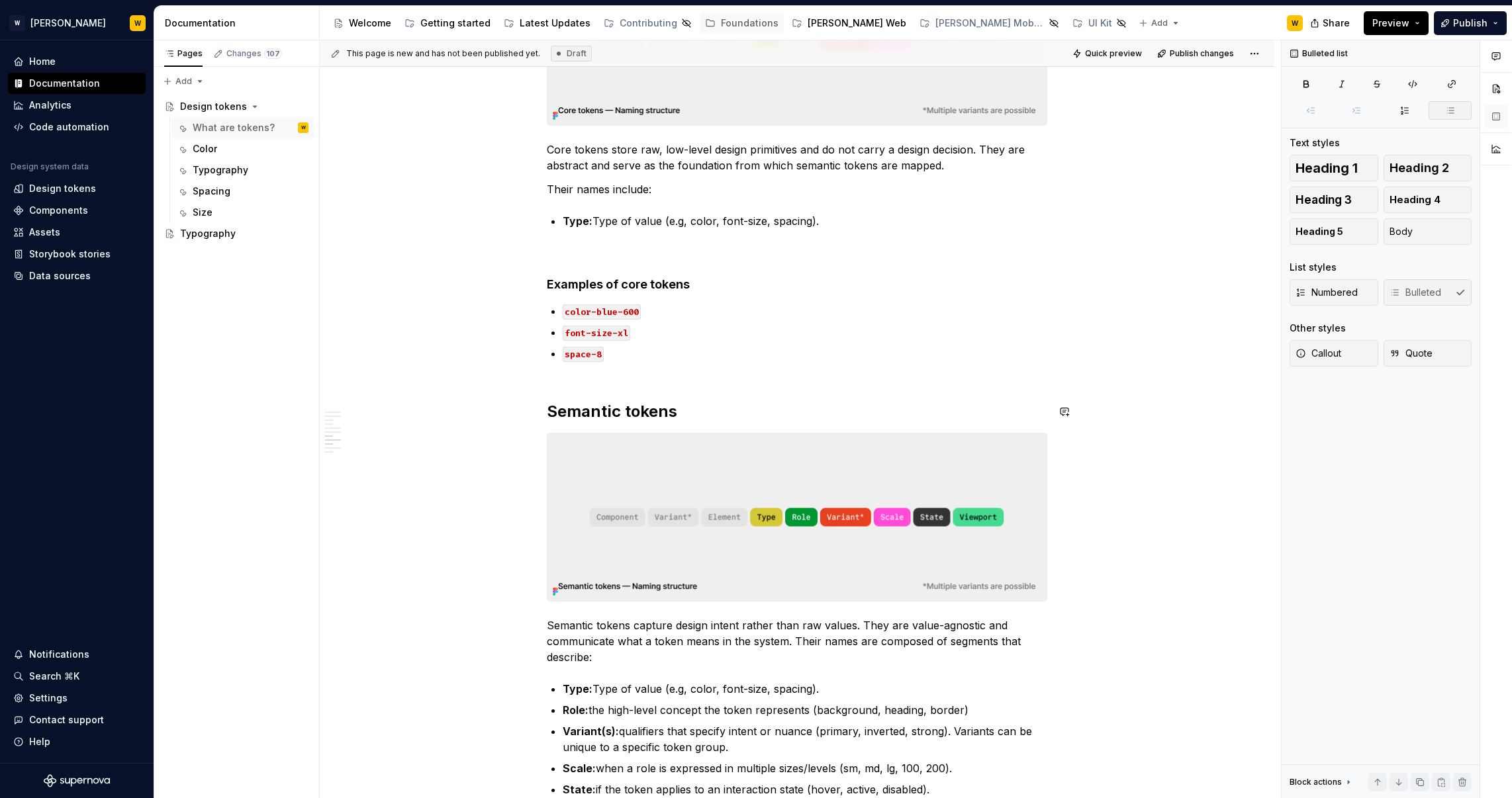
scroll to position [1635, 0]
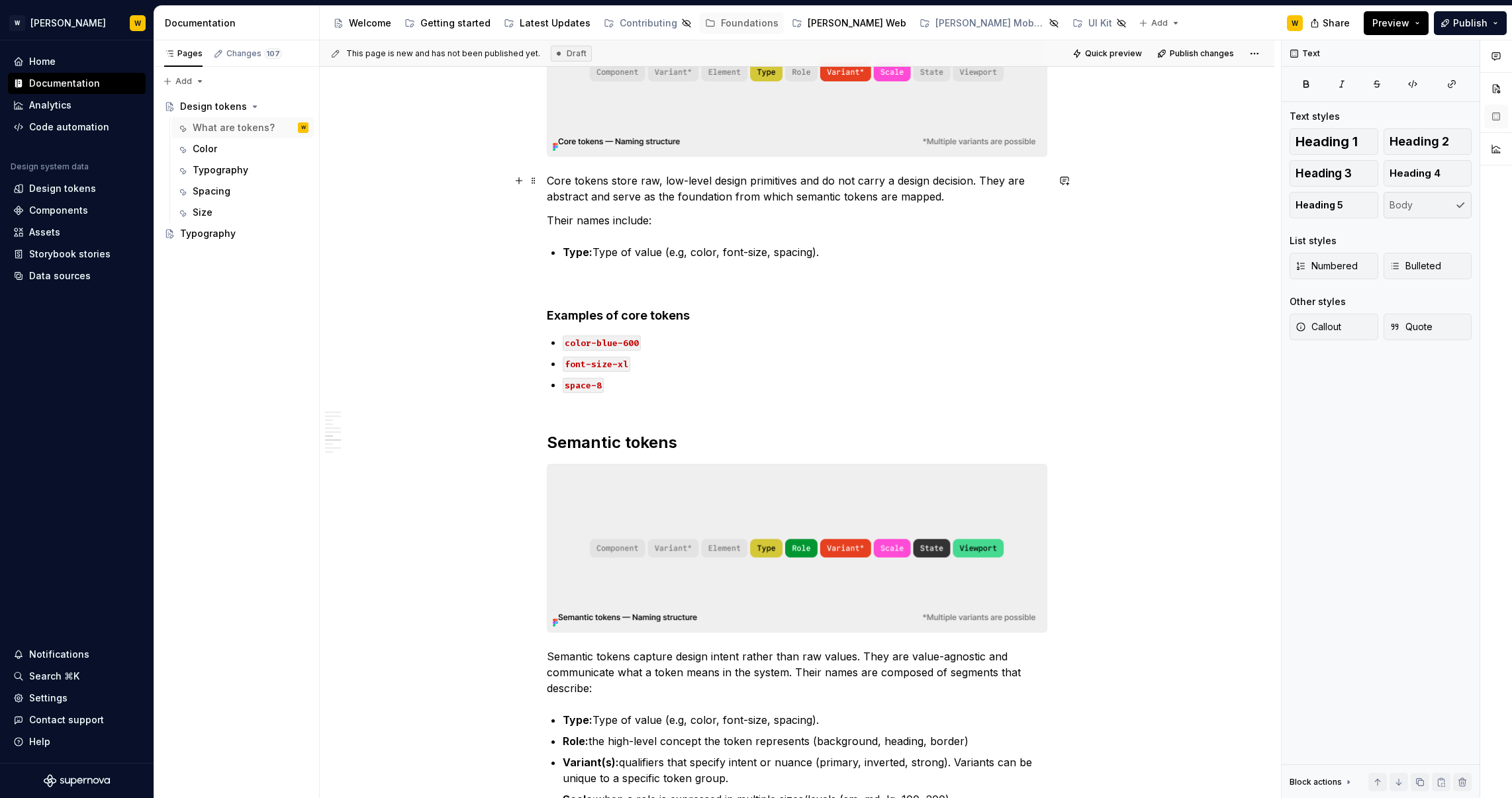
click at [953, 199] on p "Core tokens store raw, low-level design primitives and do not carry a design de…" at bounding box center [797, 188] width 501 height 32
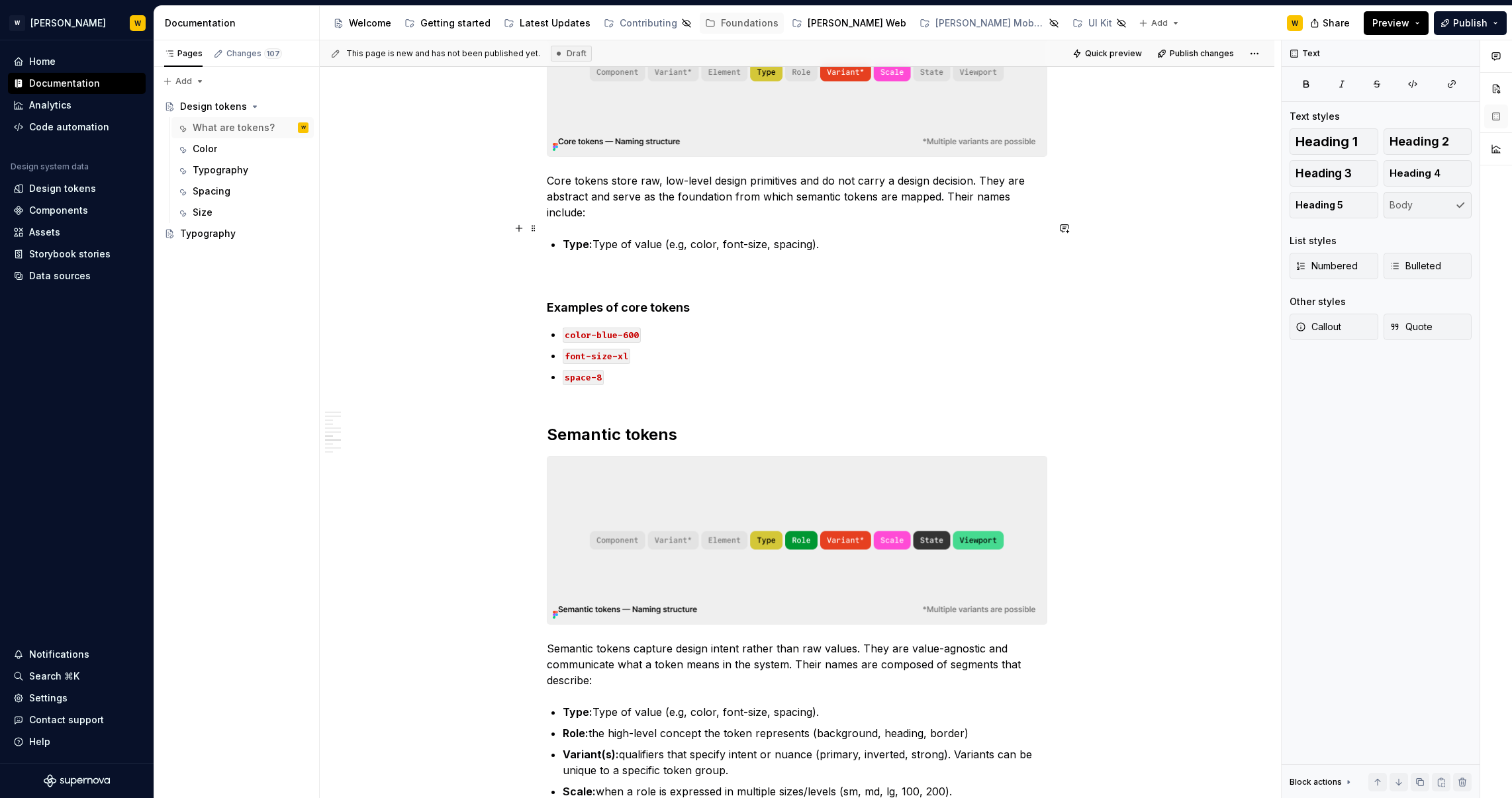
click at [845, 236] on p "Type: Type of value (e.g, color, font-size, spacing)." at bounding box center [805, 244] width 484 height 16
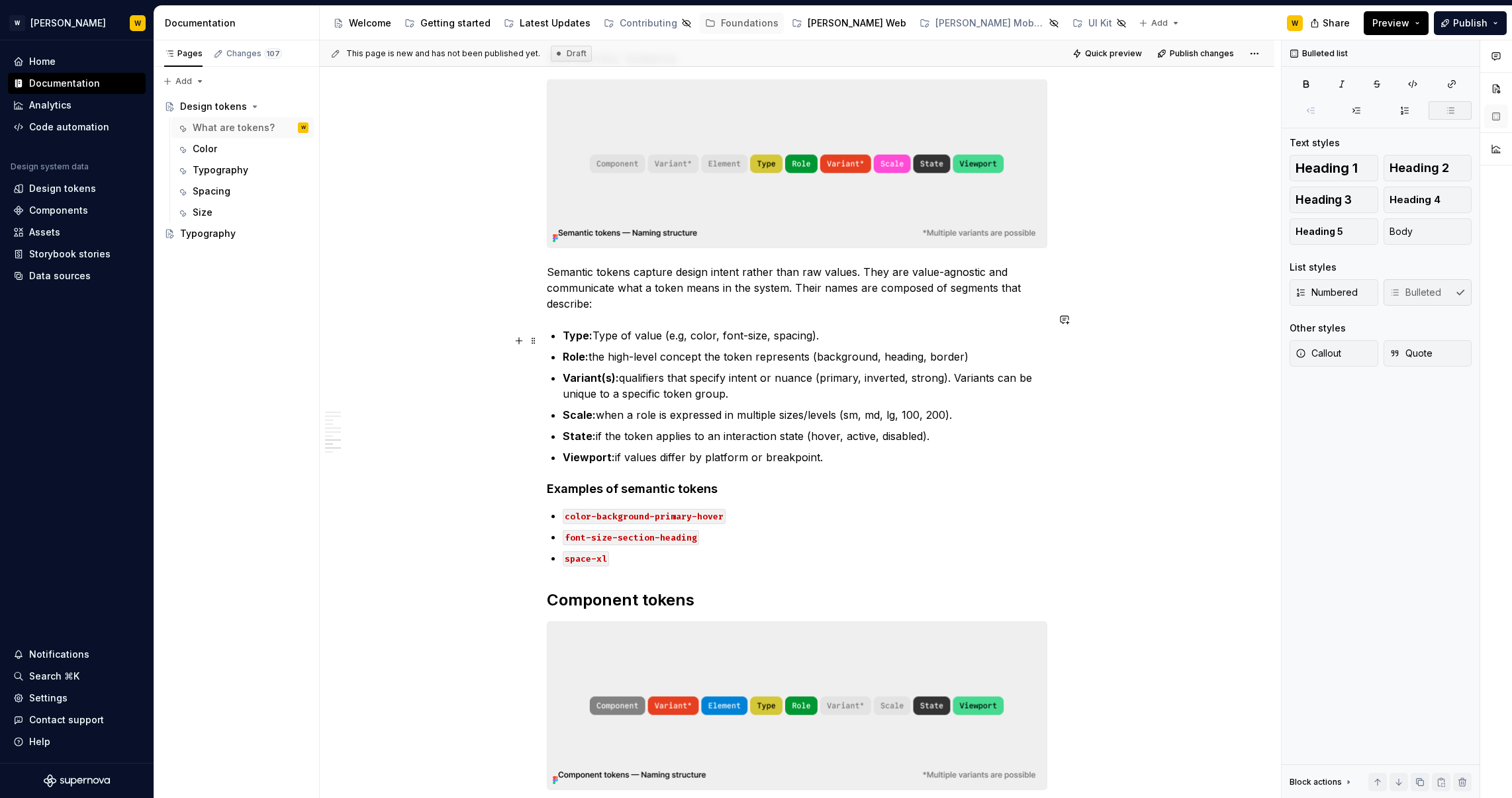
scroll to position [2045, 0]
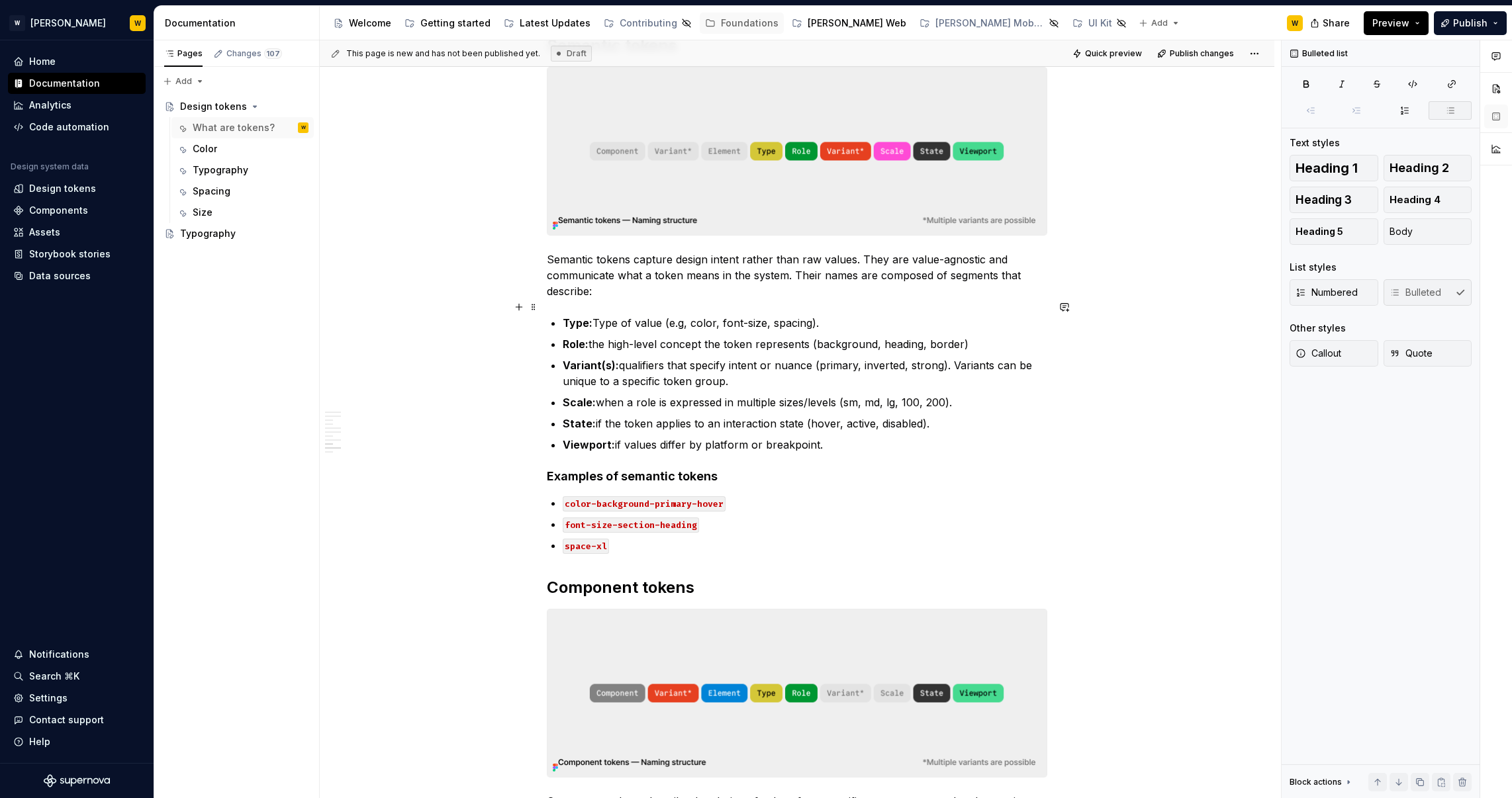
click at [699, 315] on p "Type: Type of value (e.g, color, font-size, spacing)." at bounding box center [805, 323] width 484 height 16
click at [782, 315] on p "Type: Type of value (e.g, Color, Font-size, spacing)." at bounding box center [805, 323] width 484 height 16
click at [820, 336] on p "Role: the high-level concept the token represents (background, heading, border)" at bounding box center [805, 344] width 484 height 16
click at [891, 336] on p "Role: the high-level concept the token represents (Background, heading, border)" at bounding box center [805, 344] width 484 height 16
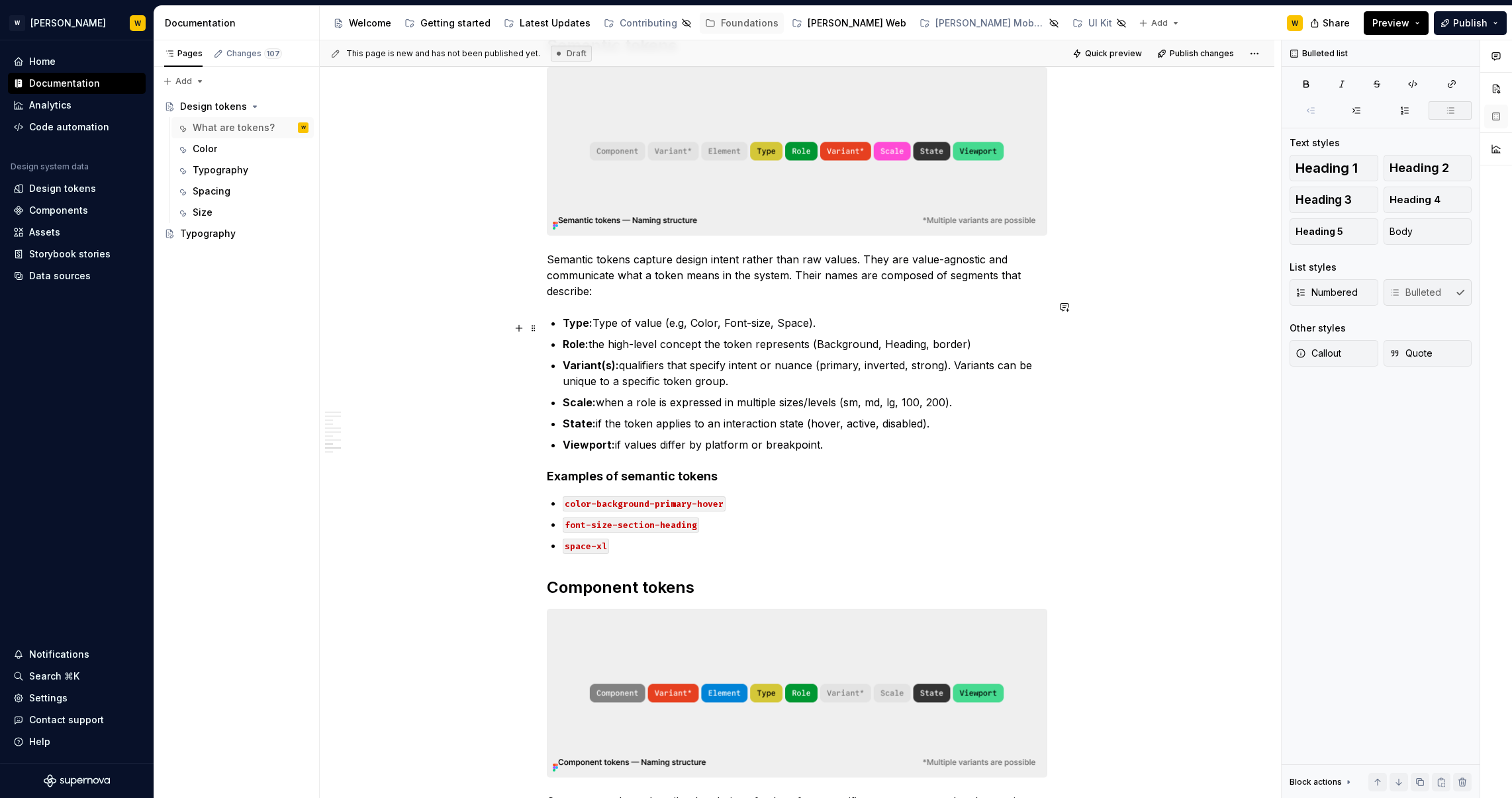
click at [942, 336] on p "Role: the high-level concept the token represents (Background, Heading, border)" at bounding box center [805, 344] width 484 height 16
click at [833, 357] on p "Variant(s): qualifiers that specify intent or nuance (primary, inverted, strong…" at bounding box center [805, 372] width 484 height 32
click at [895, 357] on p "Variant(s): qualifiers that specify intent or nuance (Primary, inverted, strong…" at bounding box center [805, 372] width 484 height 32
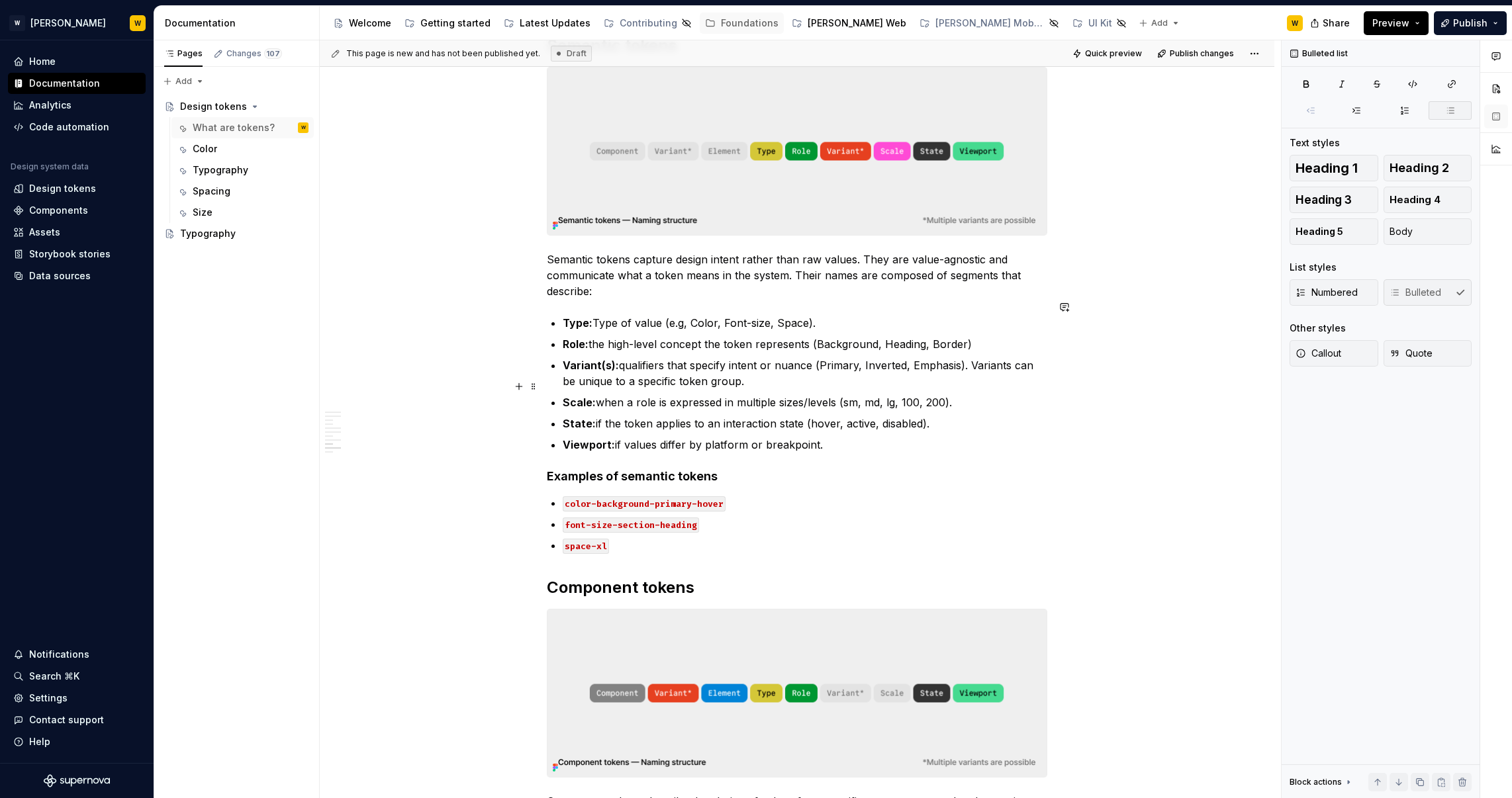
click at [853, 394] on p "Scale: when a role is expressed in multiple sizes/levels (sm, md, lg, 100, 200)." at bounding box center [805, 402] width 484 height 16
click at [854, 394] on p "Scale: when a role is expressed in multiple sizes/levels (sm, md, lg, 100, 200)." at bounding box center [805, 402] width 484 height 16
click at [869, 394] on p "Scale: when a role is expressed in multiple sizes/levels (xs, md, lg, 100, 200)." at bounding box center [805, 402] width 484 height 16
click at [886, 394] on p "Scale: when a role is expressed in multiple sizes/levels (xs, lg, lg, 100, 200)." at bounding box center [805, 402] width 484 height 16
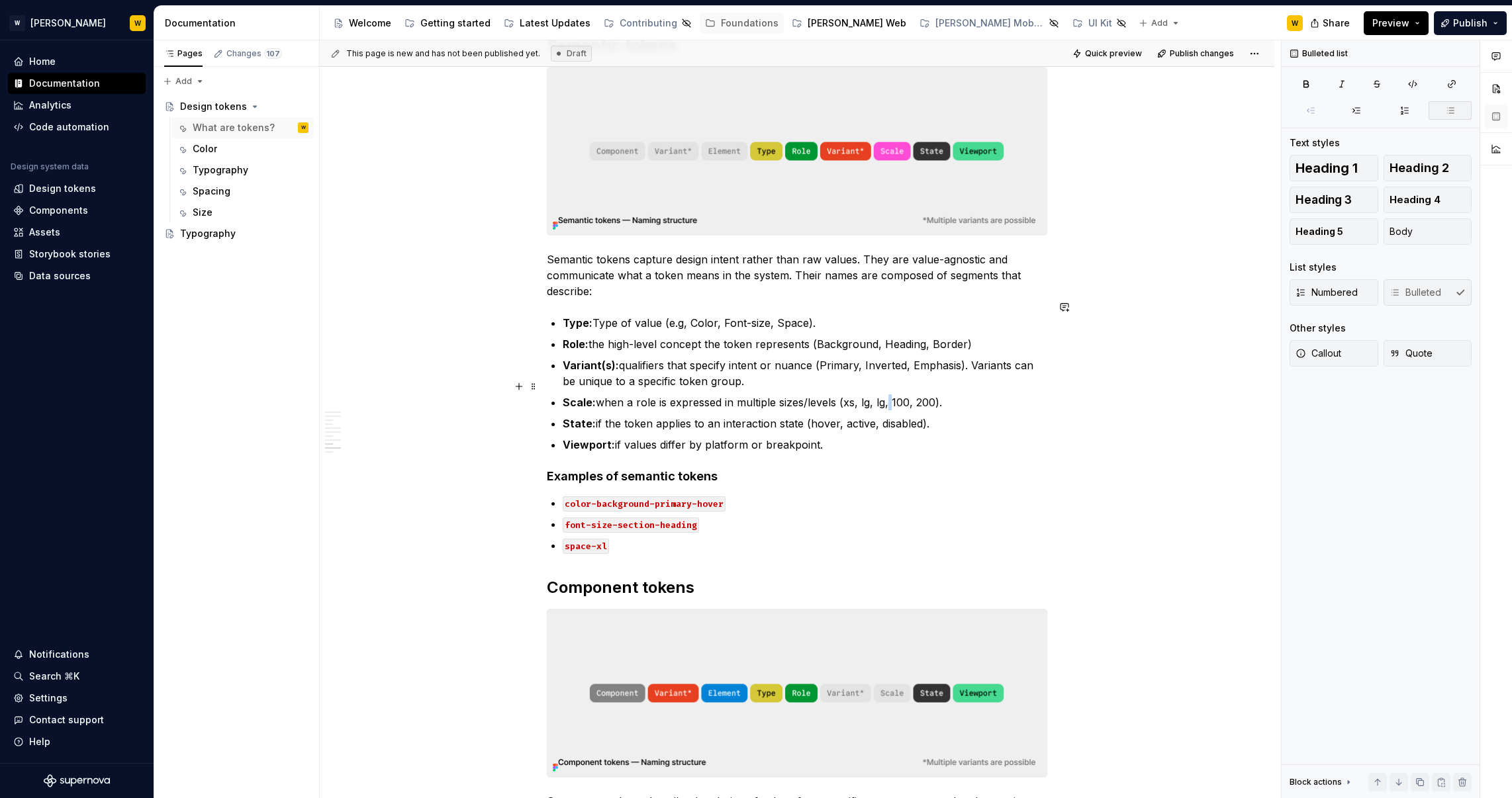
click at [886, 394] on p "Scale: when a role is expressed in multiple sizes/levels (xs, lg, lg, 100, 200)." at bounding box center [805, 402] width 484 height 16
click at [875, 394] on p "Scale: when a role is expressed in multiple sizes/levels (xs, lg, lg, 100, 200)." at bounding box center [805, 402] width 484 height 16
drag, startPoint x: 879, startPoint y: 386, endPoint x: 937, endPoint y: 383, distance: 58.1
click at [937, 394] on p "Scale: when a role is expressed in multiple sizes/levels (xs, lg, lg, 100, 200)." at bounding box center [805, 402] width 484 height 16
click at [826, 416] on p "State: if the token applies to an interaction state (hover, active, disabled)." at bounding box center [805, 423] width 484 height 16
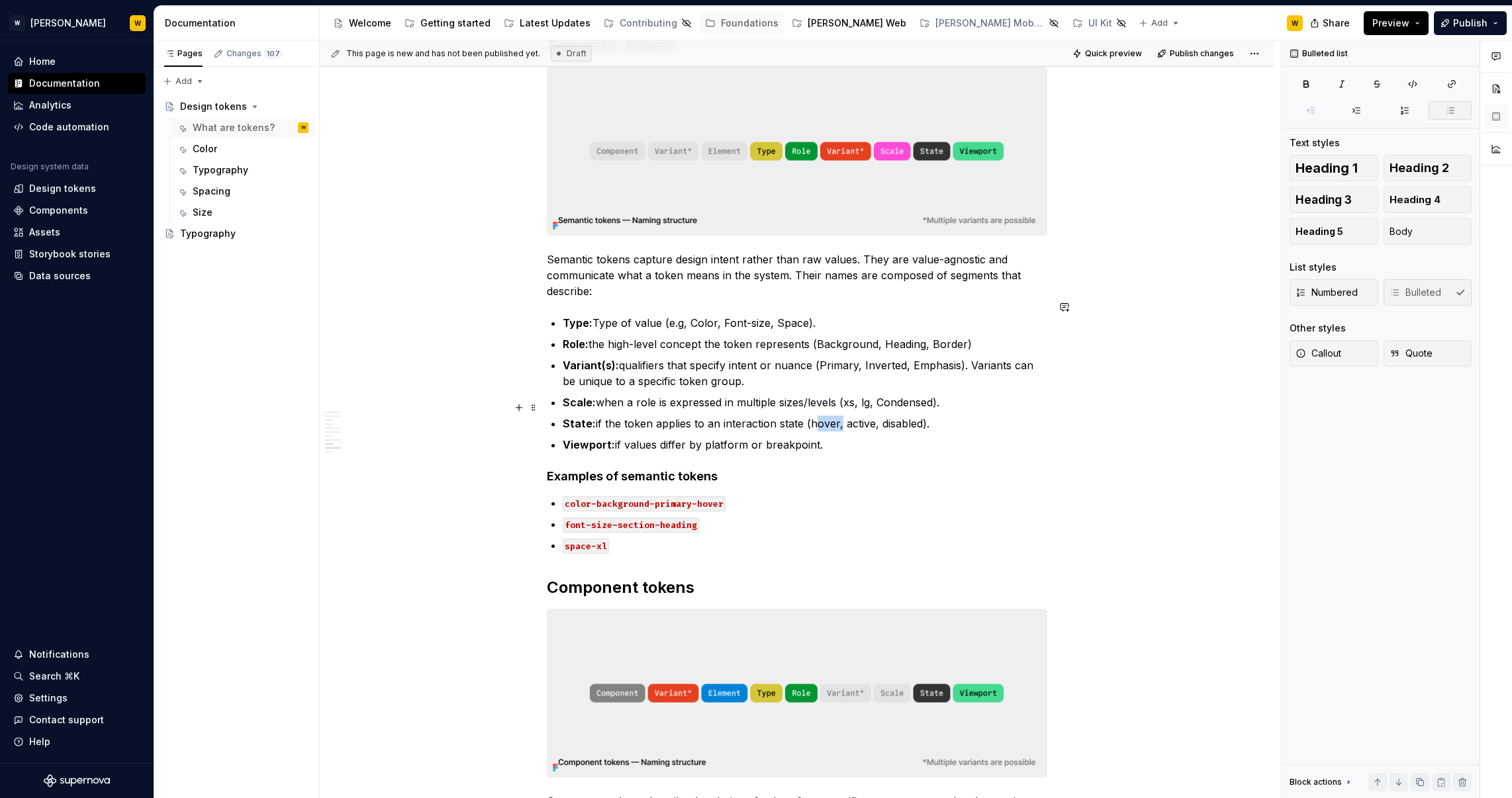
click at [826, 416] on p "State: if the token applies to an interaction state (hover, active, disabled)." at bounding box center [805, 423] width 484 height 16
click at [854, 375] on ul "Type: Type of value (e.g, Color, Font-size, Space). Role: the high-level concep…" at bounding box center [805, 384] width 484 height 138
click at [854, 394] on p "Scale: when a role is expressed in multiple sizes/levels (xs, lg, Condensed)." at bounding box center [805, 402] width 484 height 16
click at [868, 394] on p "Scale: when a role is expressed in multiple sizes/levels (XS, lg, Condensed)." at bounding box center [805, 402] width 484 height 16
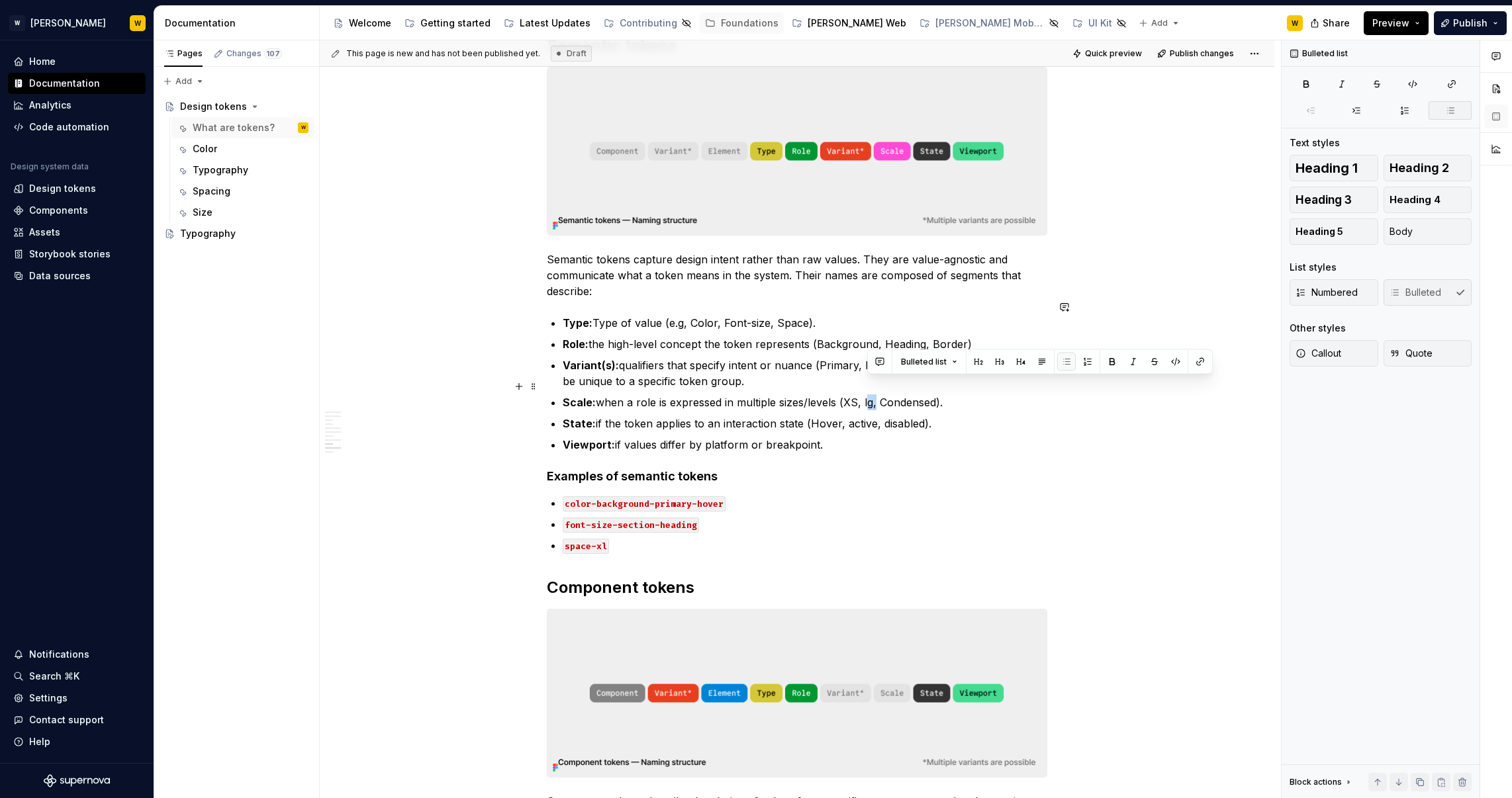
click at [868, 394] on p "Scale: when a role is expressed in multiple sizes/levels (XS, lg, Condensed)." at bounding box center [805, 402] width 484 height 16
click at [856, 394] on p "Scale: when a role is expressed in multiple sizes/levels (XS, lg, Condensed)." at bounding box center [805, 402] width 484 height 16
click at [861, 416] on p "State: if the token applies to an interaction state (Hover, active, disabled)." at bounding box center [805, 423] width 484 height 16
click at [900, 416] on p "State: if the token applies to an interaction state (Hover, Active, disabled)." at bounding box center [805, 423] width 484 height 16
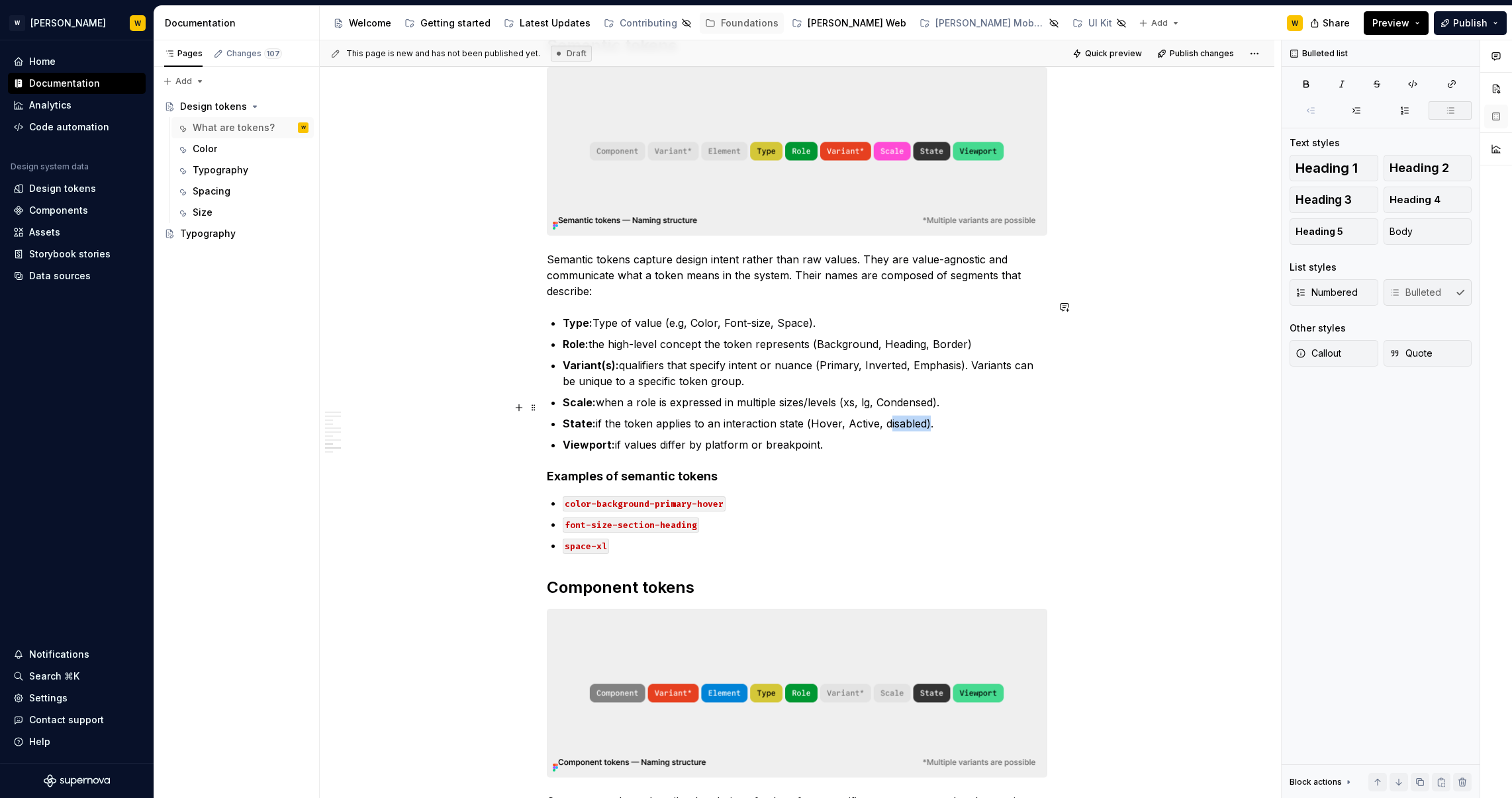
click at [900, 416] on p "State: if the token applies to an interaction state (Hover, Active, disabled)." at bounding box center [805, 423] width 484 height 16
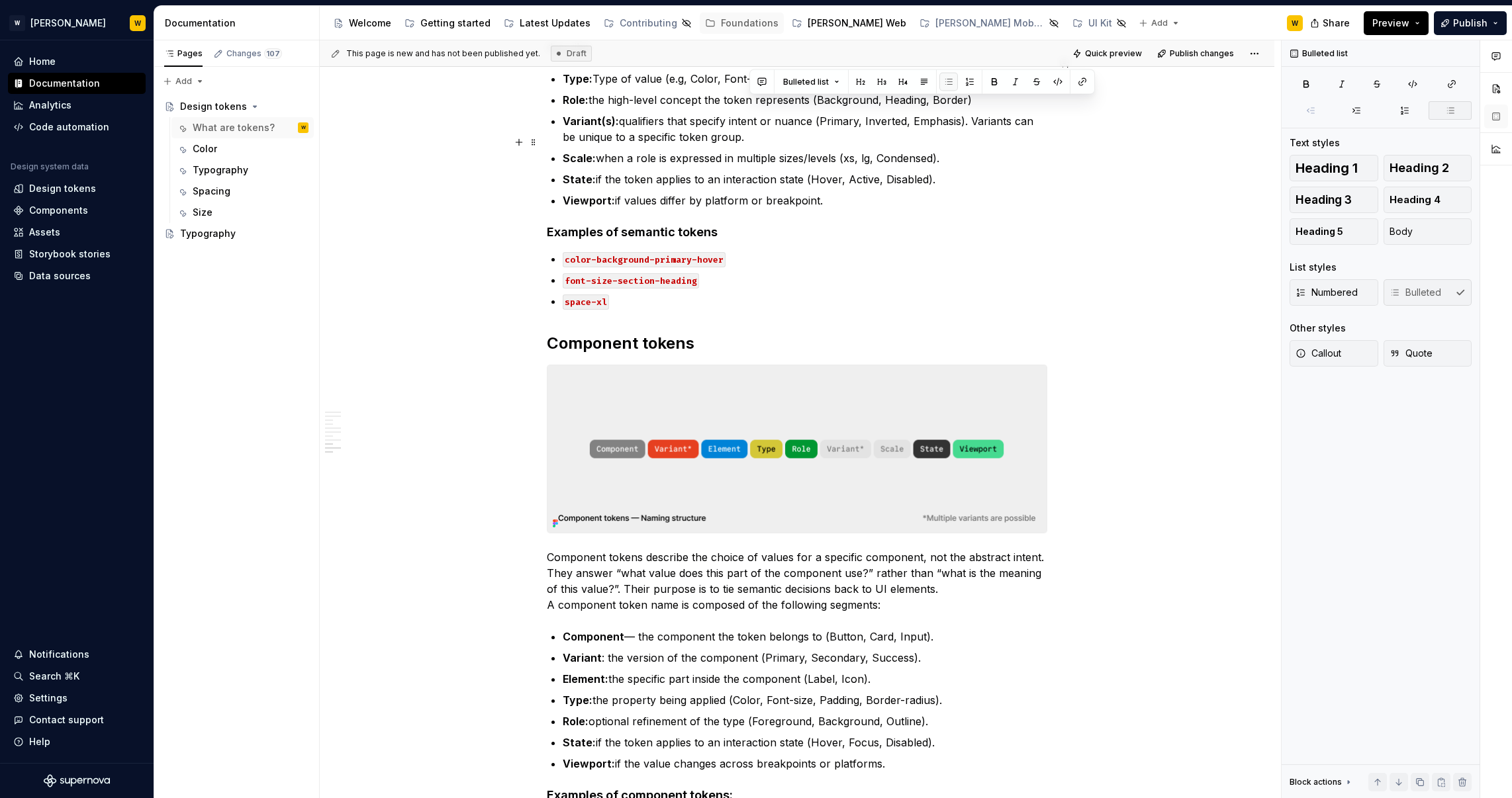
scroll to position [2234, 0]
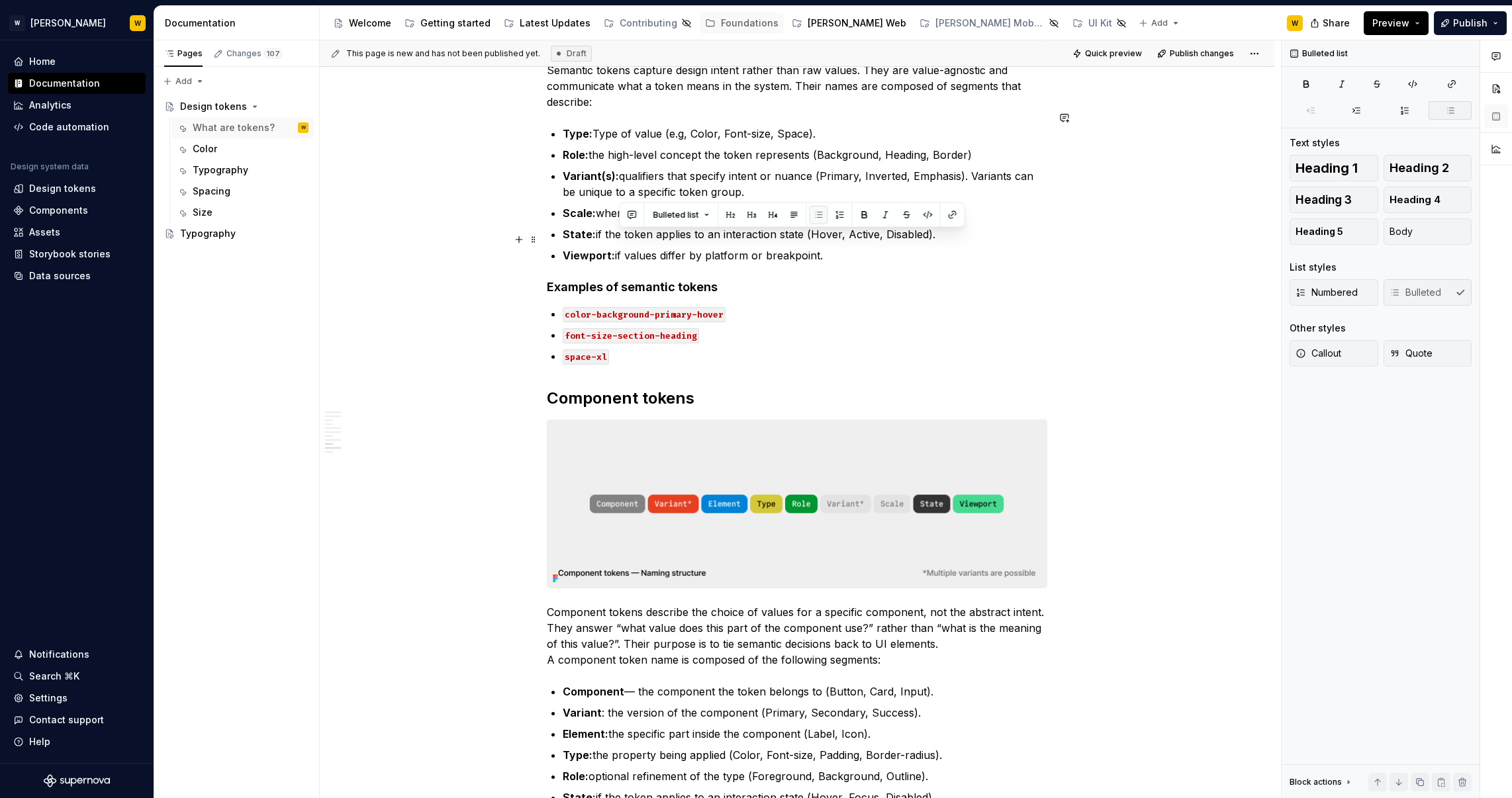
drag, startPoint x: 830, startPoint y: 107, endPoint x: 620, endPoint y: 234, distance: 245.4
click at [620, 247] on p "Viewport: if values differ by platform or breakpoint." at bounding box center [805, 255] width 484 height 16
copy p "if values differ by platform or breakpoint."
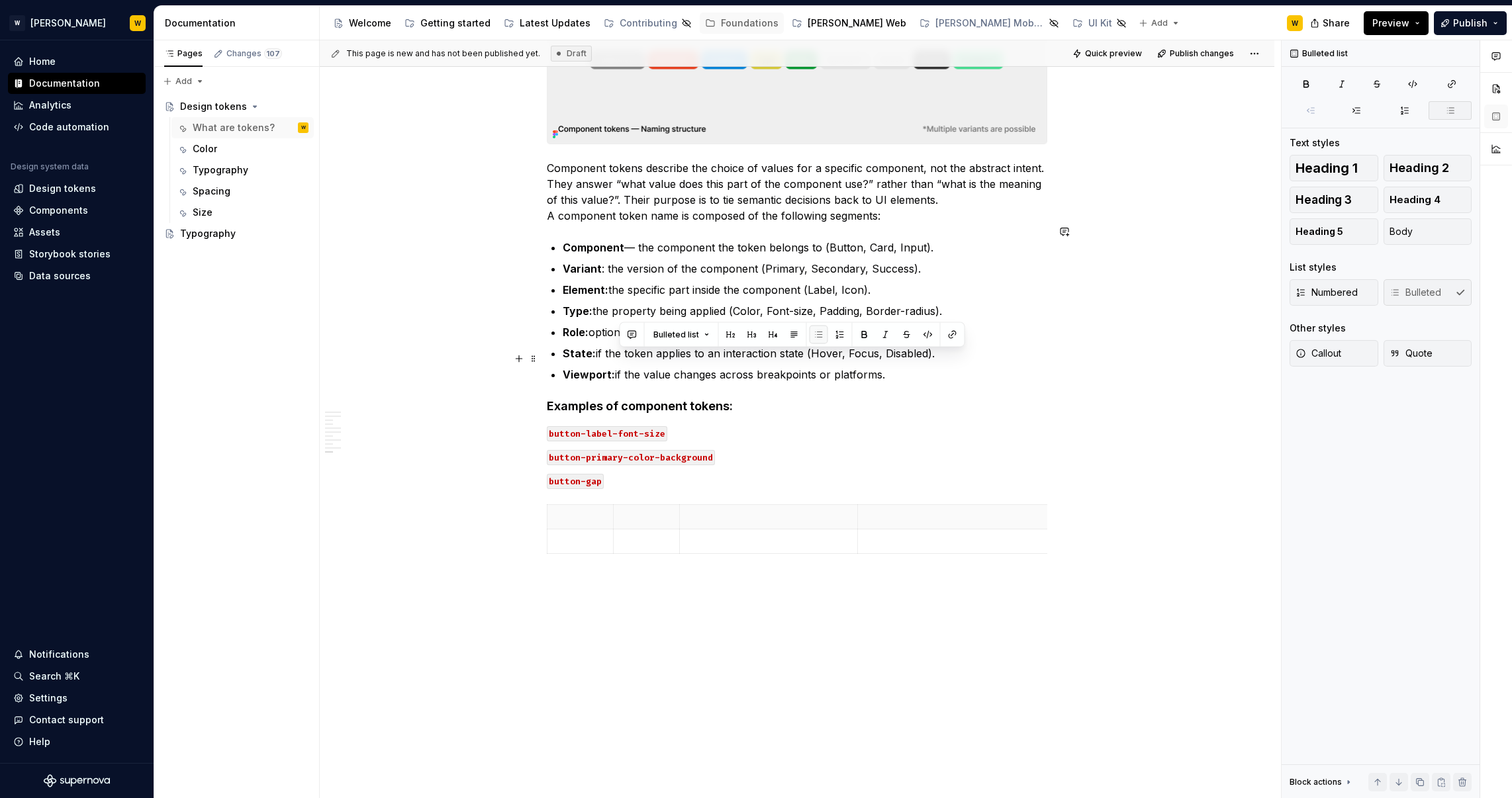
drag, startPoint x: 888, startPoint y: 357, endPoint x: 618, endPoint y: 358, distance: 270.0
click at [618, 367] on p "Viewport: if the value changes across breakpoints or platforms." at bounding box center [805, 375] width 484 height 16
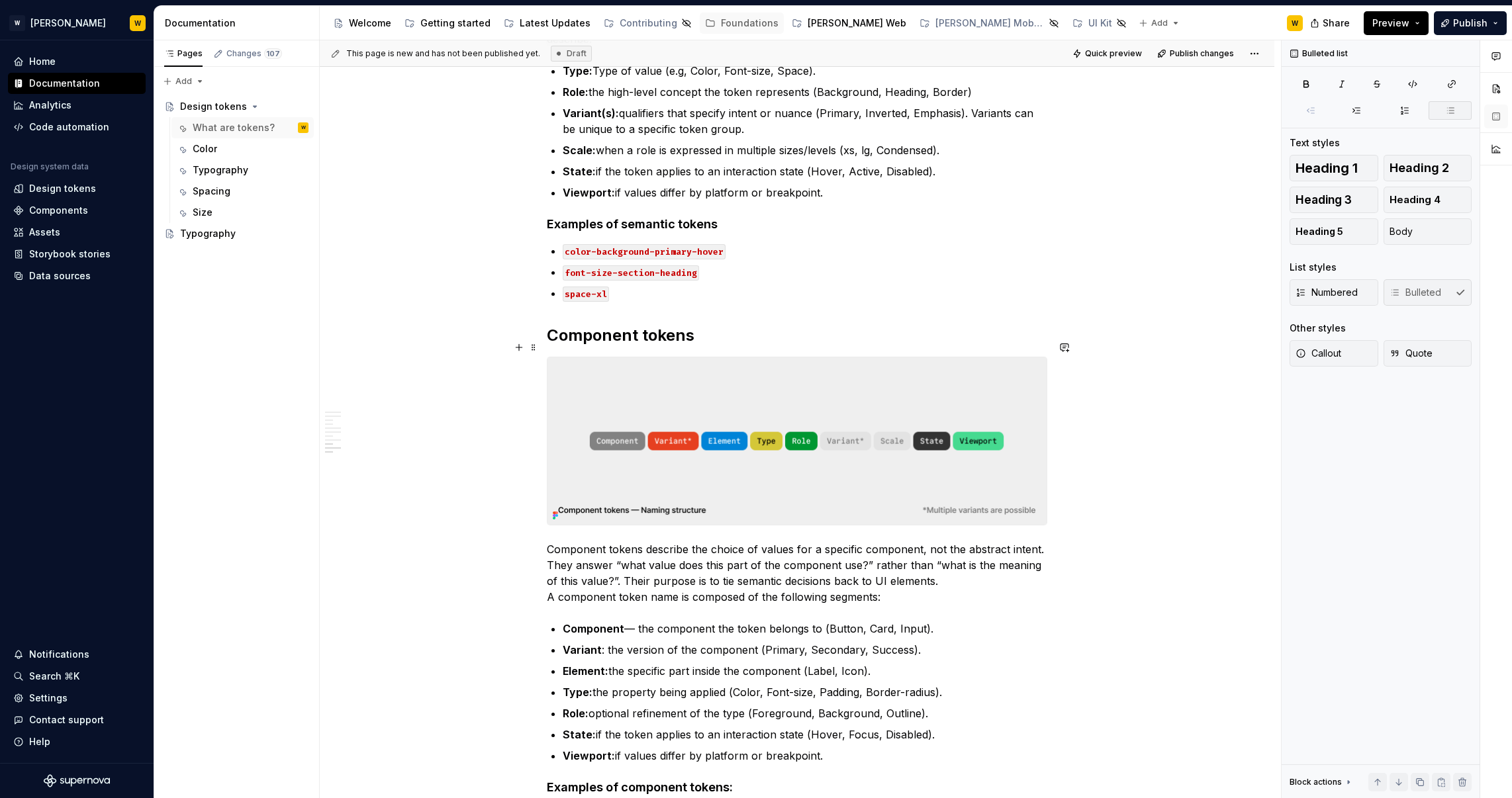
scroll to position [2364, 0]
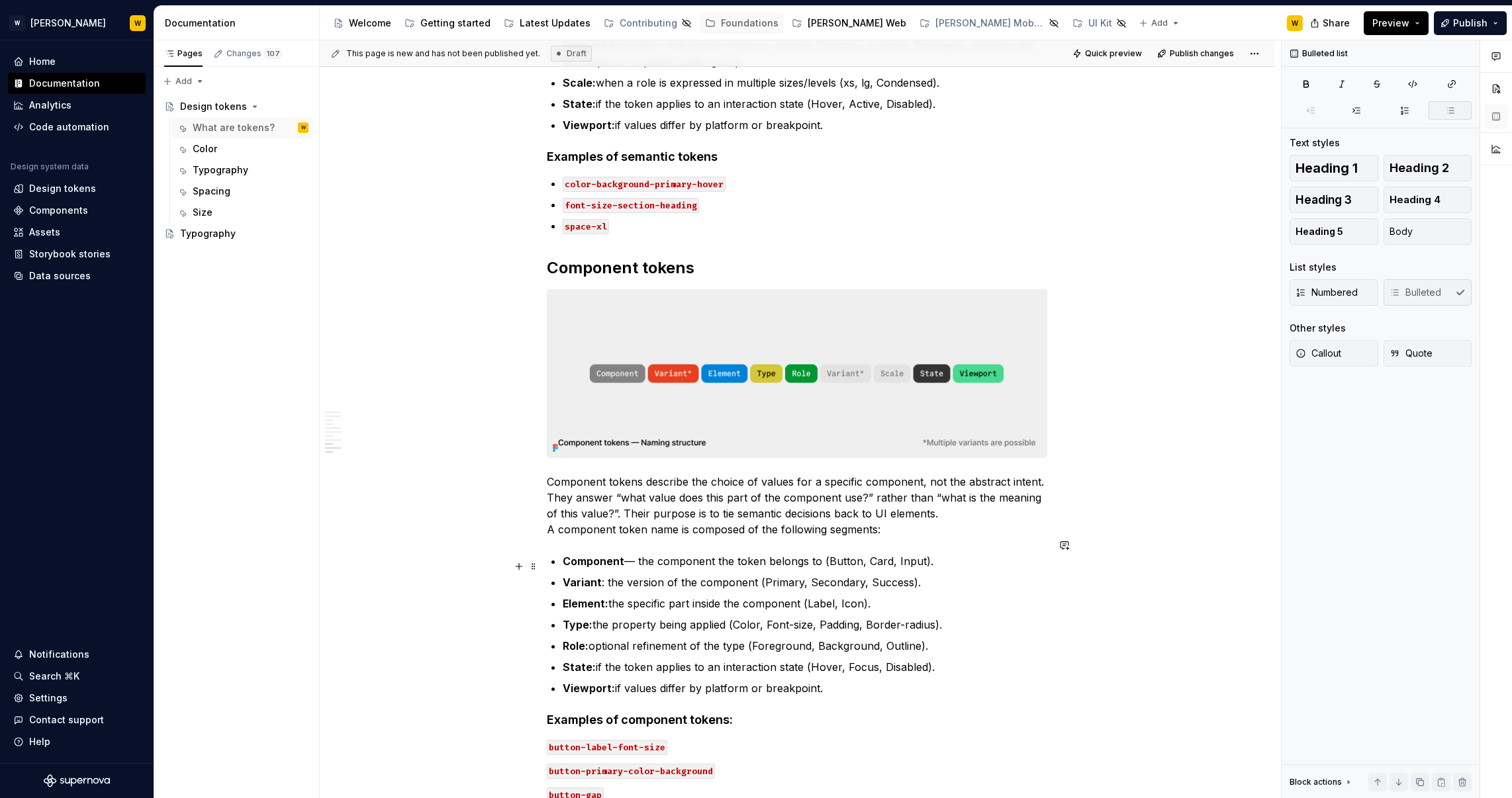
click at [906, 574] on p "Variant : the version of the component (Primary, Secondary, Success)." at bounding box center [805, 582] width 484 height 16
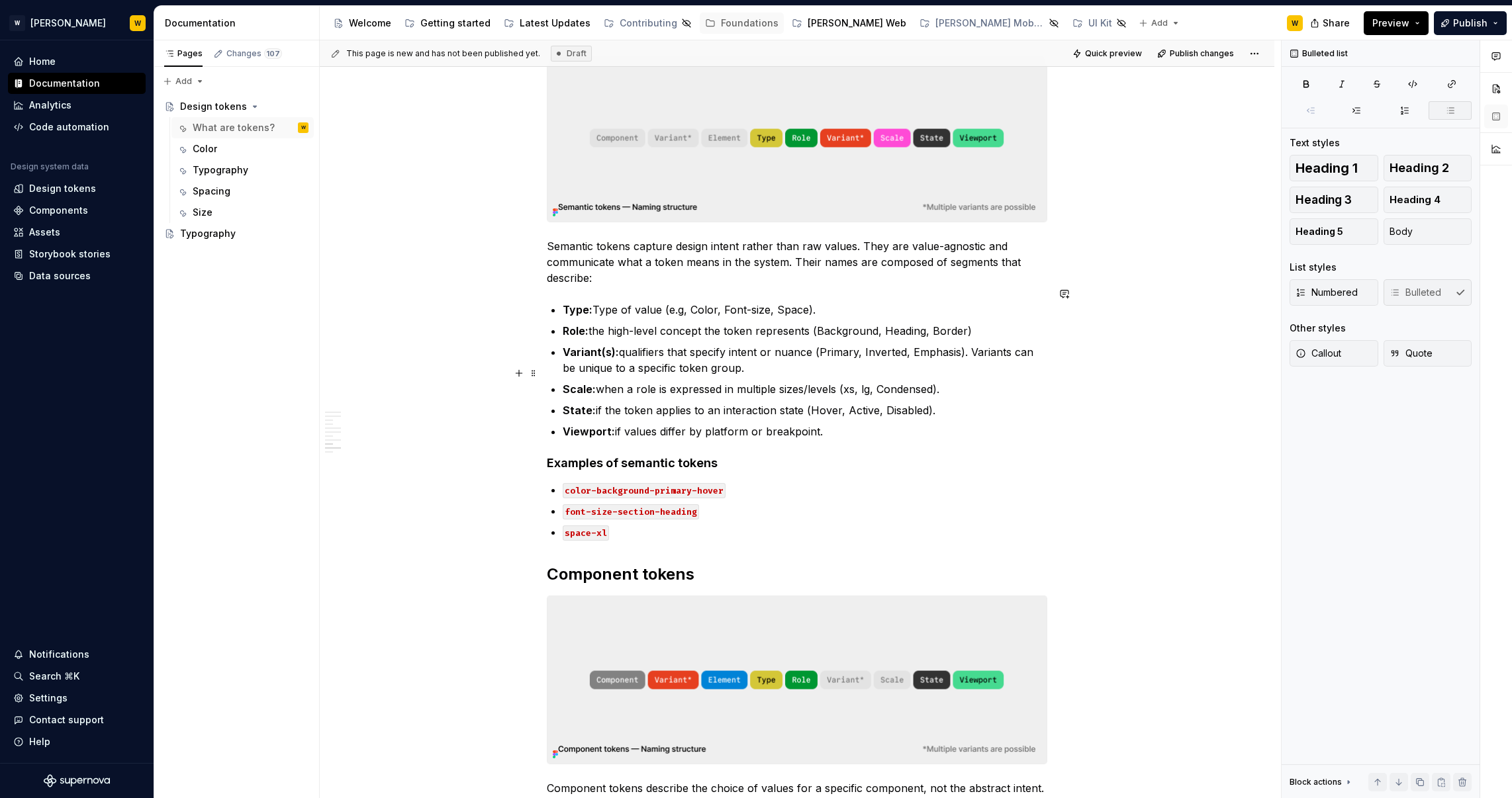
scroll to position [2062, 0]
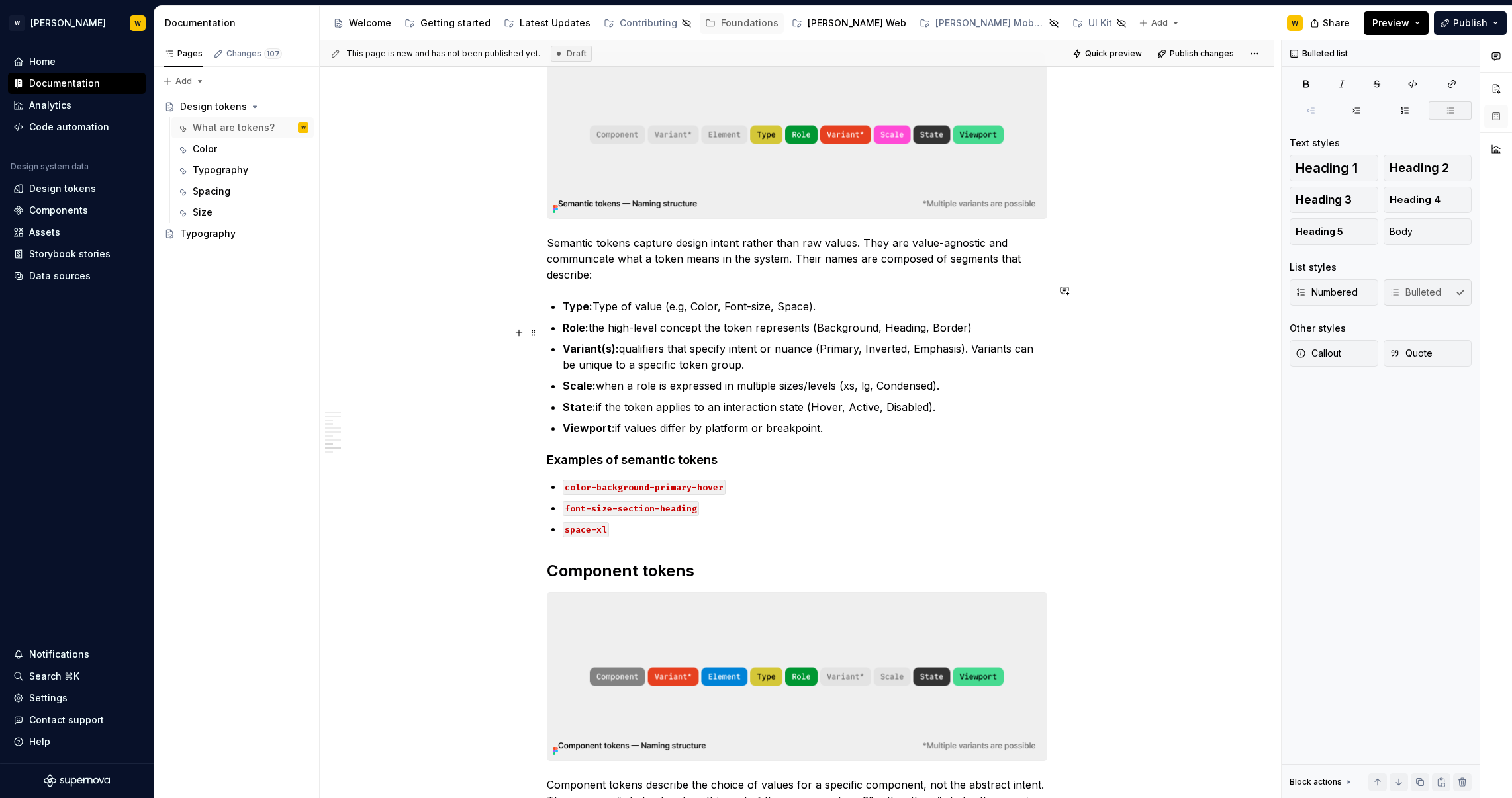
click at [1023, 341] on p "Variant(s): qualifiers that specify intent or nuance (Primary, Inverted, Emphas…" at bounding box center [805, 356] width 484 height 32
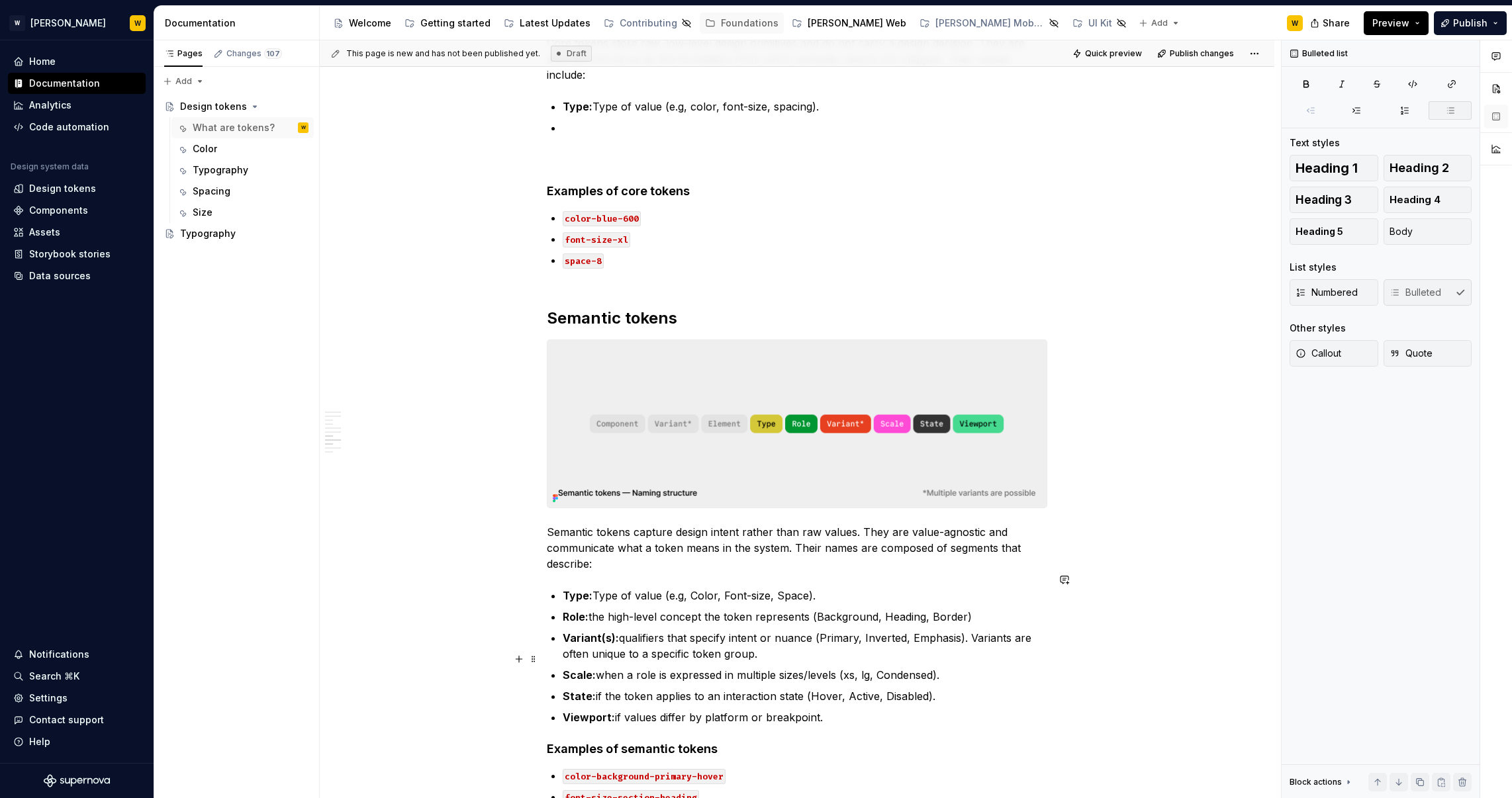
scroll to position [1783, 0]
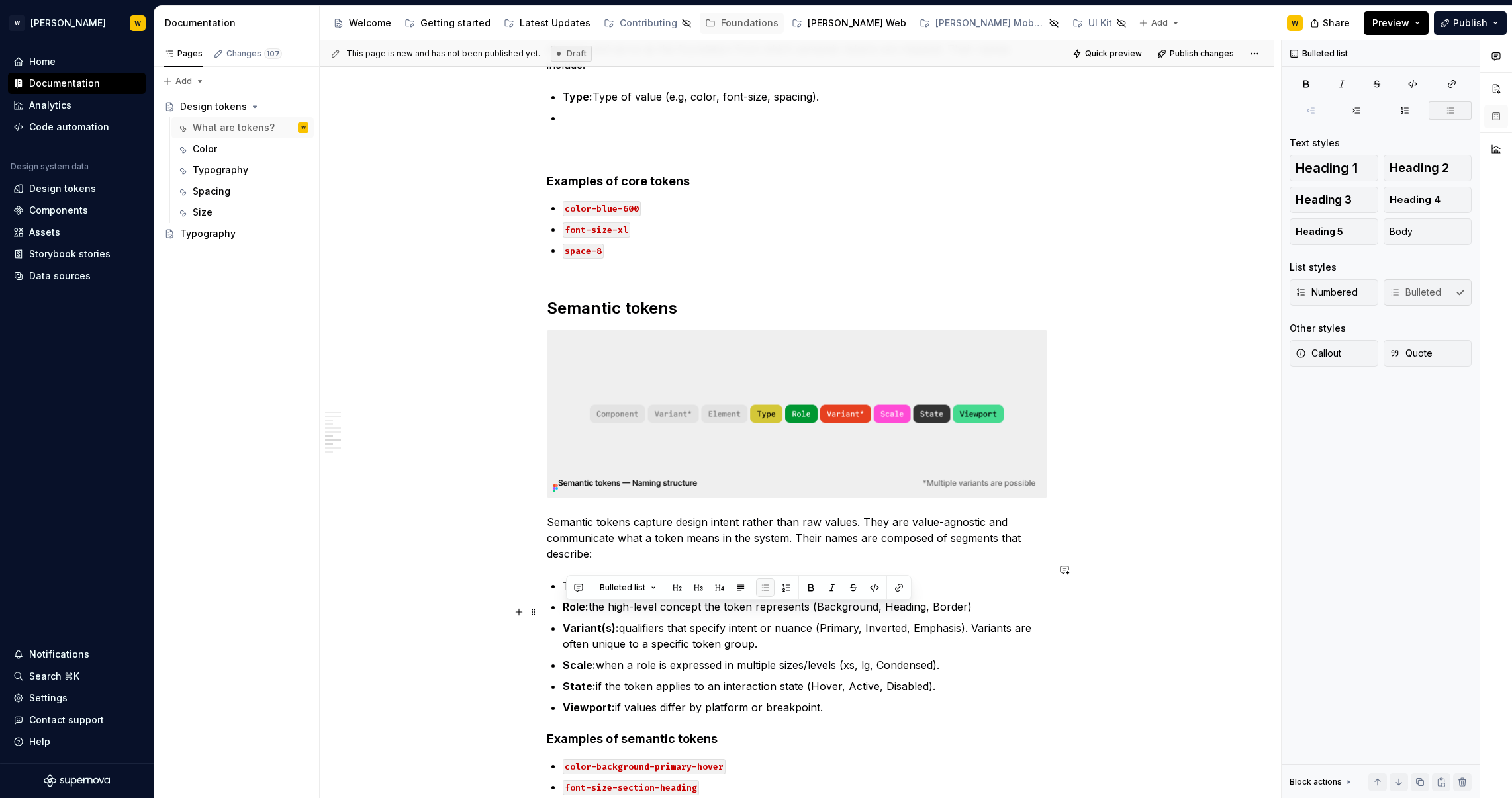
drag, startPoint x: 772, startPoint y: 629, endPoint x: 561, endPoint y: 611, distance: 211.8
copy p "Variant(s): qualifiers that specify intent or nuance (Primary, Inverted, Emphas…"
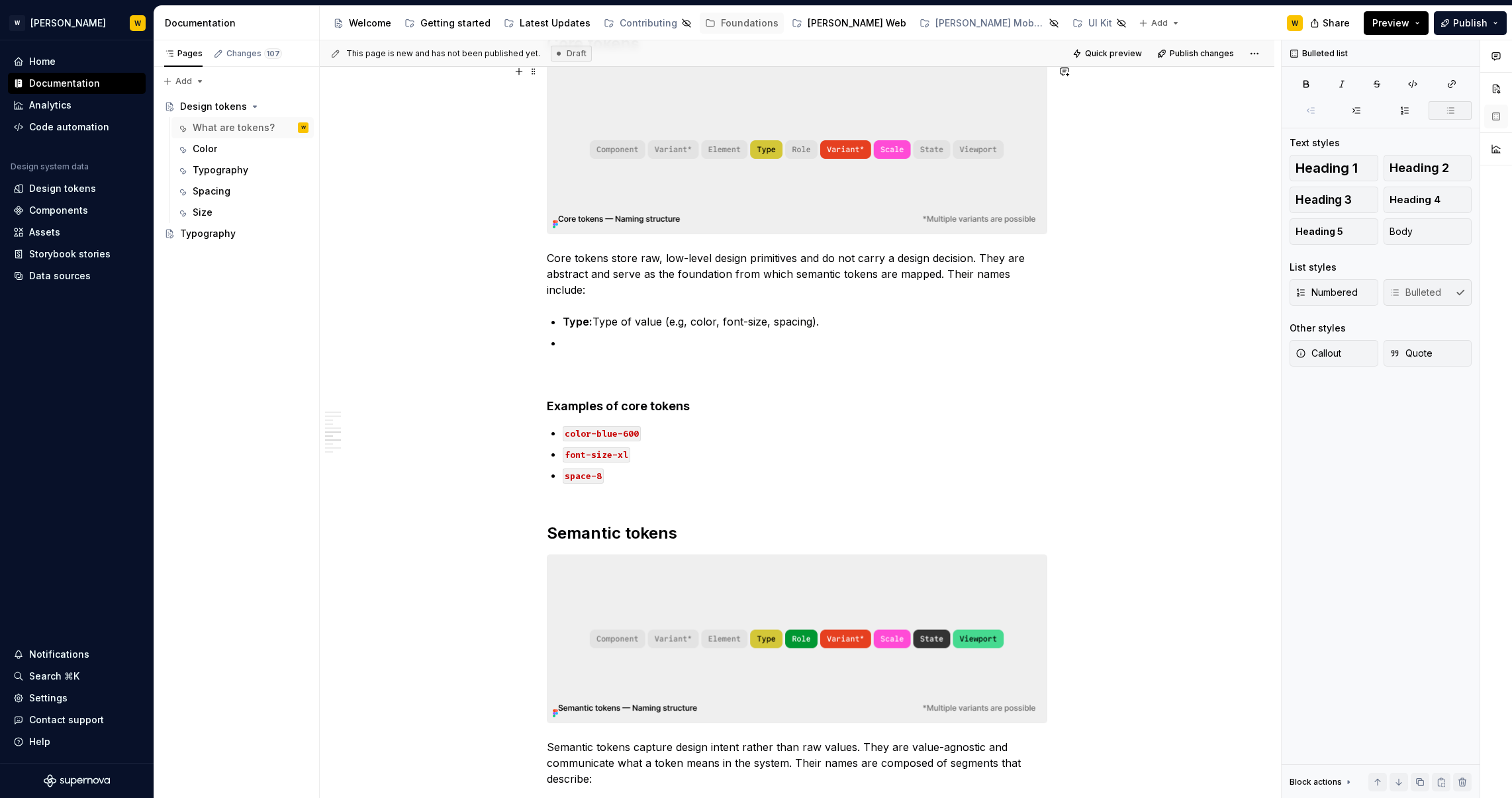
scroll to position [1527, 0]
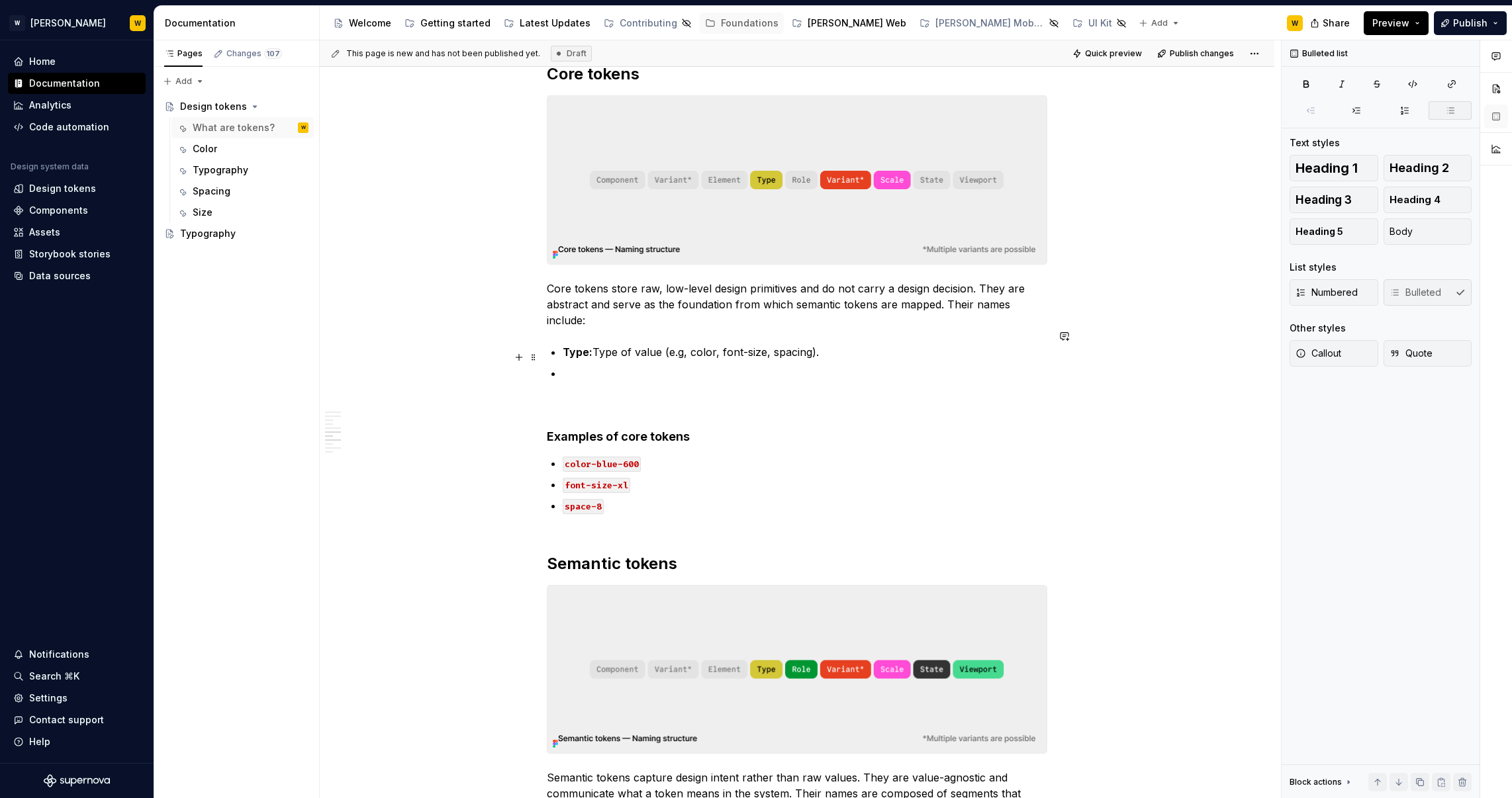
click at [590, 346] on ul "Type: Type of value (e.g, color, font-size, spacing)." at bounding box center [805, 363] width 484 height 37
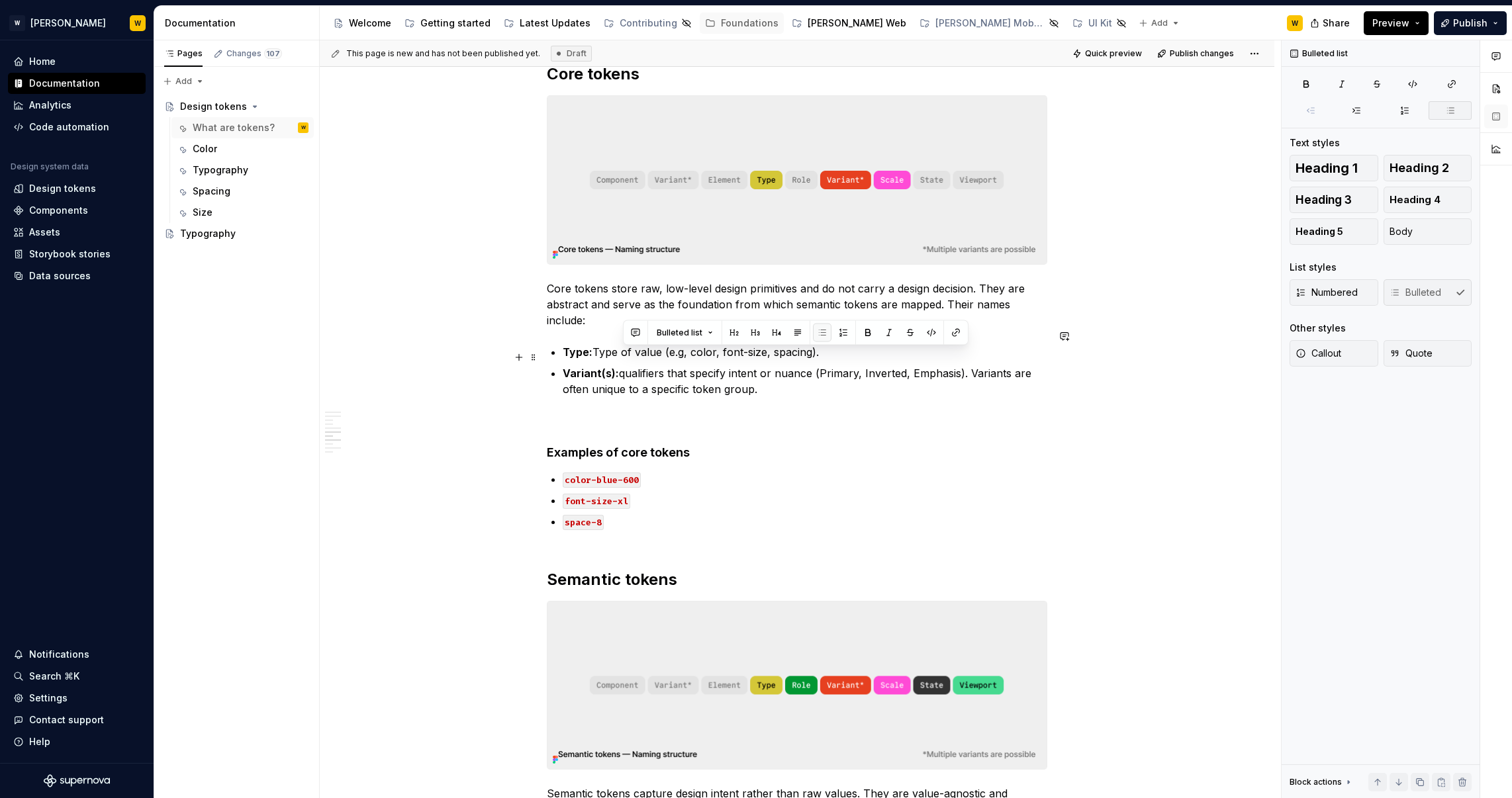
drag, startPoint x: 728, startPoint y: 377, endPoint x: 624, endPoint y: 353, distance: 106.7
click at [624, 365] on p "Variant(s): qualifiers that specify intent or nuance (Primary, Inverted, Emphas…" at bounding box center [805, 381] width 484 height 32
click at [796, 372] on p "Variant(s): qualifiers that specify intent or nuance (Primary, Inverted, Emphas…" at bounding box center [805, 381] width 484 height 32
drag, startPoint x: 773, startPoint y: 372, endPoint x: 734, endPoint y: 358, distance: 41.4
click at [734, 365] on p "Variant(s): qualifiers that specify intent or nuance (Primary, Inverted, Emphas…" at bounding box center [805, 381] width 484 height 32
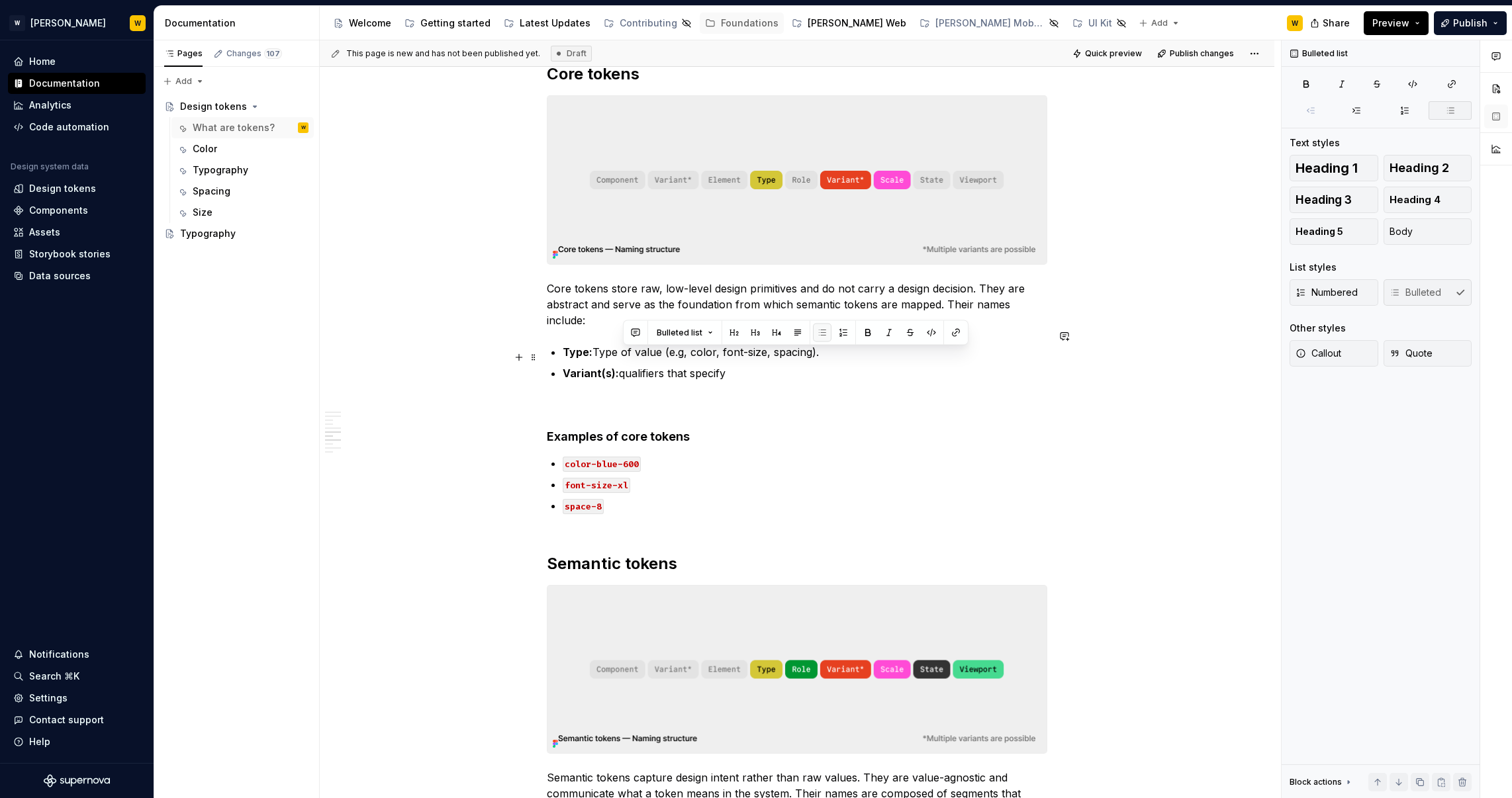
drag, startPoint x: 711, startPoint y: 358, endPoint x: 624, endPoint y: 358, distance: 87.0
click at [624, 365] on p "Variant(s): qualifiers that specify" at bounding box center [805, 373] width 484 height 16
drag, startPoint x: 741, startPoint y: 356, endPoint x: 624, endPoint y: 358, distance: 117.0
click at [624, 365] on p "Variant(s): qualifiers that specify" at bounding box center [805, 373] width 484 height 16
click at [840, 365] on p "Variant(s): defines the family within a core scale, e.g. gray, blue, brand, or …" at bounding box center [805, 373] width 484 height 16
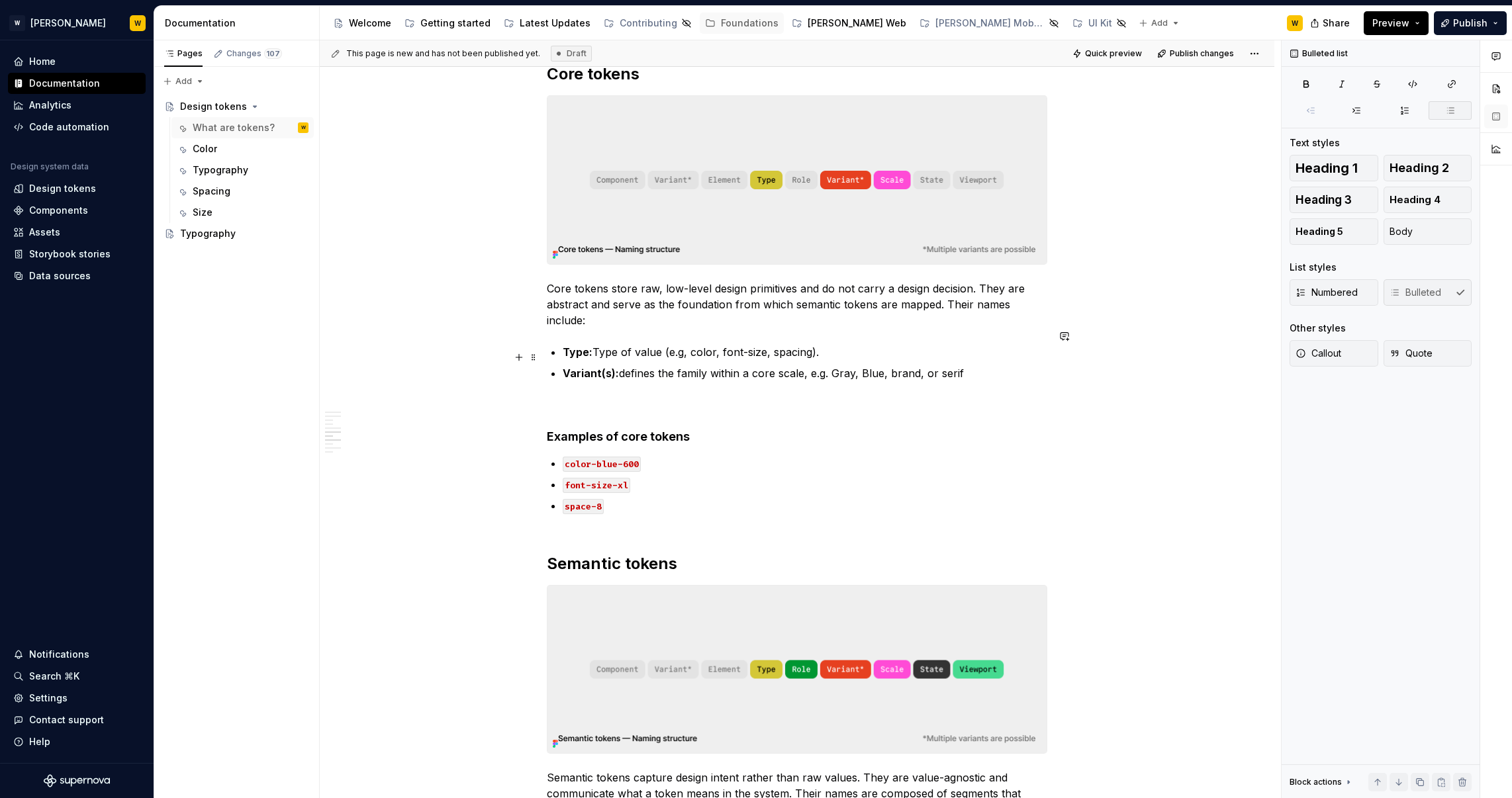
click at [894, 365] on p "Variant(s): defines the family within a core scale, e.g. Gray, Blue, brand, or …" at bounding box center [805, 373] width 484 height 16
click at [900, 365] on p "Variant(s): defines the family within a core scale, e.g. Gray, Blue, brand, or …" at bounding box center [805, 373] width 484 height 16
click at [913, 365] on p "Variant(s): defines the family within a core scale, e.g. Gray, Blue, or serif" at bounding box center [805, 373] width 484 height 16
click at [936, 365] on p "Variant(s): defines the family within a core scale, e.g. Gray, Blue, or Serif" at bounding box center [805, 373] width 484 height 16
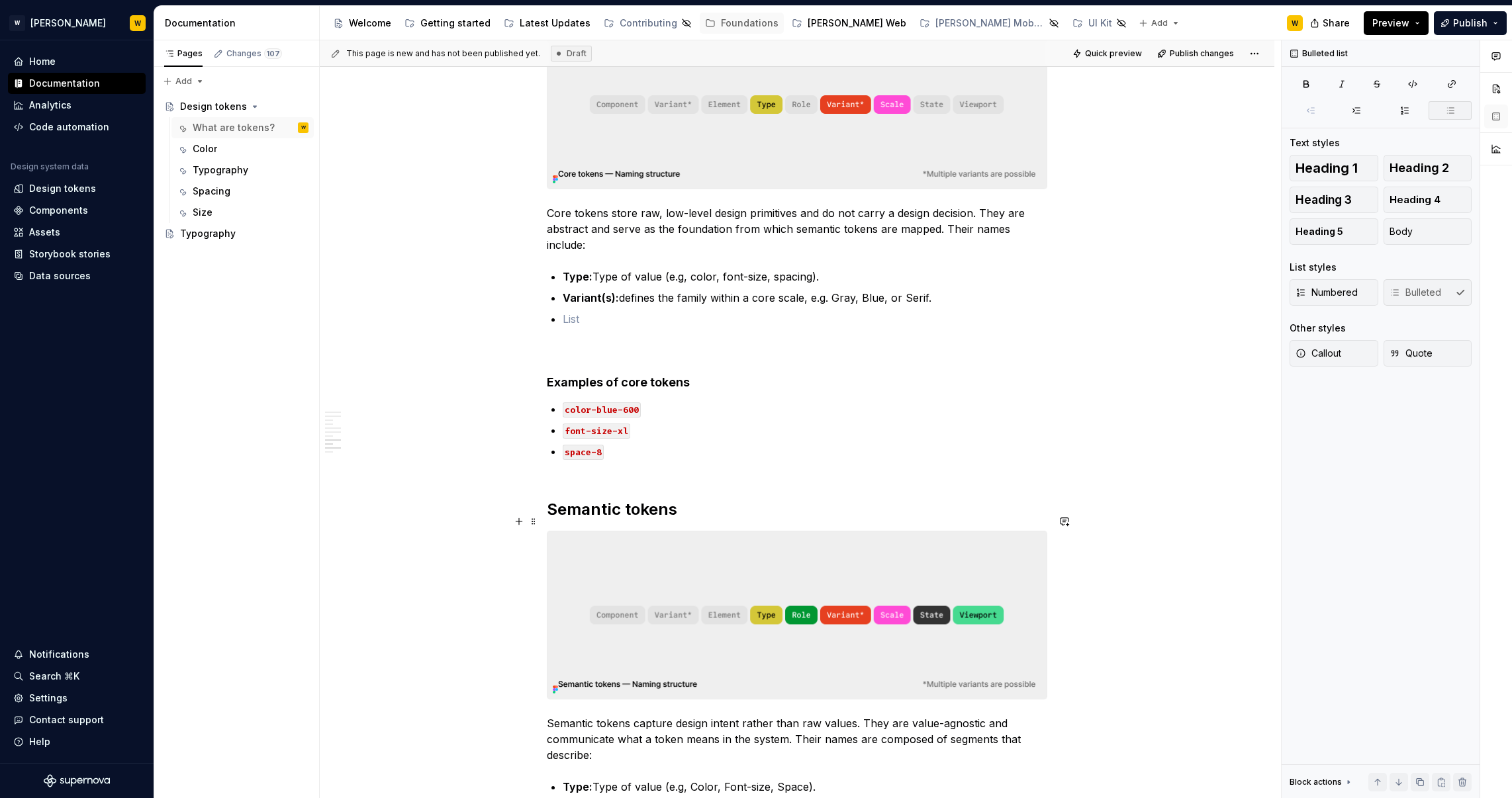
scroll to position [1583, 0]
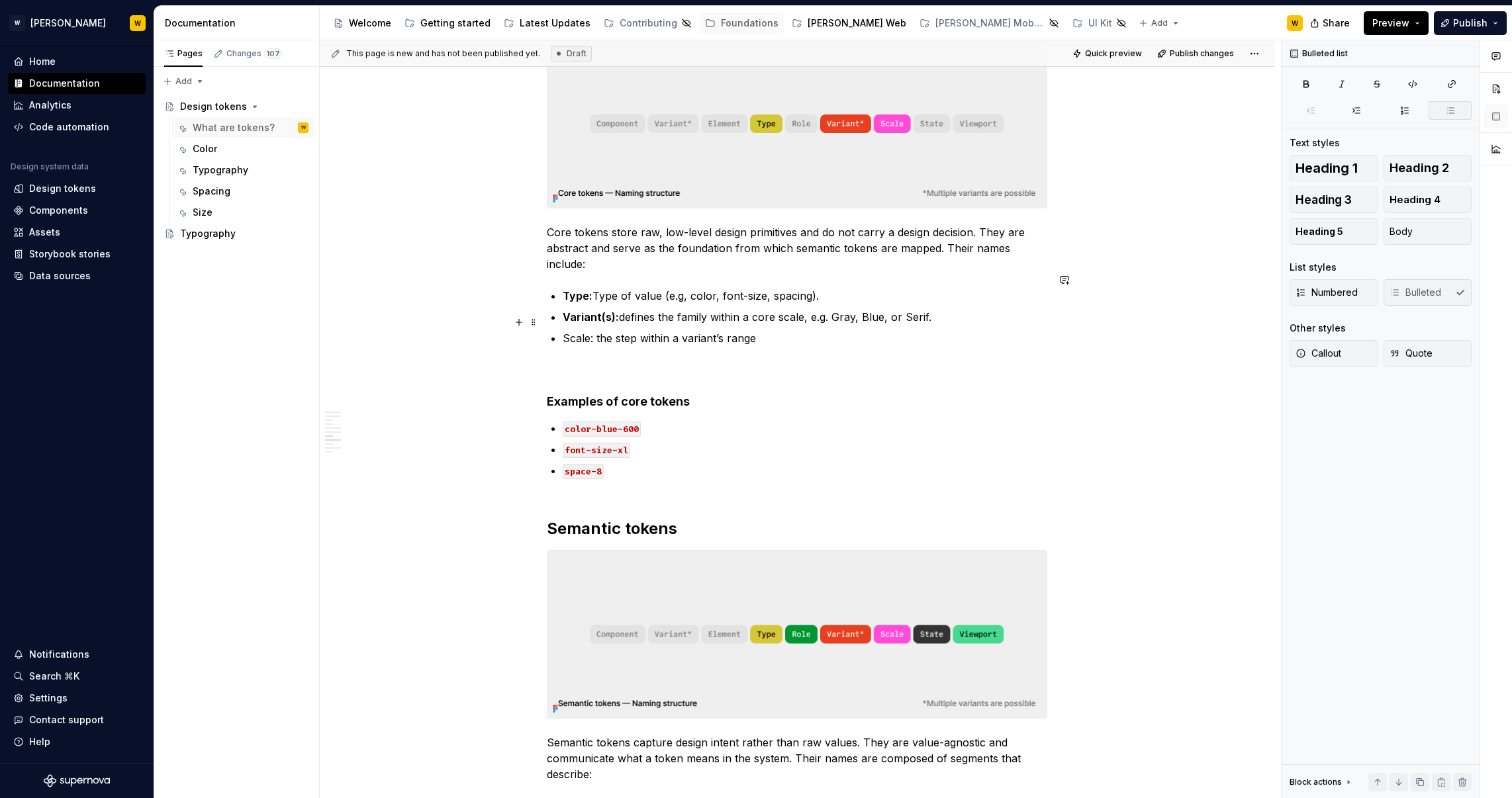
click at [569, 330] on p "Scale: the step within a variant’s range" at bounding box center [805, 338] width 484 height 16
click at [603, 330] on p "Scale : the step within a variant’s range" at bounding box center [805, 338] width 484 height 16
click at [601, 288] on p "Type: Type of value (e.g, color, font-size, spacing)." at bounding box center [805, 295] width 484 height 16
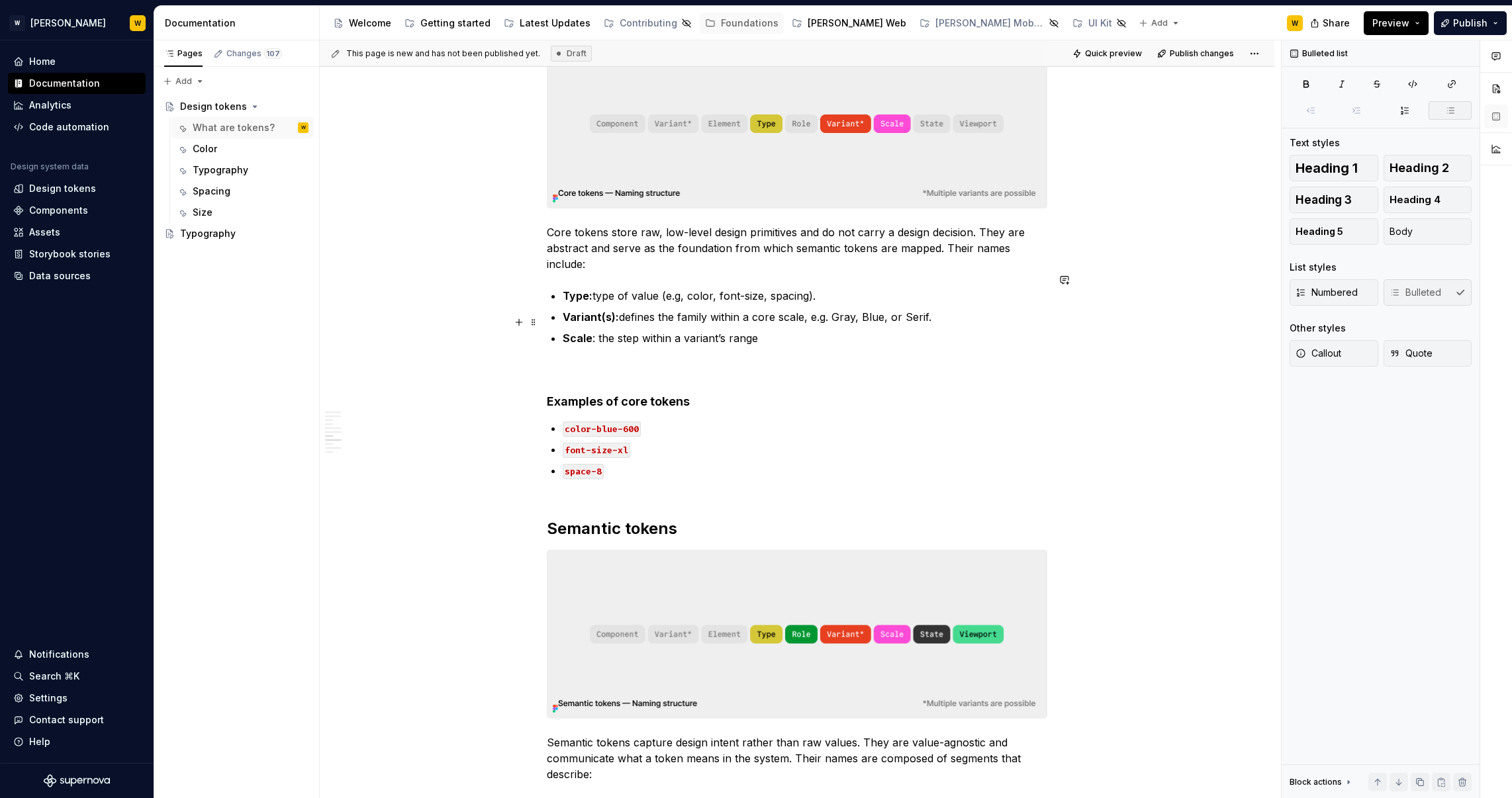
click at [774, 330] on p "Scale : the step within a variant’s range" at bounding box center [805, 338] width 484 height 16
click at [1122, 59] on button "Quick preview" at bounding box center [1108, 54] width 79 height 18
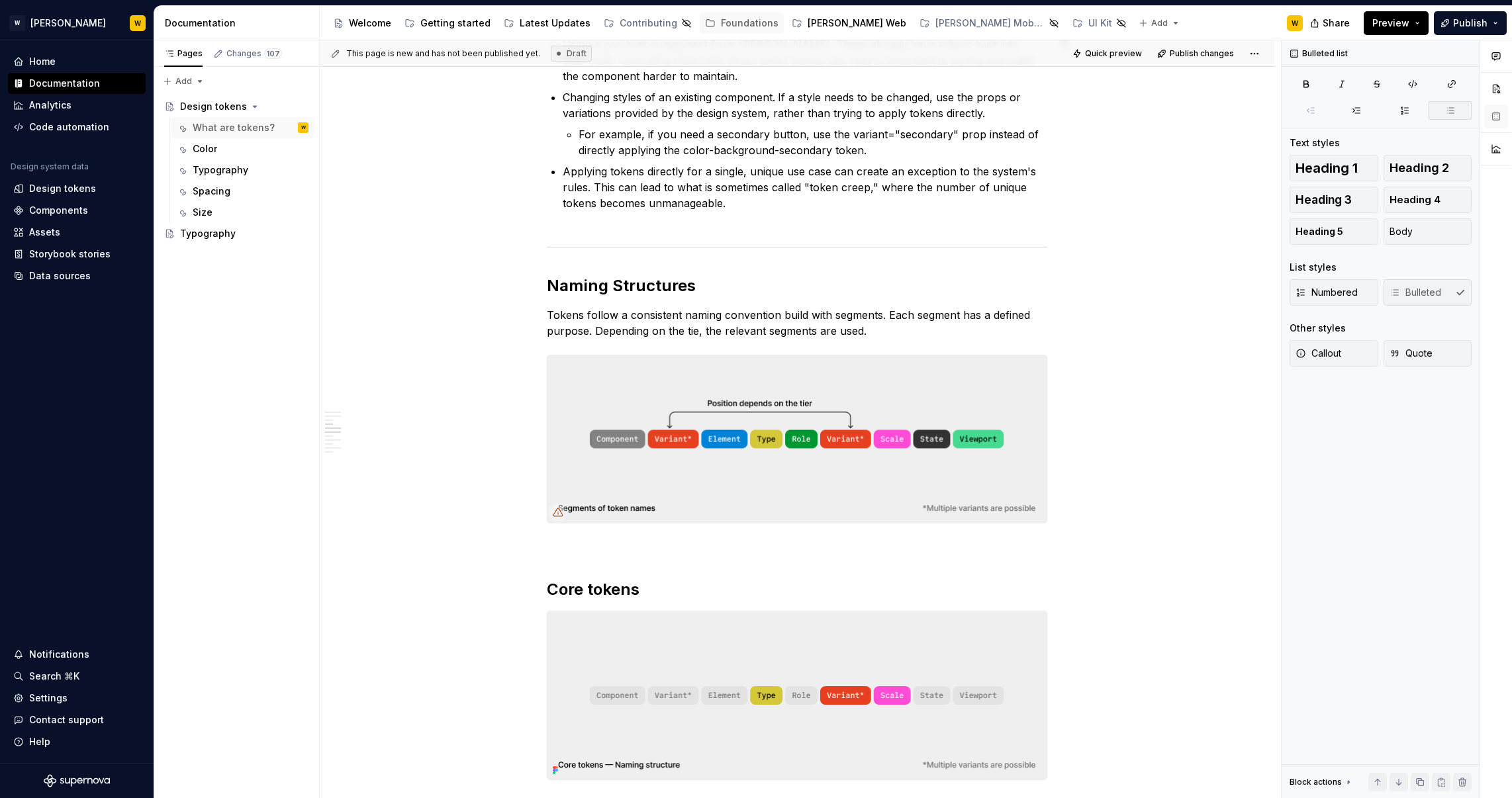
scroll to position [1038, 0]
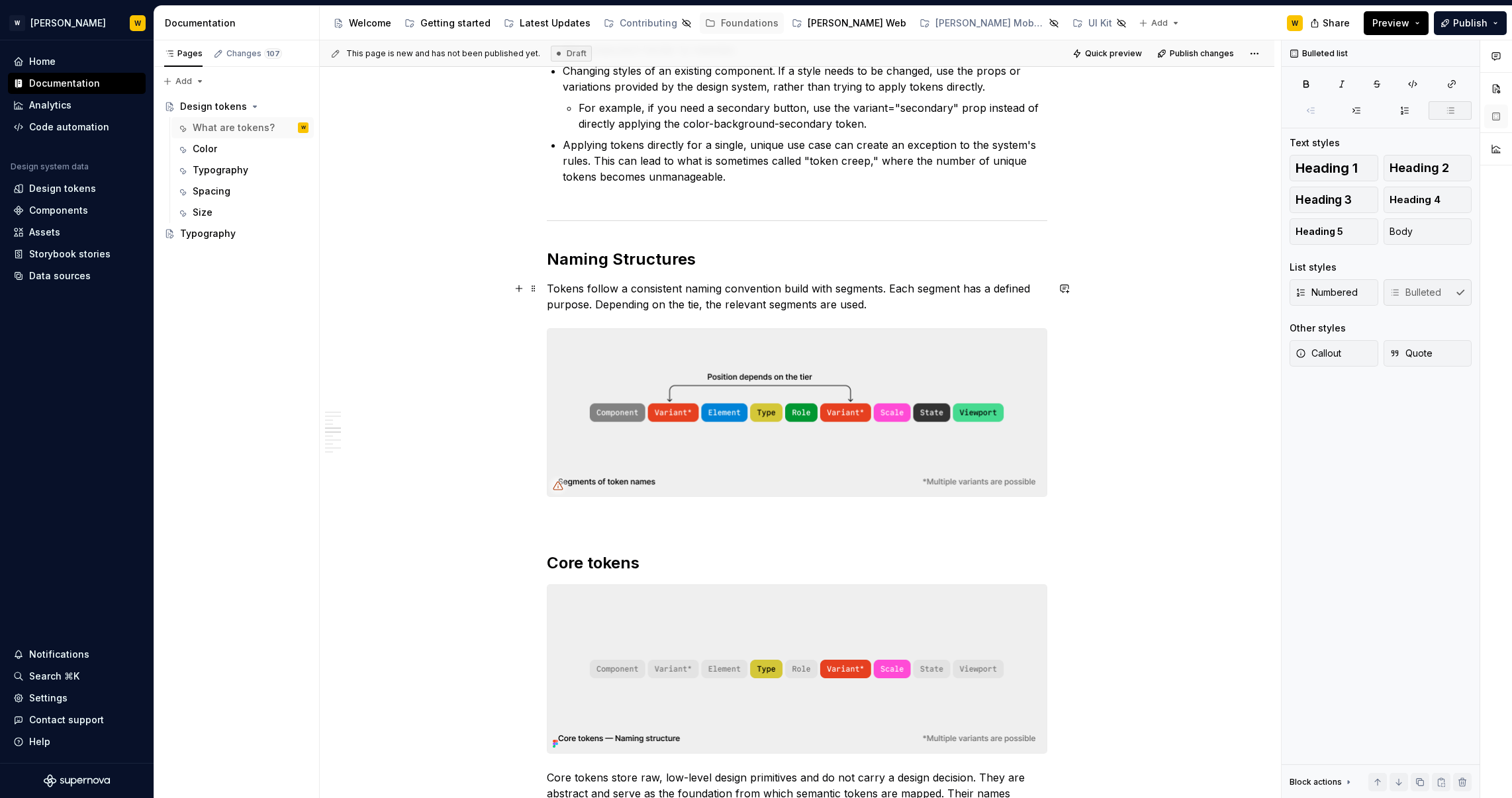
click at [706, 303] on p "Tokens follow a consistent naming convention build with segments. Each segment …" at bounding box center [797, 296] width 501 height 32
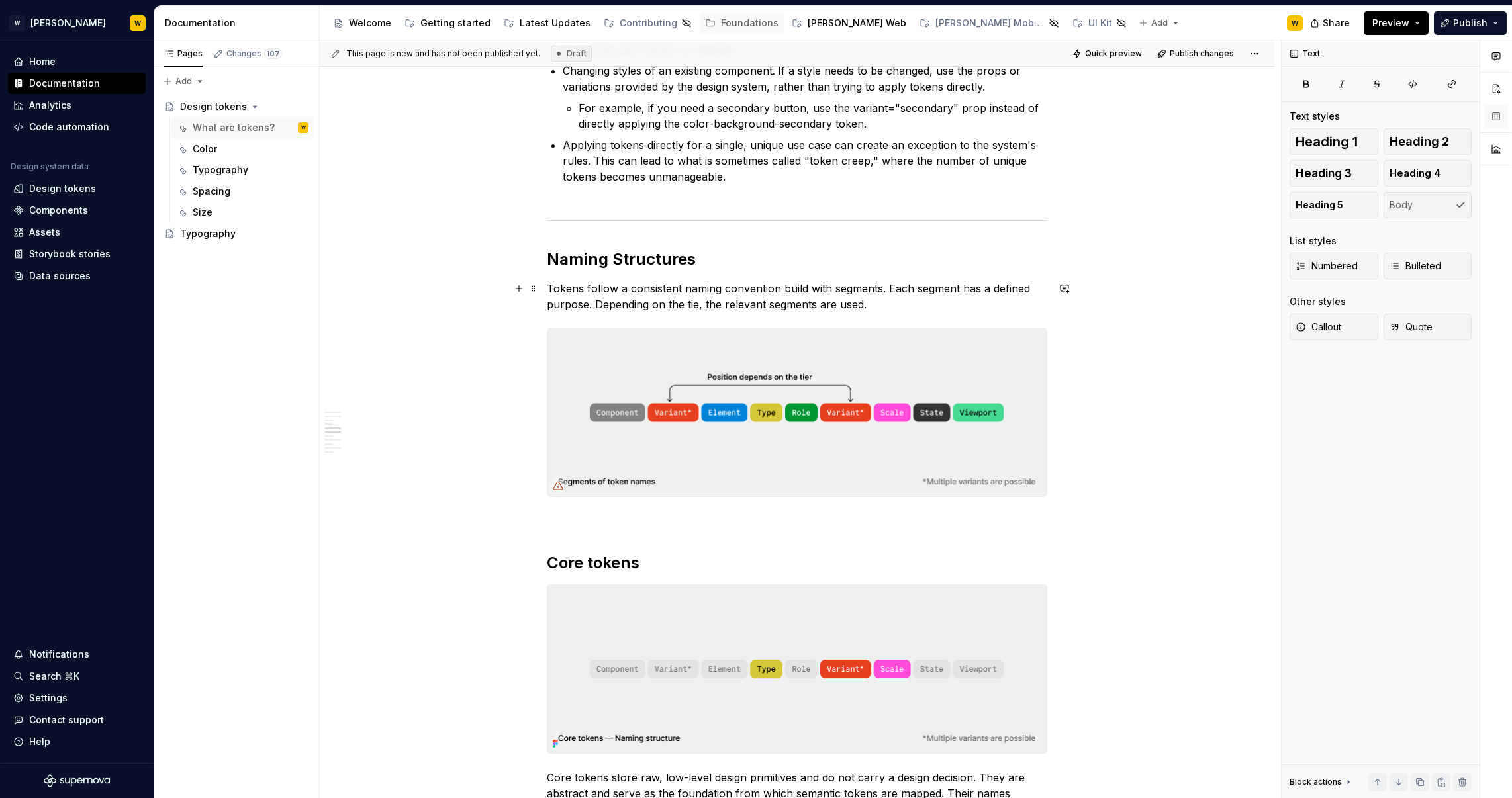
click at [699, 304] on p "Tokens follow a consistent naming convention build with segments. Each segment …" at bounding box center [797, 296] width 501 height 32
click at [880, 305] on p "Tokens follow a consistent naming convention build with segments. Each segment …" at bounding box center [797, 296] width 501 height 32
click at [1017, 307] on p "Tokens follow a consistent naming convention build with segments. Each segment …" at bounding box center [797, 296] width 501 height 32
click at [1013, 307] on p "Tokens follow a consistent naming convention build with segments. Each segment …" at bounding box center [797, 296] width 501 height 32
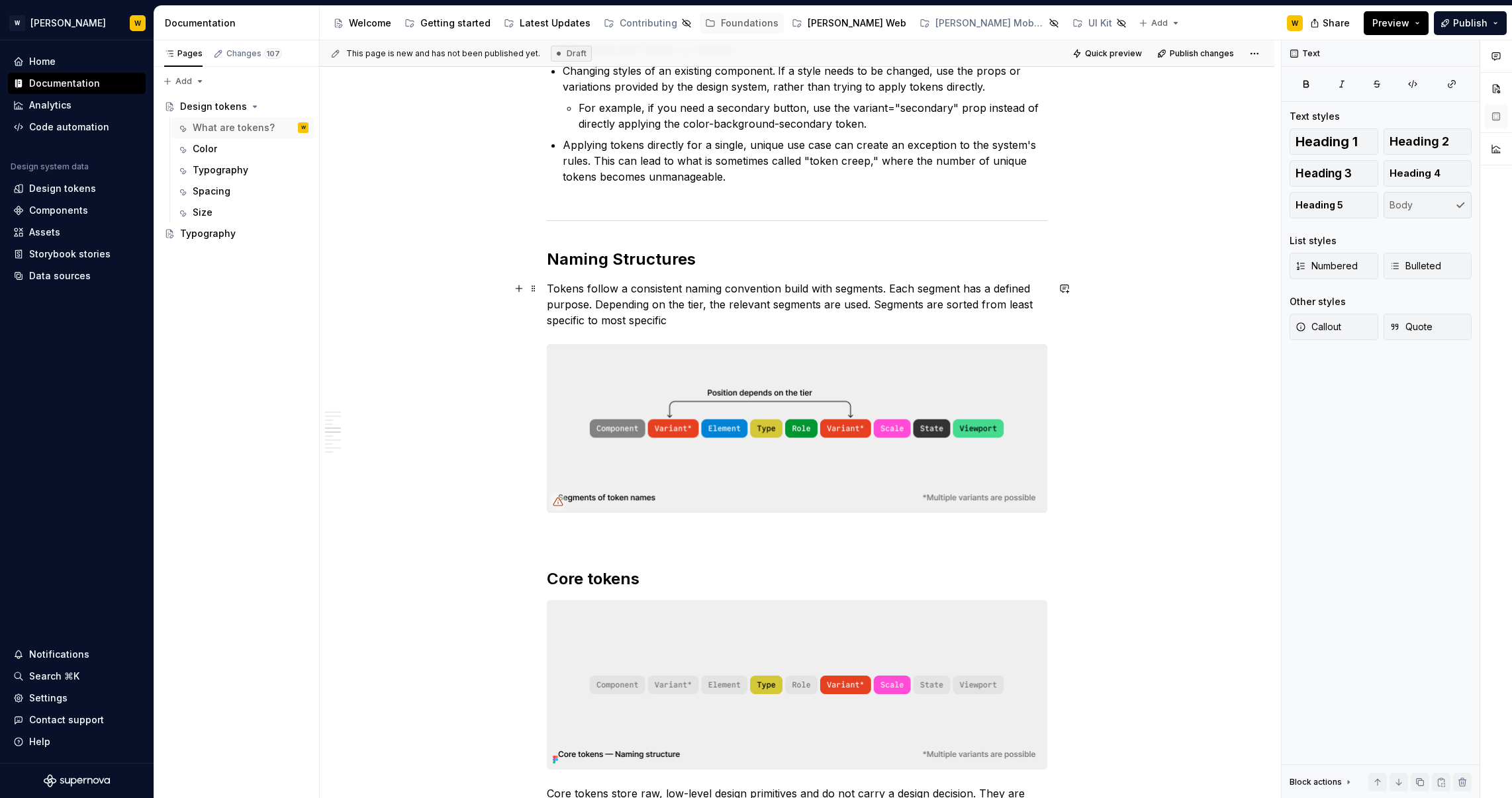
click at [968, 306] on p "Tokens follow a consistent naming convention build with segments. Each segment …" at bounding box center [797, 304] width 501 height 47
click at [1392, 21] on span "Preview" at bounding box center [1390, 23] width 37 height 13
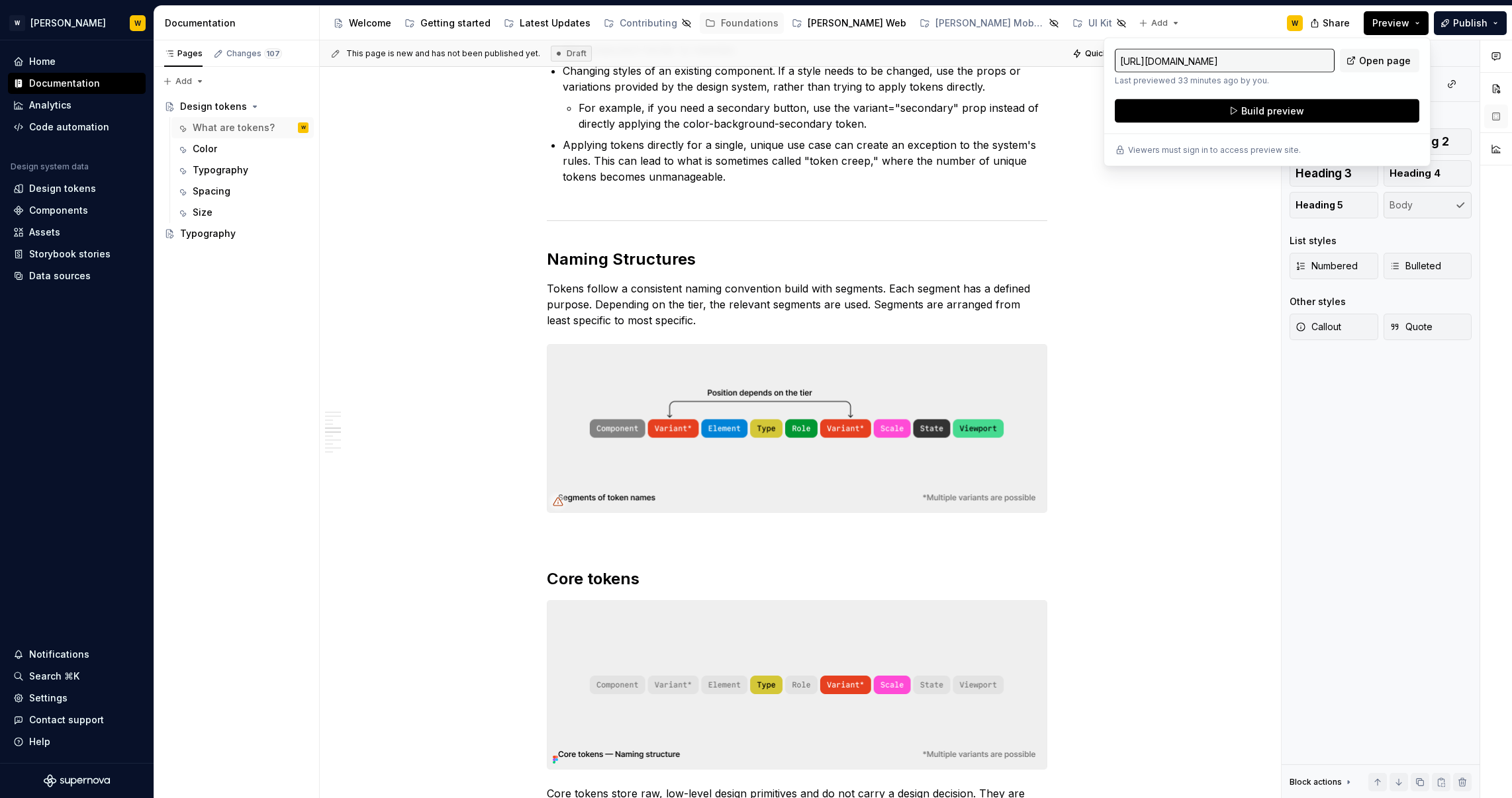
type textarea "*"
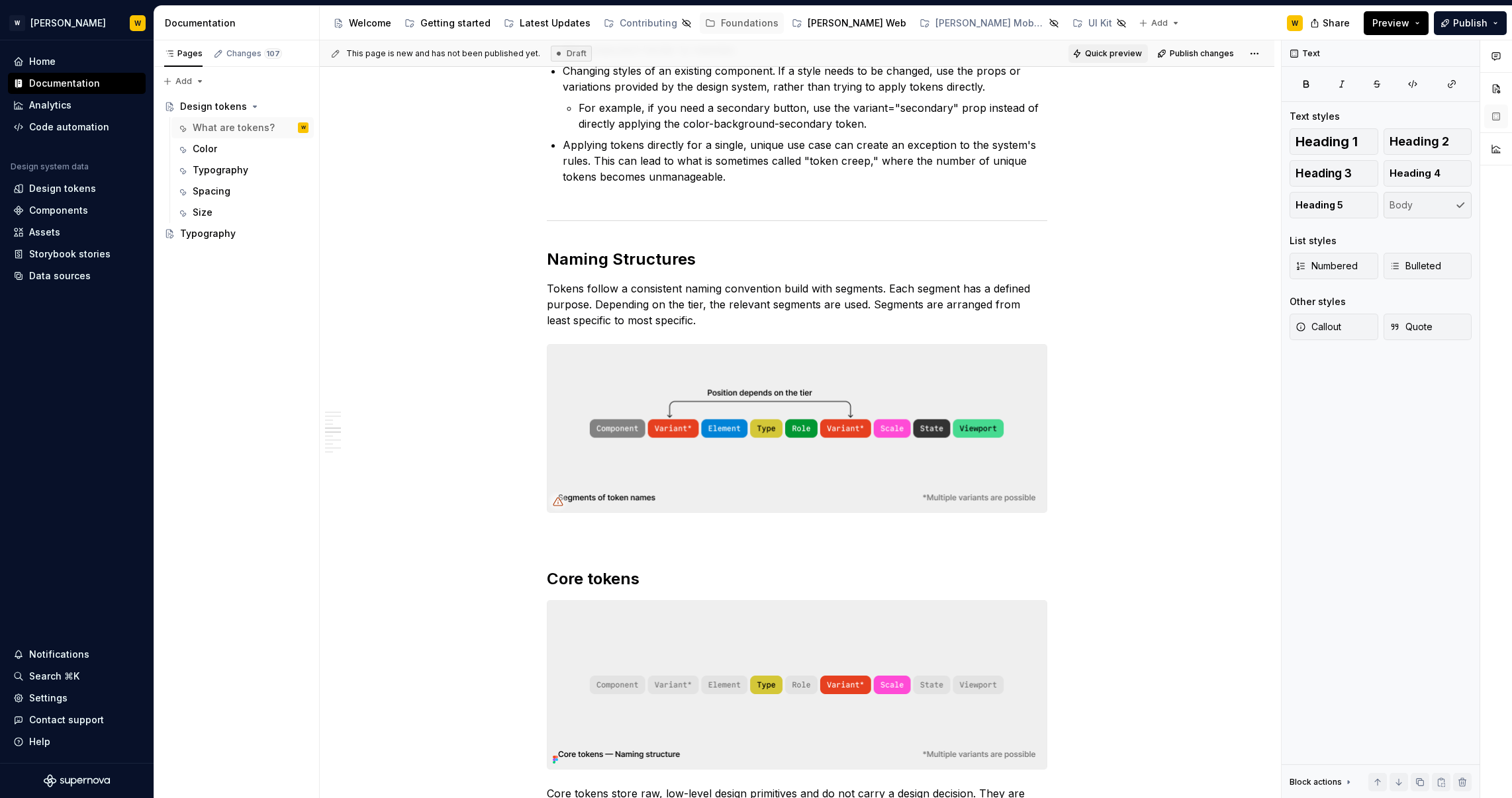
click at [1126, 49] on span "Quick preview" at bounding box center [1113, 53] width 57 height 11
click at [562, 498] on icon at bounding box center [558, 501] width 9 height 8
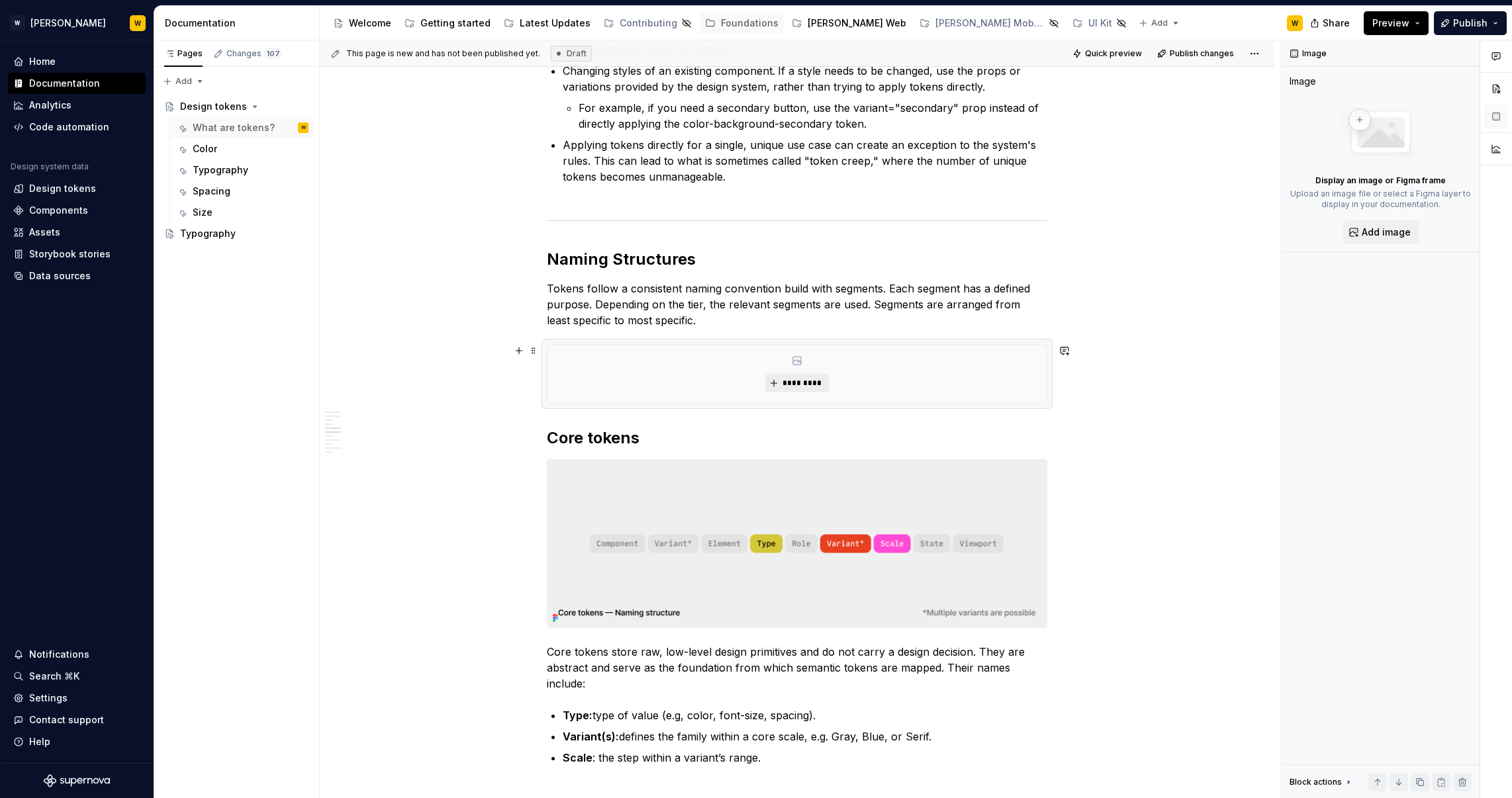
click at [785, 382] on span "*********" at bounding box center [801, 382] width 40 height 11
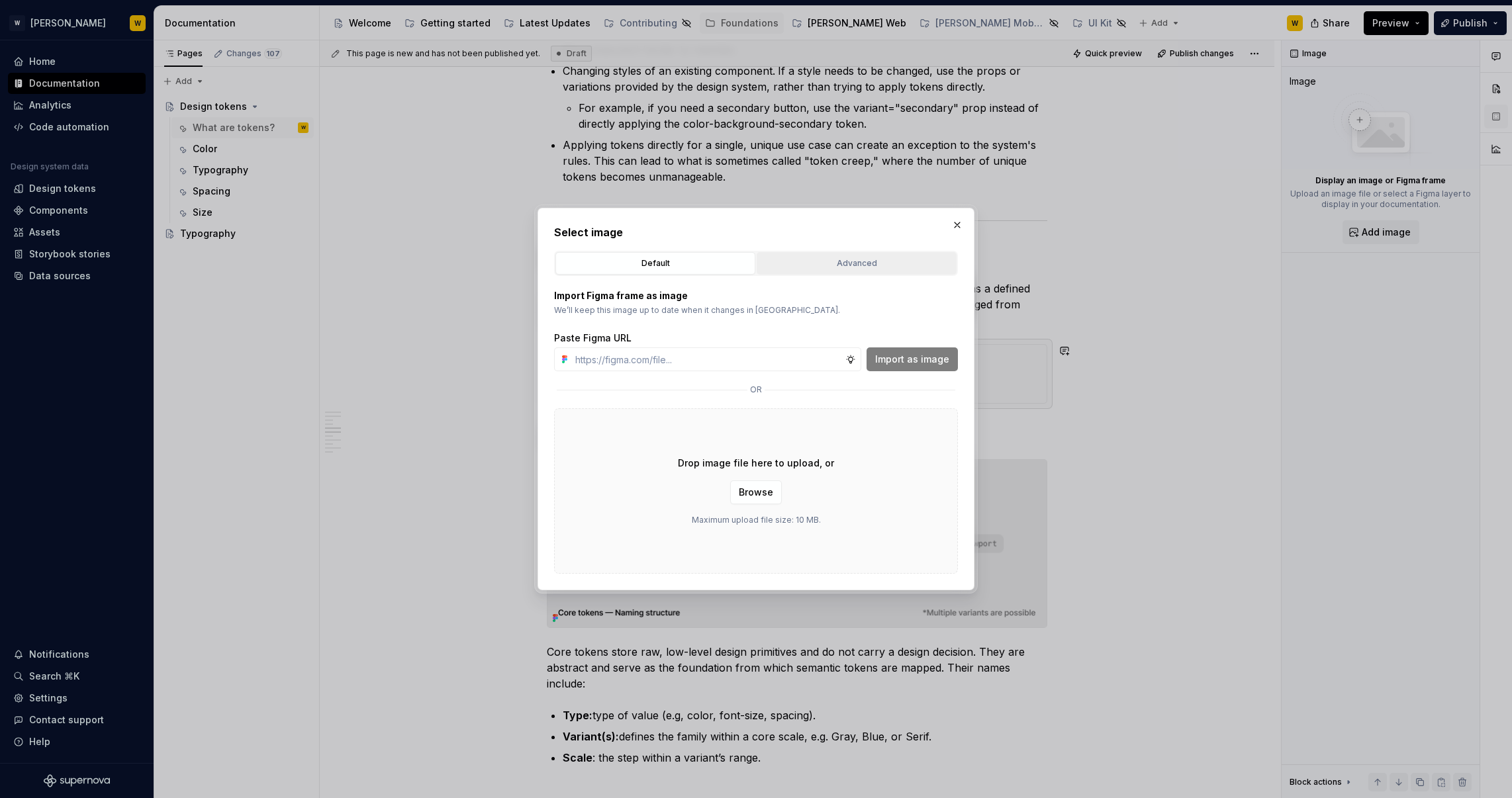
click at [820, 257] on div "Advanced" at bounding box center [856, 263] width 191 height 13
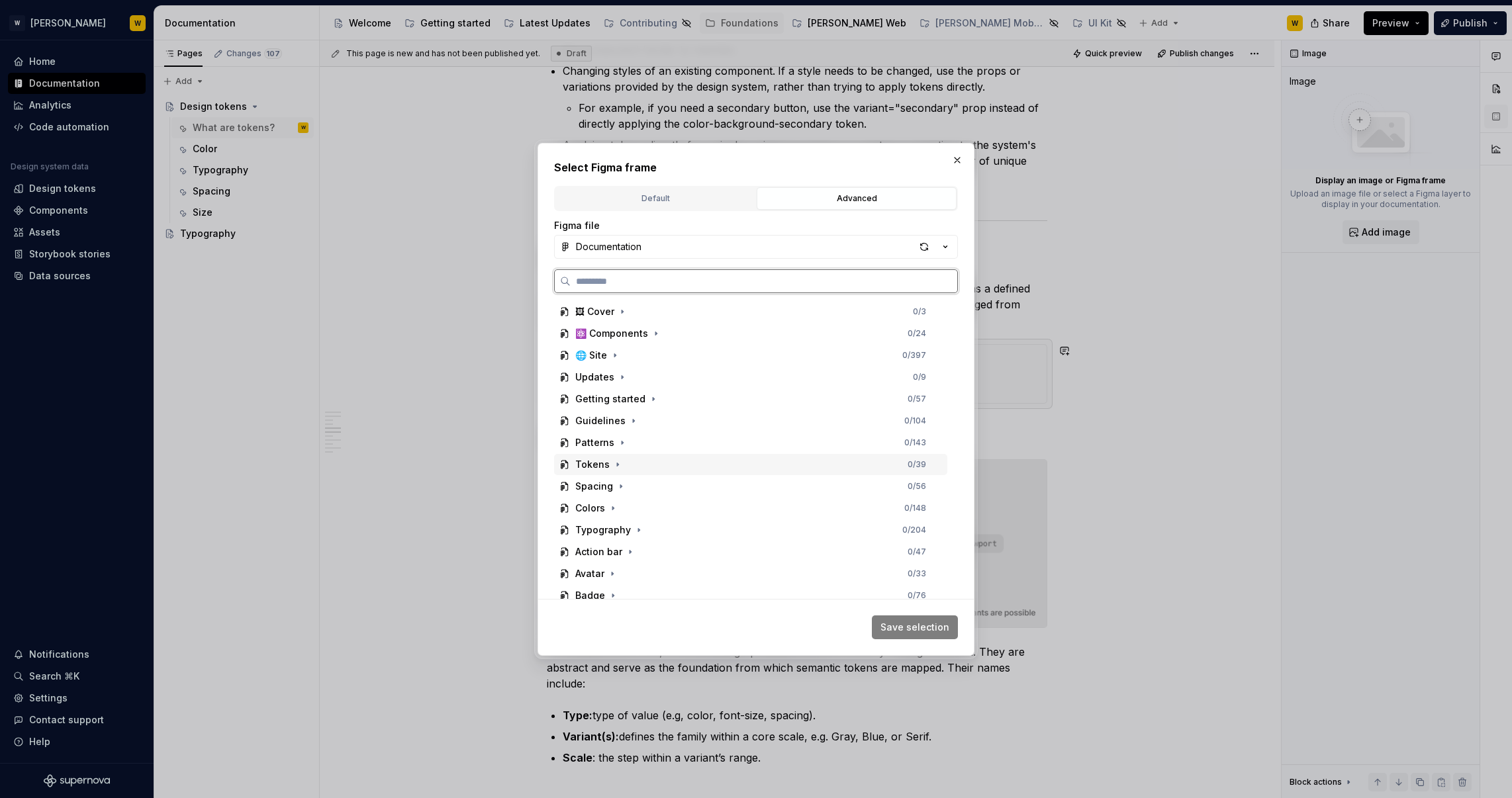
click at [633, 467] on div "Tokens 0 / 39" at bounding box center [750, 464] width 393 height 21
click at [637, 510] on div "01-tokens-chain" at bounding box center [626, 508] width 77 height 13
click at [931, 638] on button "Save selection" at bounding box center [915, 628] width 86 height 24
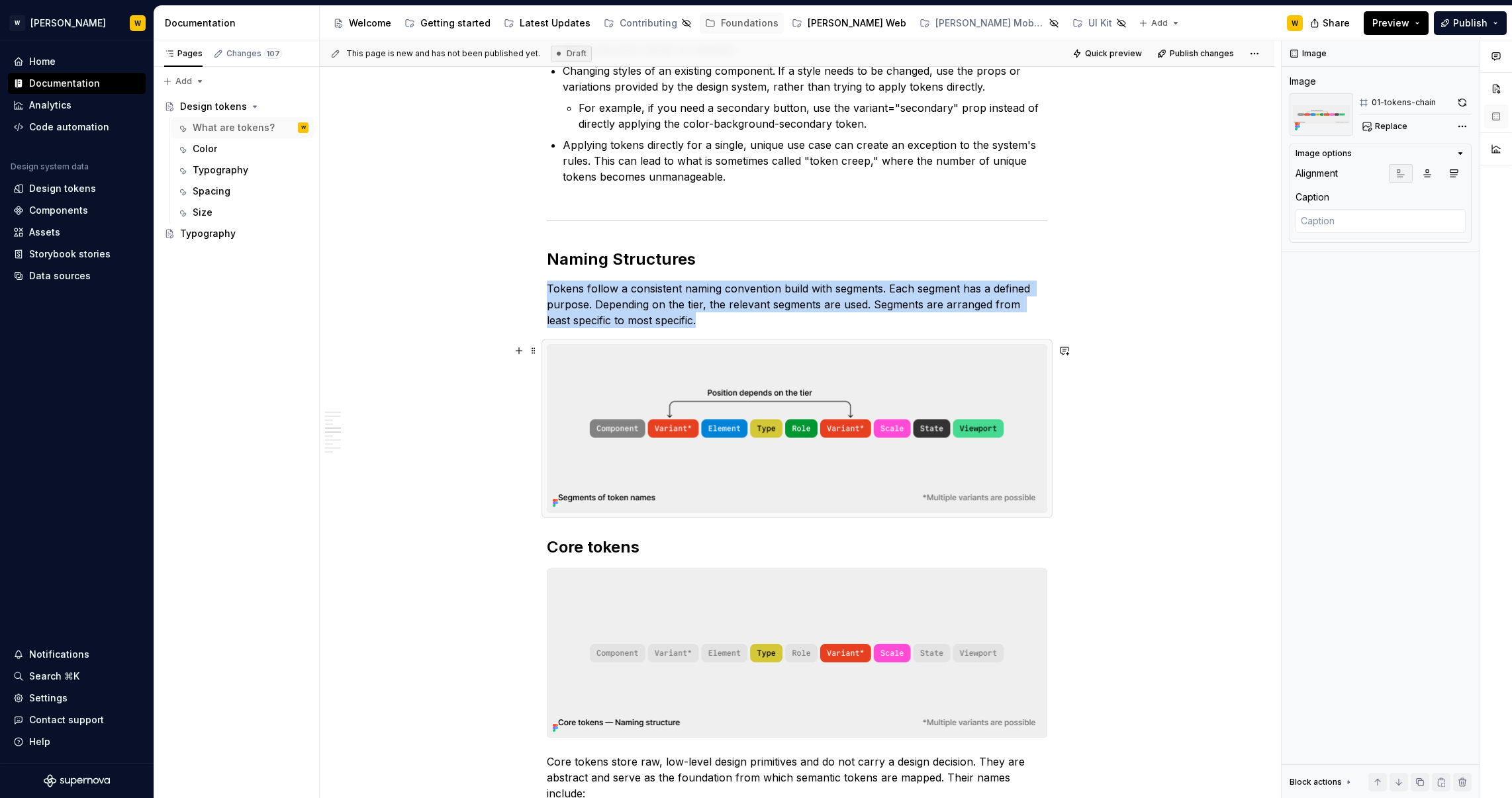
click at [1127, 433] on div "This page is new and has not been published yet. Draft Quick preview Publish ch…" at bounding box center [800, 419] width 961 height 758
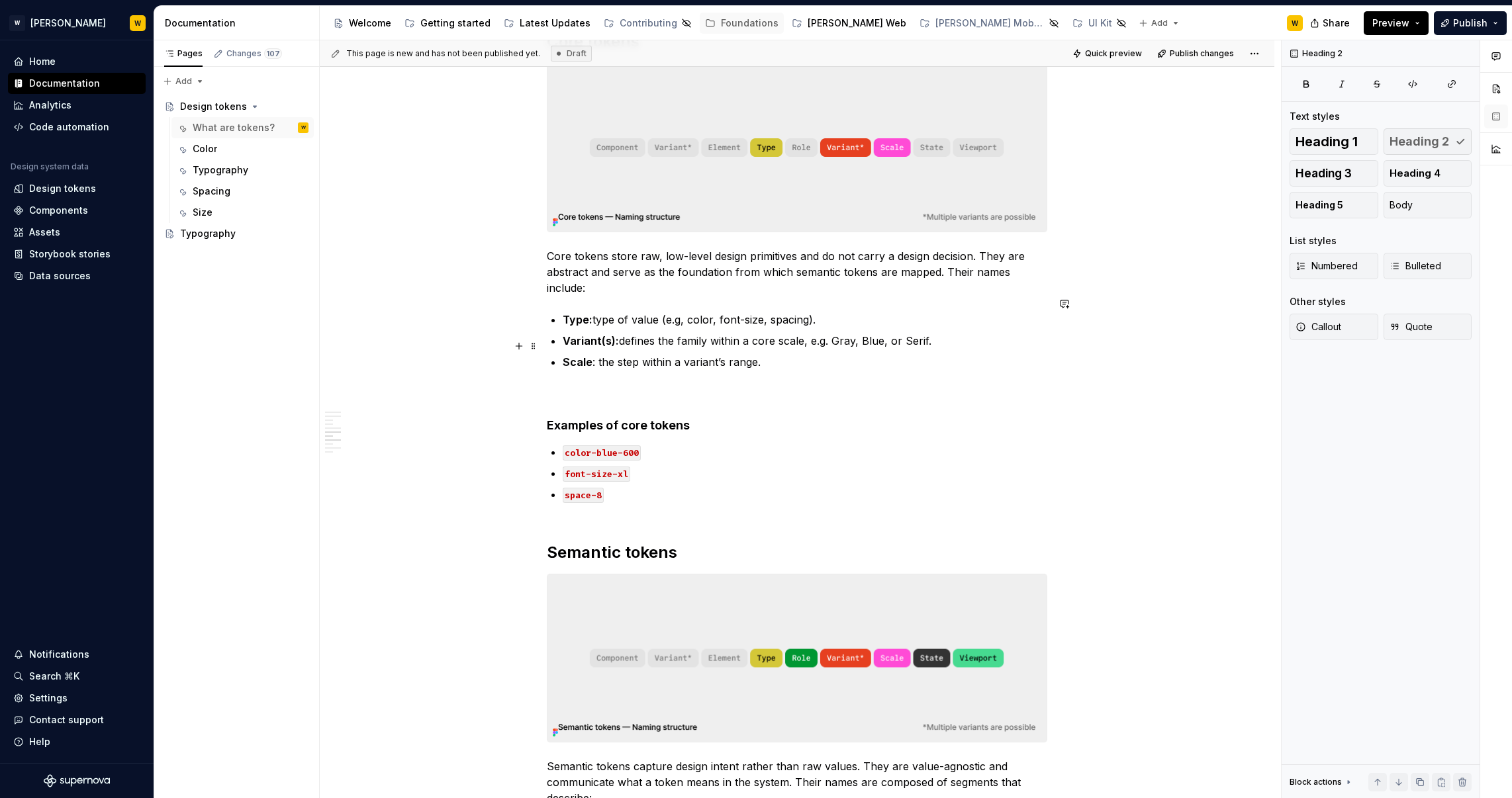
scroll to position [1542, 0]
click at [793, 335] on p "Variant(s): defines the family within a core scale, e.g. Gray, Blue, or Serif." at bounding box center [805, 343] width 484 height 16
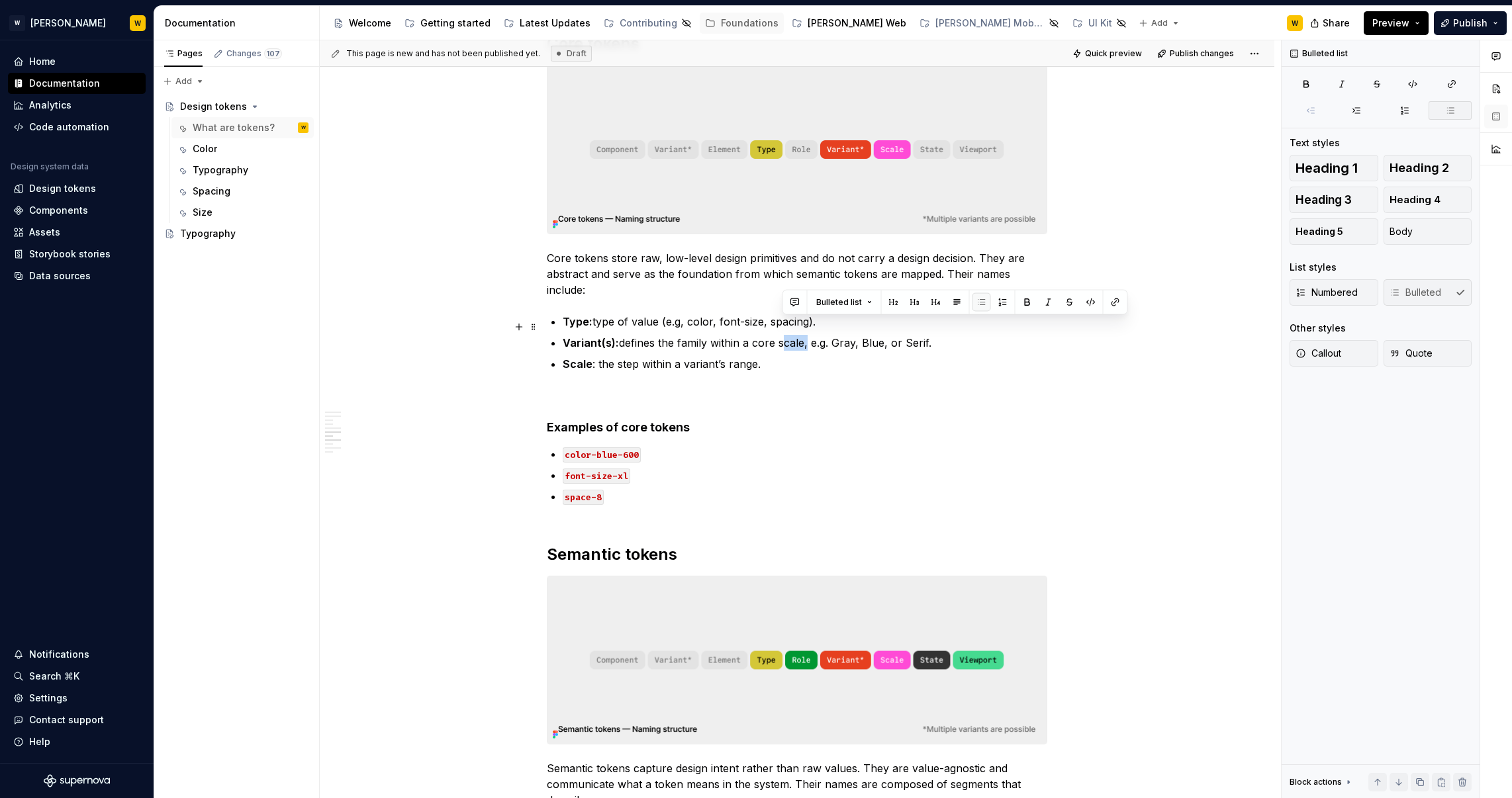
click at [793, 335] on p "Variant(s): defines the family within a core scale, e.g. Gray, Blue, or Serif." at bounding box center [805, 343] width 484 height 16
click at [1119, 46] on button "Quick preview" at bounding box center [1108, 54] width 79 height 18
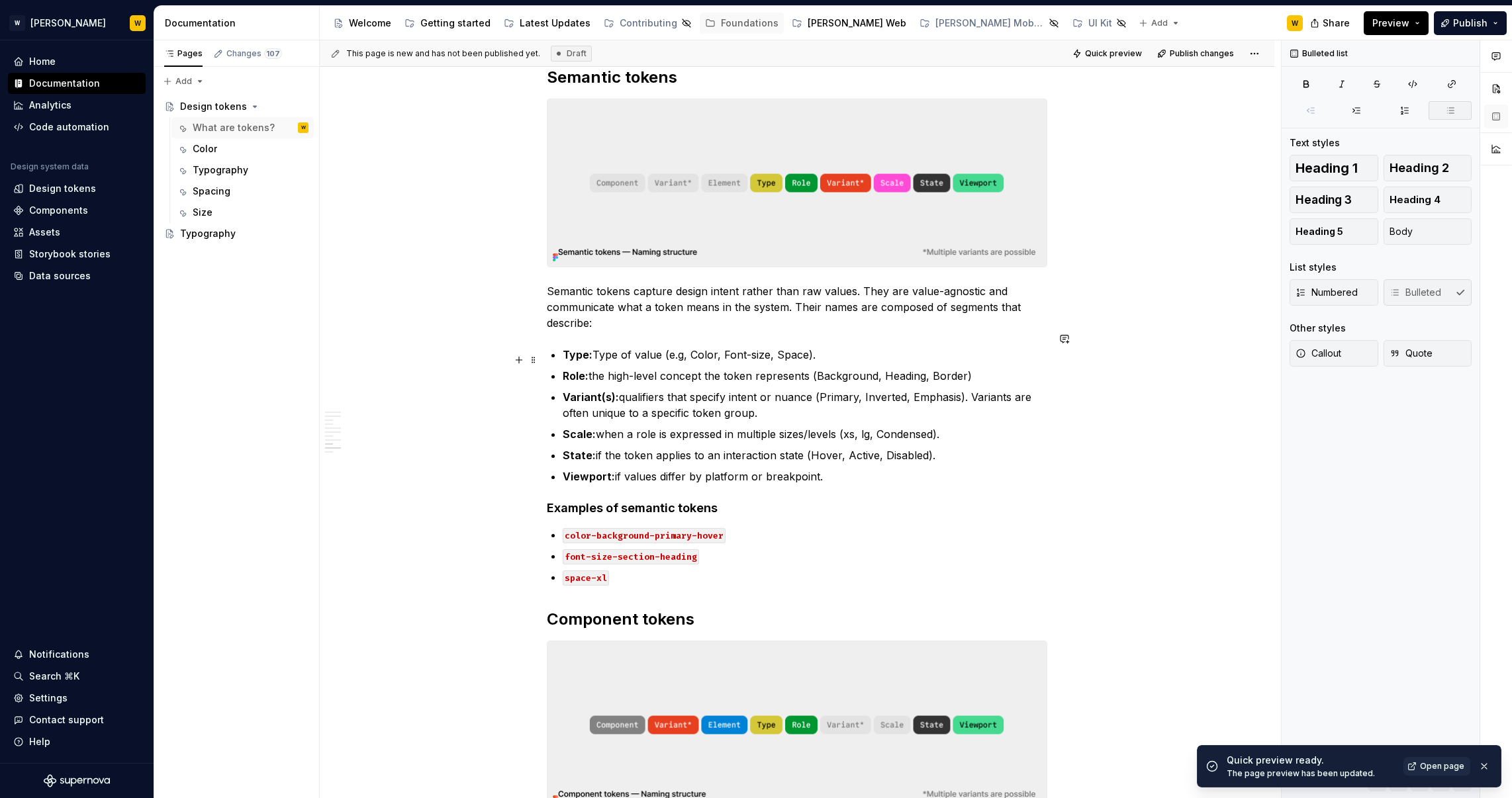
scroll to position [1970, 0]
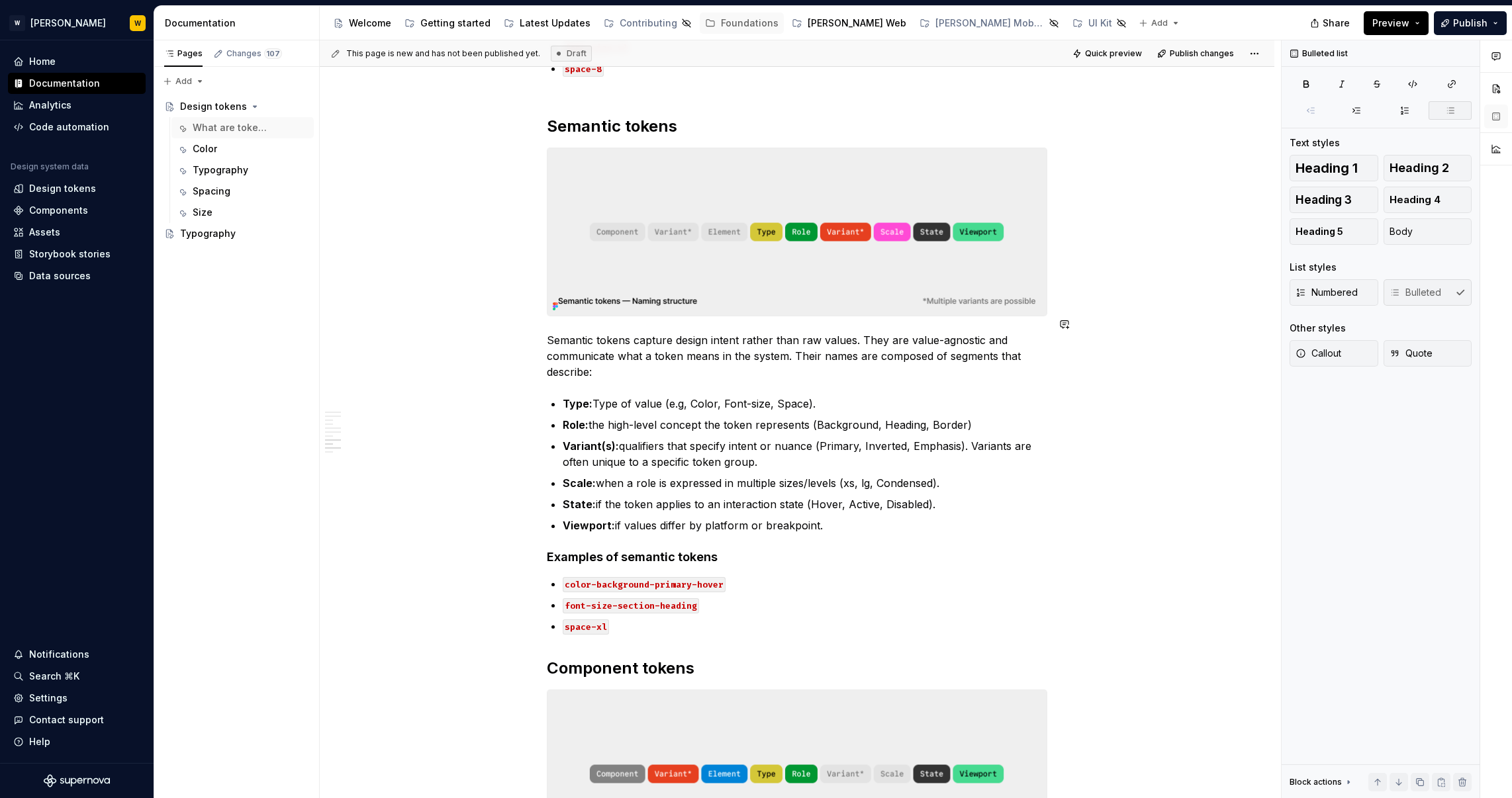
type textarea "*"
